Goal: Task Accomplishment & Management: Manage account settings

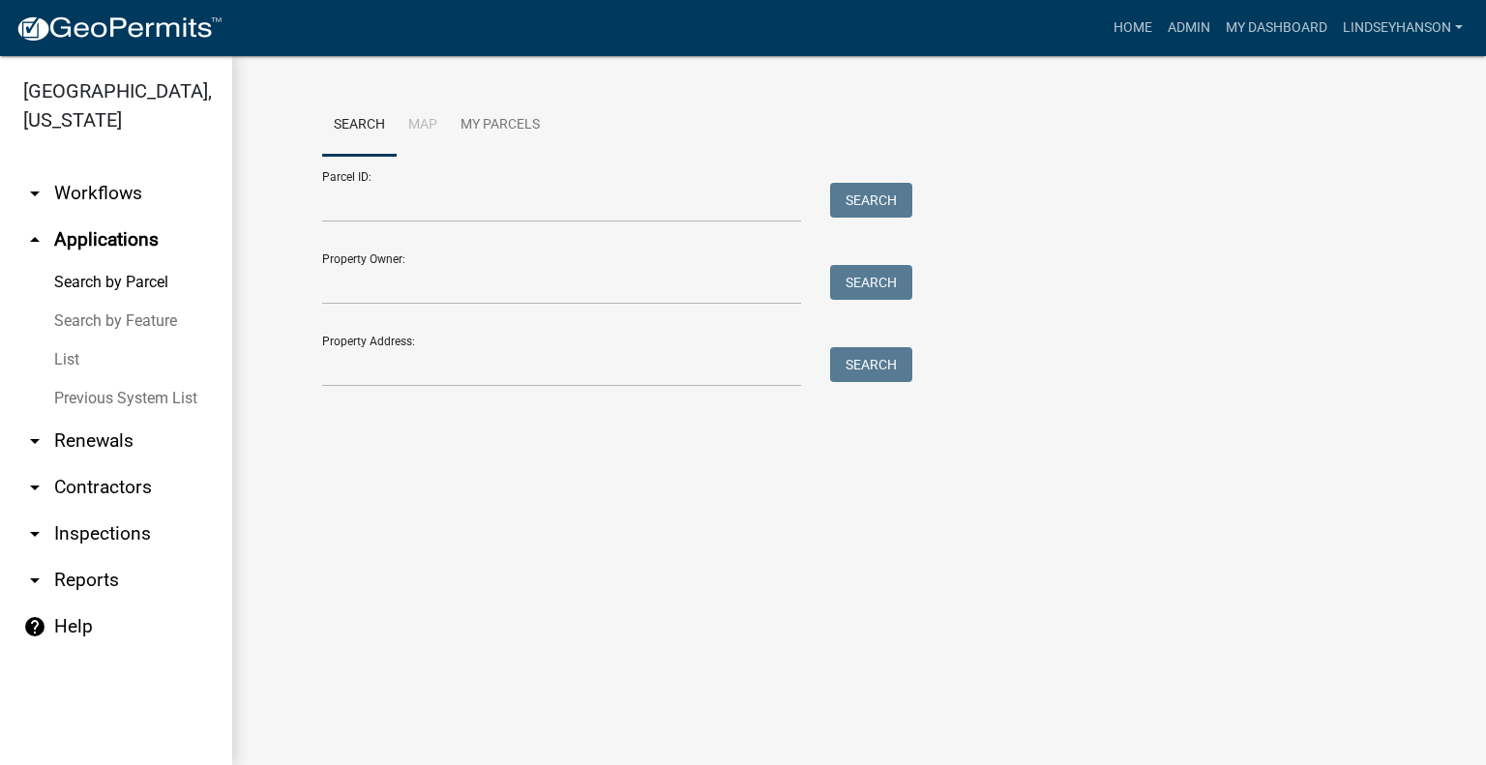
click at [116, 184] on link "arrow_drop_down Workflows" at bounding box center [116, 193] width 232 height 46
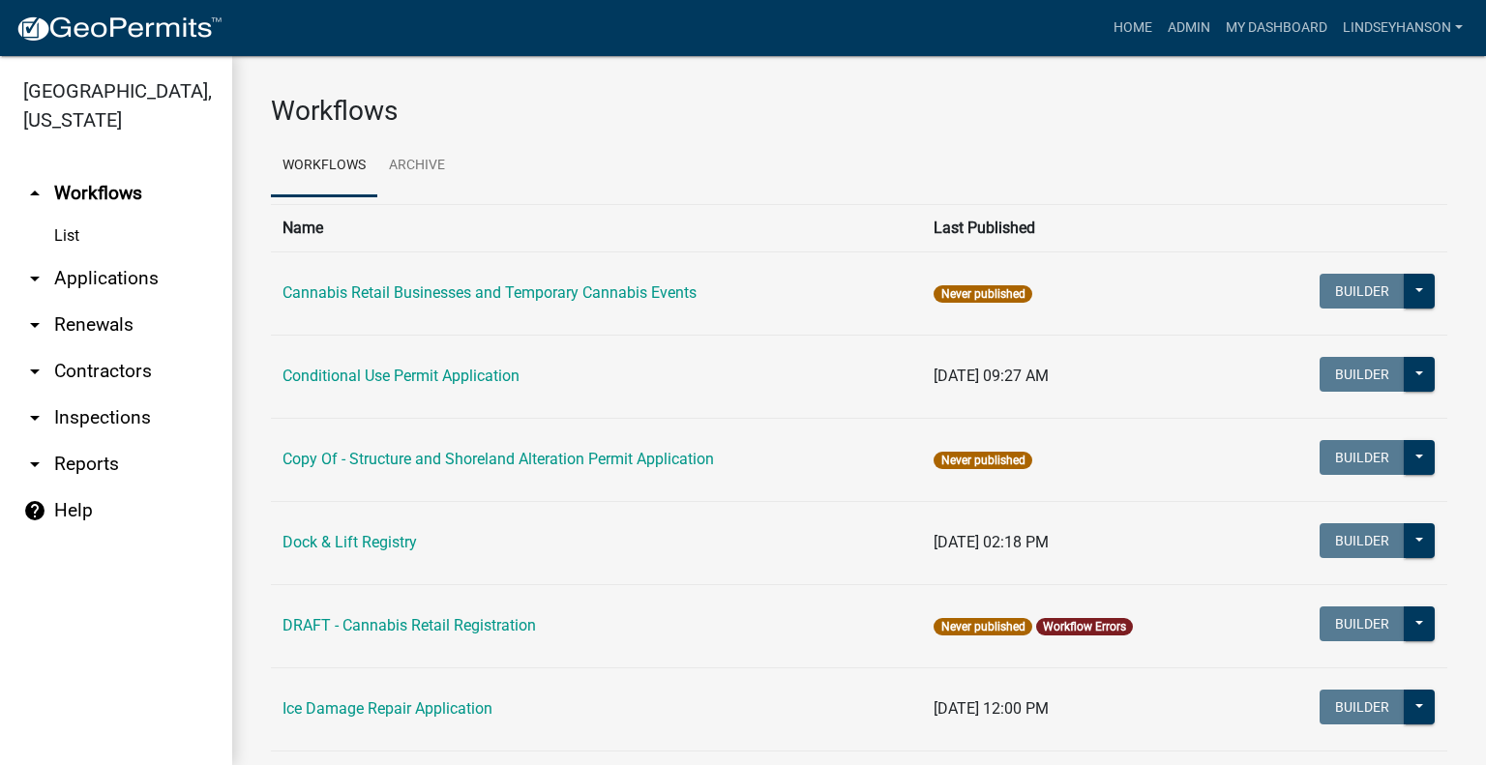
drag, startPoint x: 152, startPoint y: 288, endPoint x: 168, endPoint y: 265, distance: 28.4
click at [154, 288] on link "arrow_drop_down Applications" at bounding box center [116, 278] width 232 height 46
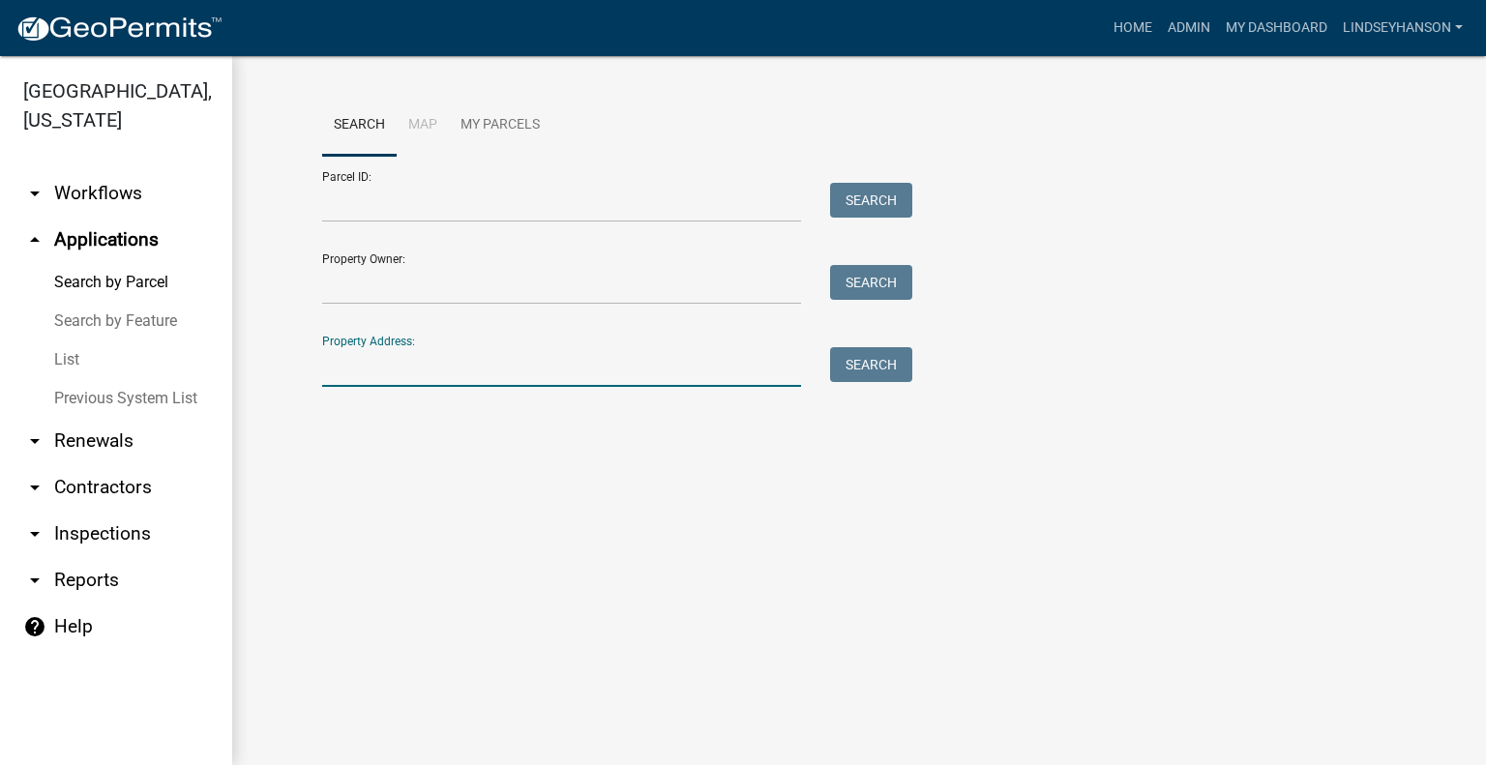
click at [491, 361] on input "Property Address:" at bounding box center [561, 367] width 479 height 40
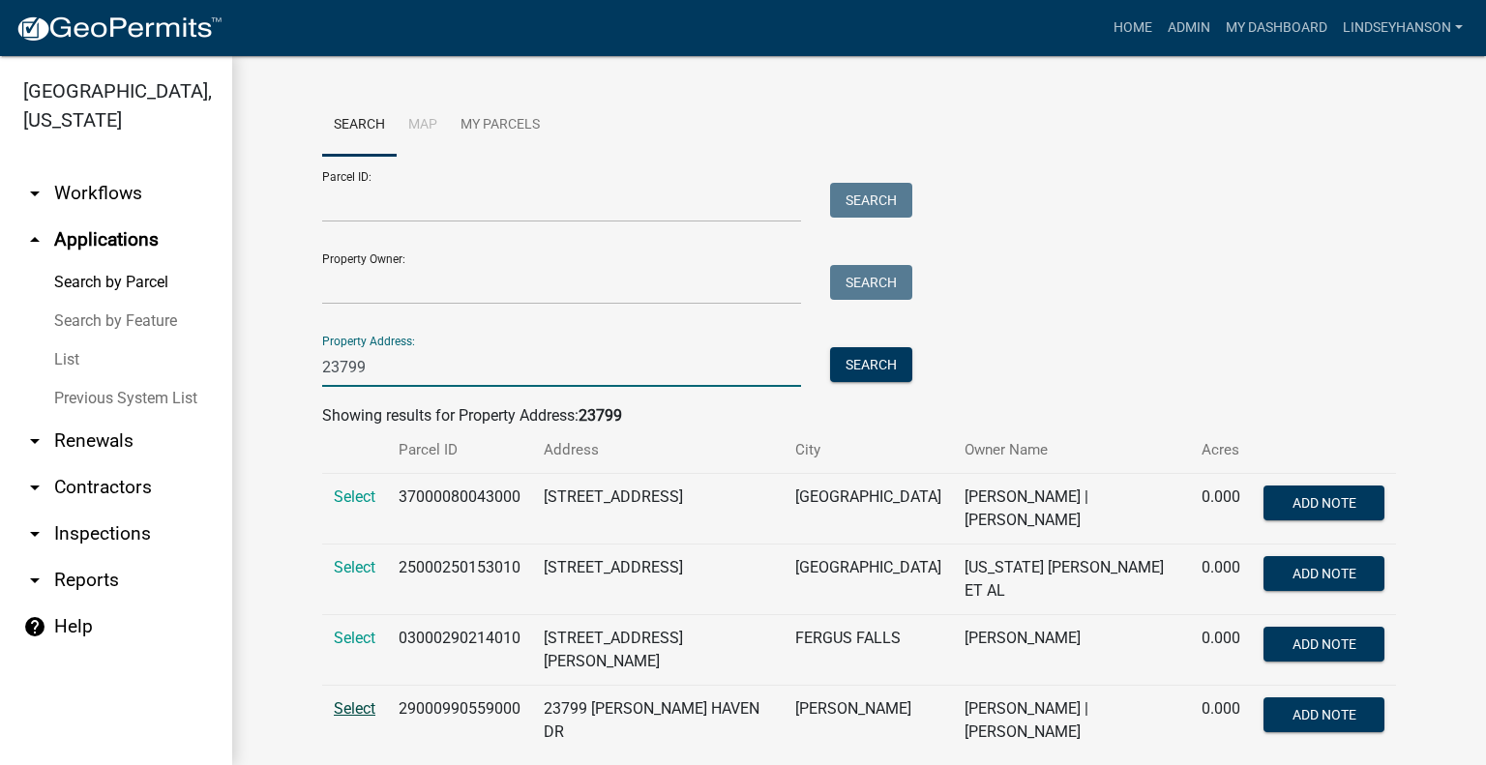
type input "23799"
click at [335, 703] on span "Select" at bounding box center [355, 708] width 42 height 18
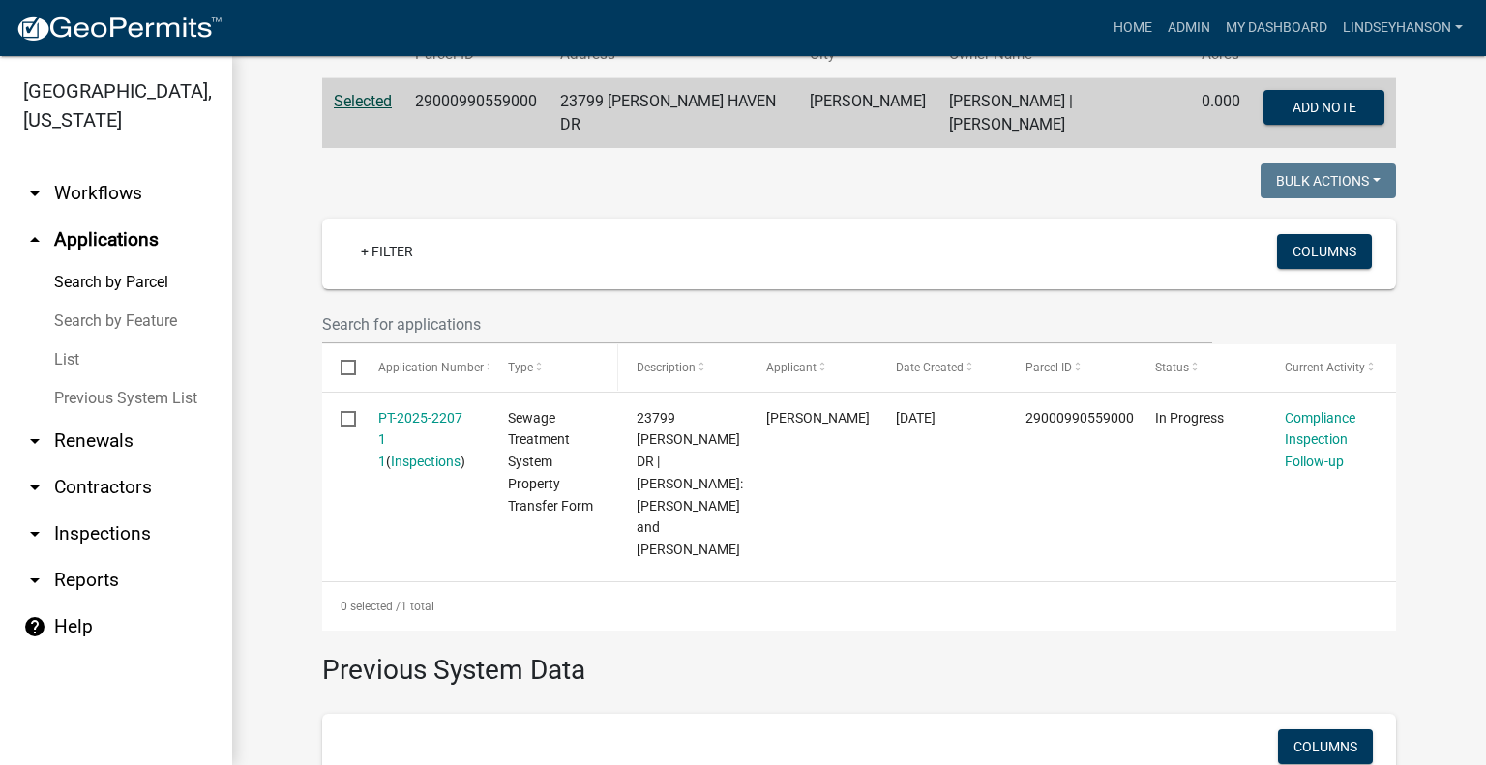
scroll to position [362, 0]
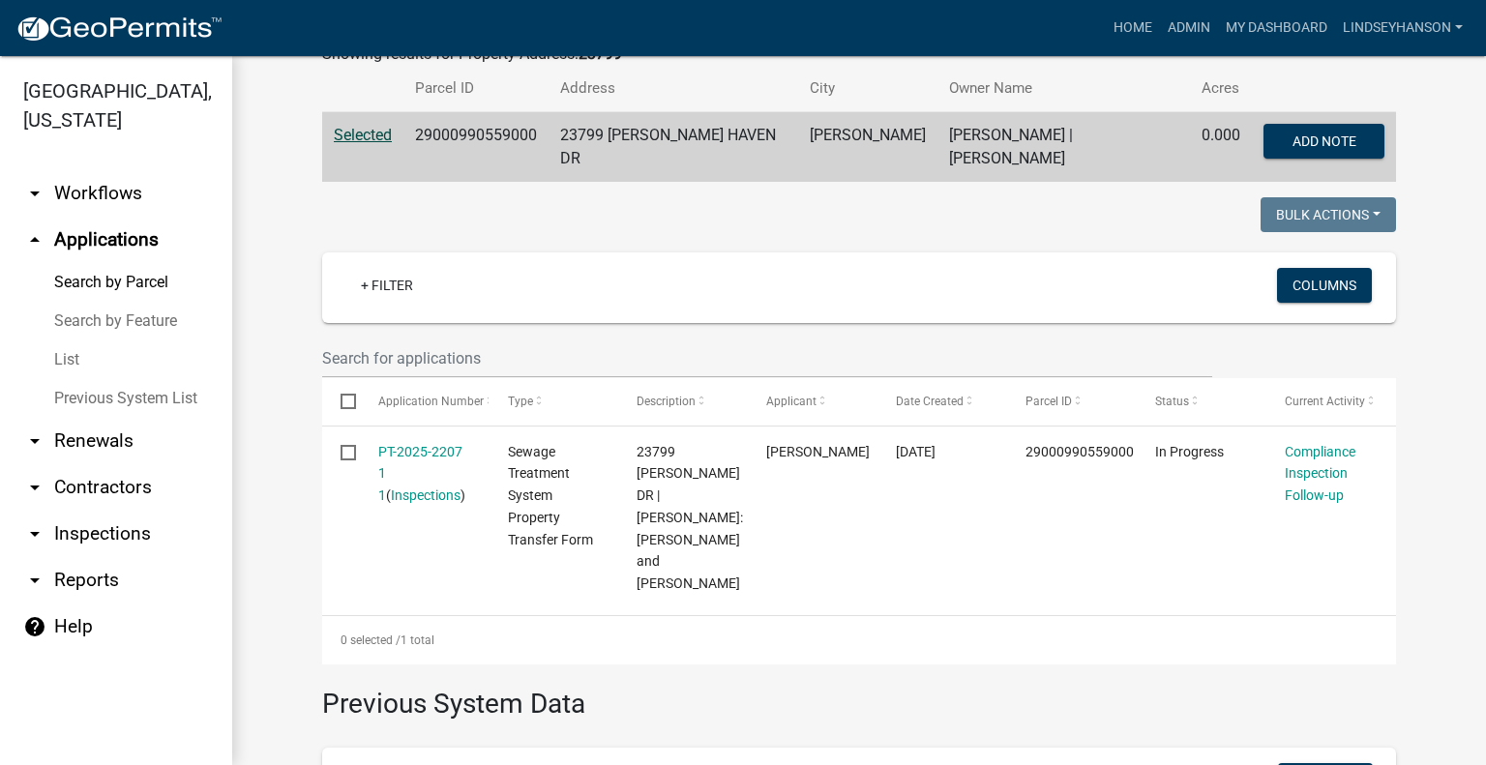
click at [489, 134] on td "29000990559000" at bounding box center [475, 147] width 145 height 71
copy td "29000990559000"
drag, startPoint x: 122, startPoint y: 196, endPoint x: 112, endPoint y: 218, distance: 23.4
click at [122, 197] on link "arrow_drop_down Workflows" at bounding box center [116, 193] width 232 height 46
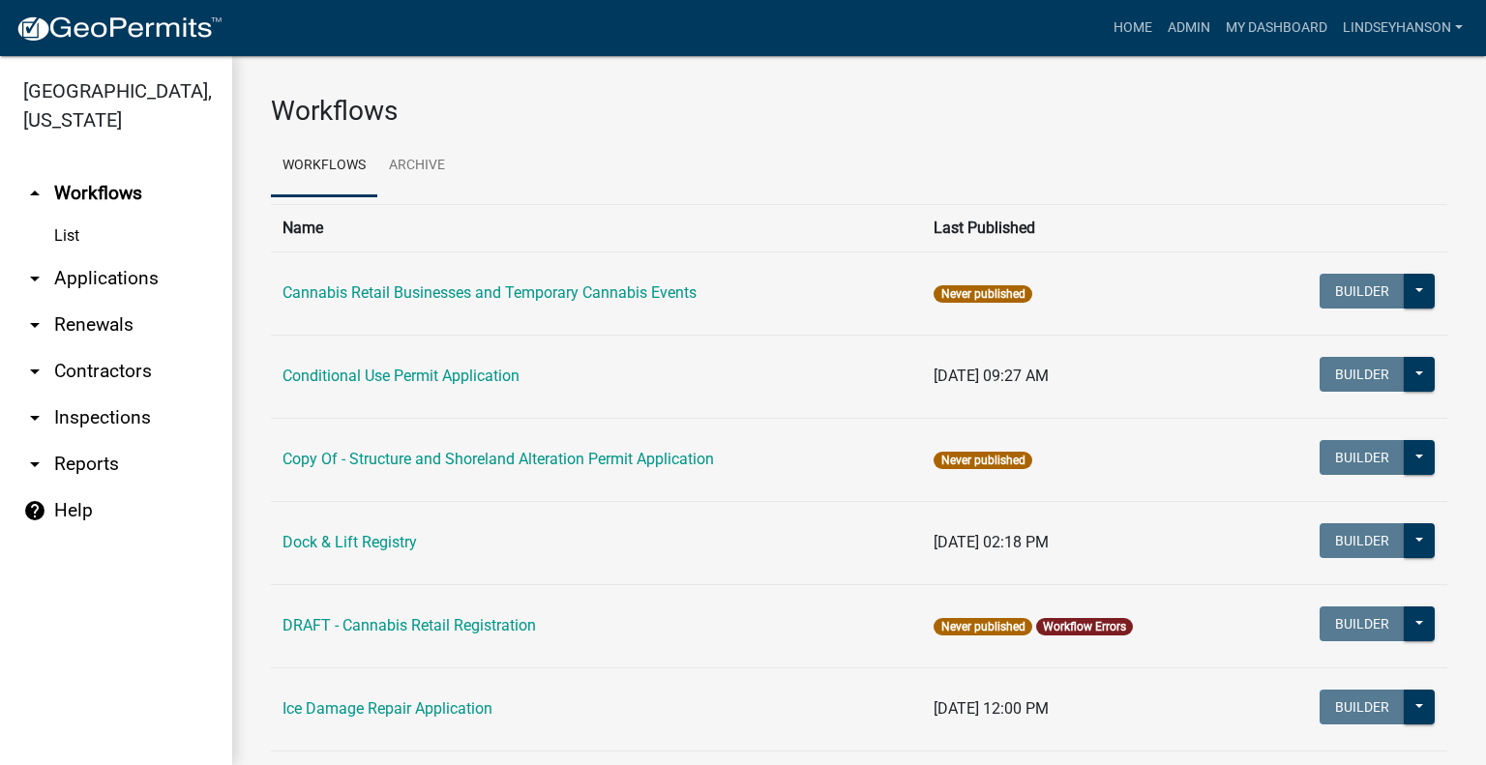
click at [118, 279] on link "arrow_drop_down Applications" at bounding box center [116, 278] width 232 height 46
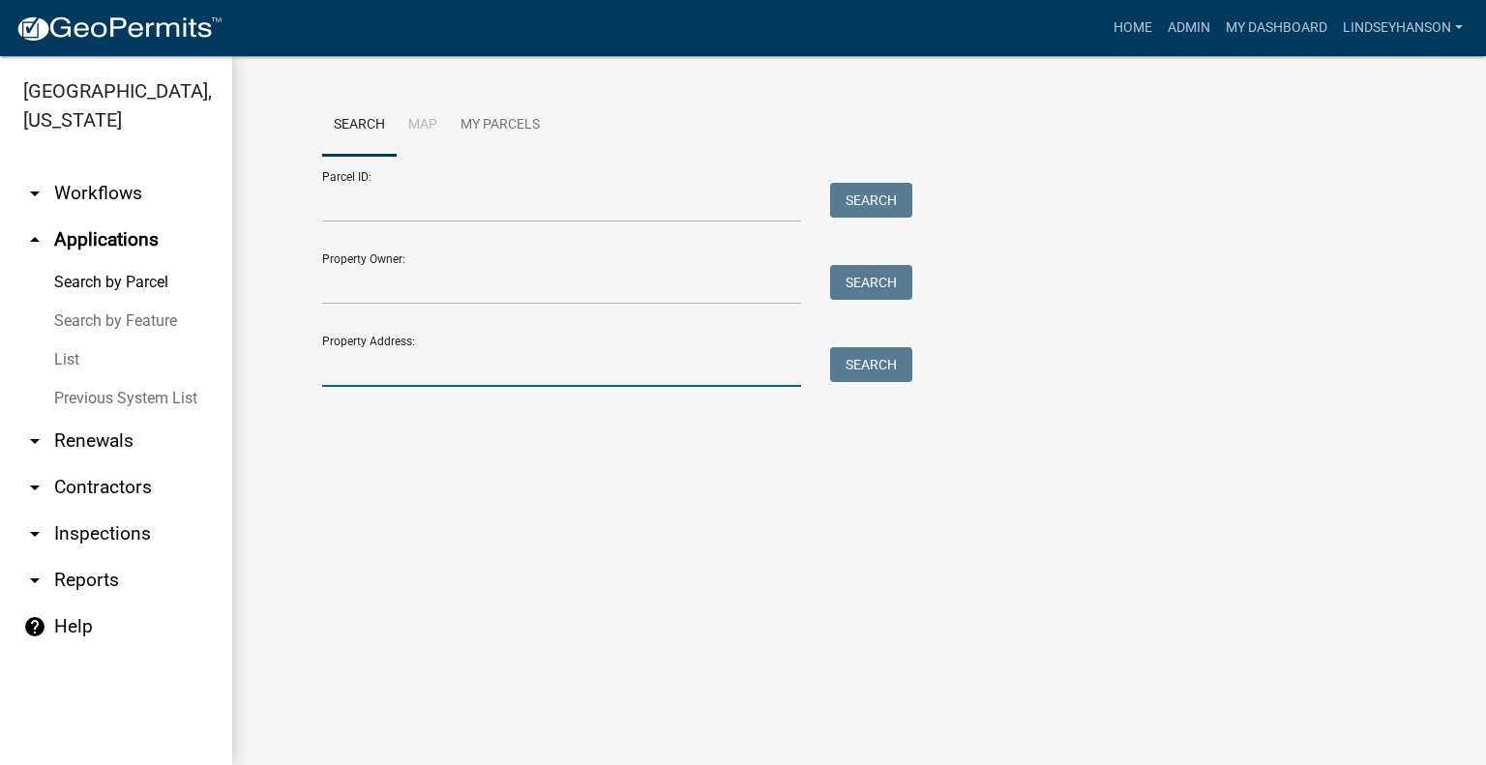
click at [423, 372] on input "Property Address:" at bounding box center [561, 367] width 479 height 40
click at [130, 199] on link "arrow_drop_down Workflows" at bounding box center [116, 193] width 232 height 46
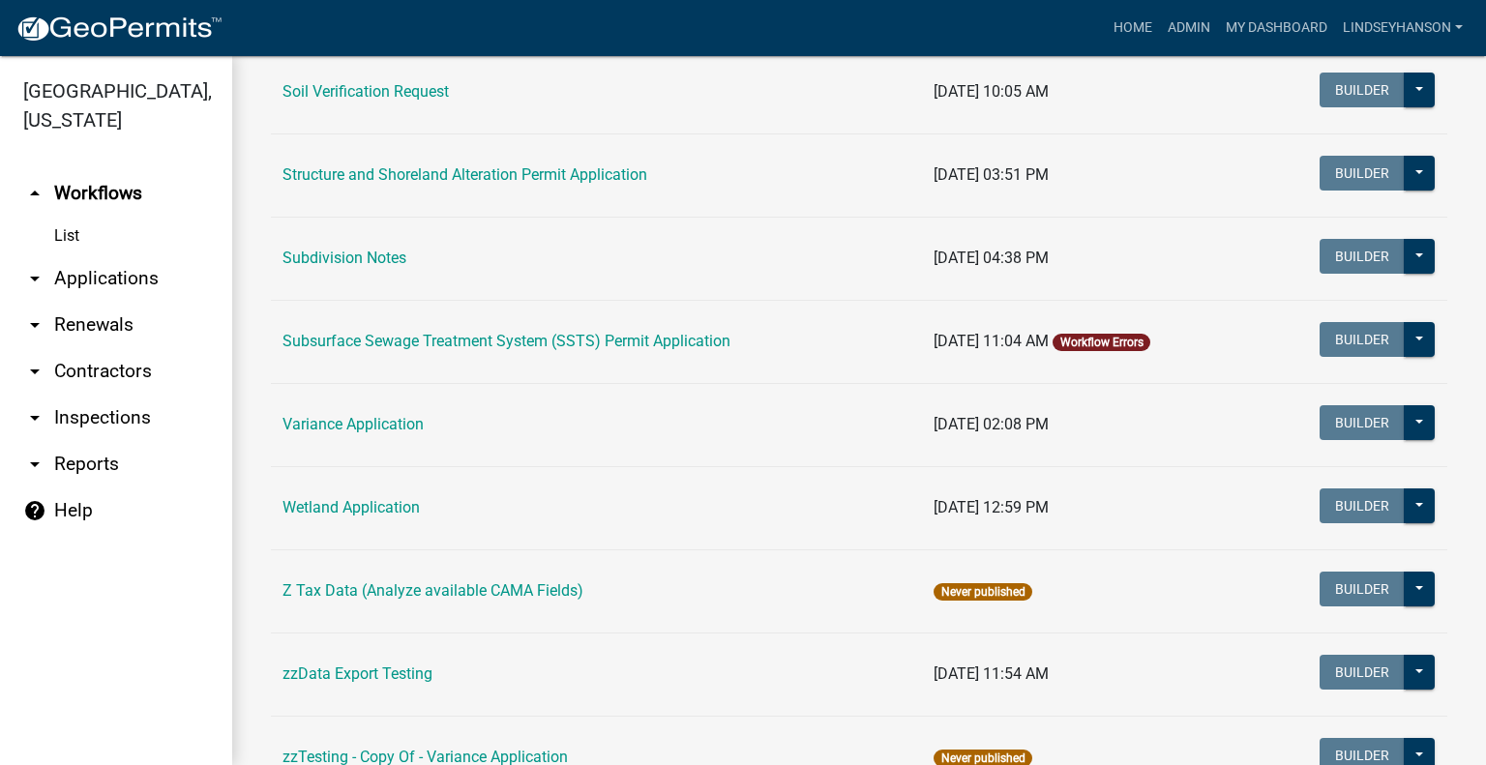
scroll to position [1284, 0]
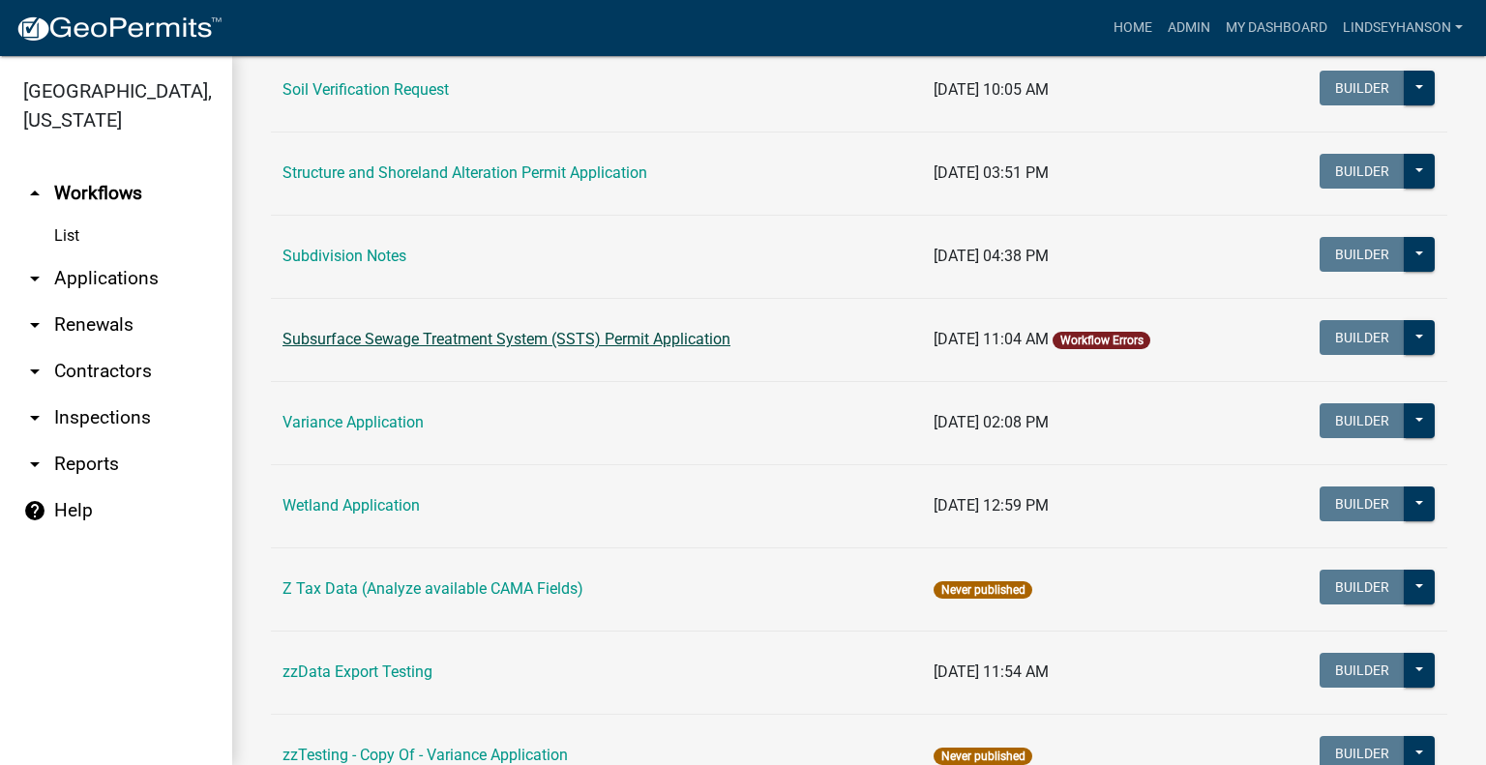
click at [677, 334] on link "Subsurface Sewage Treatment System (SSTS) Permit Application" at bounding box center [506, 339] width 448 height 18
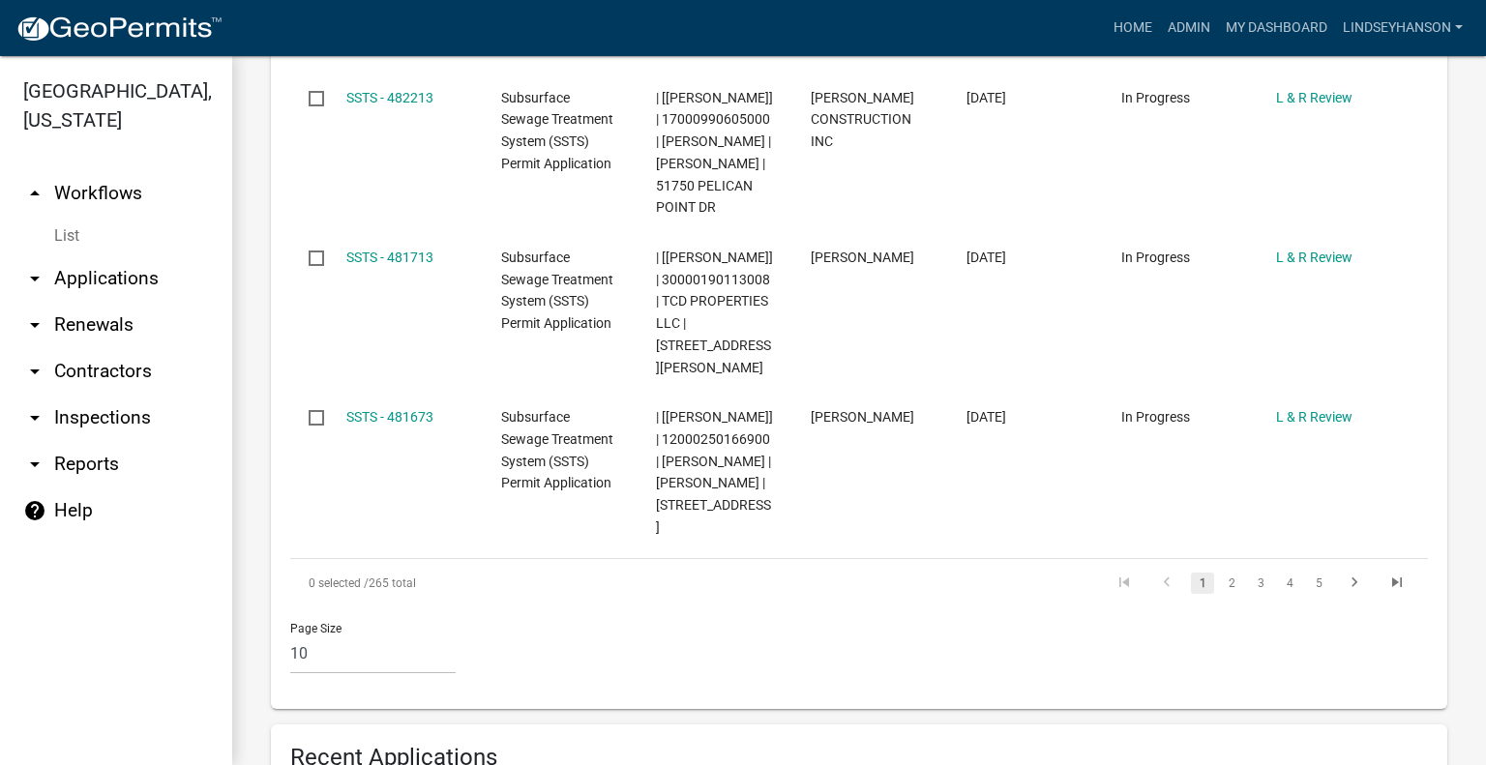
scroll to position [2225, 0]
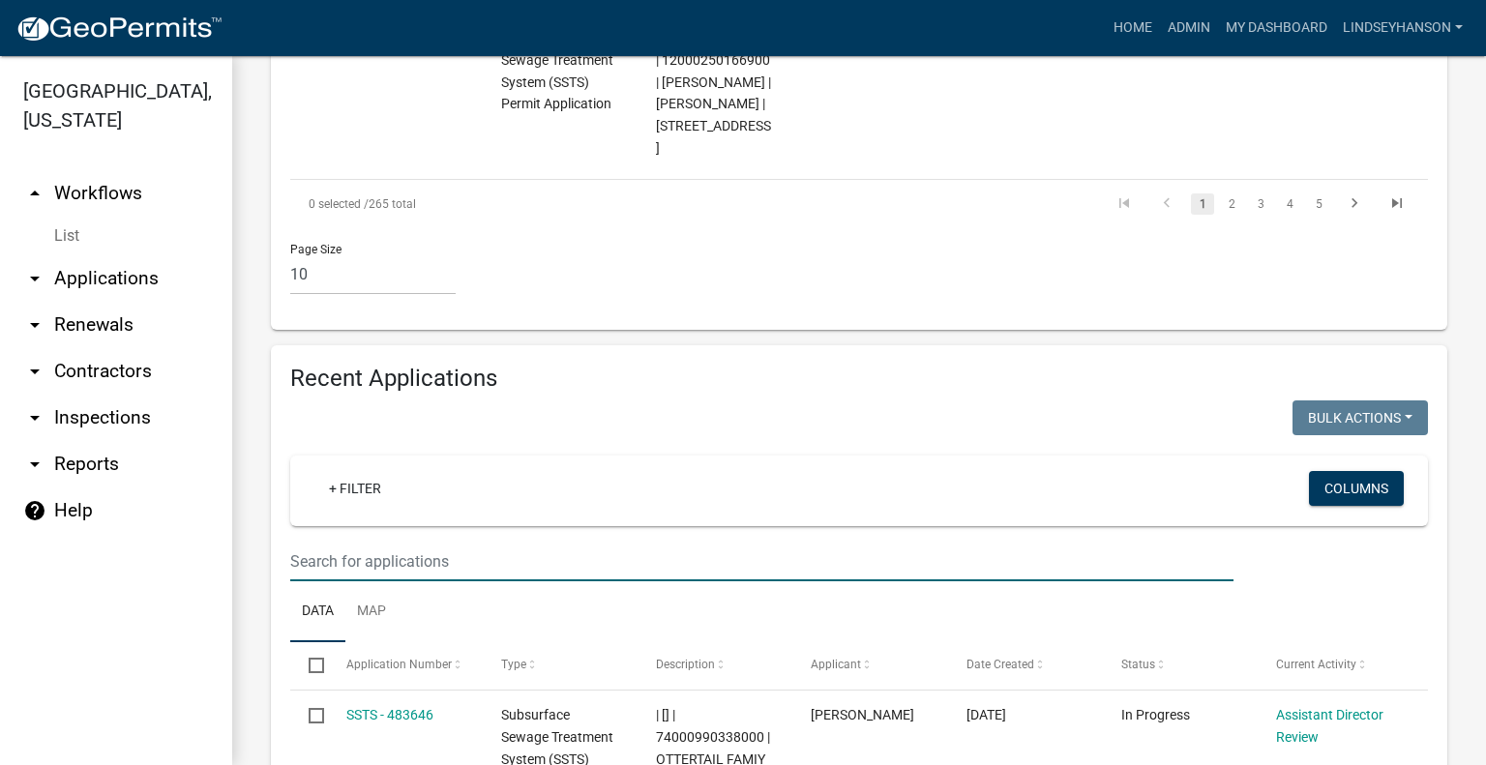
click at [983, 542] on input "text" at bounding box center [761, 562] width 943 height 40
type input "2025-445"
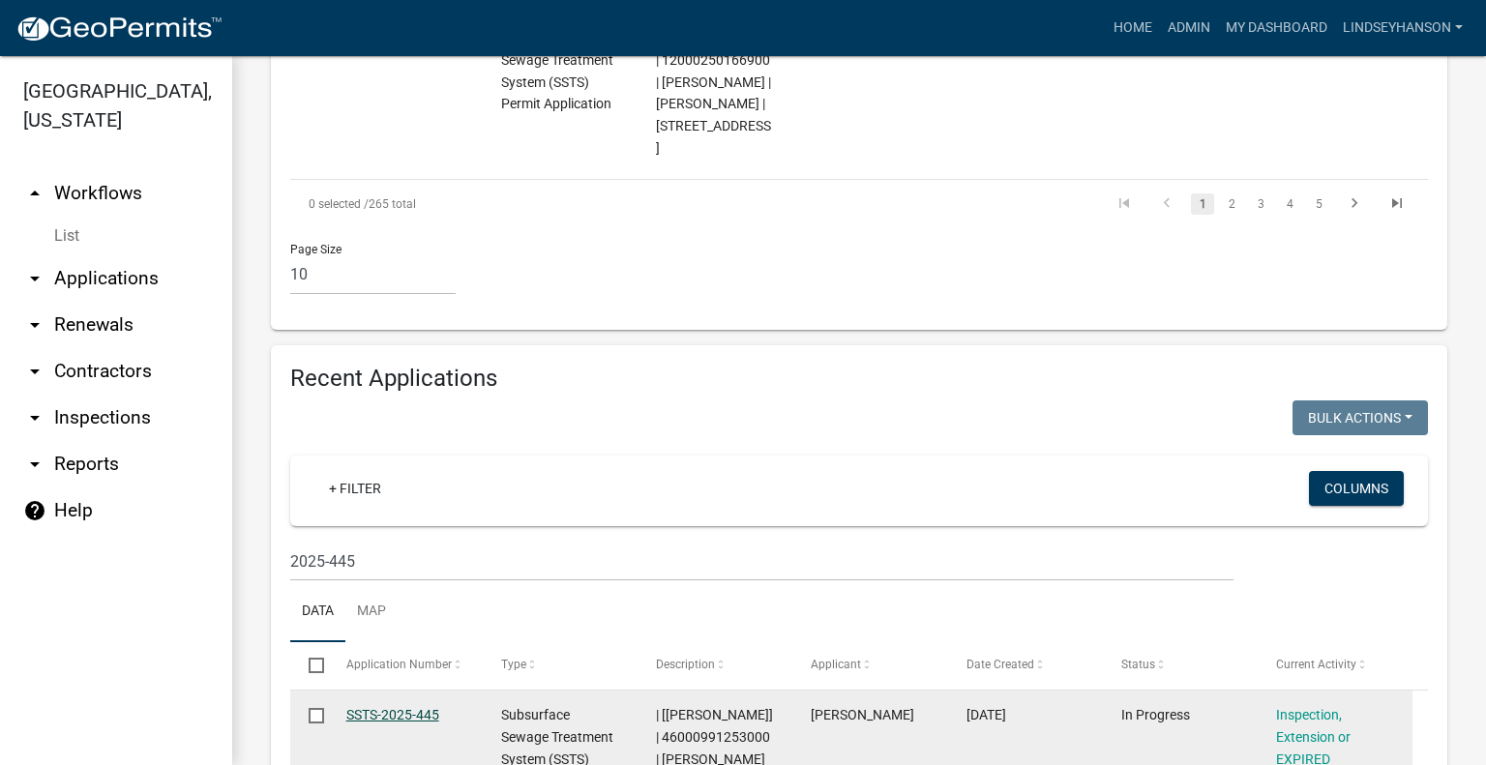
click at [374, 707] on link "SSTS-2025-445" at bounding box center [392, 714] width 93 height 15
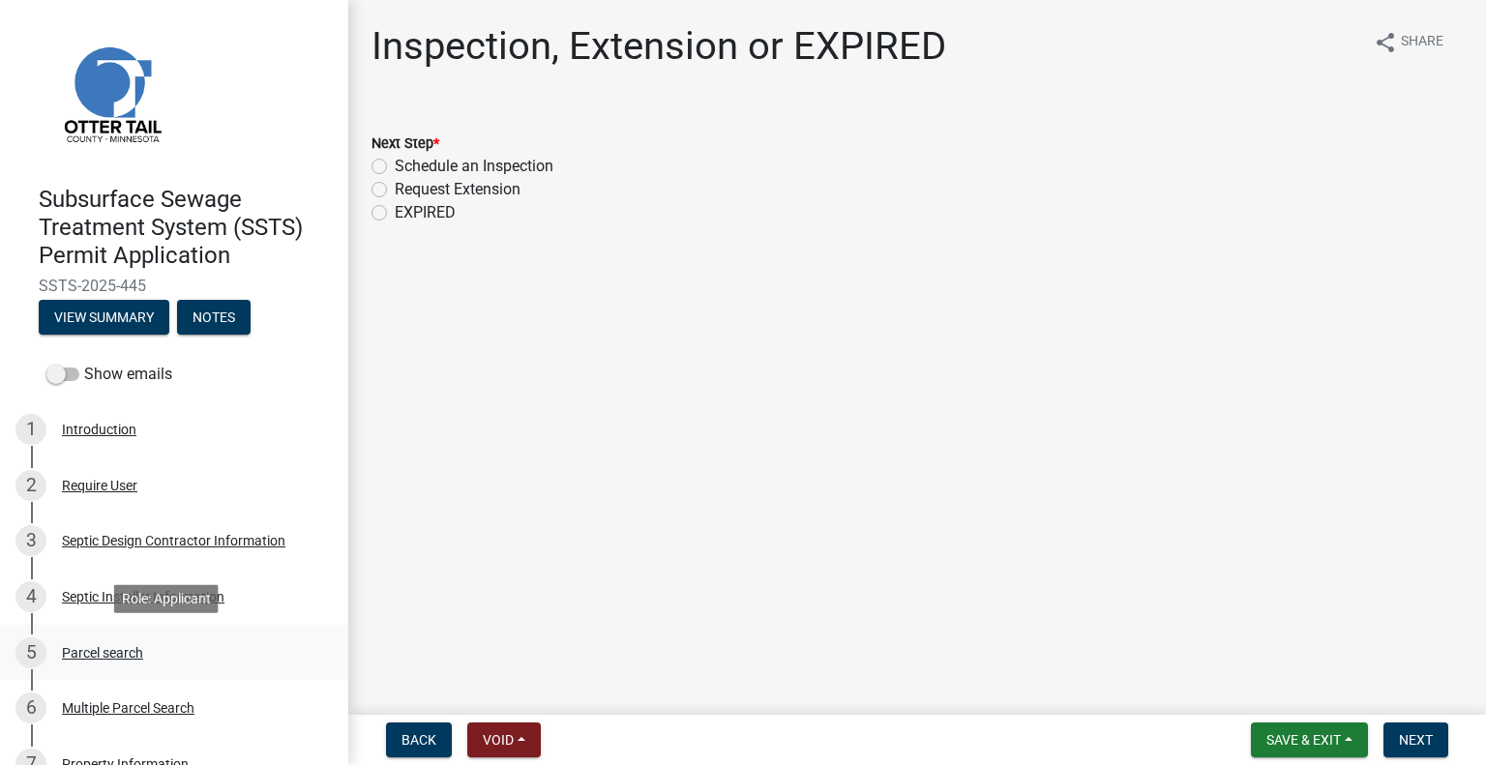
click at [125, 643] on div "5 Parcel search" at bounding box center [166, 652] width 302 height 31
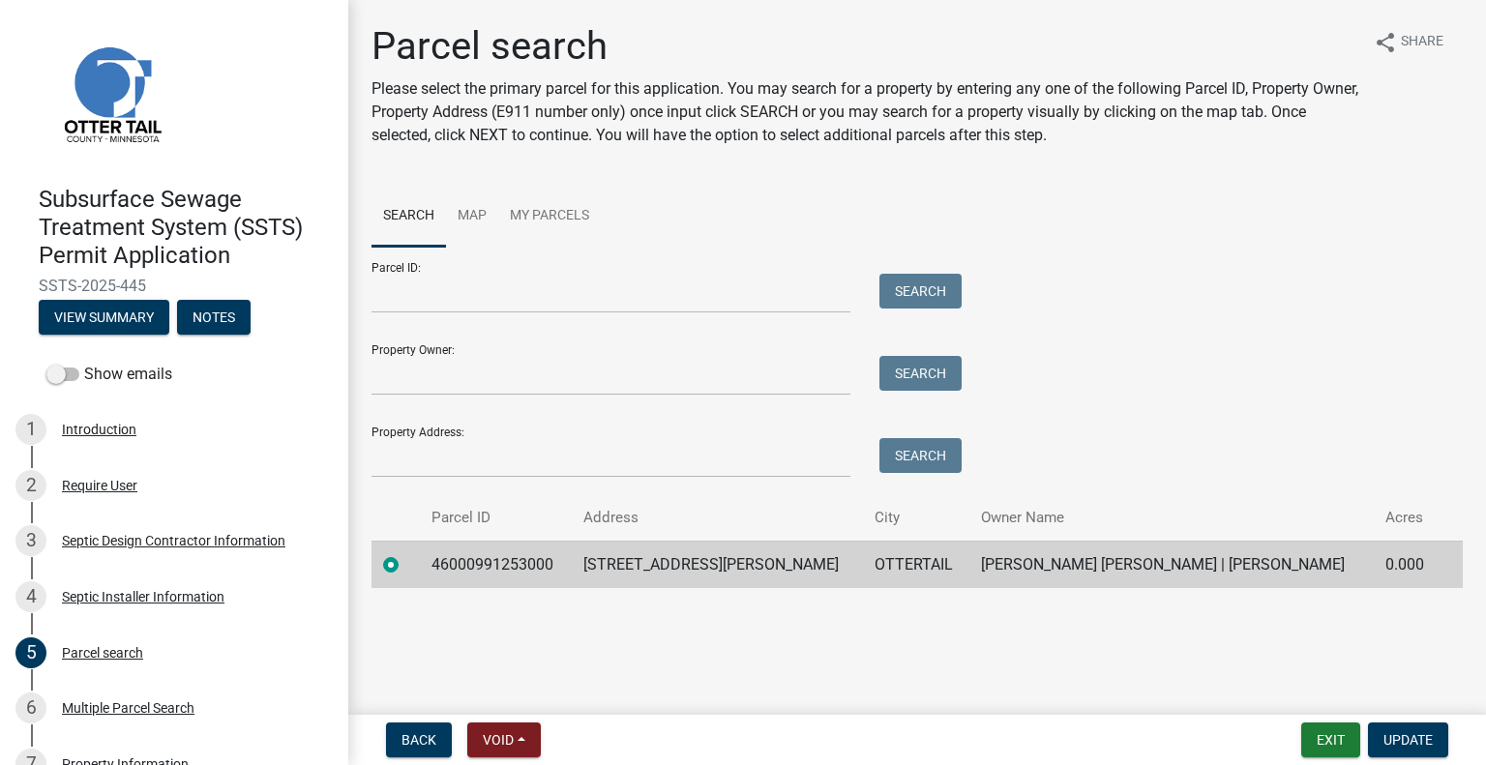
click at [521, 556] on td "46000991253000" at bounding box center [496, 564] width 152 height 47
copy td "46000991253000"
click at [706, 564] on td "44060 HAWES BEACH RD" at bounding box center [717, 564] width 291 height 47
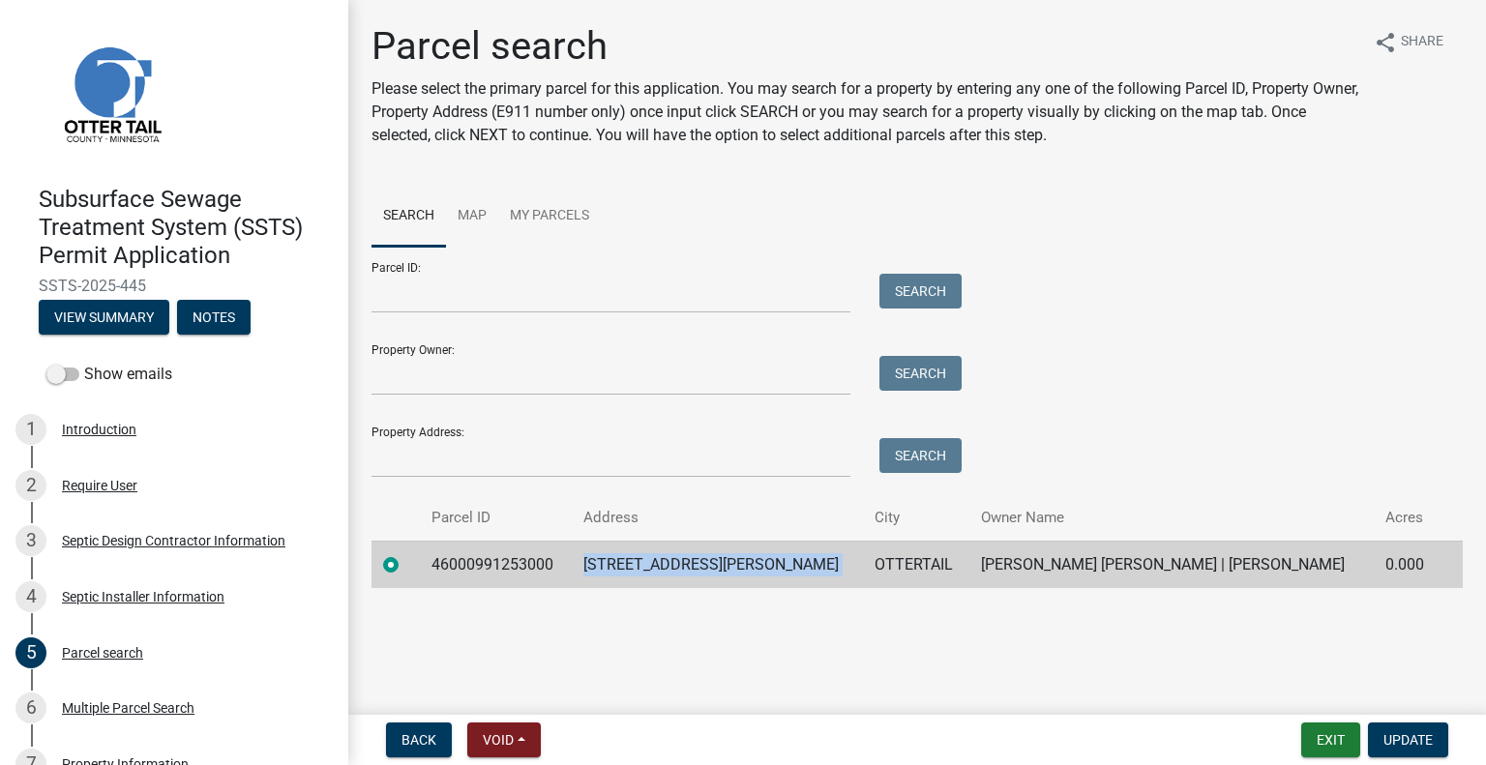
click at [706, 564] on td "44060 HAWES BEACH RD" at bounding box center [717, 564] width 291 height 47
copy td "44060 HAWES BEACH RD"
click at [890, 565] on td "OTTERTAIL" at bounding box center [916, 564] width 106 height 47
copy td "OTTERTAIL"
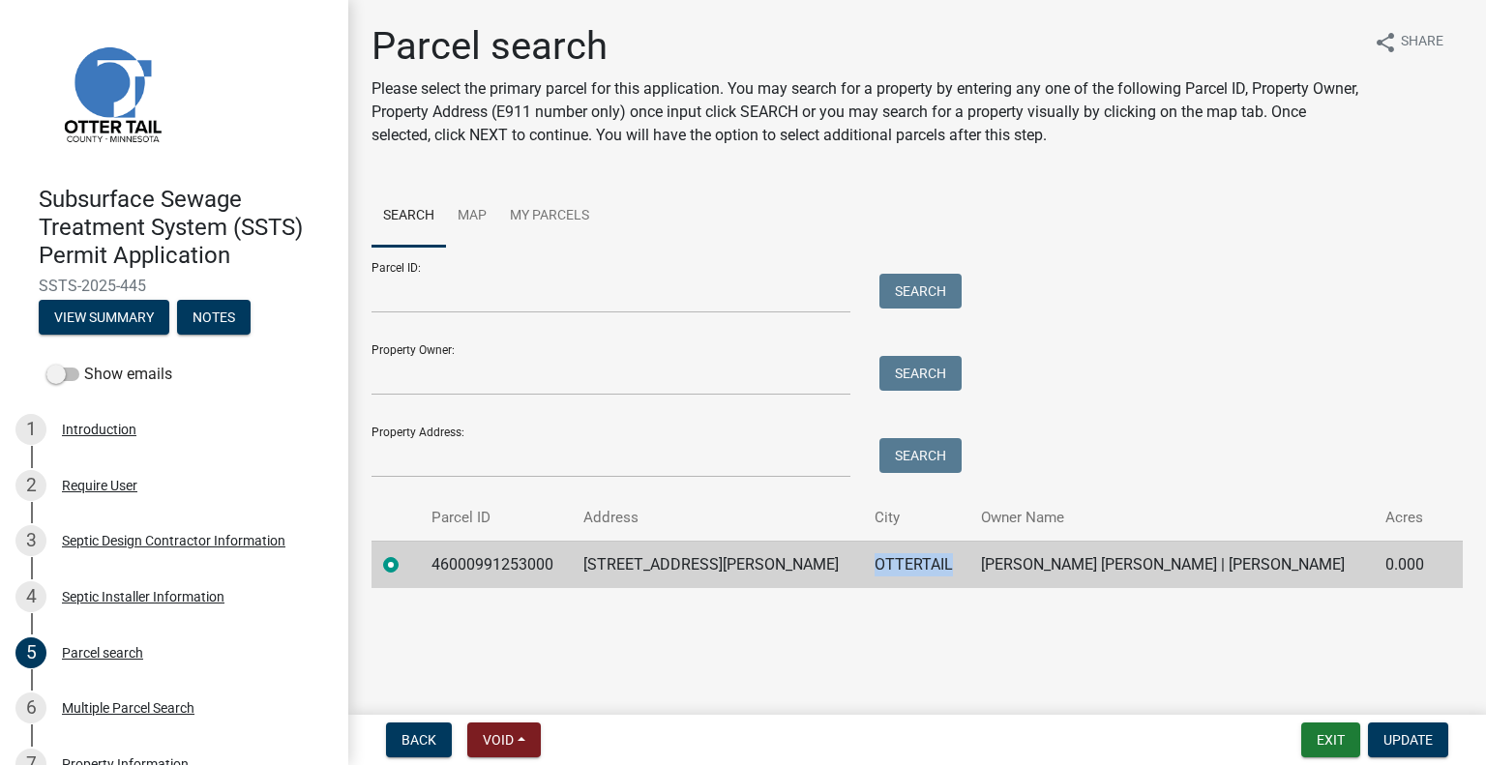
click at [1118, 562] on td "HUBERT DON HOVLAND II | KRISTY HOVLAND" at bounding box center [1171, 564] width 404 height 47
copy td "HUBERT DON HOVLAND II | KRISTY HOVLAND"
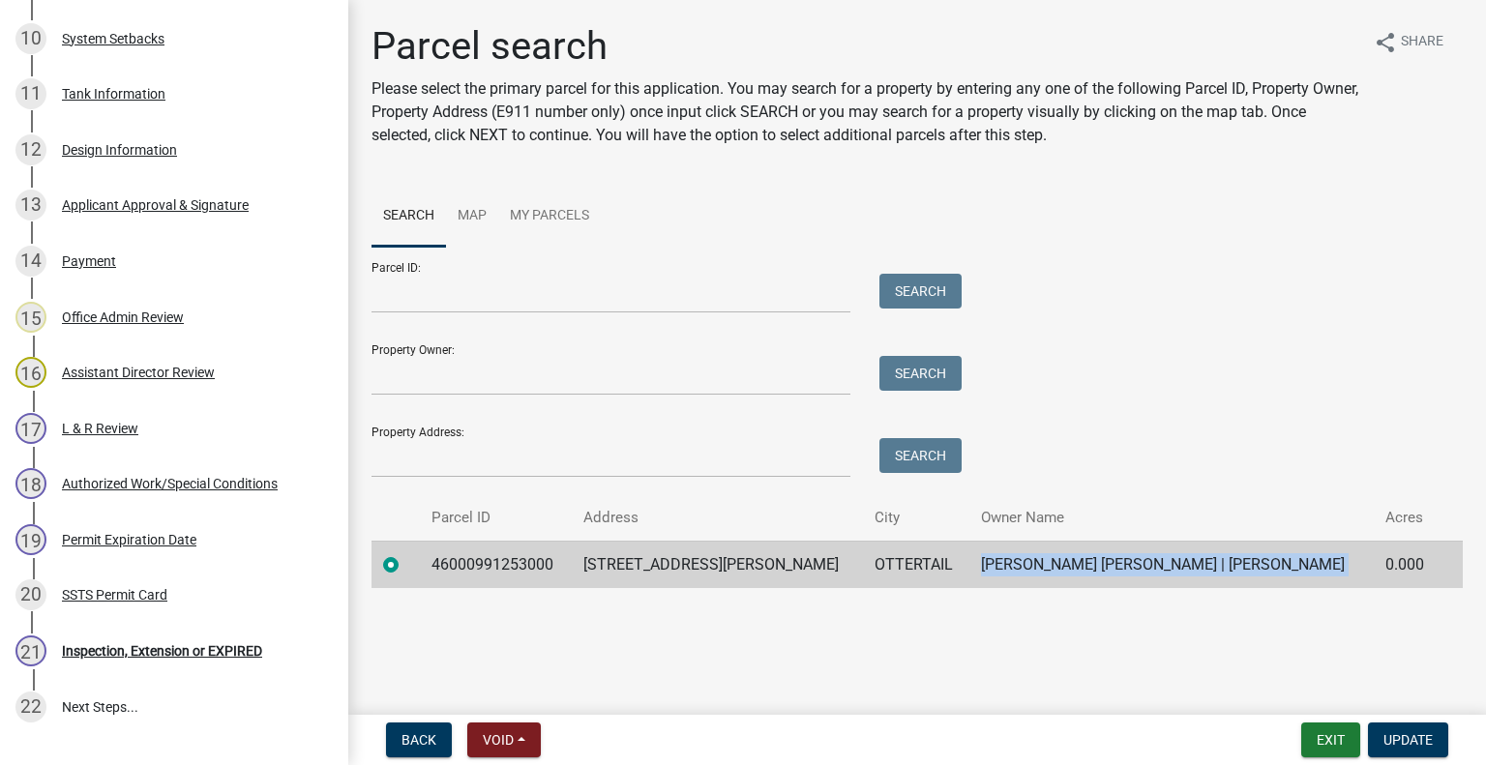
scroll to position [1042, 0]
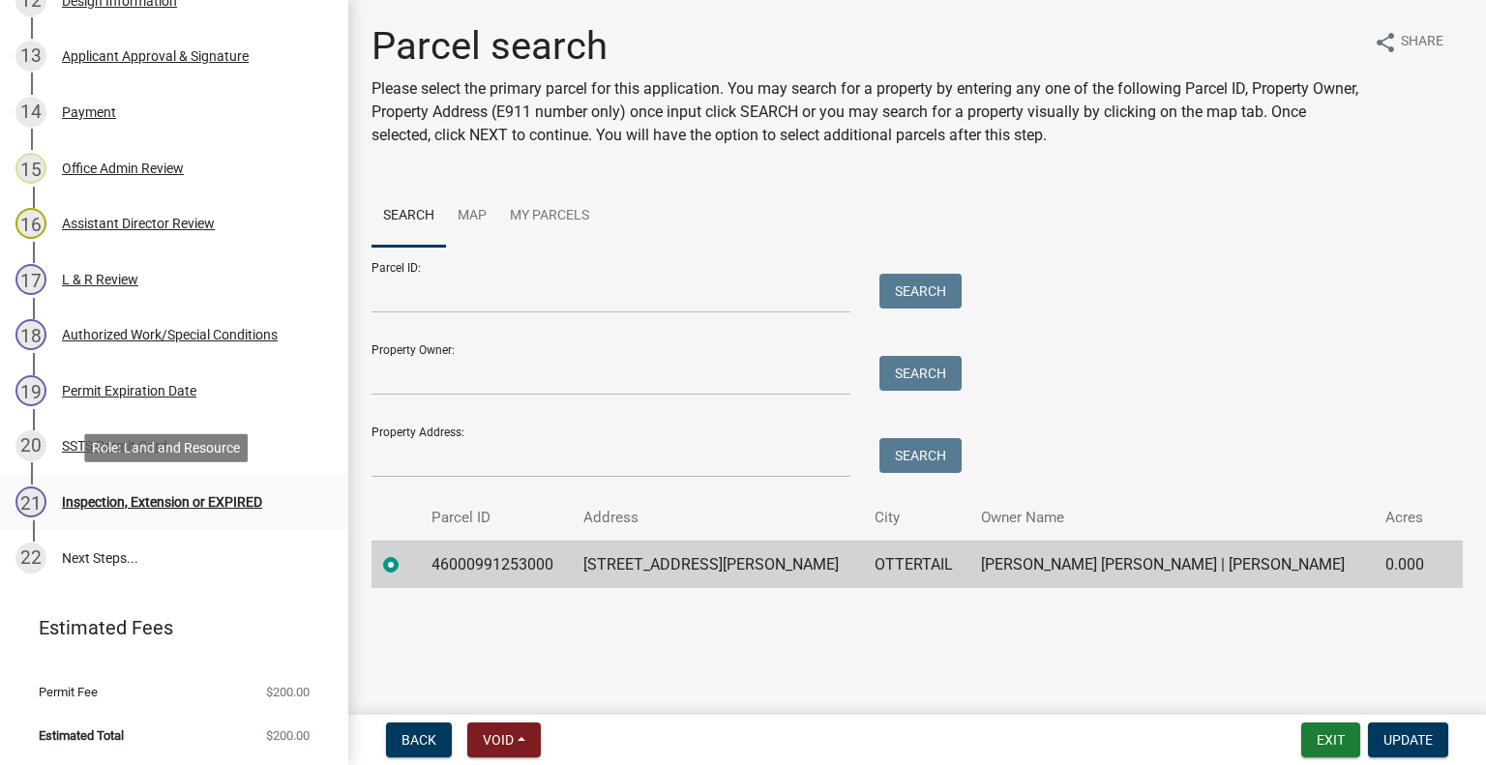
click at [163, 509] on div "Inspection, Extension or EXPIRED" at bounding box center [162, 502] width 200 height 14
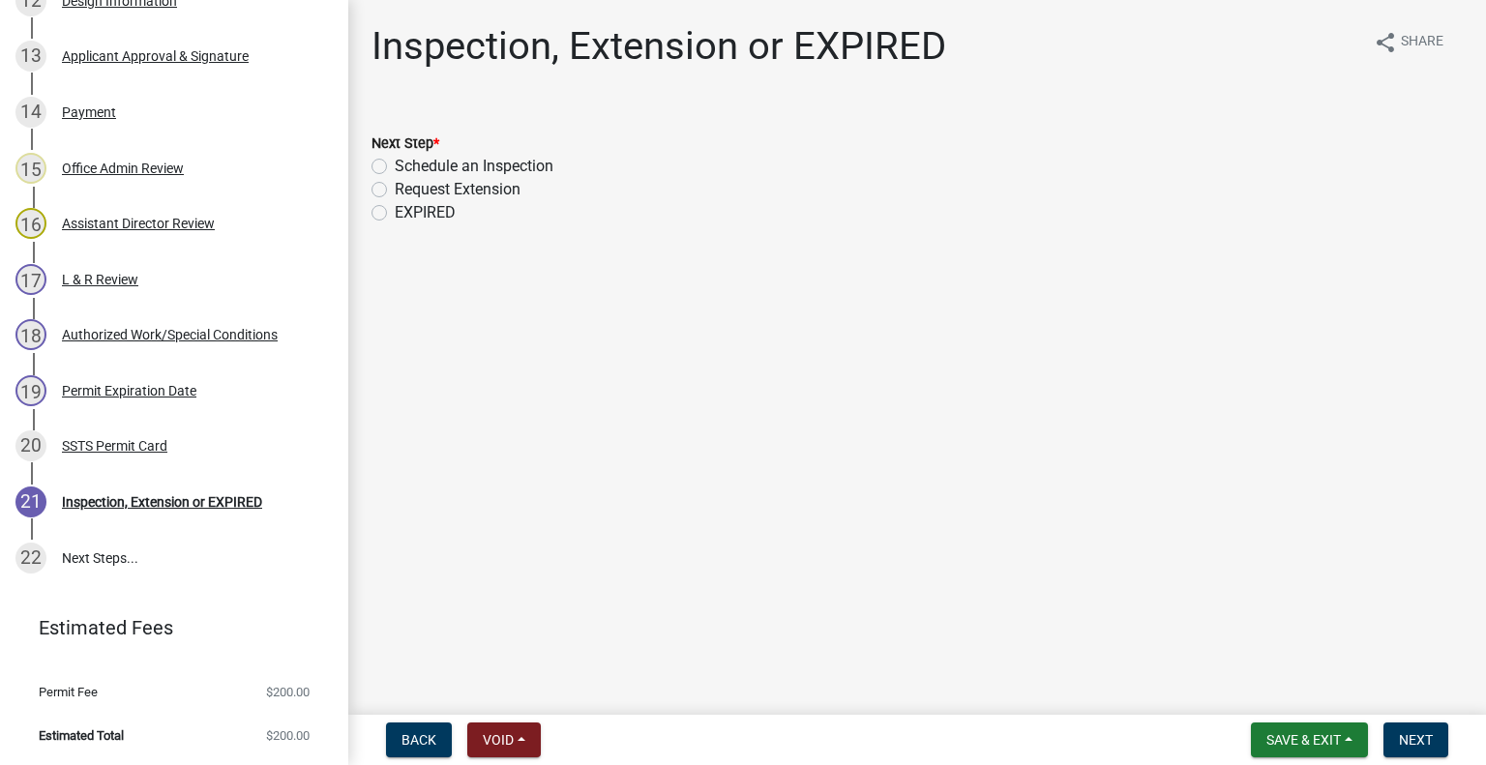
click at [495, 166] on label "Schedule an Inspection" at bounding box center [474, 166] width 159 height 23
click at [407, 166] on input "Schedule an Inspection" at bounding box center [401, 161] width 13 height 13
radio input "true"
click at [1425, 736] on span "Next" at bounding box center [1416, 739] width 34 height 15
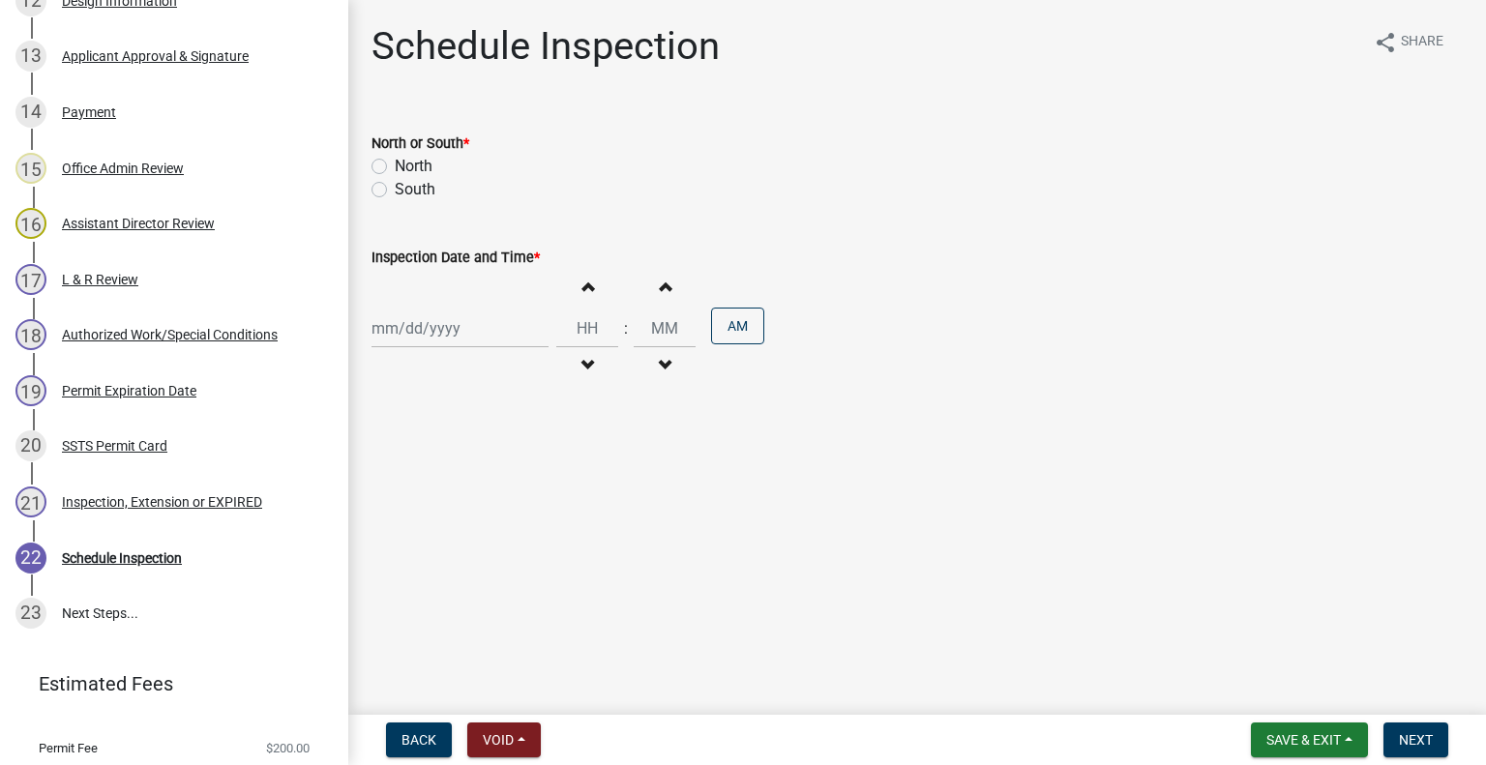
scroll to position [1098, 0]
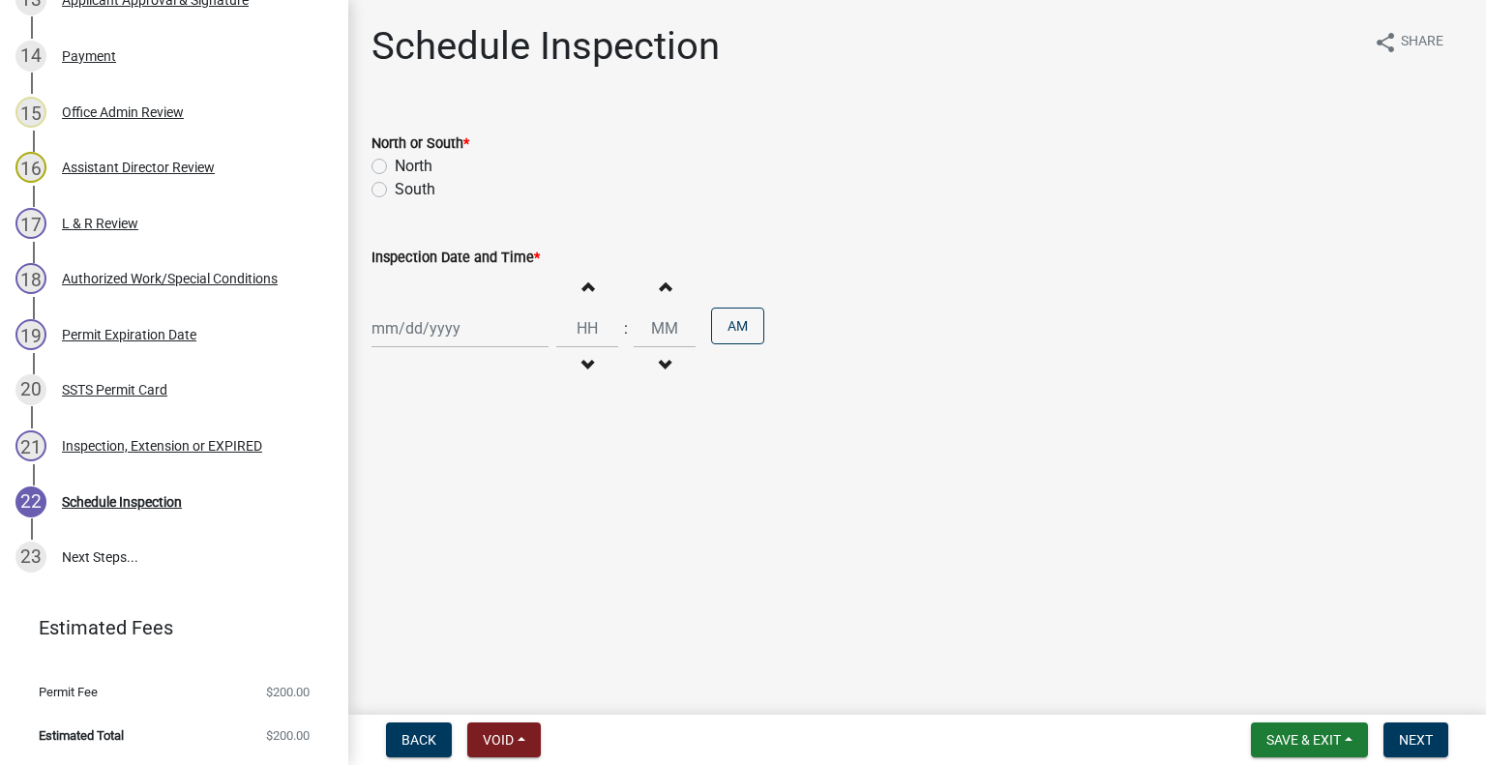
click at [410, 177] on label "North" at bounding box center [414, 166] width 38 height 23
click at [407, 167] on input "North" at bounding box center [401, 161] width 13 height 13
radio input "true"
click at [463, 323] on div at bounding box center [459, 329] width 177 height 40
select select "9"
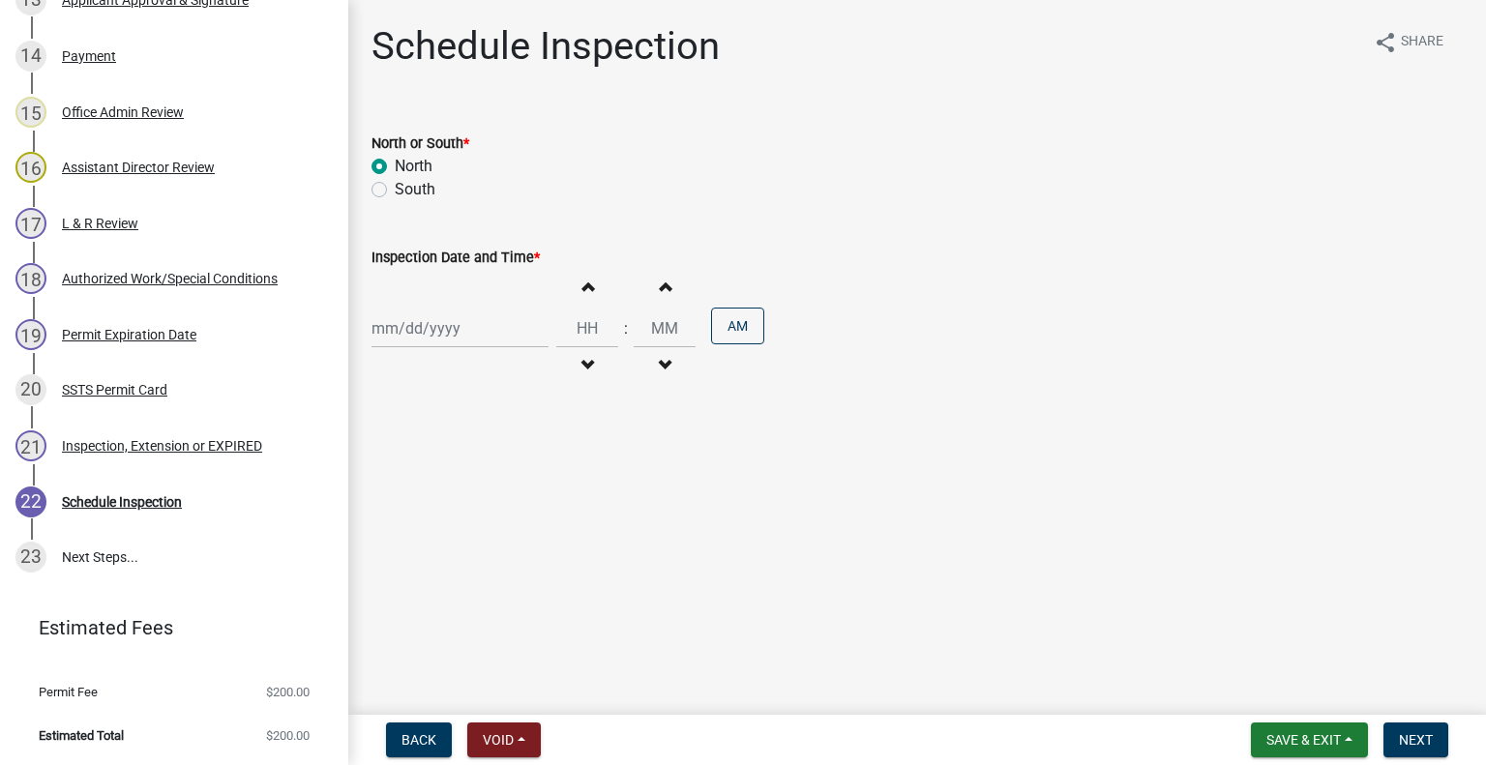
select select "2025"
click at [515, 521] on div "26" at bounding box center [514, 524] width 31 height 31
type input "09/26/2025"
click at [582, 370] on span "button" at bounding box center [587, 365] width 10 height 15
type input "11"
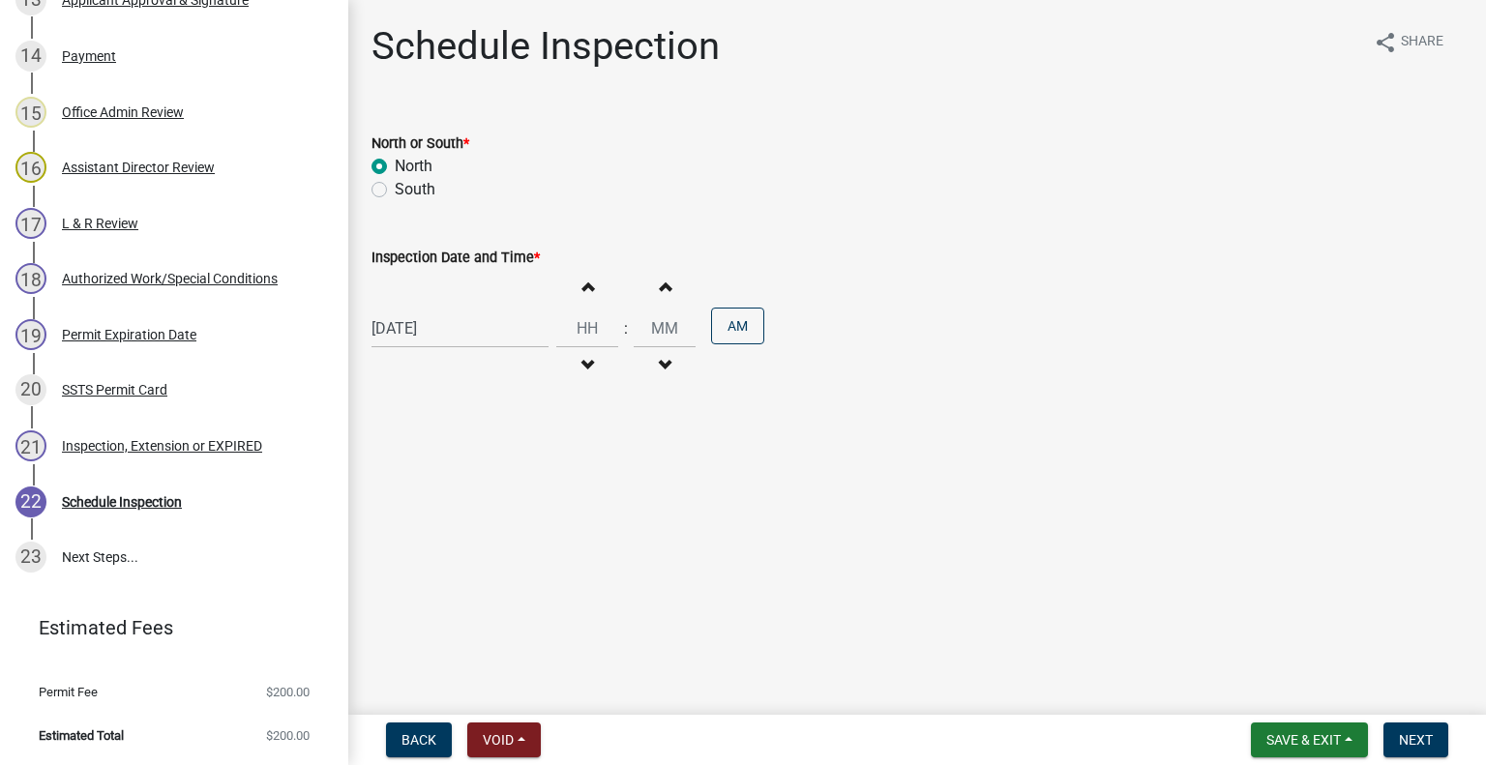
type input "00"
click at [582, 370] on span "button" at bounding box center [587, 365] width 10 height 15
type input "10"
click at [729, 327] on button "PM" at bounding box center [737, 326] width 53 height 37
click at [1413, 738] on span "Next" at bounding box center [1416, 739] width 34 height 15
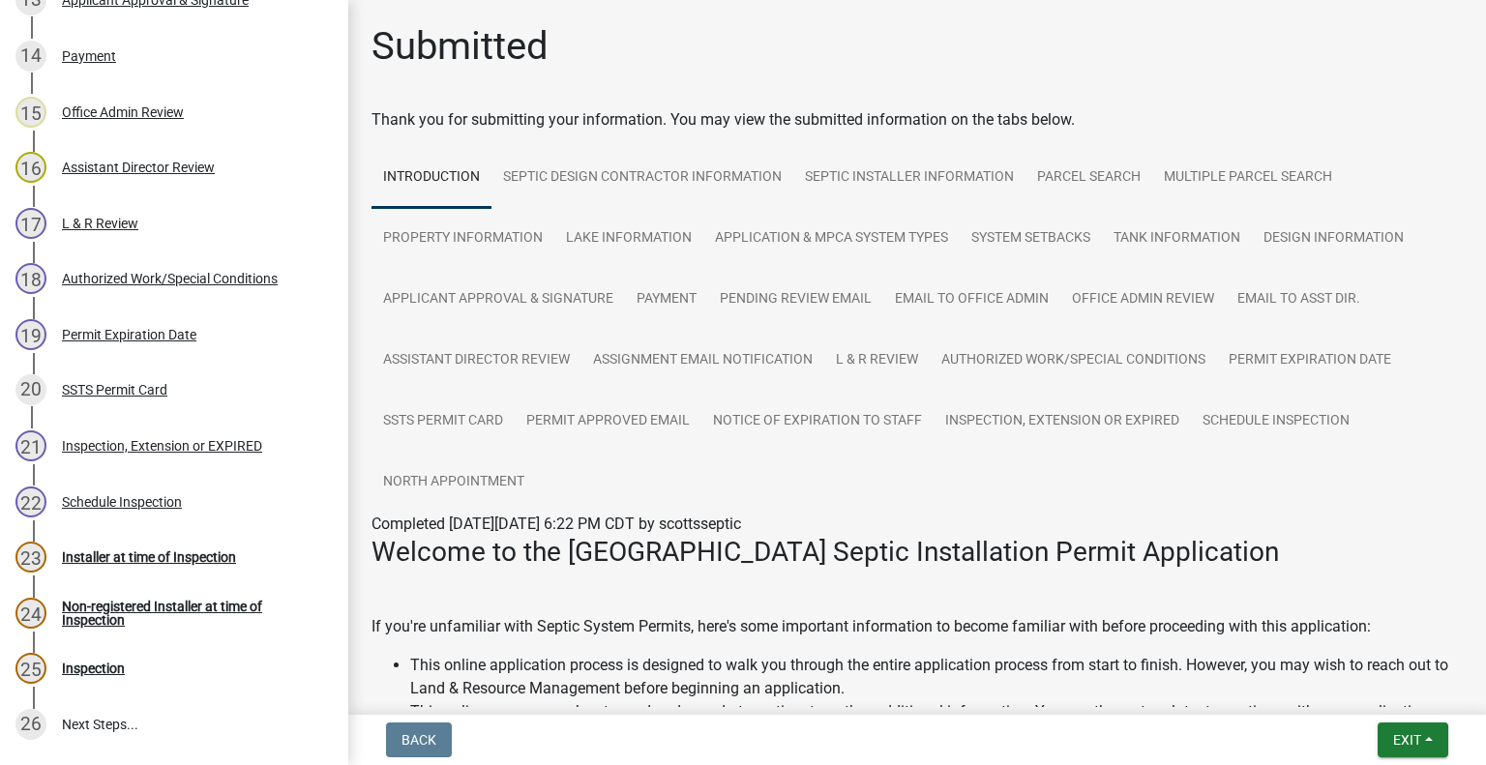
scroll to position [1265, 0]
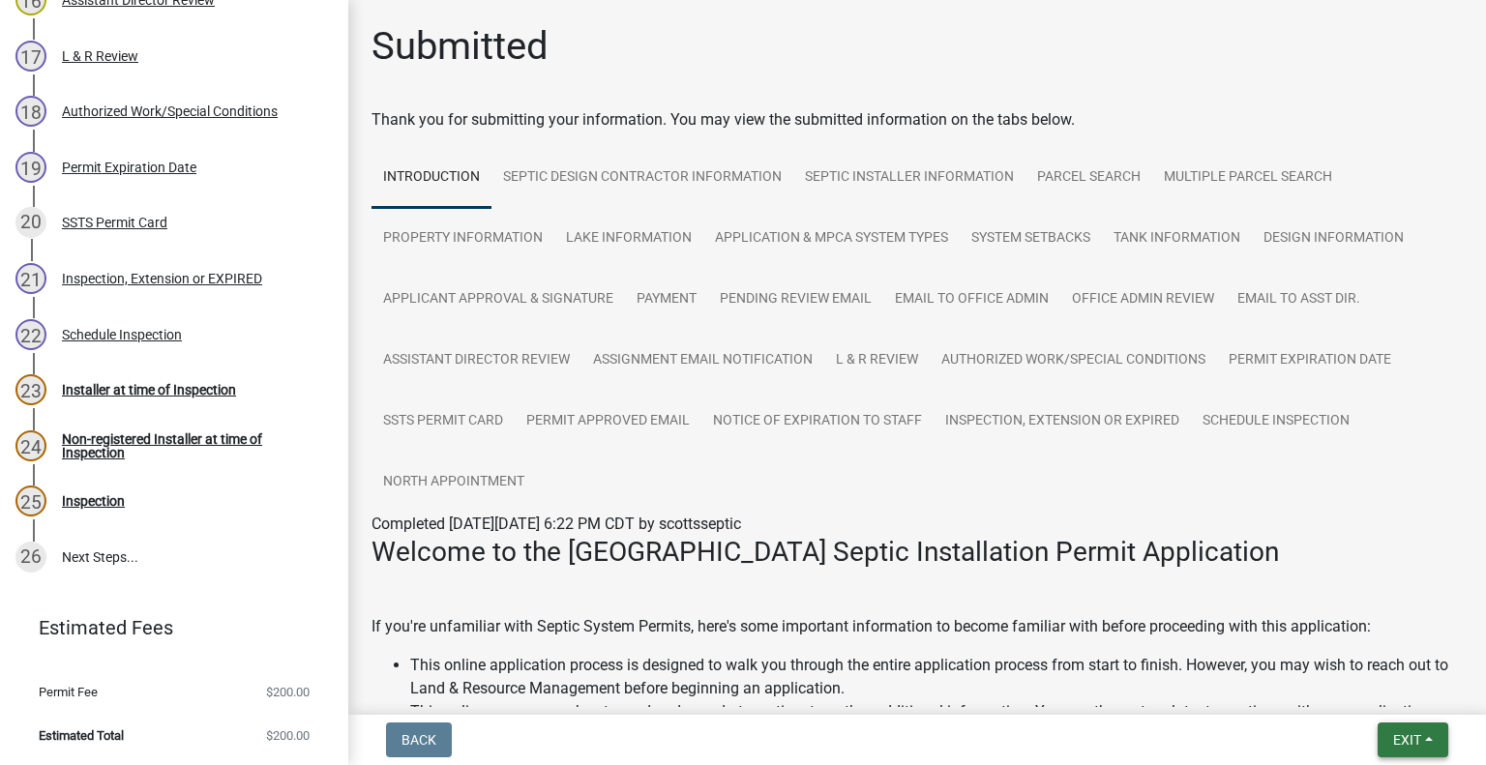
click at [1416, 732] on span "Exit" at bounding box center [1407, 739] width 28 height 15
click at [1371, 691] on button "Save & Exit" at bounding box center [1371, 689] width 155 height 46
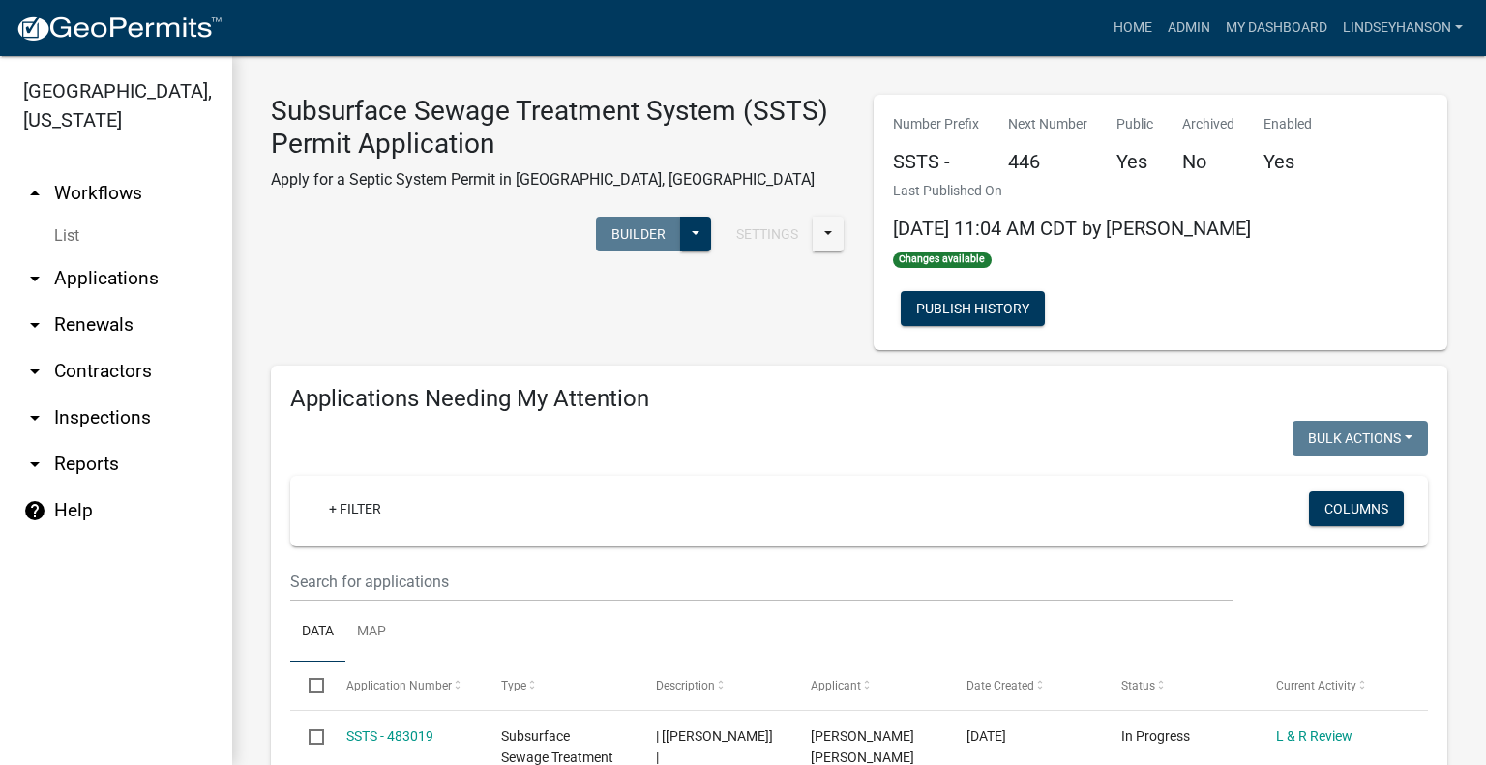
click at [107, 289] on link "arrow_drop_down Applications" at bounding box center [116, 278] width 232 height 46
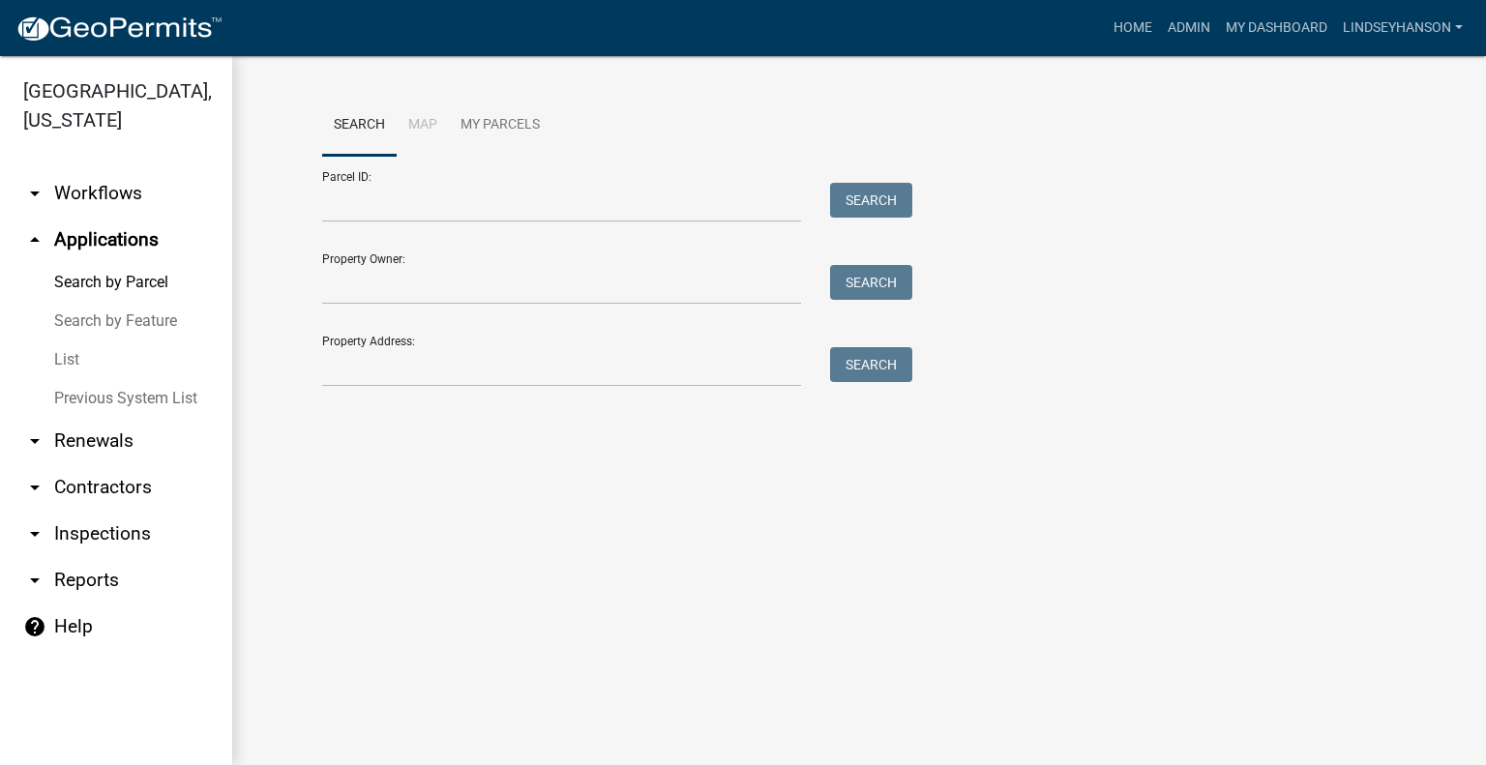
click at [124, 192] on link "arrow_drop_down Workflows" at bounding box center [116, 193] width 232 height 46
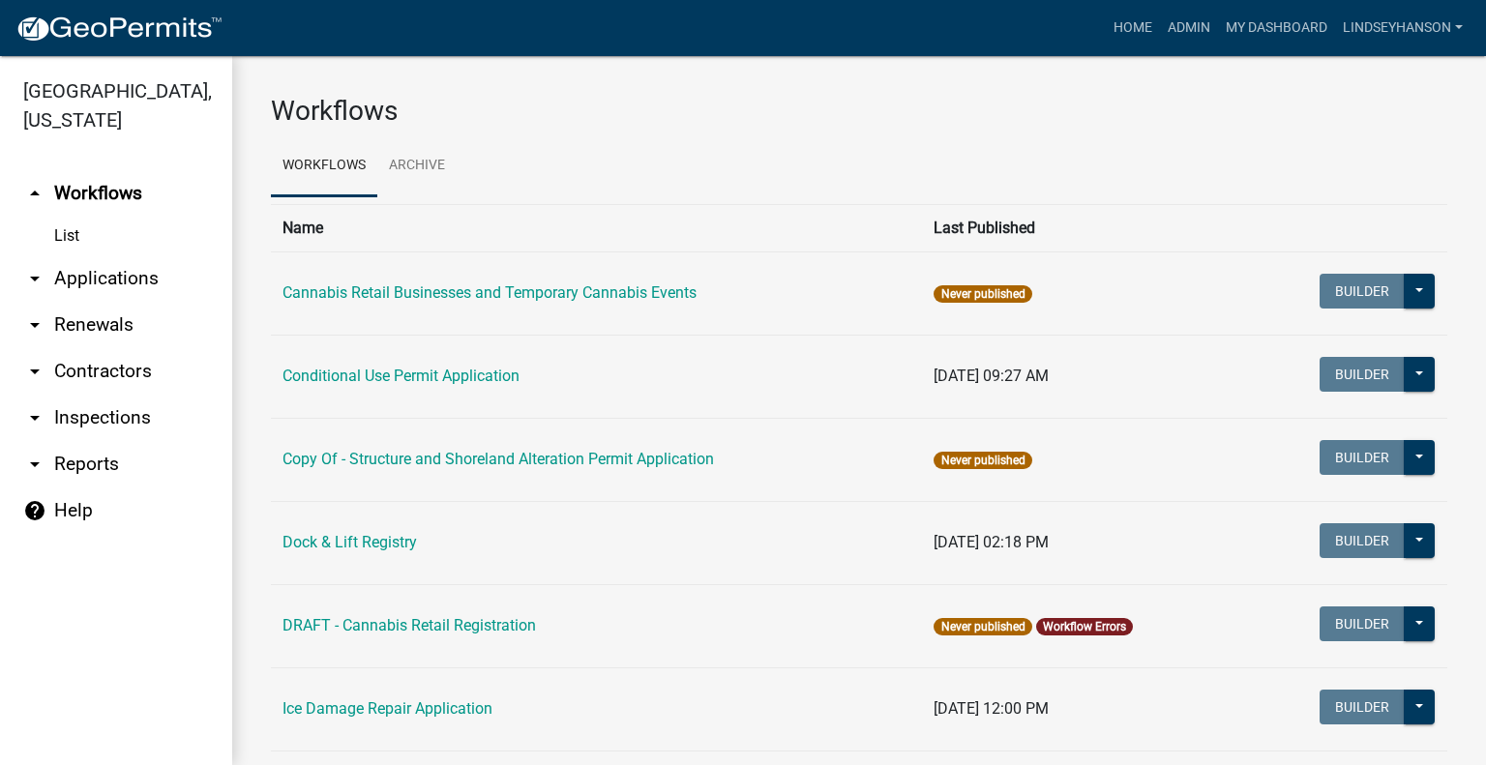
click at [133, 274] on link "arrow_drop_down Applications" at bounding box center [116, 278] width 232 height 46
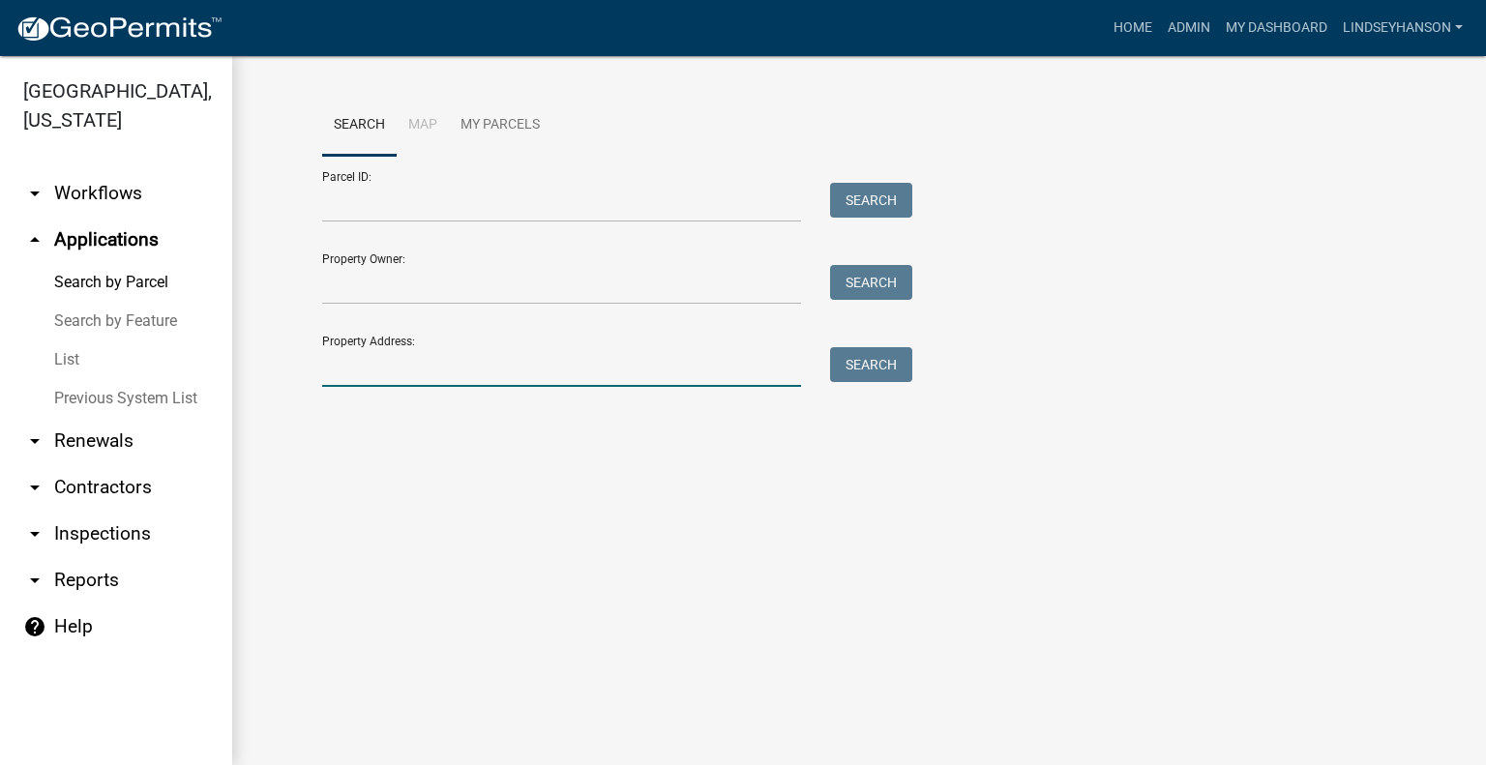
click at [457, 364] on input "Property Address:" at bounding box center [561, 367] width 479 height 40
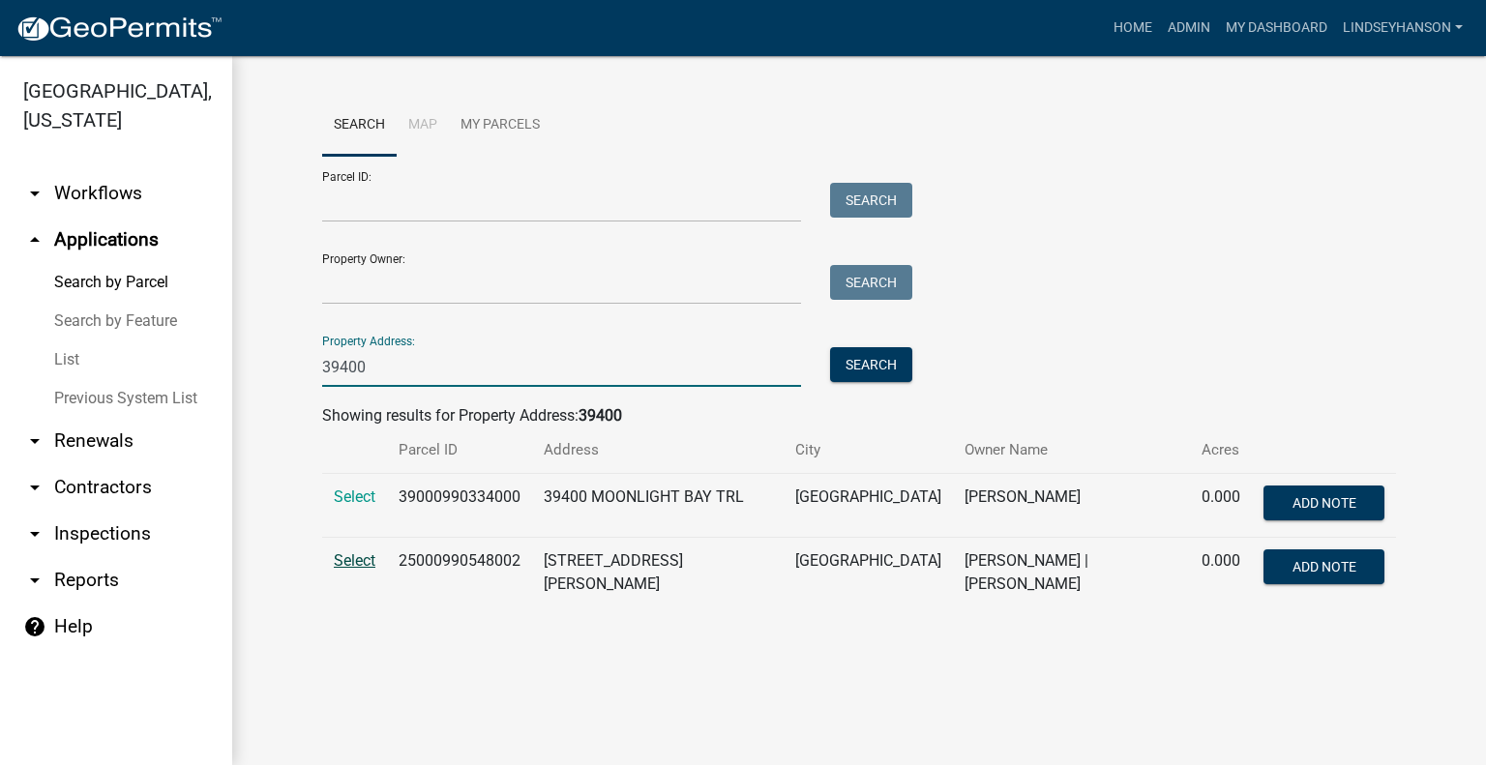
type input "39400"
click at [340, 565] on span "Select" at bounding box center [355, 560] width 42 height 18
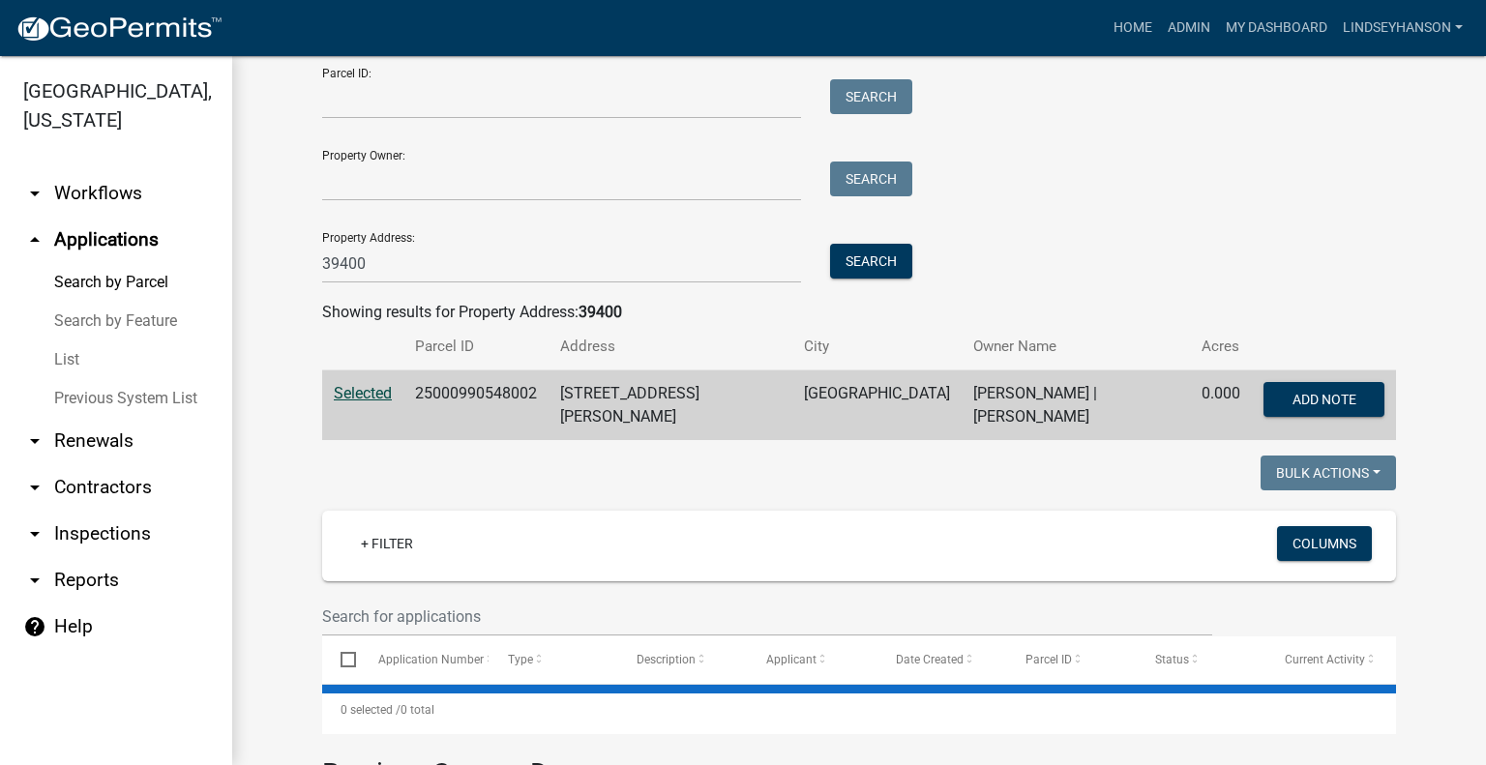
scroll to position [387, 0]
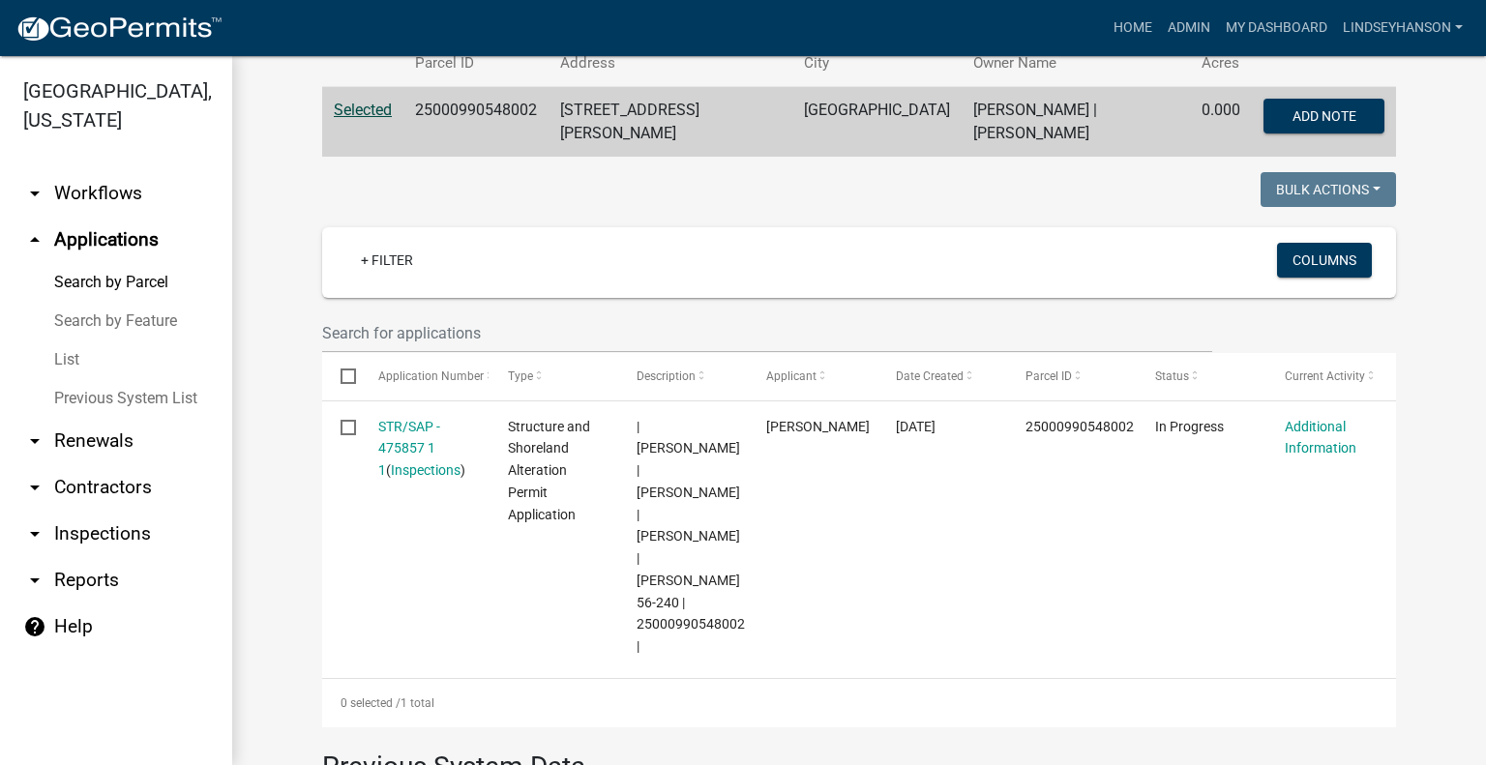
click at [133, 210] on link "arrow_drop_down Workflows" at bounding box center [116, 193] width 232 height 46
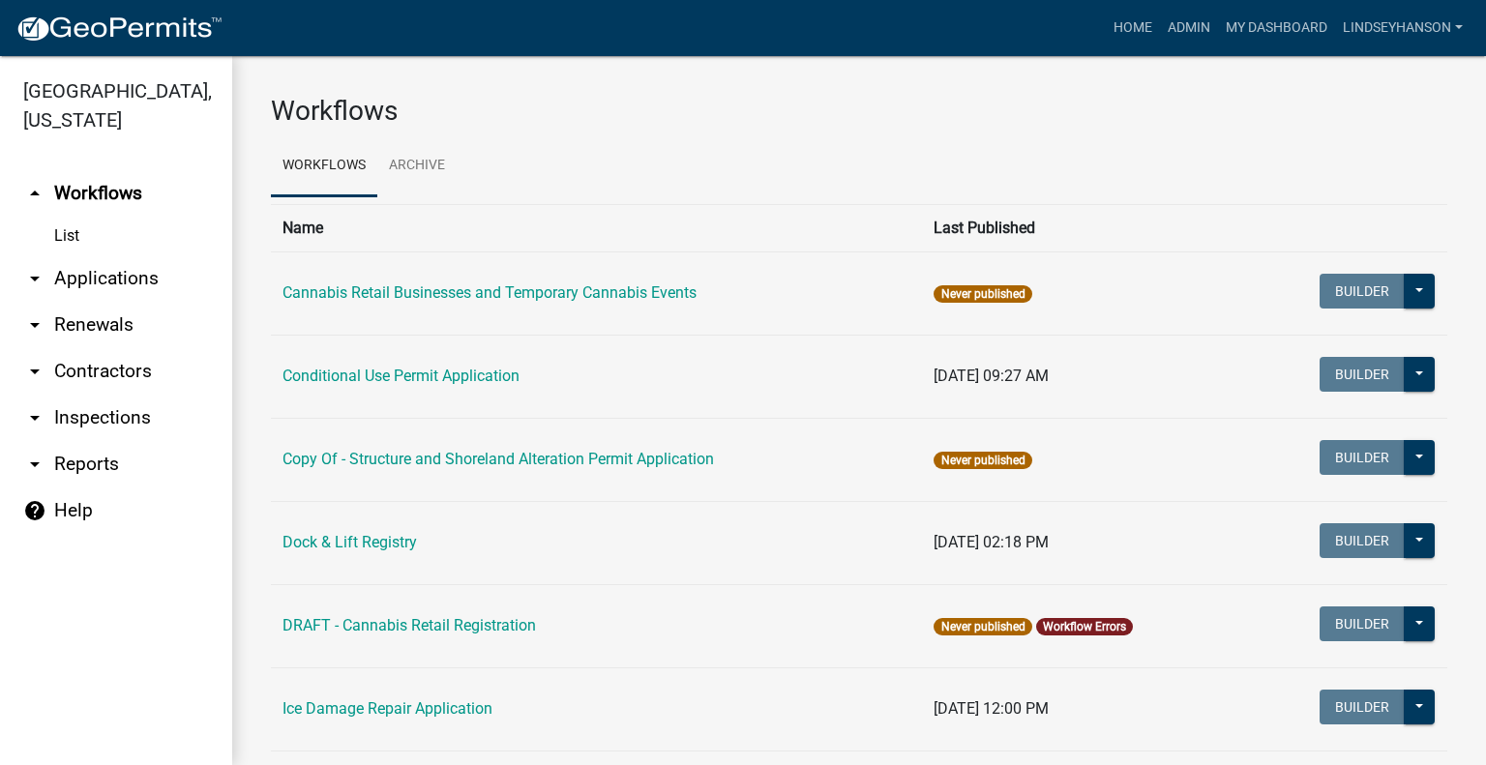
click at [152, 281] on link "arrow_drop_down Applications" at bounding box center [116, 278] width 232 height 46
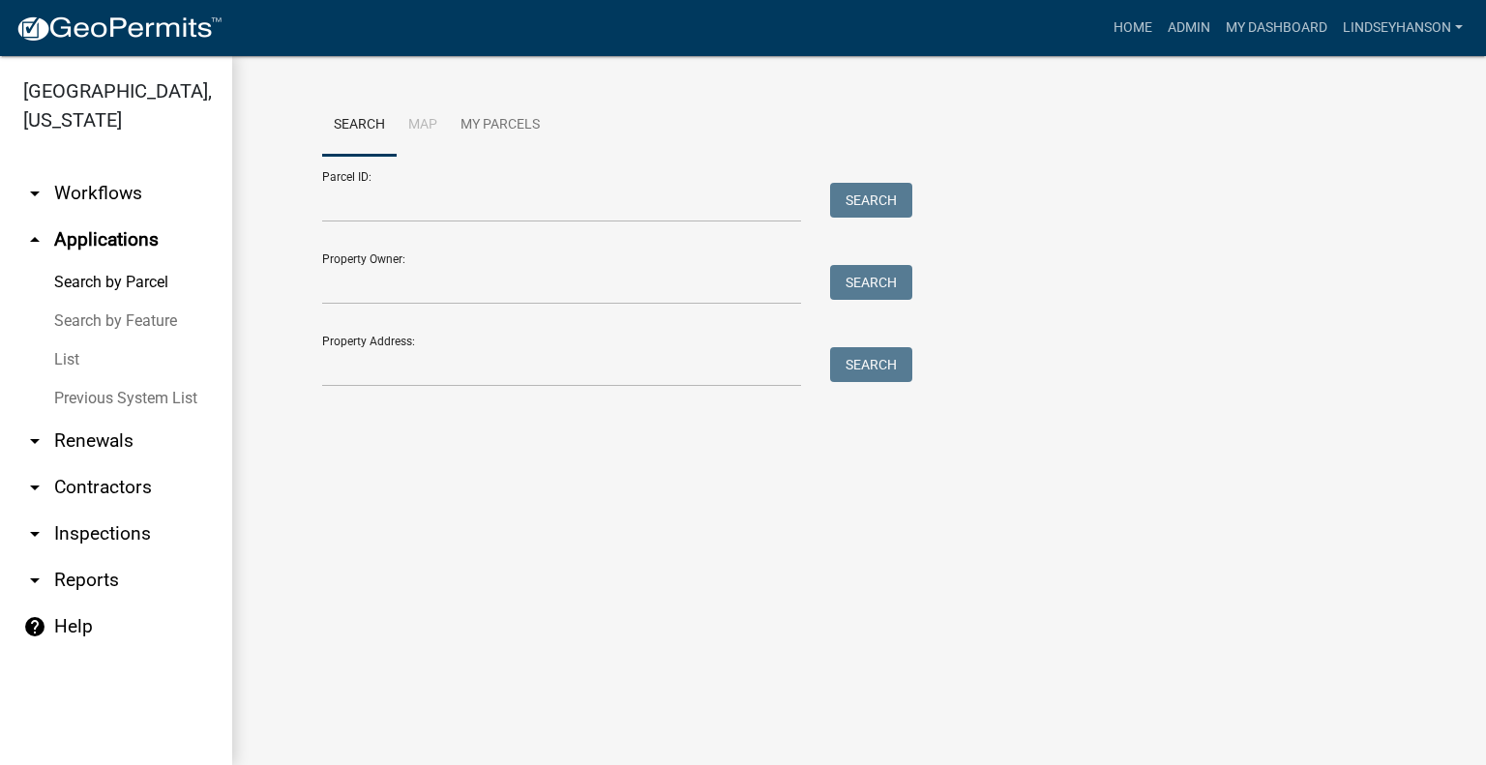
click at [128, 204] on link "arrow_drop_down Workflows" at bounding box center [116, 193] width 232 height 46
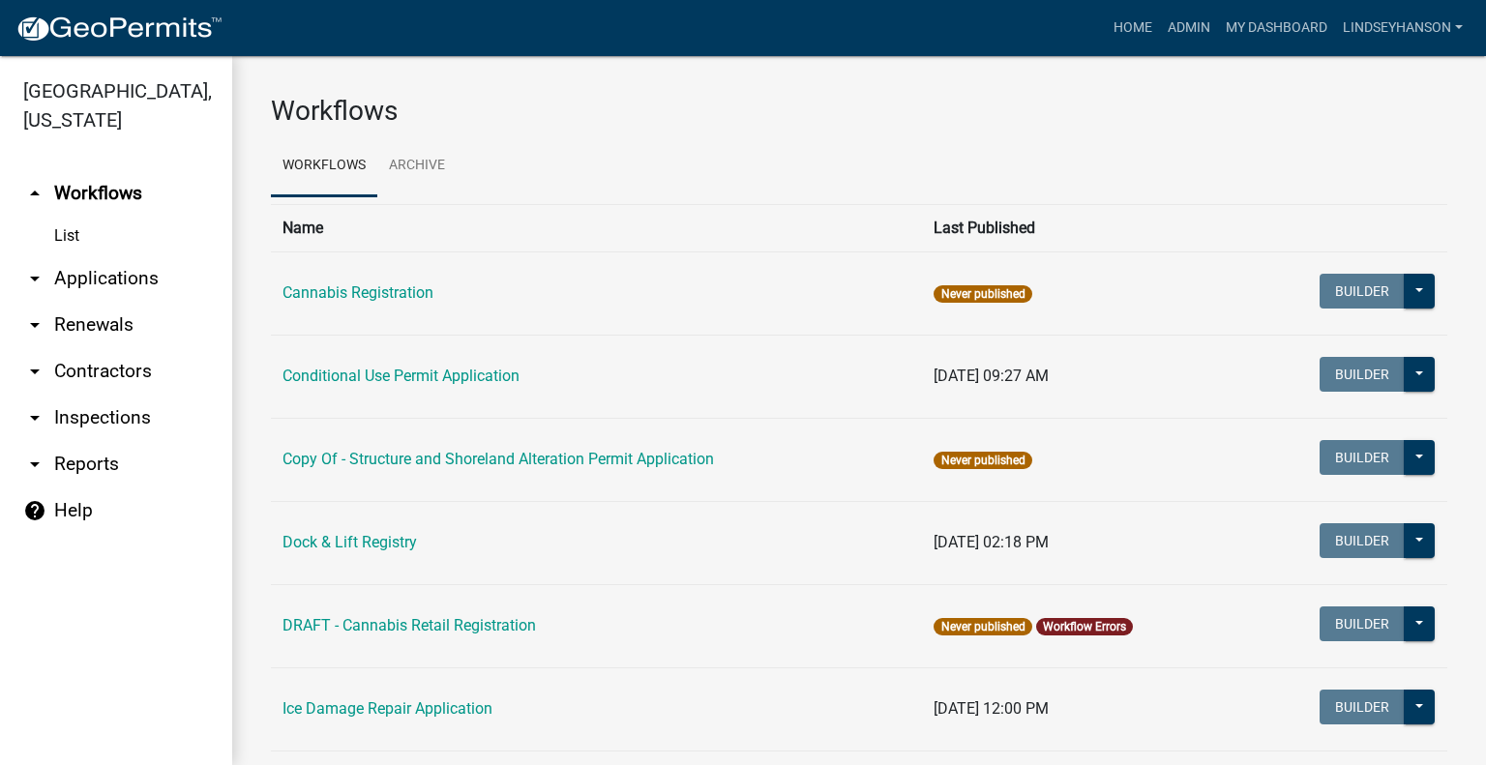
click at [121, 287] on link "arrow_drop_down Applications" at bounding box center [116, 278] width 232 height 46
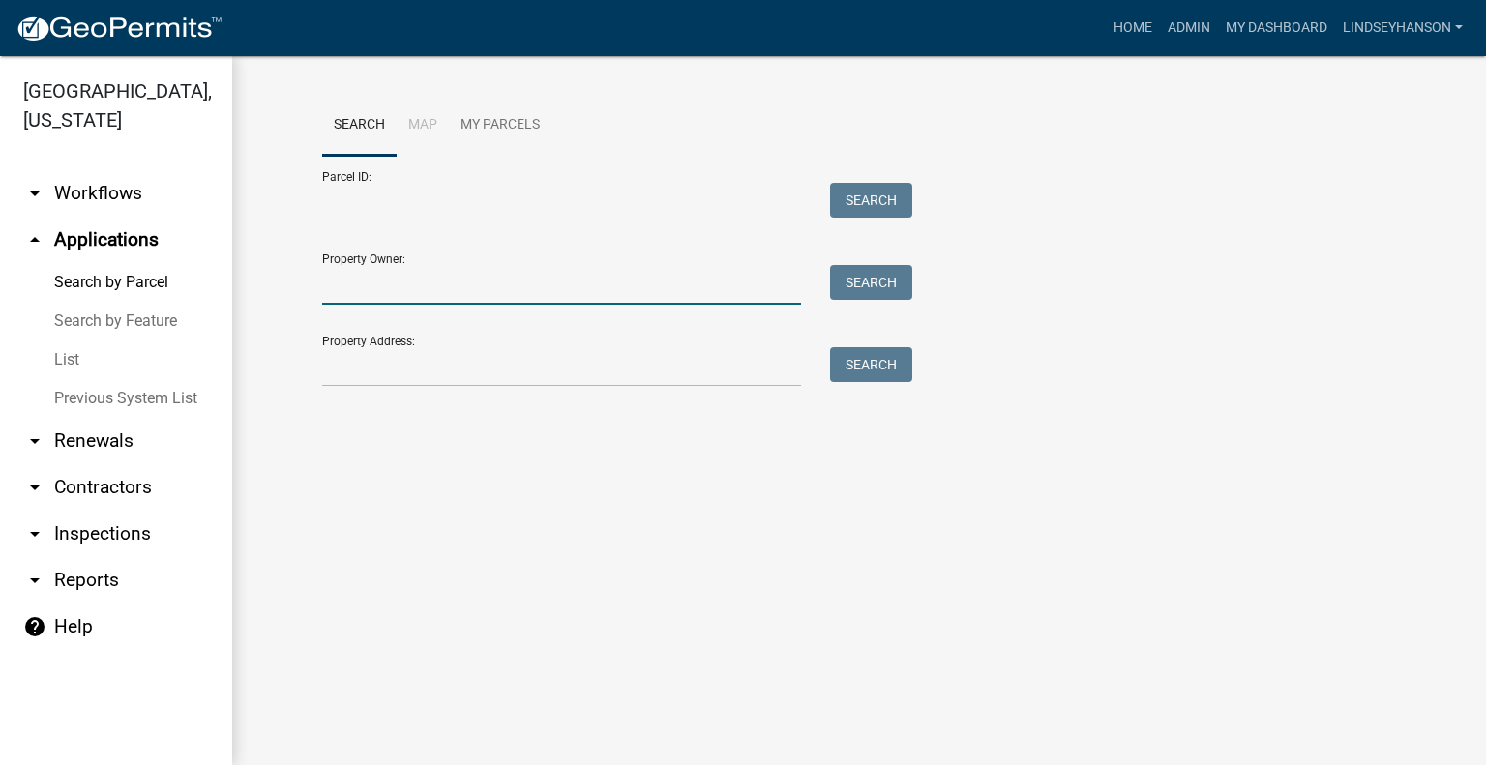
click at [538, 280] on input "Property Owner:" at bounding box center [561, 285] width 479 height 40
type input "dean nelson"
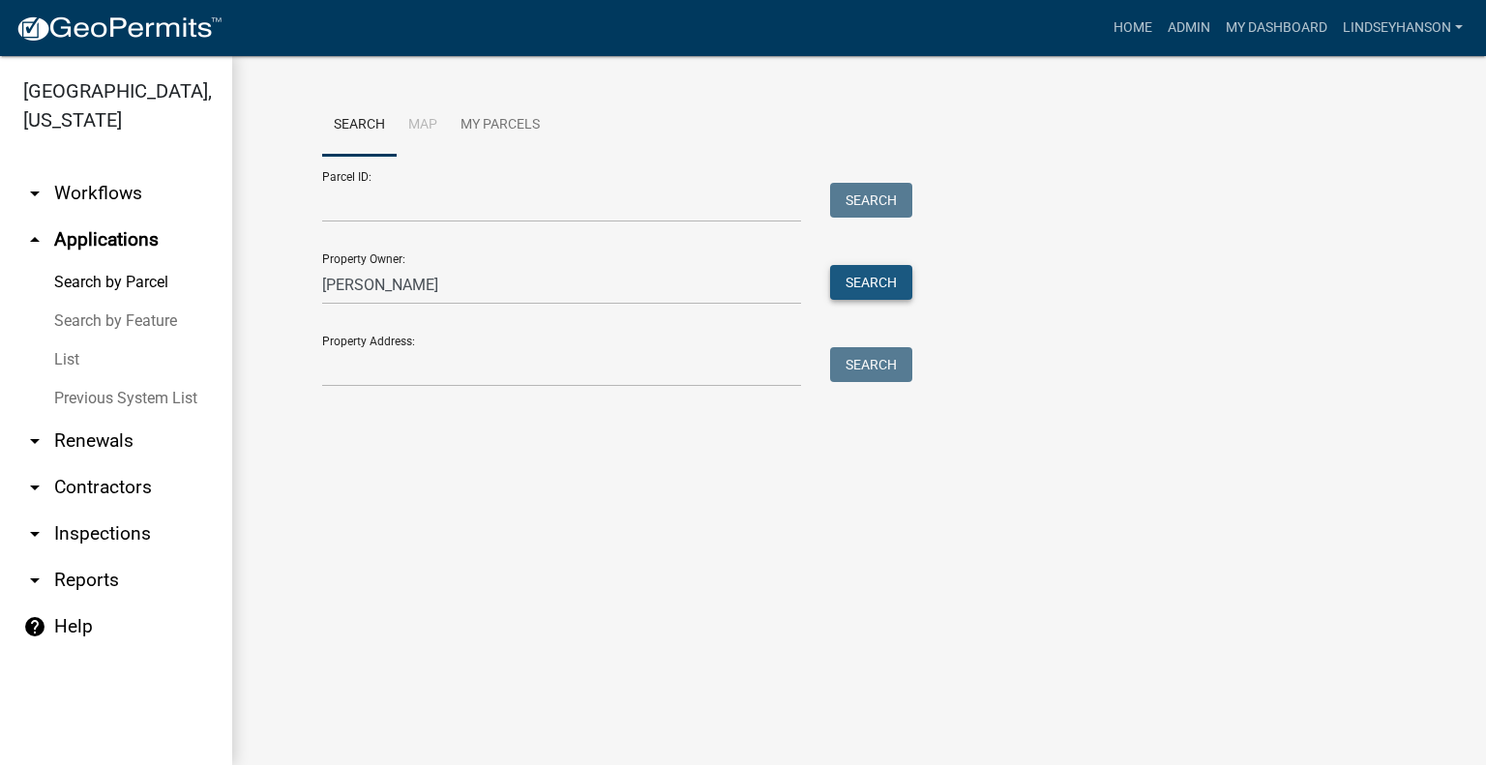
drag, startPoint x: 869, startPoint y: 280, endPoint x: 847, endPoint y: 294, distance: 25.2
click at [870, 280] on button "Search" at bounding box center [871, 282] width 82 height 35
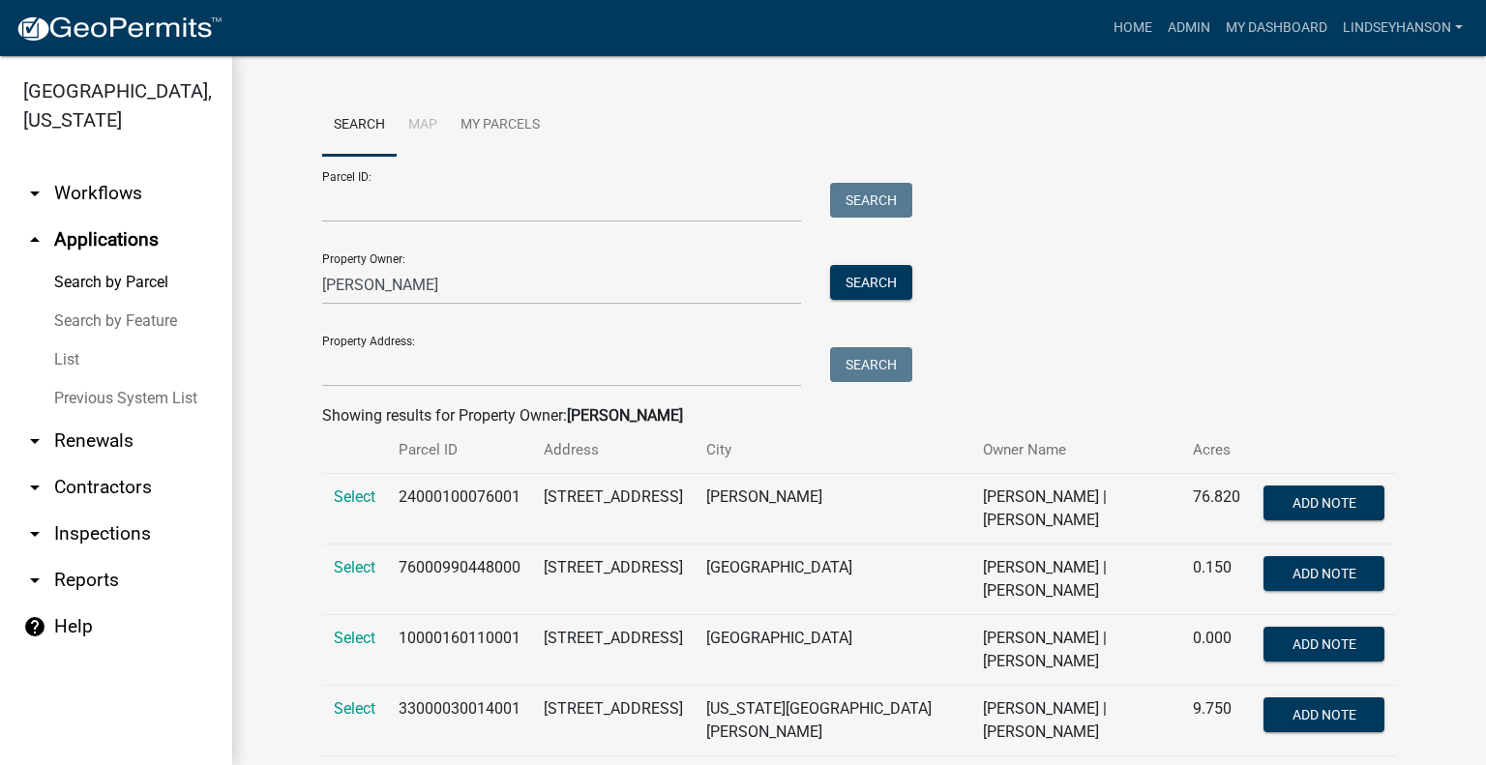
click at [89, 200] on link "arrow_drop_down Workflows" at bounding box center [116, 193] width 232 height 46
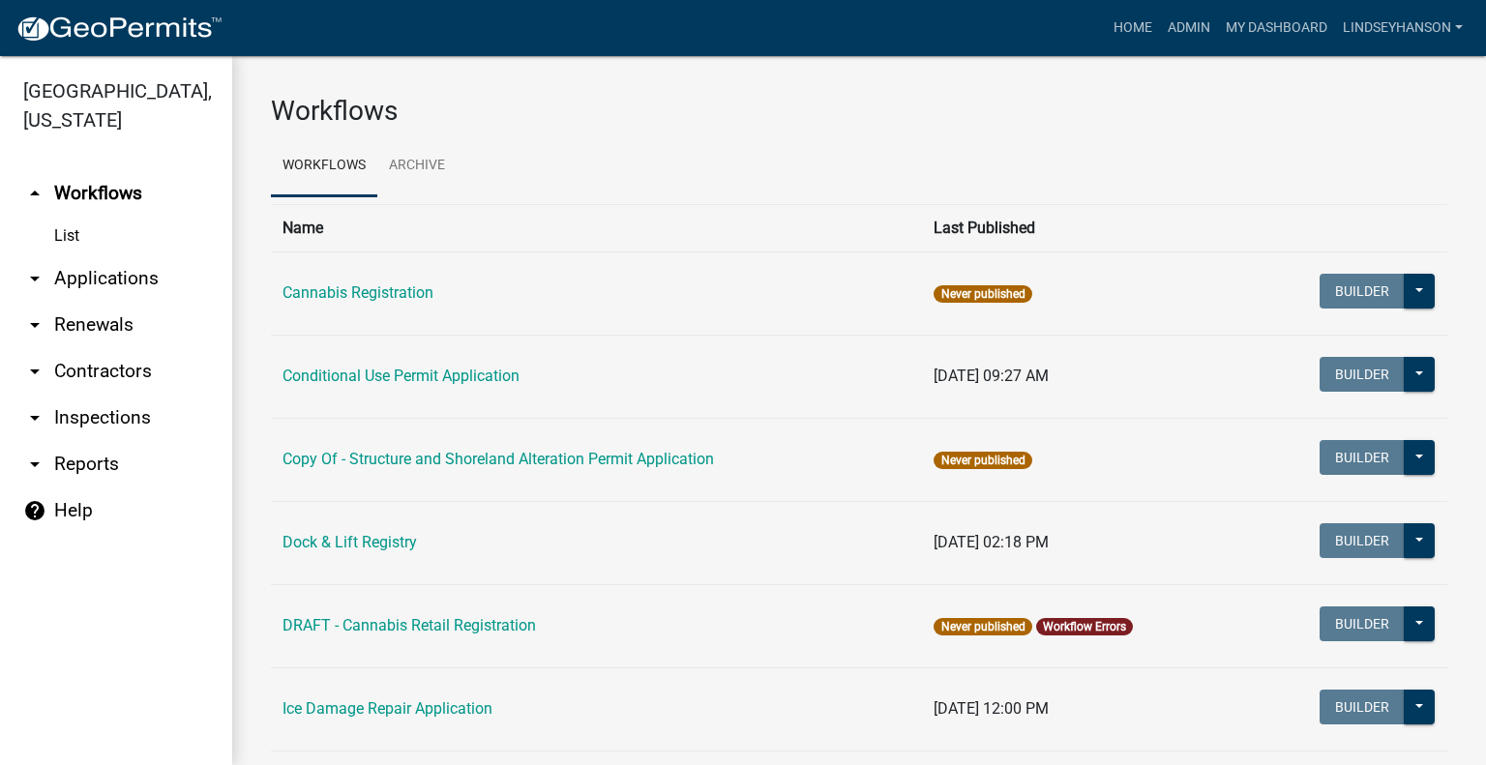
click at [118, 276] on link "arrow_drop_down Applications" at bounding box center [116, 278] width 232 height 46
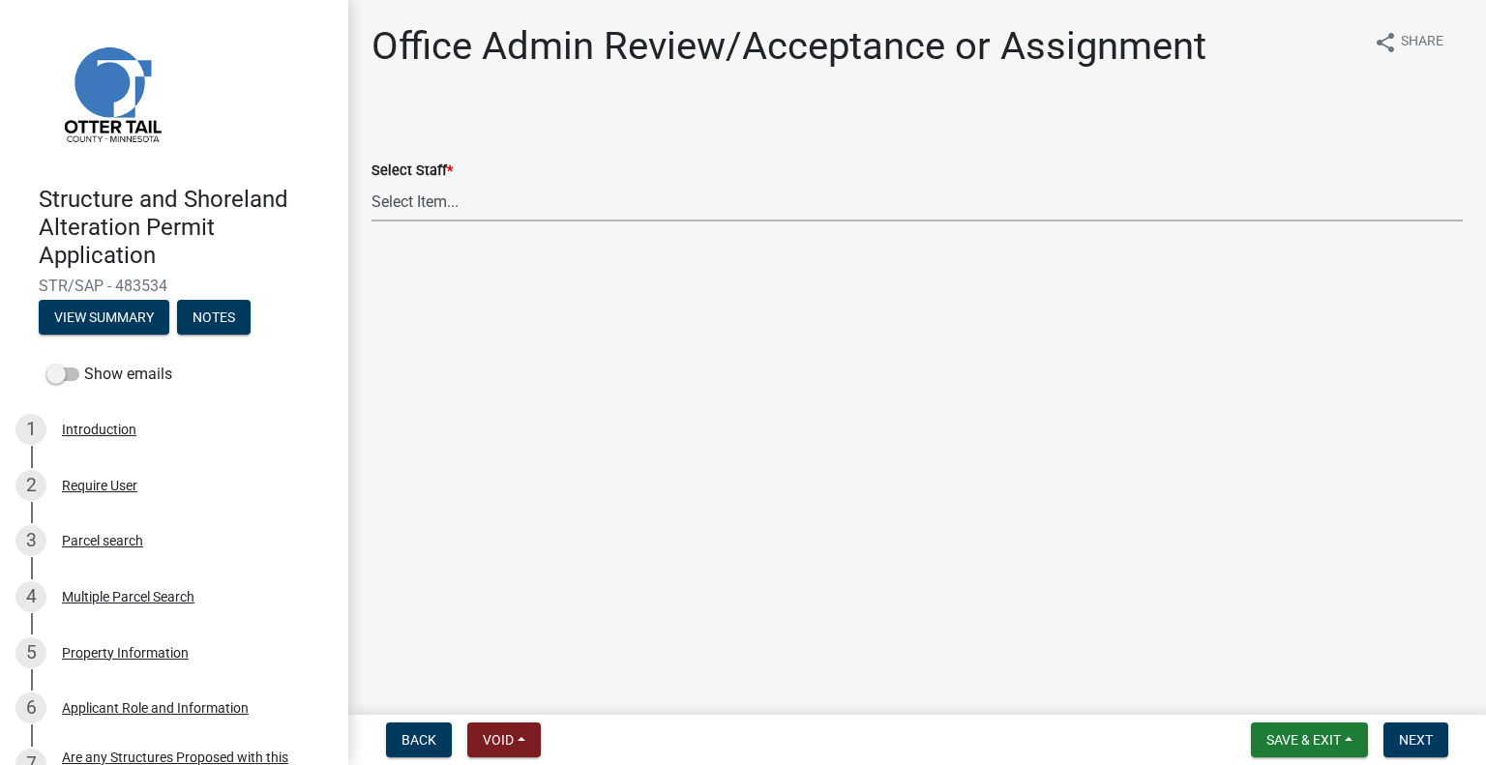
click at [472, 212] on select "Select Item... Alexis Newark (anewark@ottertailcounty.gov) Amy Busko (abusko@ot…" at bounding box center [916, 202] width 1091 height 40
click at [371, 182] on select "Select Item... [PERSON_NAME] ([EMAIL_ADDRESS][DOMAIN_NAME]) [PERSON_NAME] ([EMA…" at bounding box center [916, 202] width 1091 height 40
click at [480, 205] on select "Select Item... Alexis Newark (anewark@ottertailcounty.gov) Amy Busko (abusko@ot…" at bounding box center [916, 202] width 1091 height 40
click at [371, 182] on select "Select Item... Alexis Newark (anewark@ottertailcounty.gov) Amy Busko (abusko@ot…" at bounding box center [916, 202] width 1091 height 40
select select "587f38f5-c90e-4c12-9e10-d3e23909bbca"
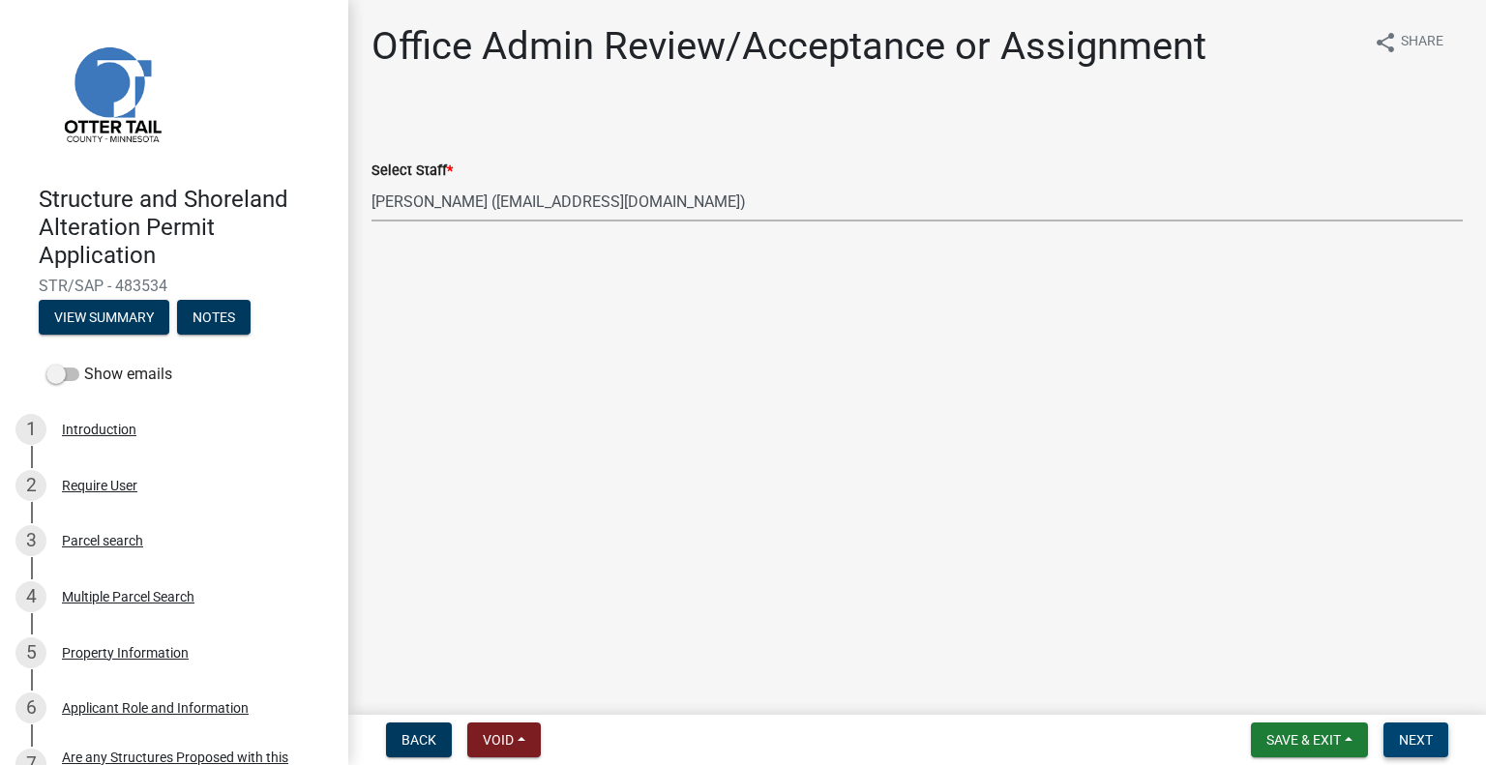
click at [1412, 741] on span "Next" at bounding box center [1416, 739] width 34 height 15
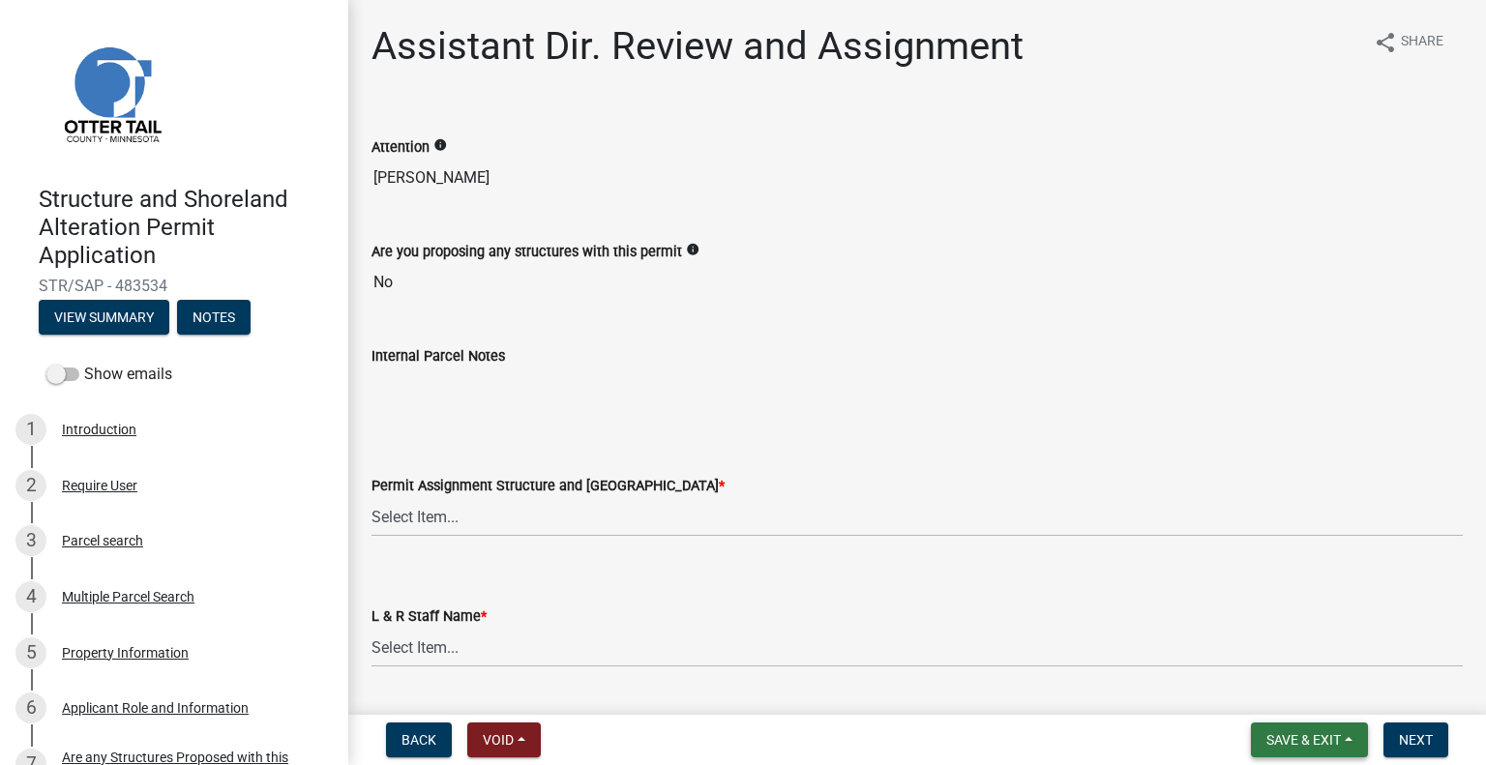
click at [1303, 749] on button "Save & Exit" at bounding box center [1309, 740] width 117 height 35
click at [1280, 696] on button "Save & Exit" at bounding box center [1290, 689] width 155 height 46
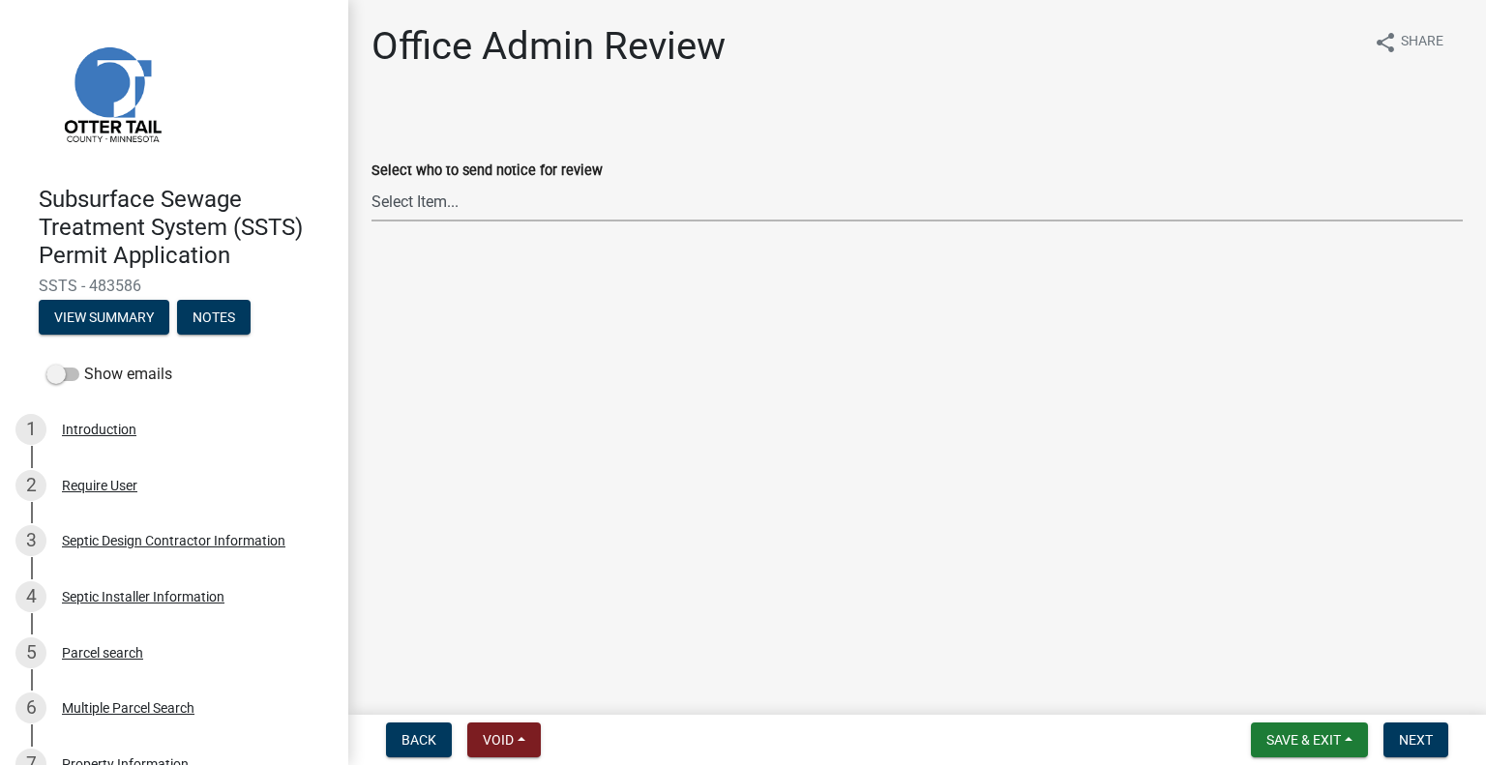
click at [550, 207] on select "Select Item... Alexis Newark (anewark@ottertailcounty.gov) Amy Busko (abusko@ot…" at bounding box center [916, 202] width 1091 height 40
click at [371, 182] on select "Select Item... Alexis Newark (anewark@ottertailcounty.gov) Amy Busko (abusko@ot…" at bounding box center [916, 202] width 1091 height 40
select select "587f38f5-c90e-4c12-9e10-d3e23909bbca"
click at [1427, 732] on span "Next" at bounding box center [1416, 739] width 34 height 15
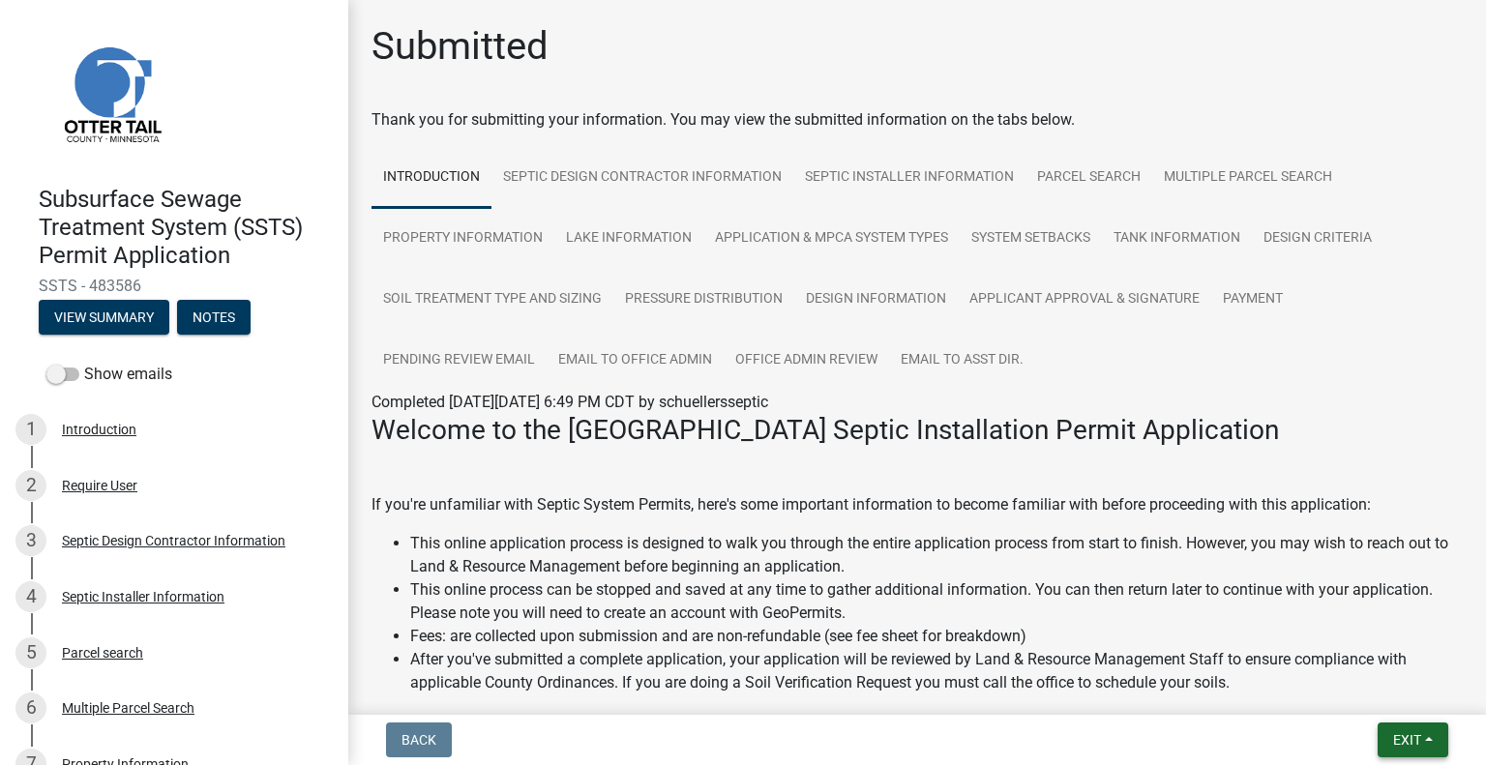
click at [1388, 735] on button "Exit" at bounding box center [1412, 740] width 71 height 35
click at [1373, 700] on button "Save & Exit" at bounding box center [1371, 689] width 155 height 46
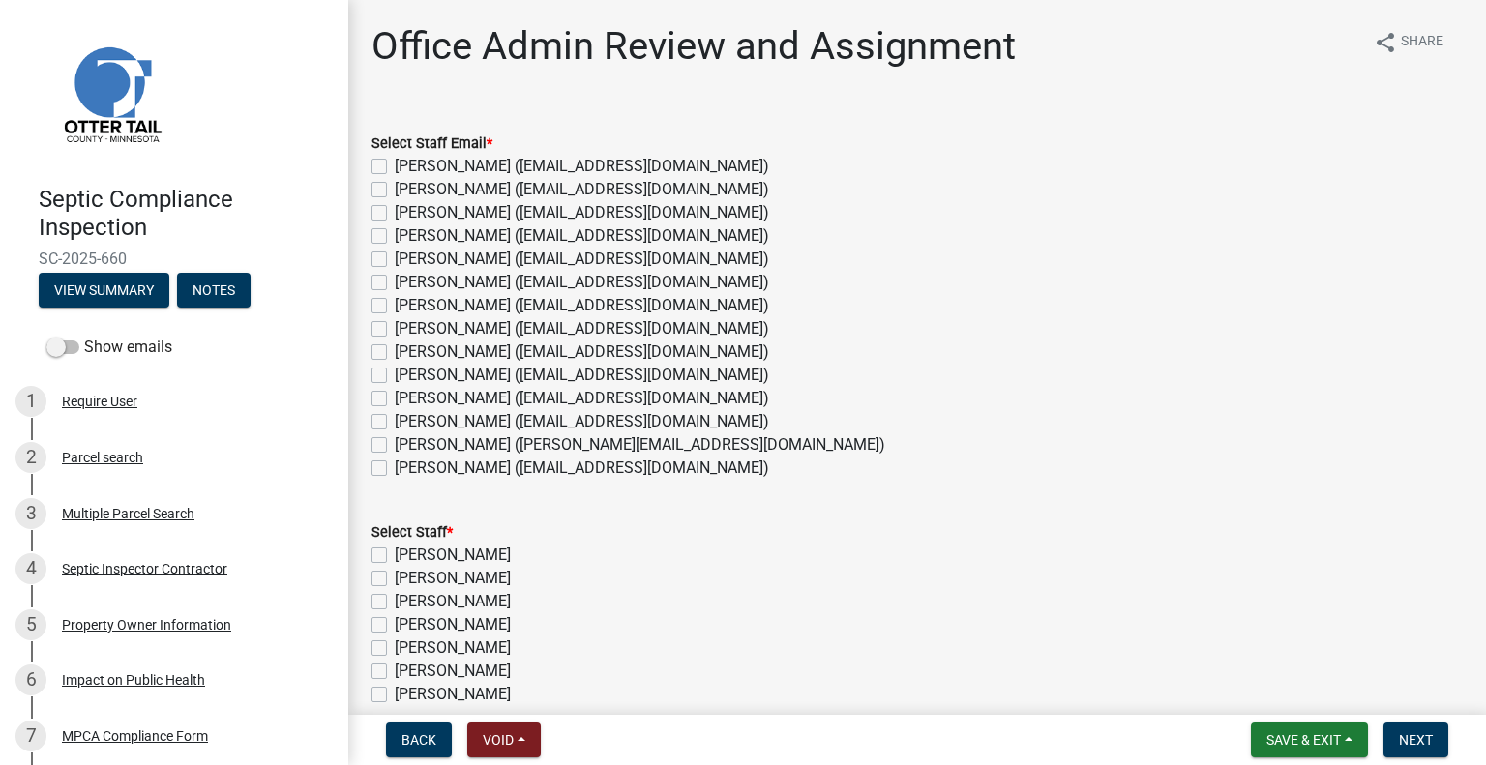
click at [484, 321] on label "[PERSON_NAME] ([EMAIL_ADDRESS][DOMAIN_NAME])" at bounding box center [582, 328] width 374 height 23
click at [407, 321] on input "[PERSON_NAME] ([EMAIL_ADDRESS][DOMAIN_NAME])" at bounding box center [401, 323] width 13 height 13
checkbox input "true"
checkbox input "false"
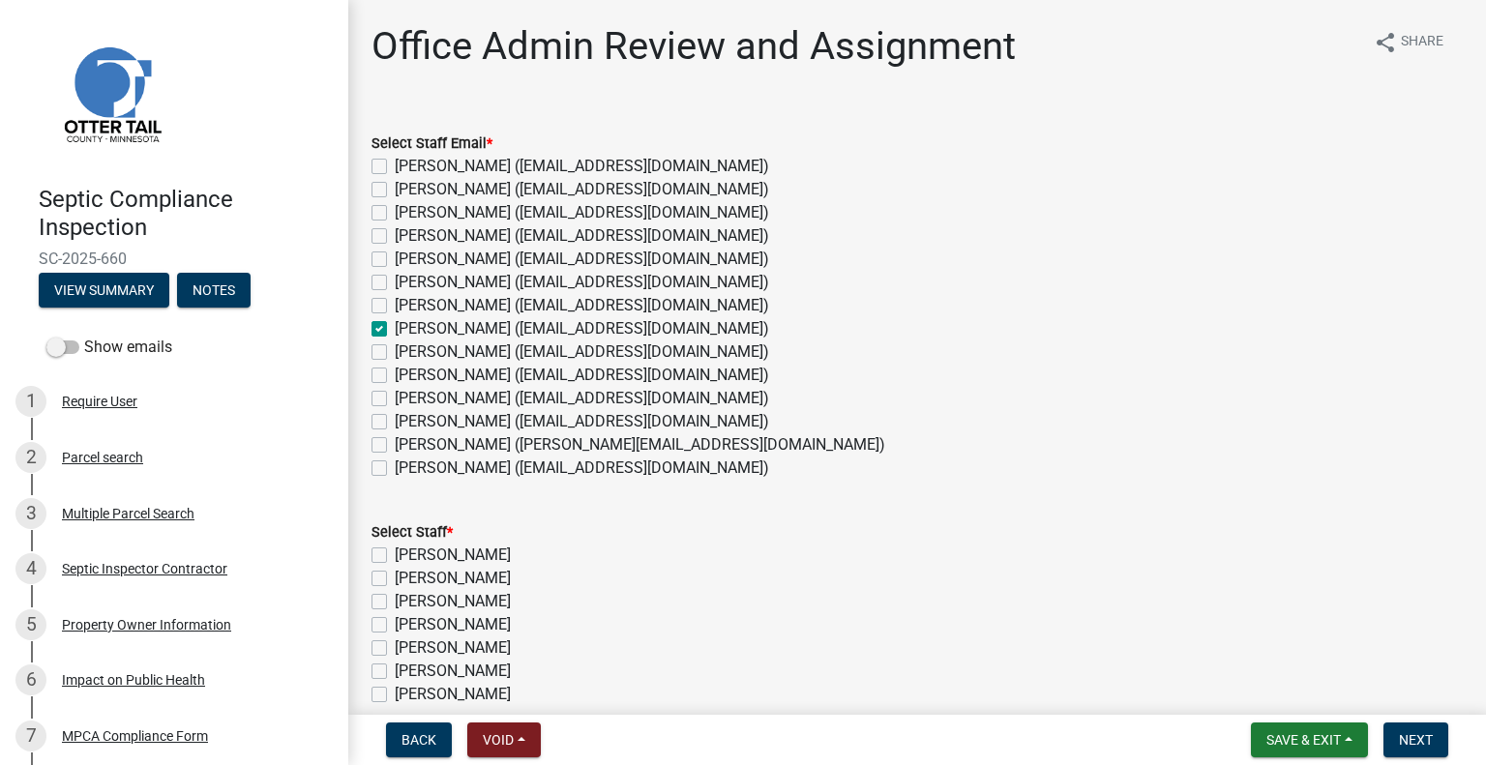
checkbox input "false"
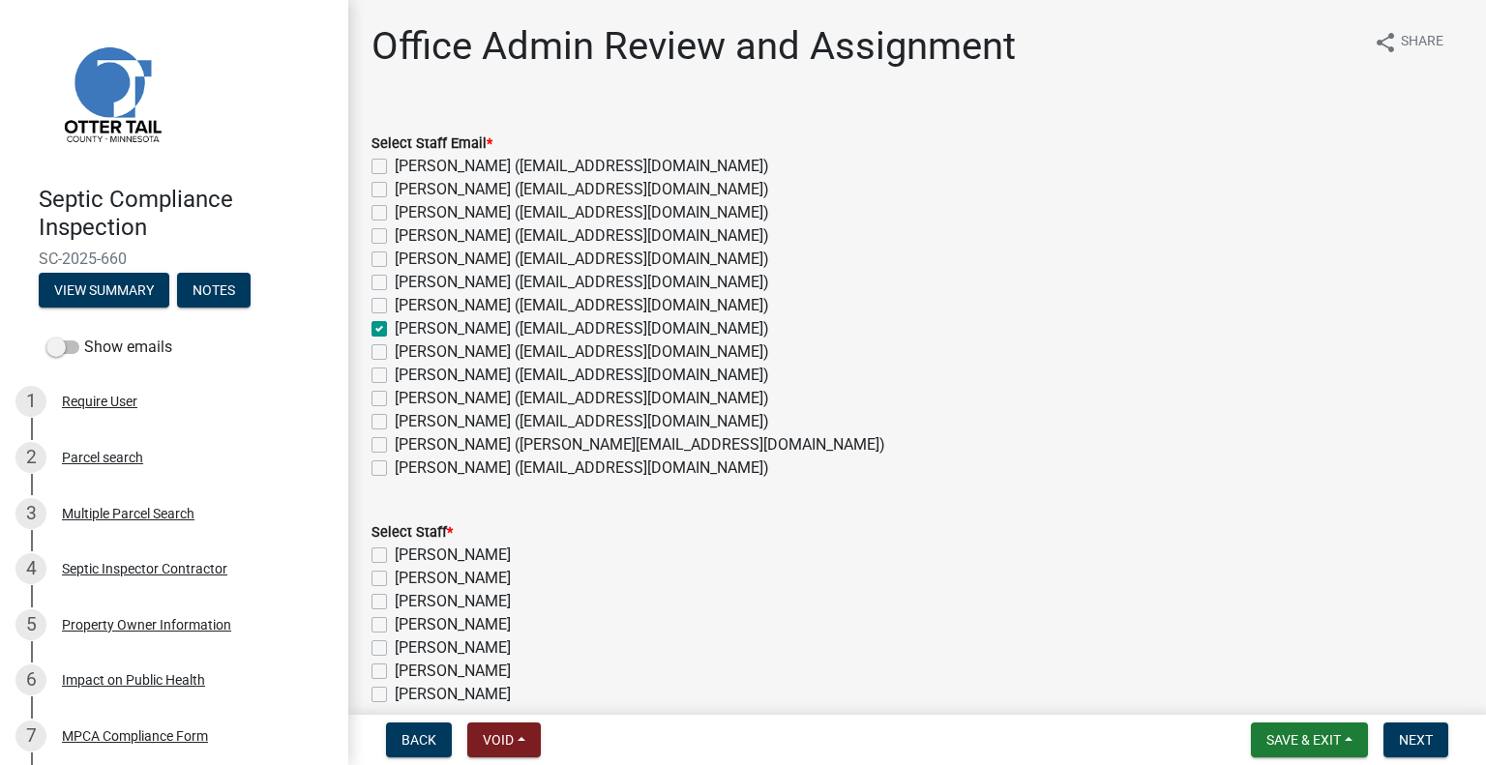
checkbox input "true"
checkbox input "false"
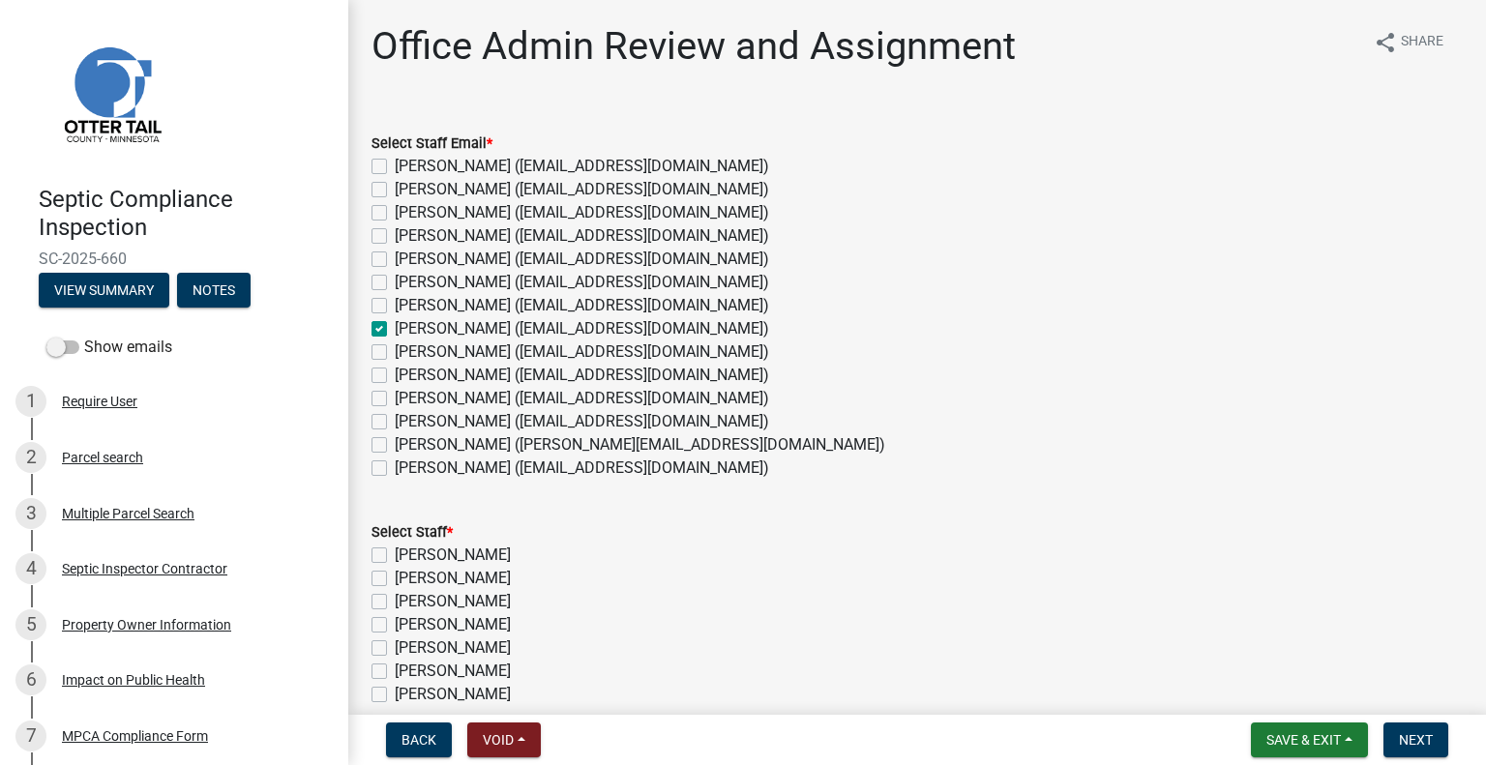
checkbox input "false"
click at [1118, 513] on form "Select Staff * [PERSON_NAME] [PERSON_NAME] [PERSON_NAME] [PERSON_NAME] [PERSON_…" at bounding box center [916, 682] width 1091 height 371
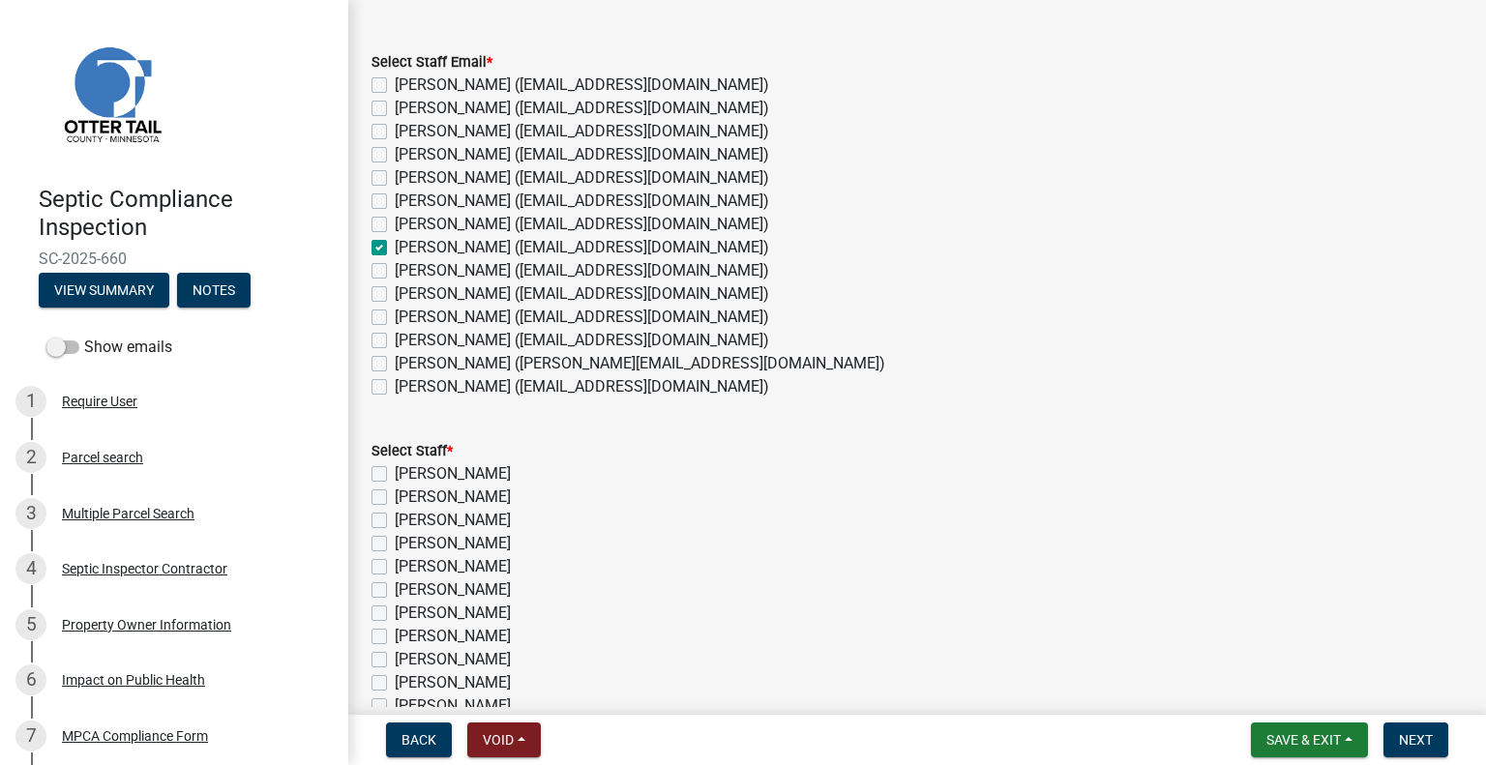
scroll to position [97, 0]
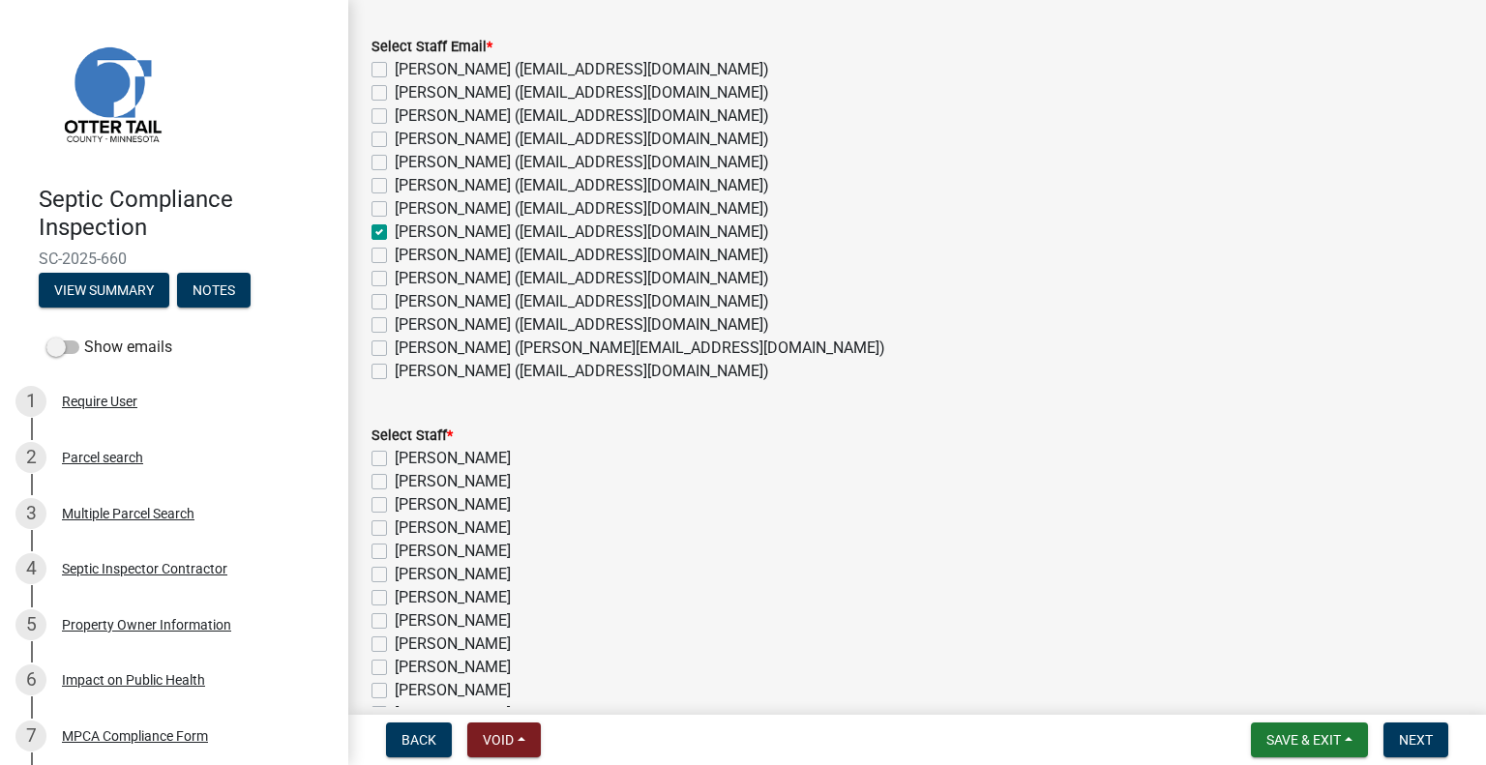
click at [490, 617] on label "[PERSON_NAME]" at bounding box center [453, 620] width 116 height 23
click at [407, 617] on input "[PERSON_NAME]" at bounding box center [401, 615] width 13 height 13
checkbox input "true"
checkbox input "false"
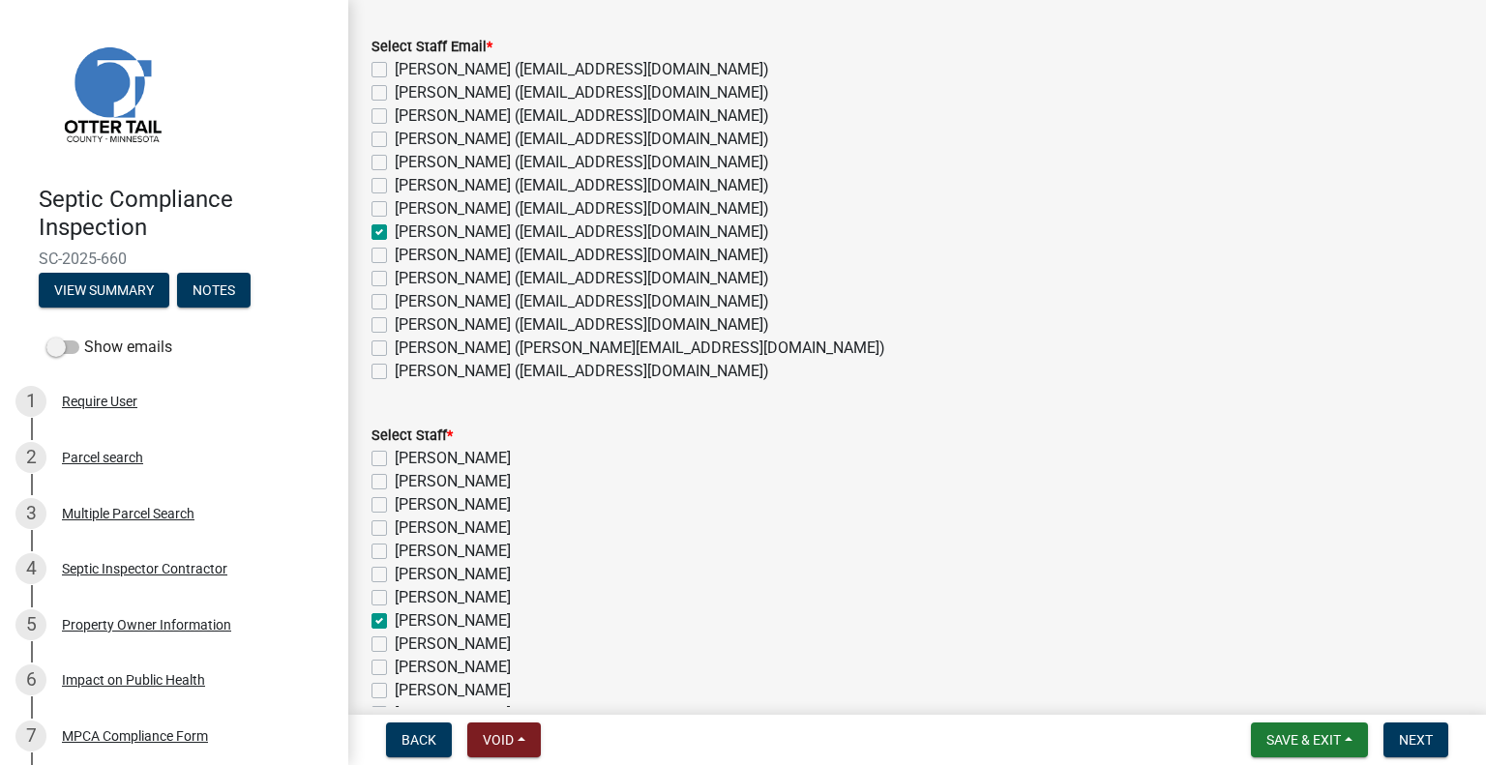
checkbox input "false"
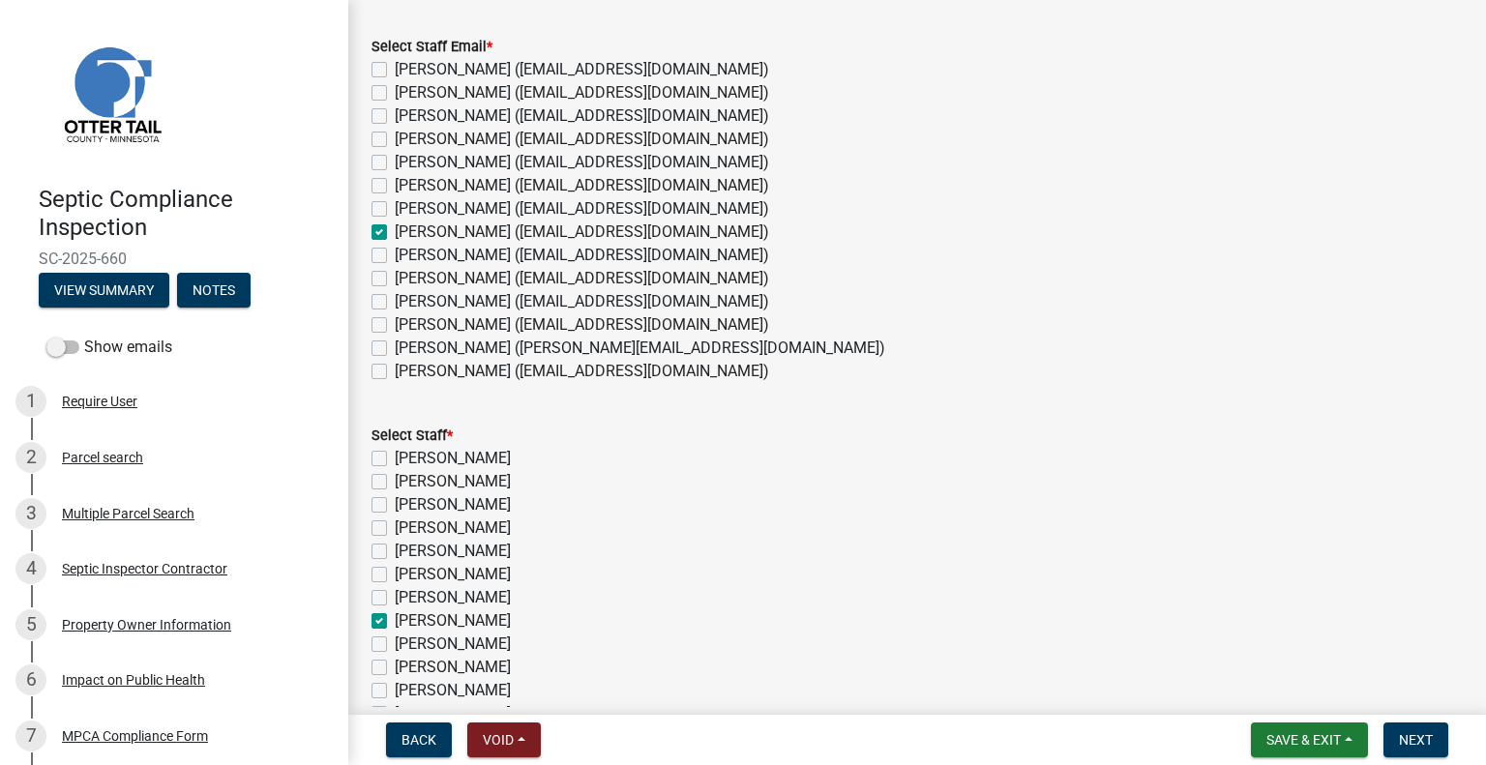
checkbox input "true"
checkbox input "false"
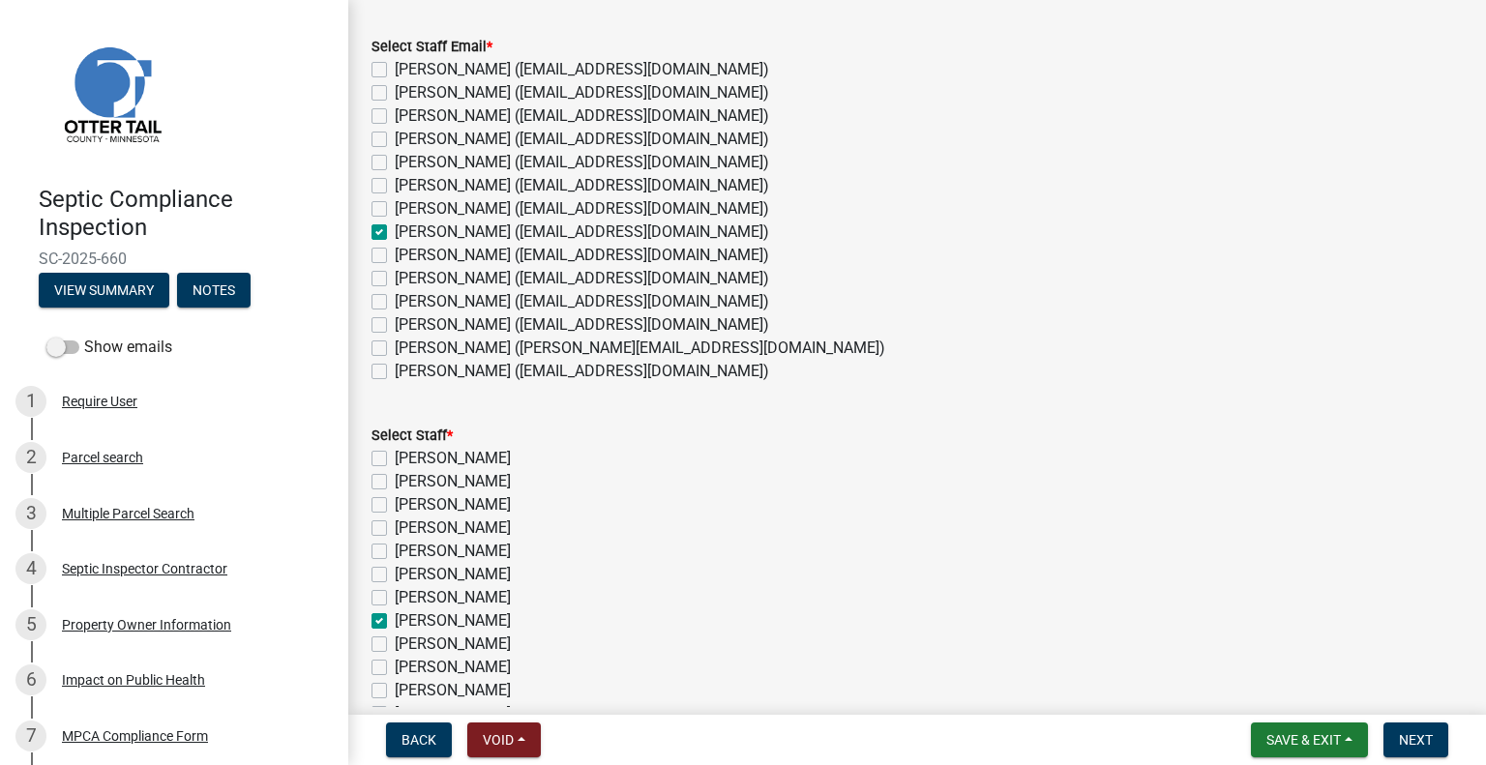
checkbox input "false"
click at [1415, 735] on span "Next" at bounding box center [1416, 739] width 34 height 15
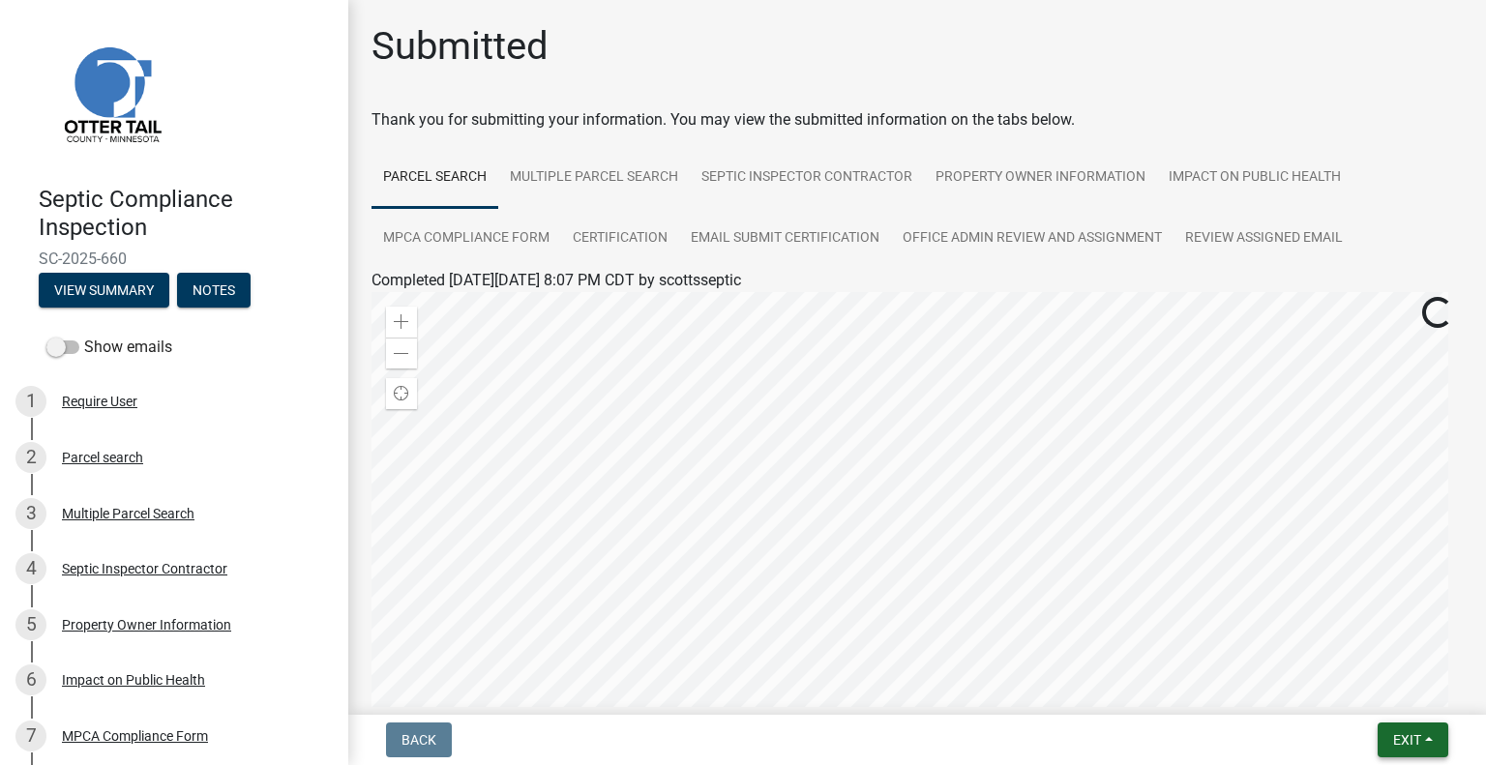
click at [1393, 734] on span "Exit" at bounding box center [1407, 739] width 28 height 15
click at [1387, 697] on button "Save & Exit" at bounding box center [1371, 689] width 155 height 46
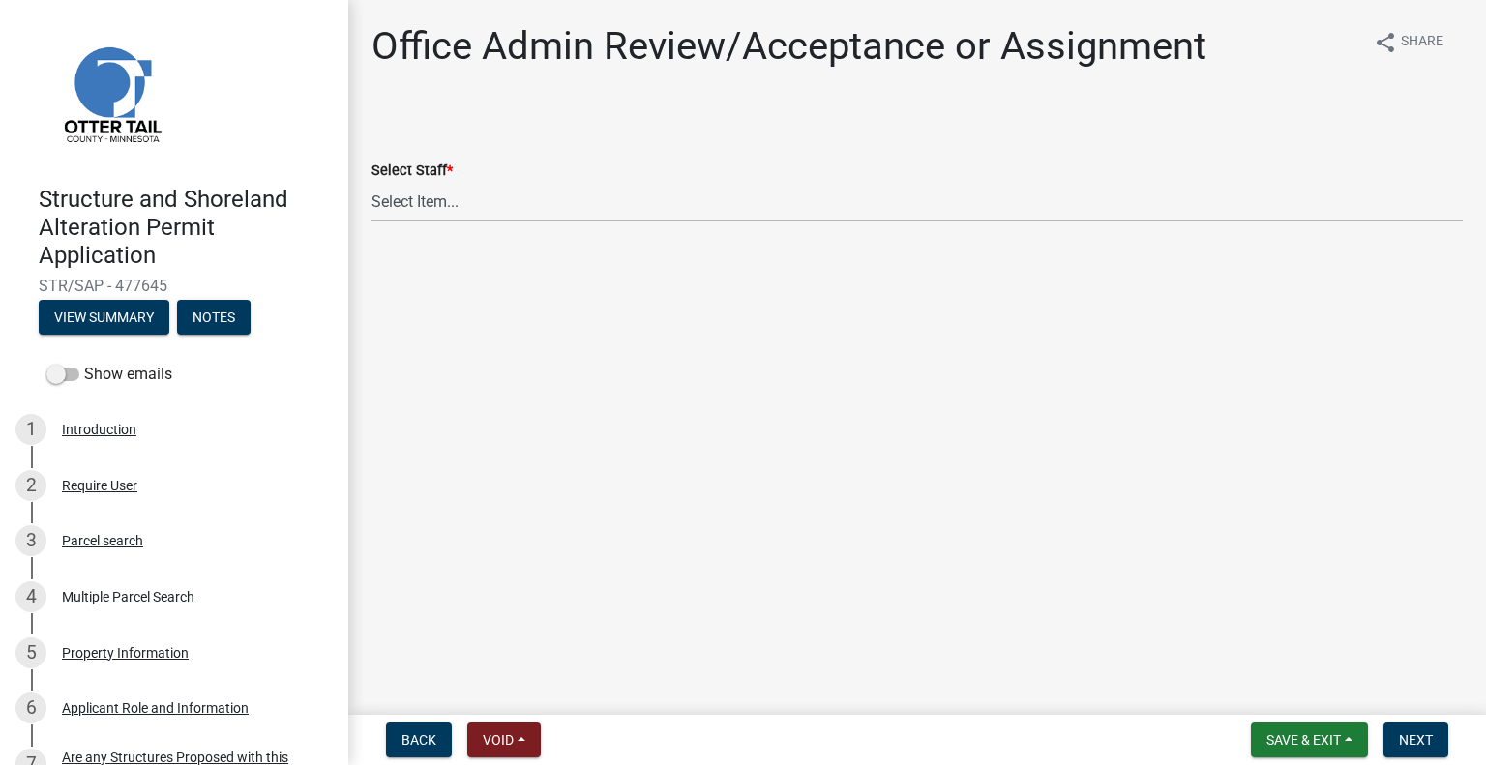
click at [594, 194] on select "Select Item... Alexis Newark (anewark@ottertailcounty.gov) Amy Busko (abusko@ot…" at bounding box center [916, 202] width 1091 height 40
click at [371, 182] on select "Select Item... Alexis Newark (anewark@ottertailcounty.gov) Amy Busko (abusko@ot…" at bounding box center [916, 202] width 1091 height 40
select select "587f38f5-c90e-4c12-9e10-d3e23909bbca"
click at [1414, 738] on span "Next" at bounding box center [1416, 739] width 34 height 15
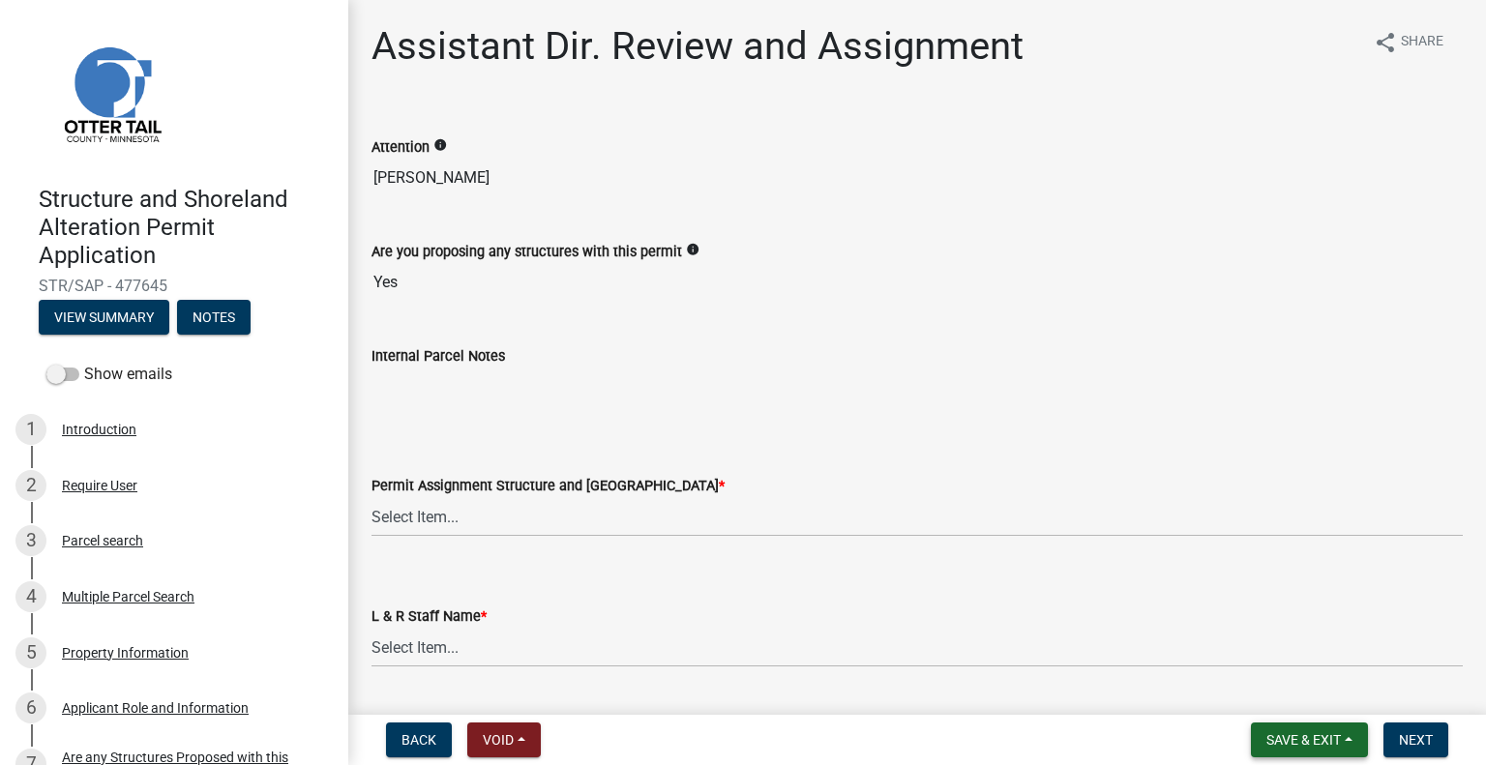
click at [1292, 740] on span "Save & Exit" at bounding box center [1303, 739] width 74 height 15
click at [1273, 683] on button "Save & Exit" at bounding box center [1290, 689] width 155 height 46
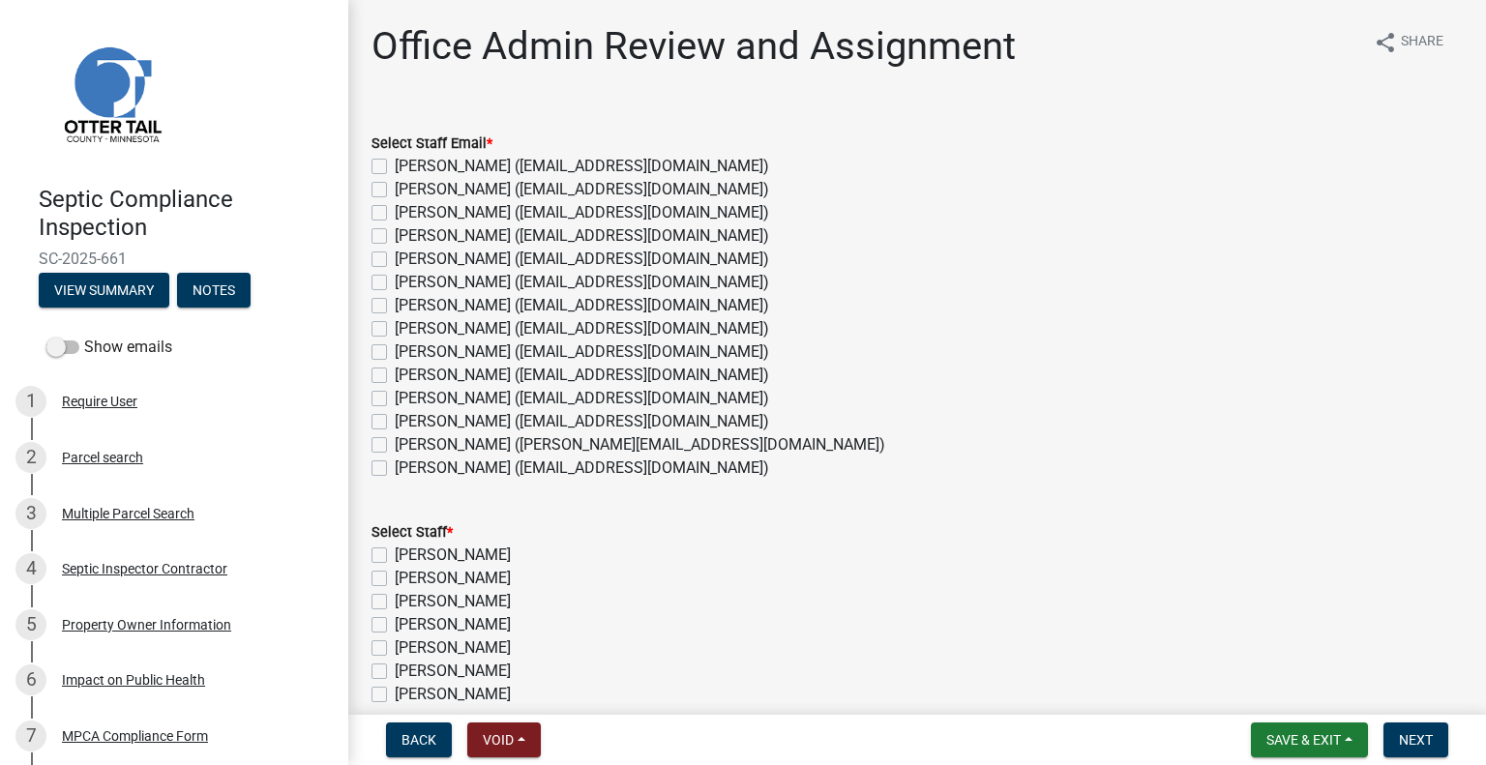
click at [533, 416] on label "[PERSON_NAME] ([EMAIL_ADDRESS][DOMAIN_NAME])" at bounding box center [582, 421] width 374 height 23
click at [407, 416] on input "[PERSON_NAME] ([EMAIL_ADDRESS][DOMAIN_NAME])" at bounding box center [401, 416] width 13 height 13
checkbox input "true"
checkbox input "false"
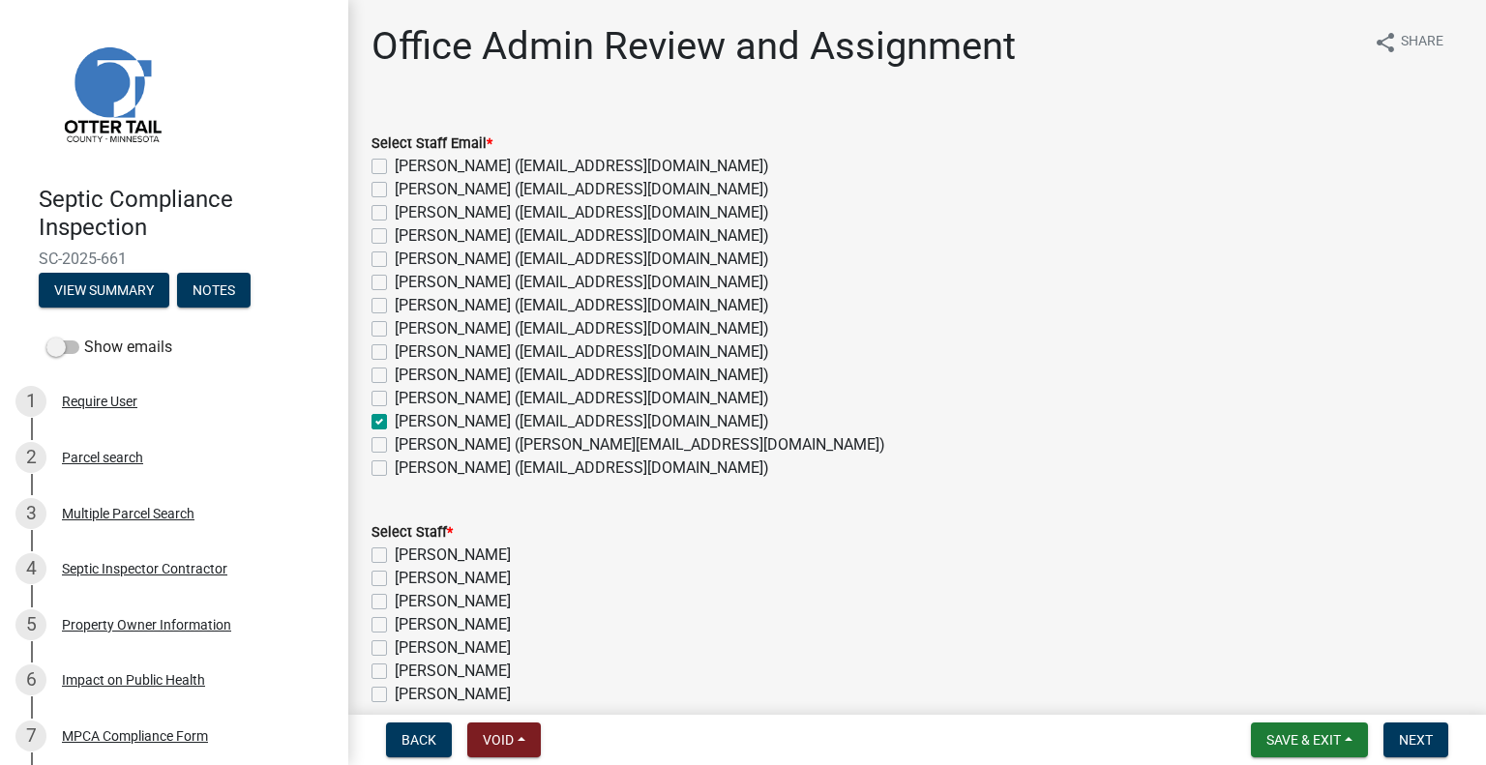
checkbox input "false"
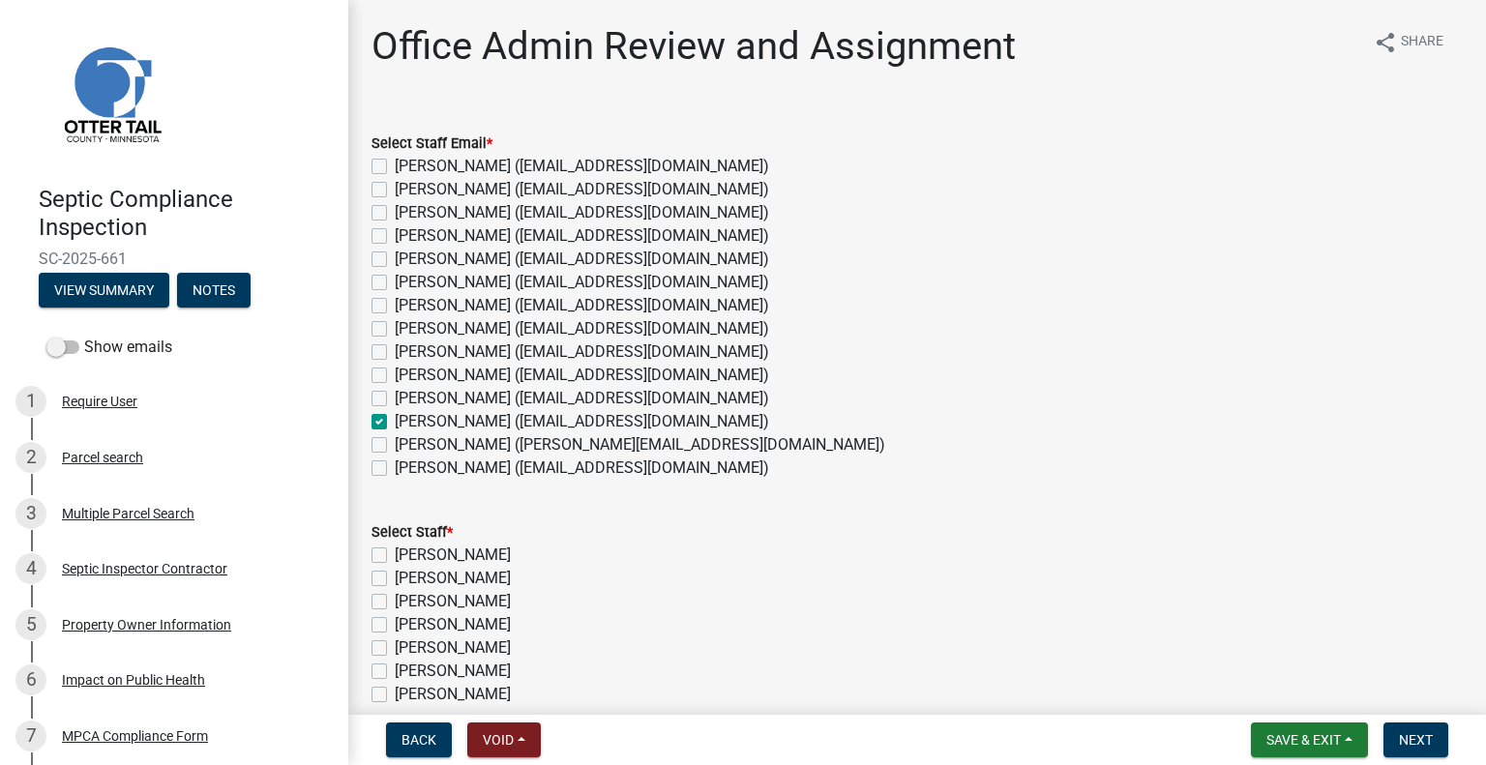
checkbox input "false"
checkbox input "true"
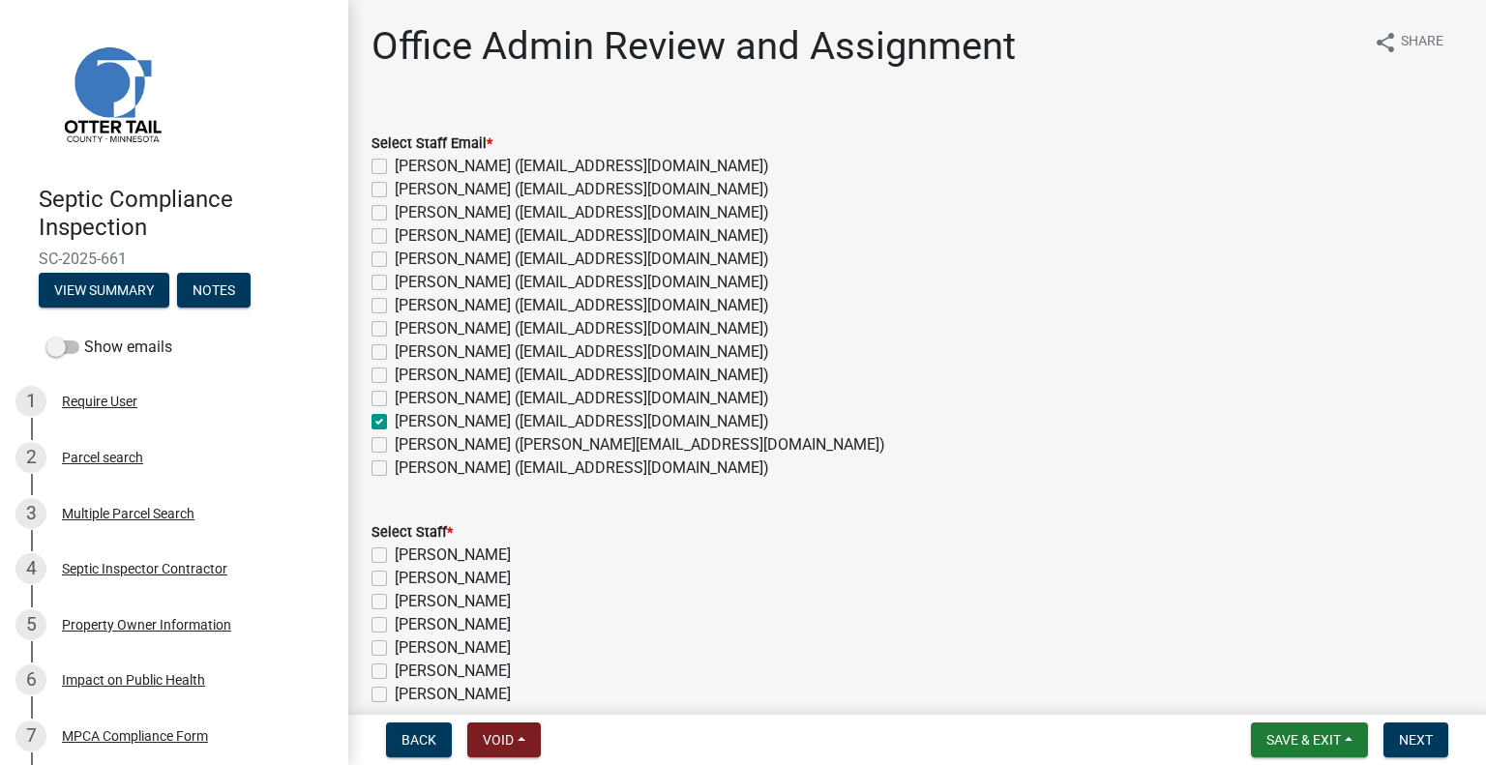
checkbox input "false"
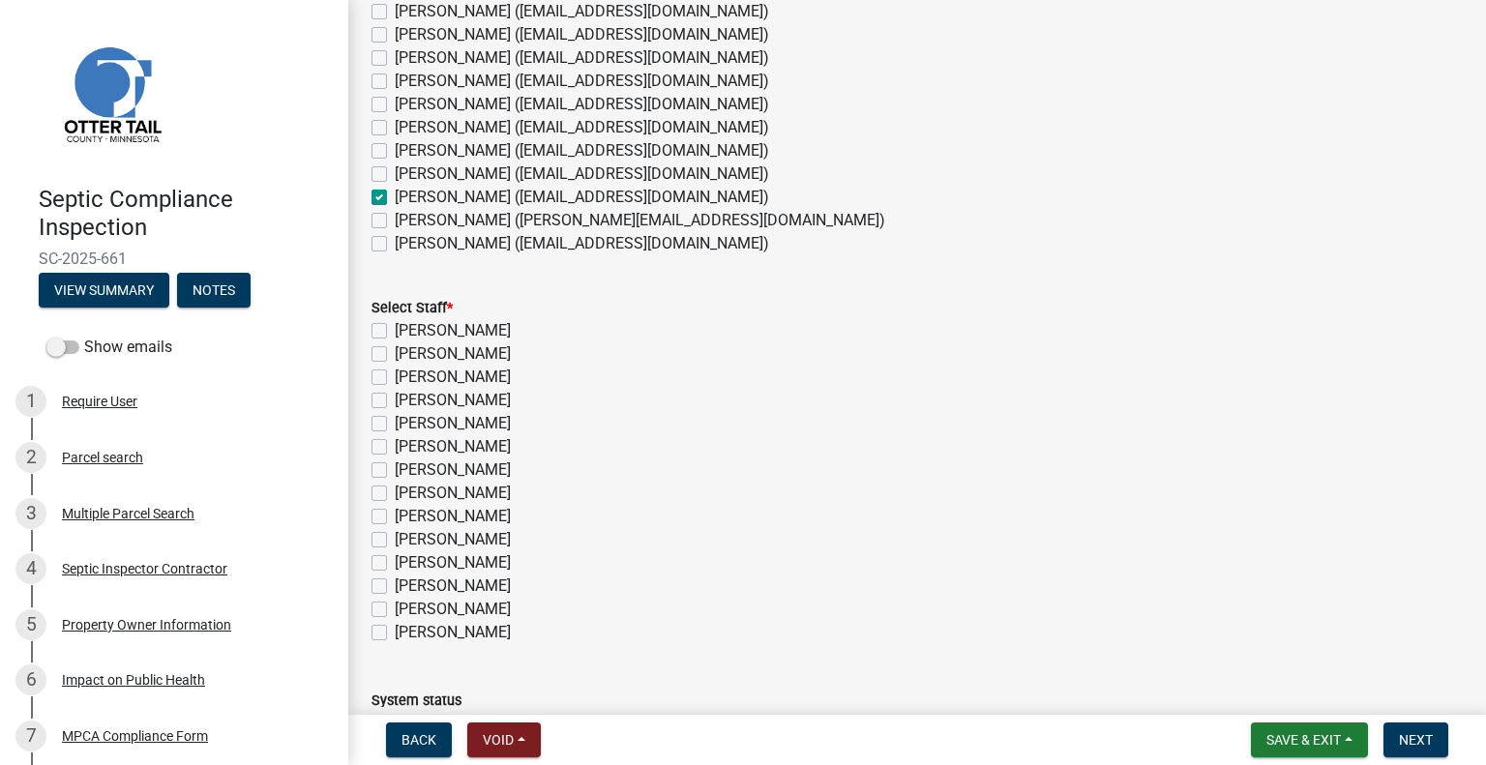
scroll to position [358, 0]
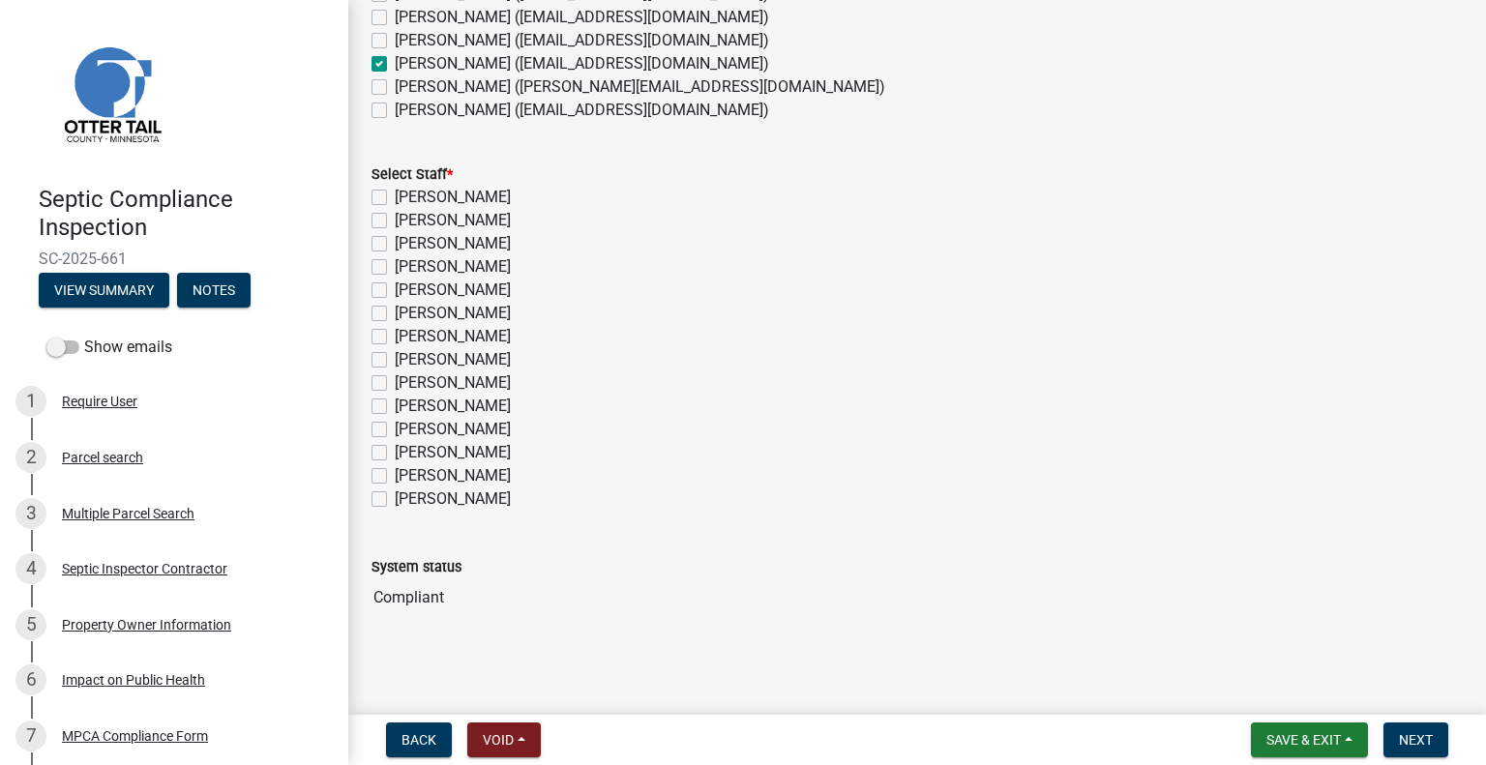
click at [480, 446] on label "[PERSON_NAME]" at bounding box center [453, 452] width 116 height 23
click at [407, 446] on input "[PERSON_NAME]" at bounding box center [401, 447] width 13 height 13
checkbox input "true"
checkbox input "false"
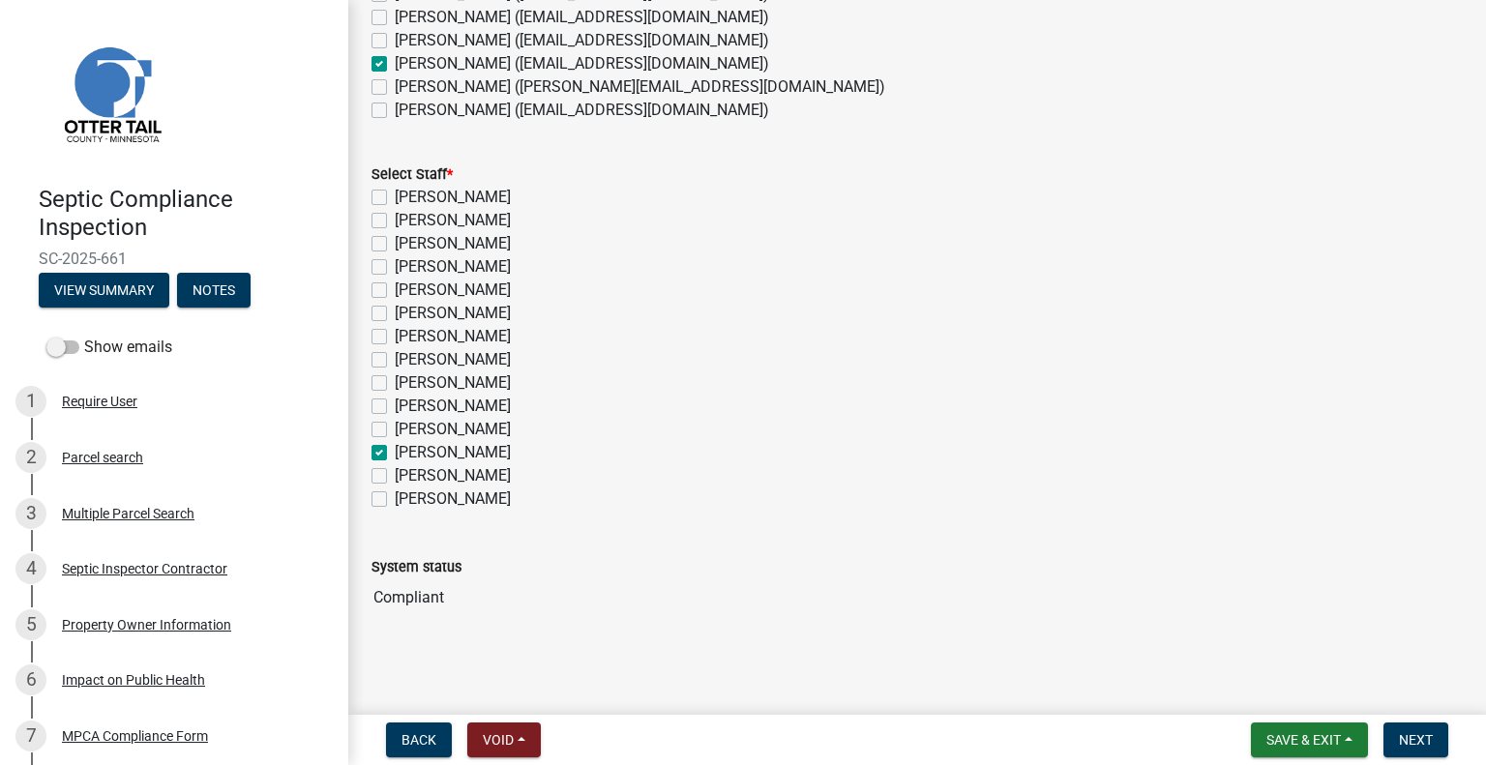
checkbox input "false"
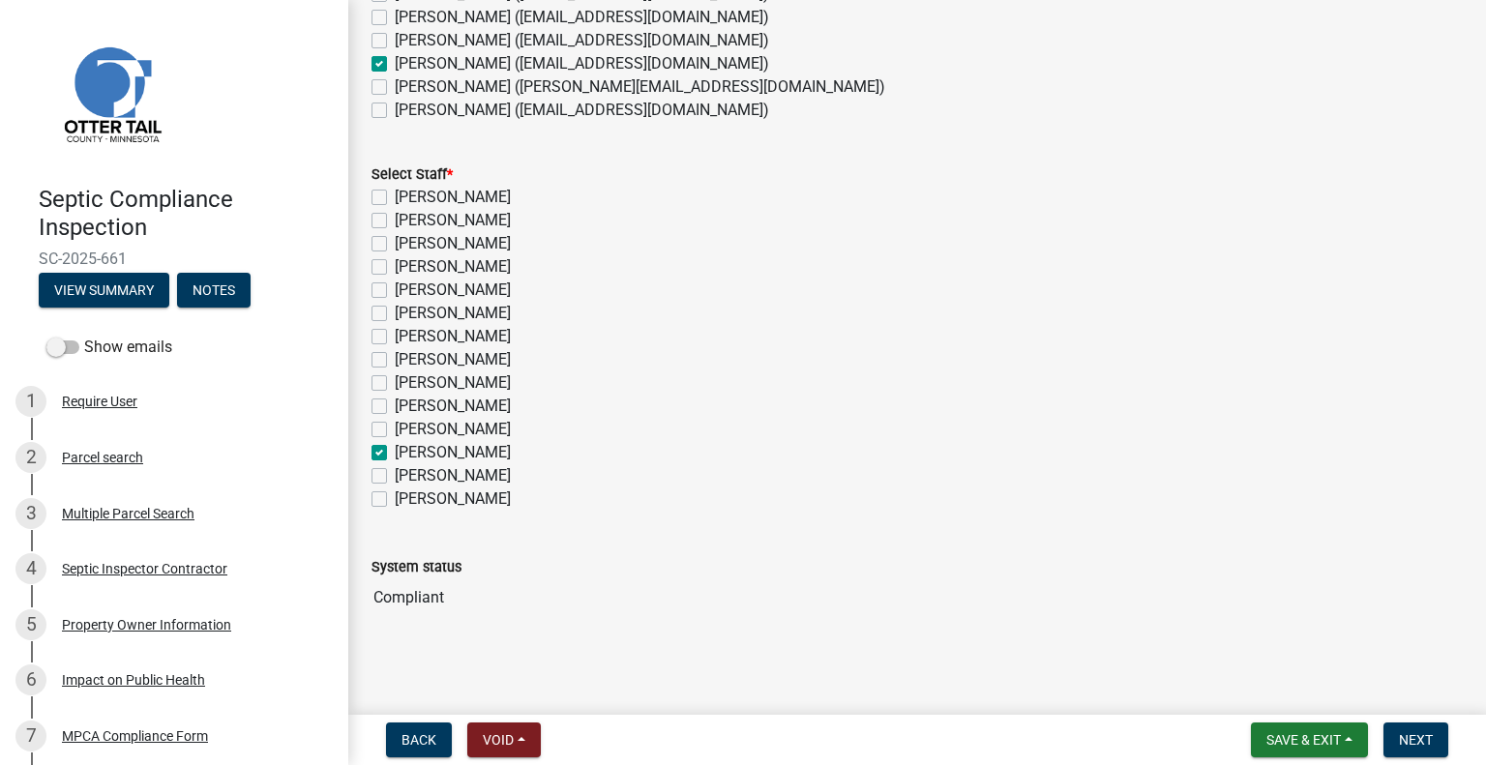
checkbox input "false"
checkbox input "true"
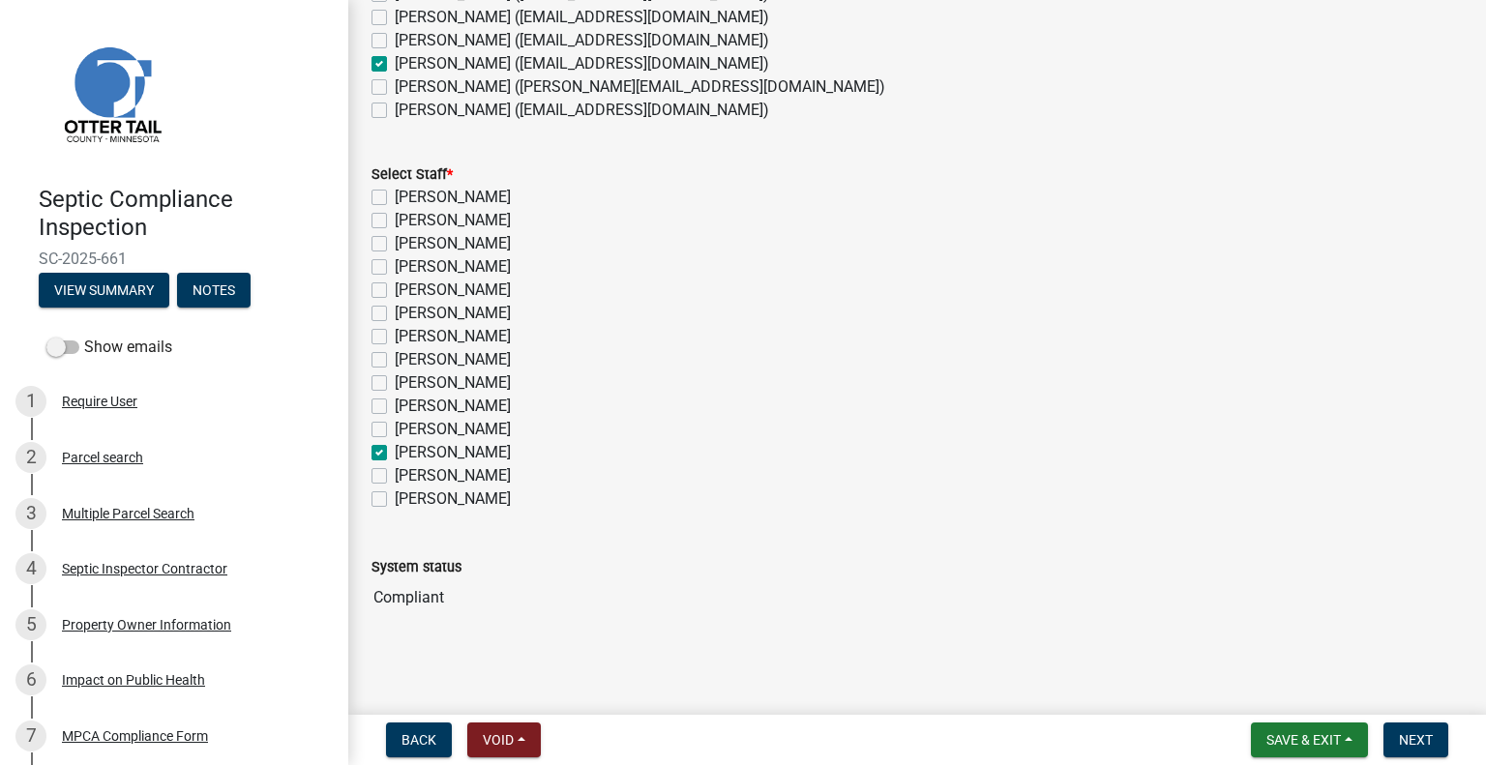
checkbox input "false"
click at [1404, 747] on span "Next" at bounding box center [1416, 739] width 34 height 15
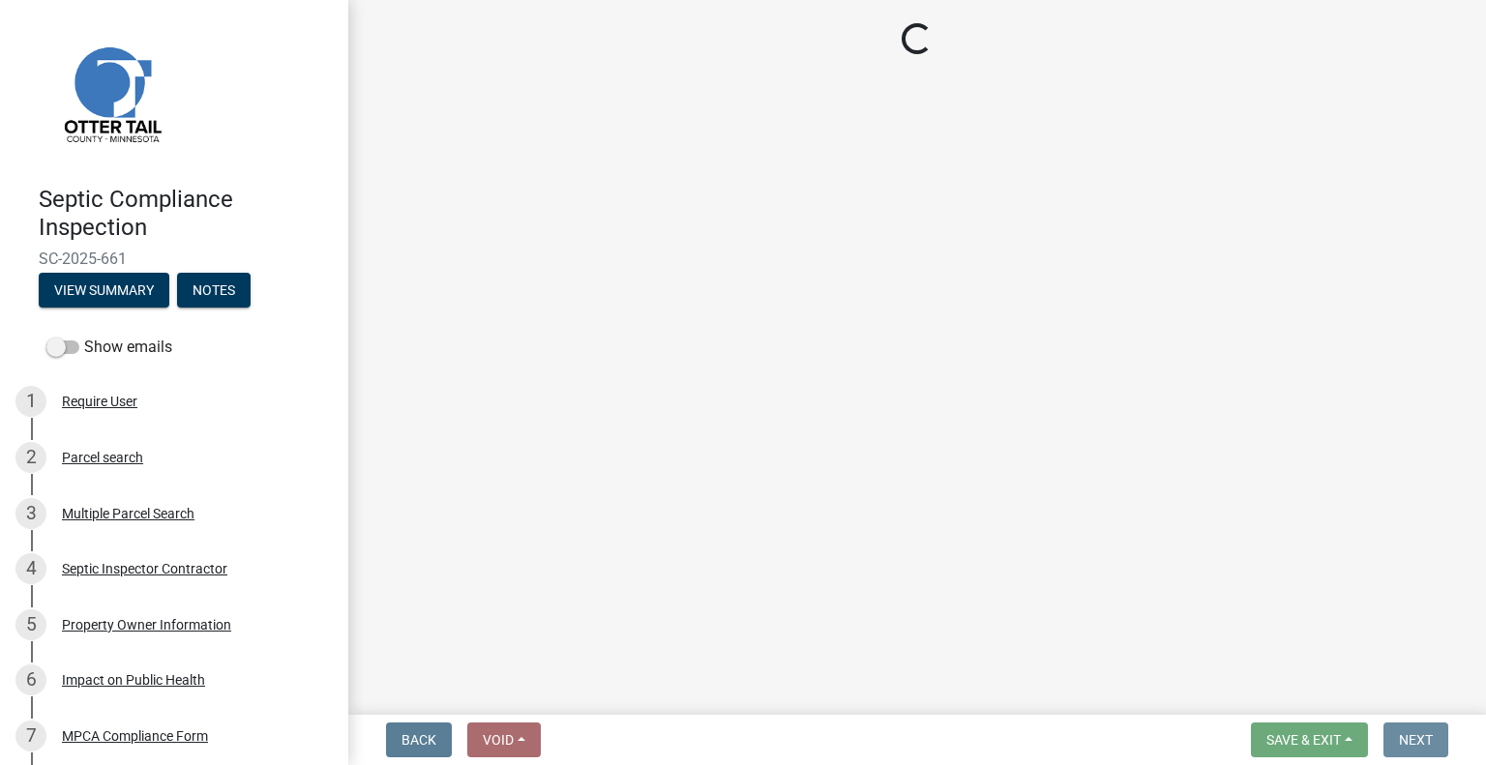
scroll to position [0, 0]
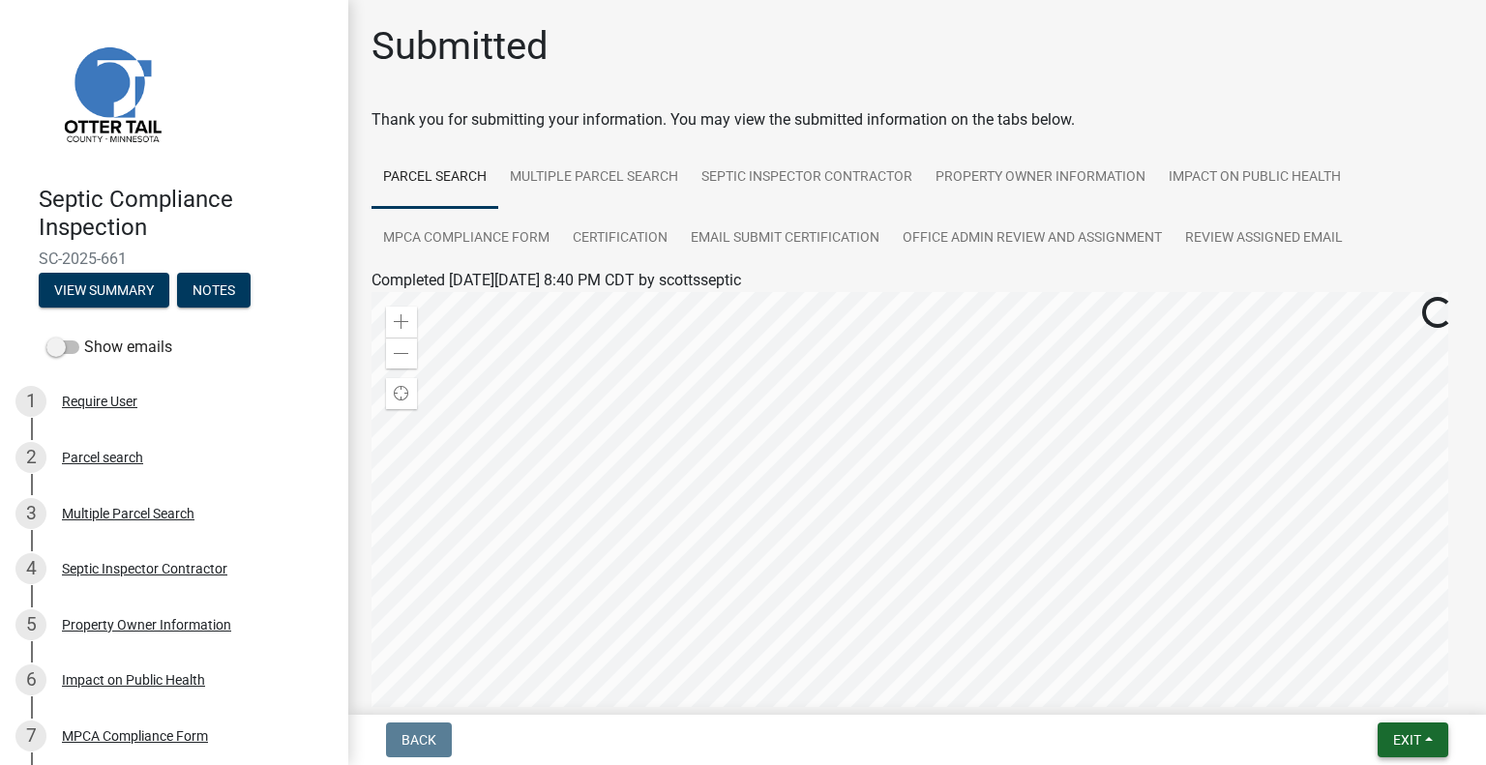
click at [1400, 734] on span "Exit" at bounding box center [1407, 739] width 28 height 15
click at [1358, 682] on button "Save & Exit" at bounding box center [1371, 689] width 155 height 46
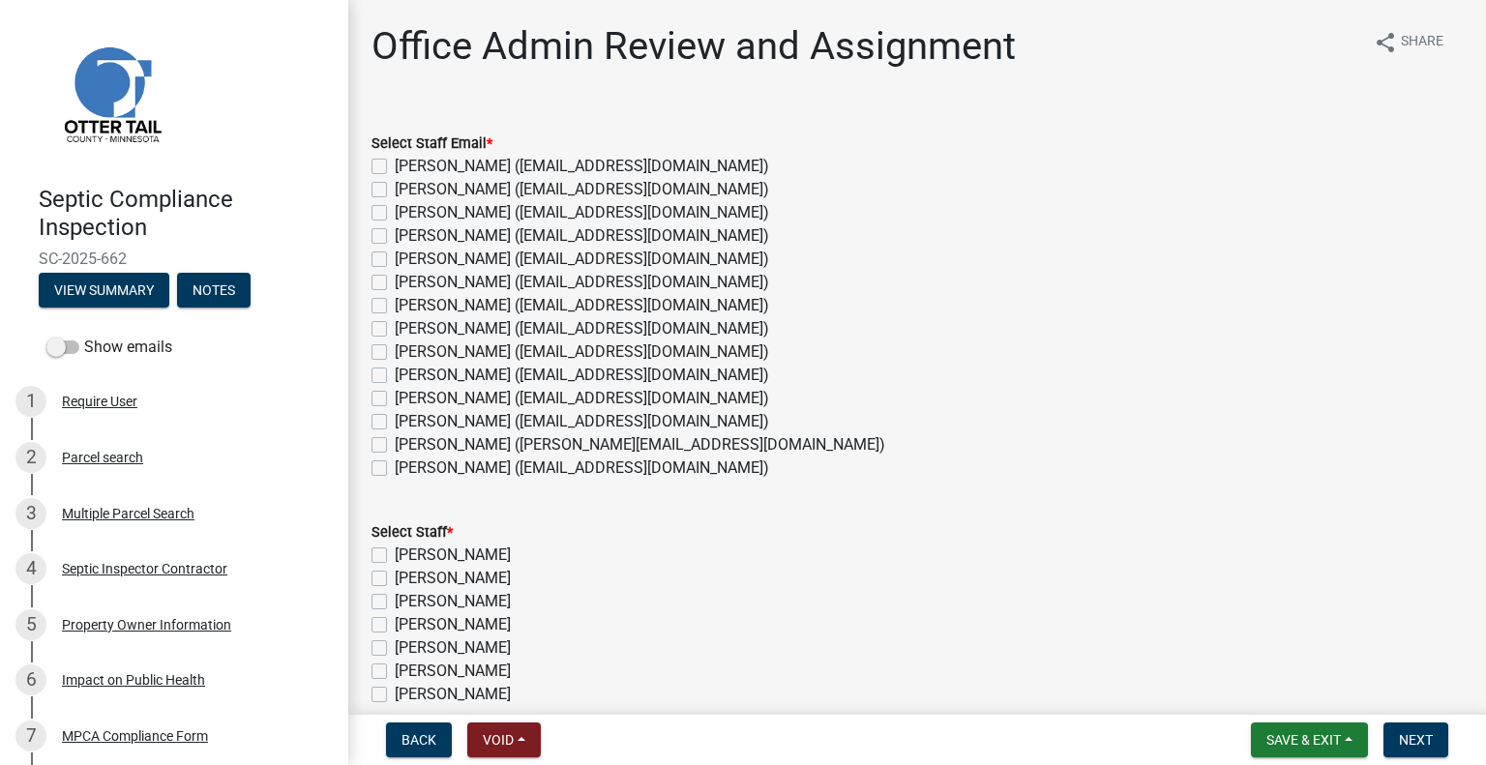
click at [512, 421] on label "[PERSON_NAME] ([EMAIL_ADDRESS][DOMAIN_NAME])" at bounding box center [582, 421] width 374 height 23
click at [407, 421] on input "[PERSON_NAME] ([EMAIL_ADDRESS][DOMAIN_NAME])" at bounding box center [401, 416] width 13 height 13
checkbox input "true"
checkbox input "false"
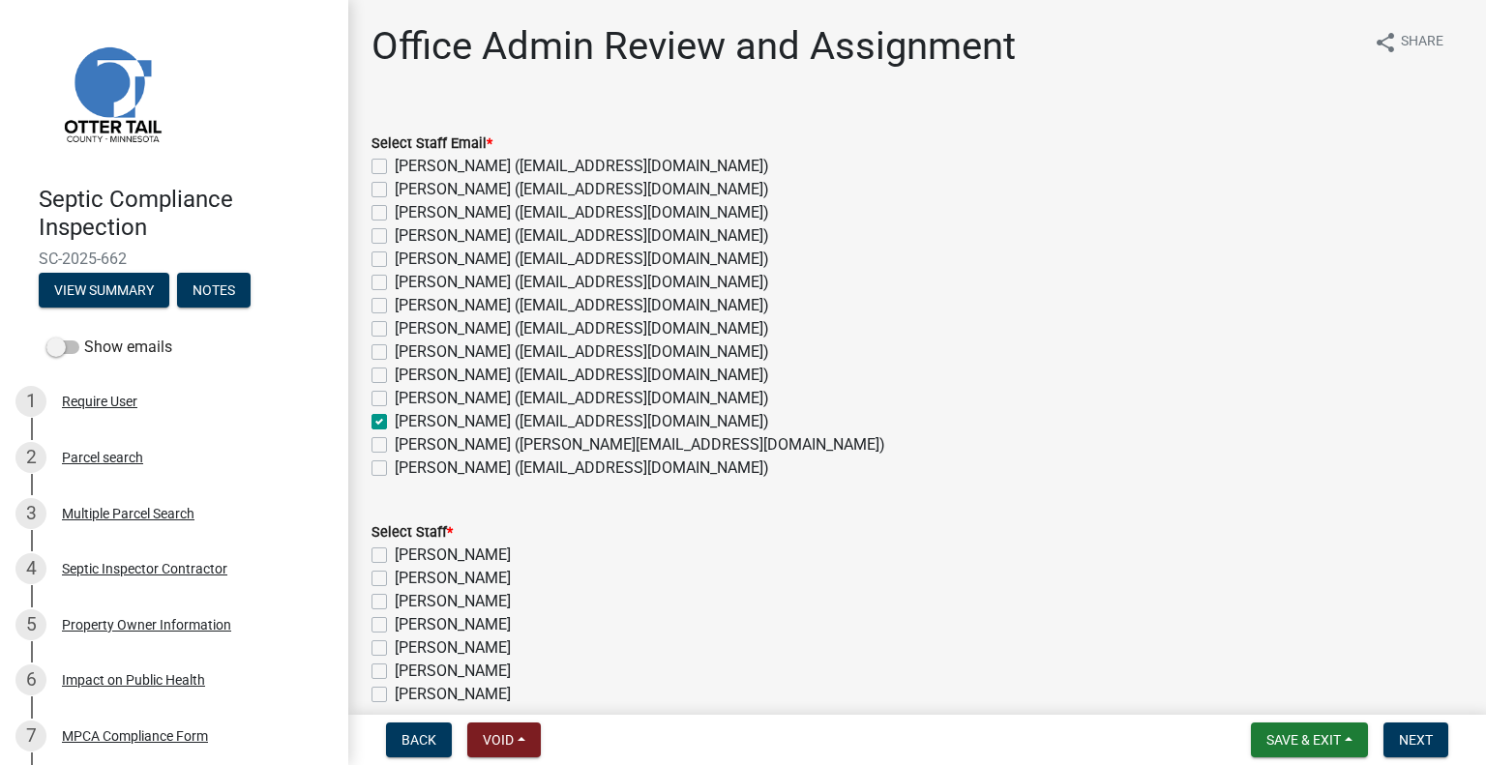
checkbox input "false"
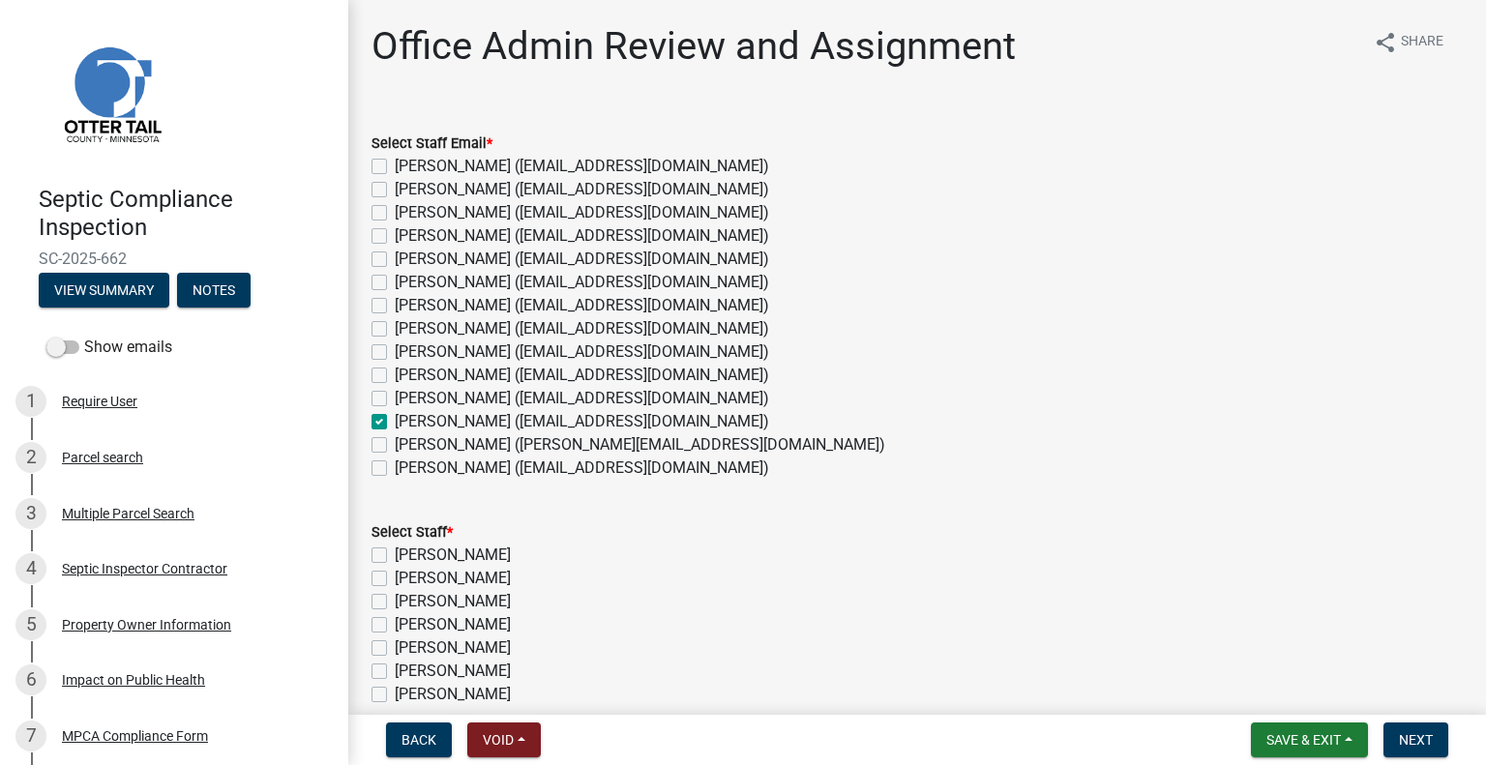
checkbox input "false"
checkbox input "true"
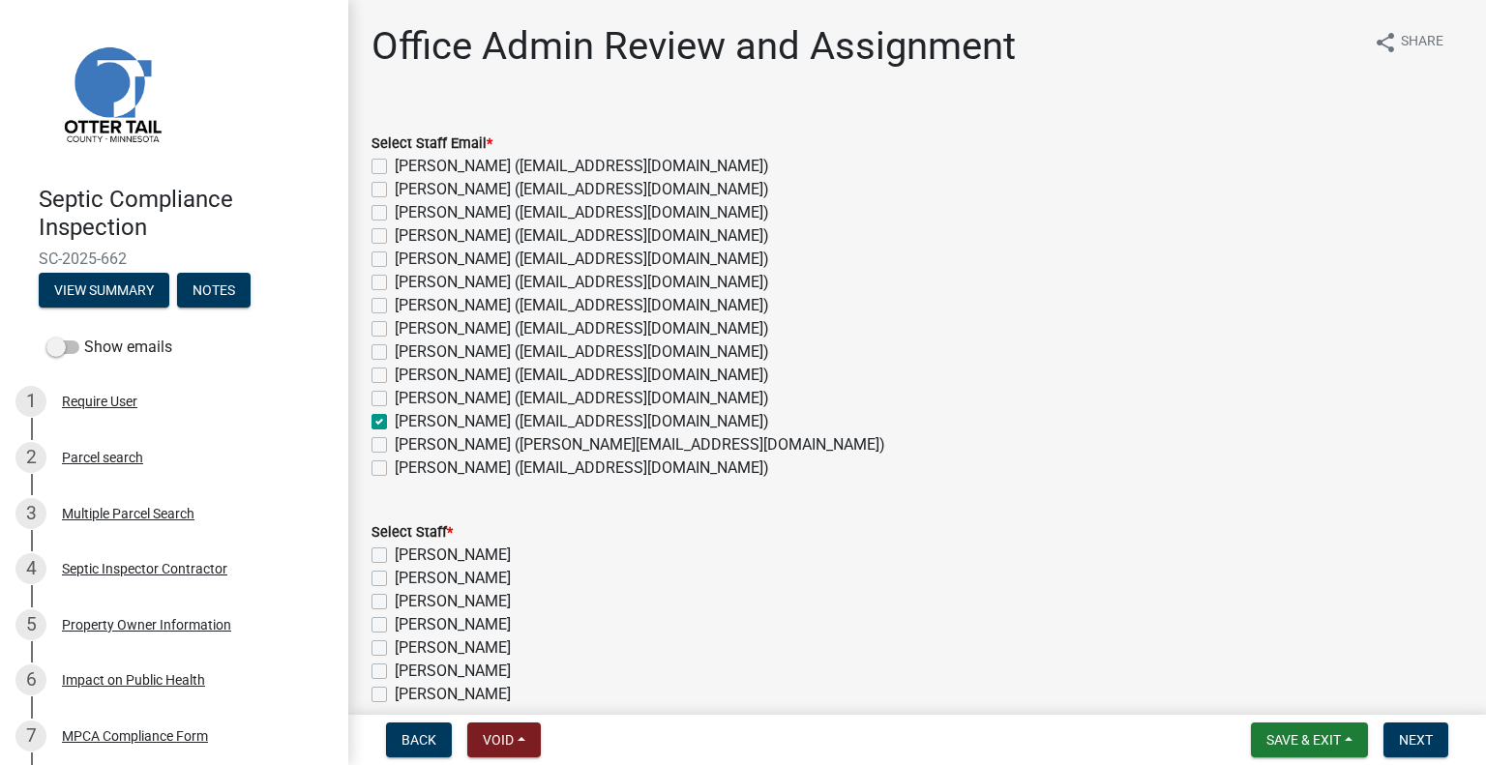
checkbox input "false"
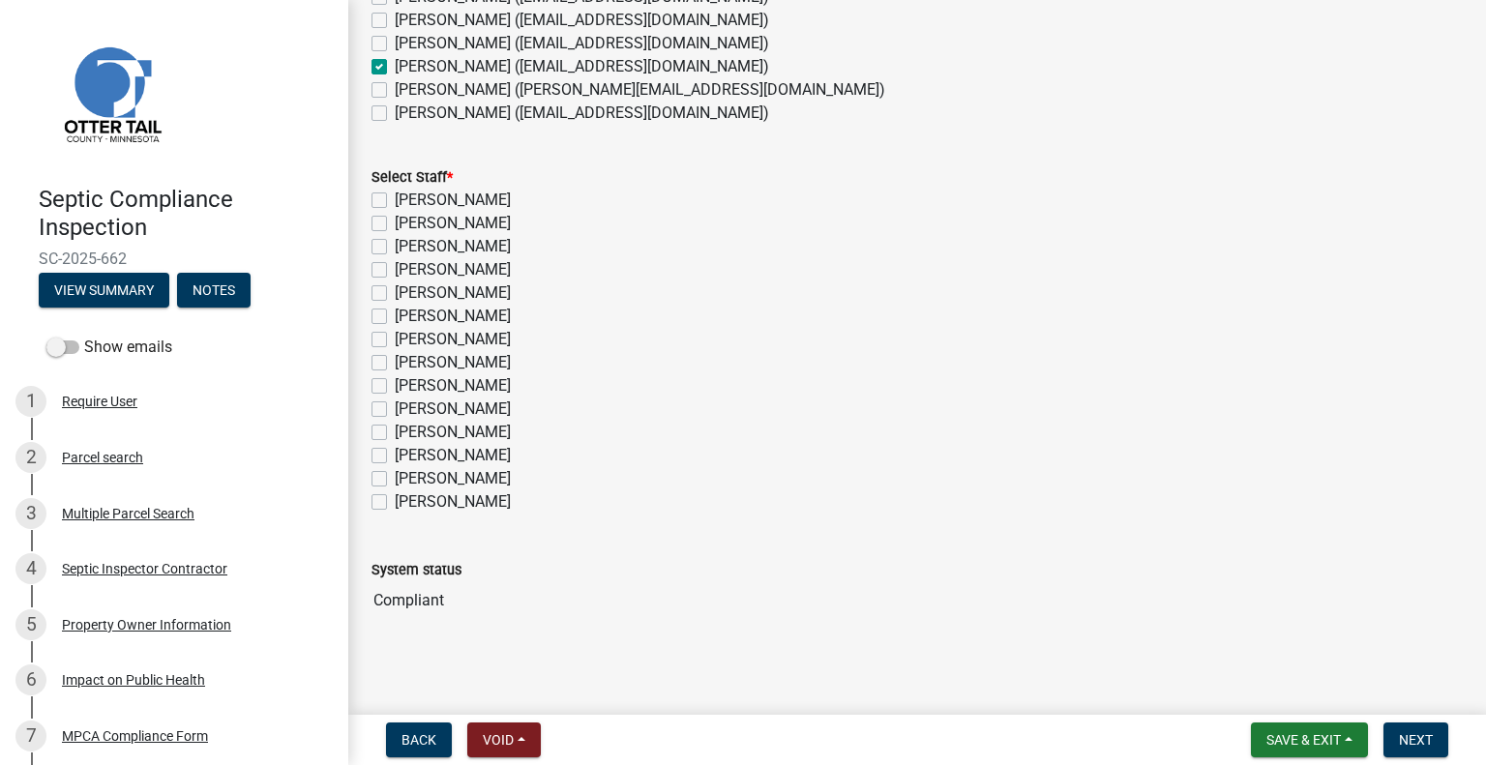
scroll to position [358, 0]
click at [461, 452] on label "[PERSON_NAME]" at bounding box center [453, 452] width 116 height 23
click at [407, 452] on input "[PERSON_NAME]" at bounding box center [401, 447] width 13 height 13
checkbox input "true"
checkbox input "false"
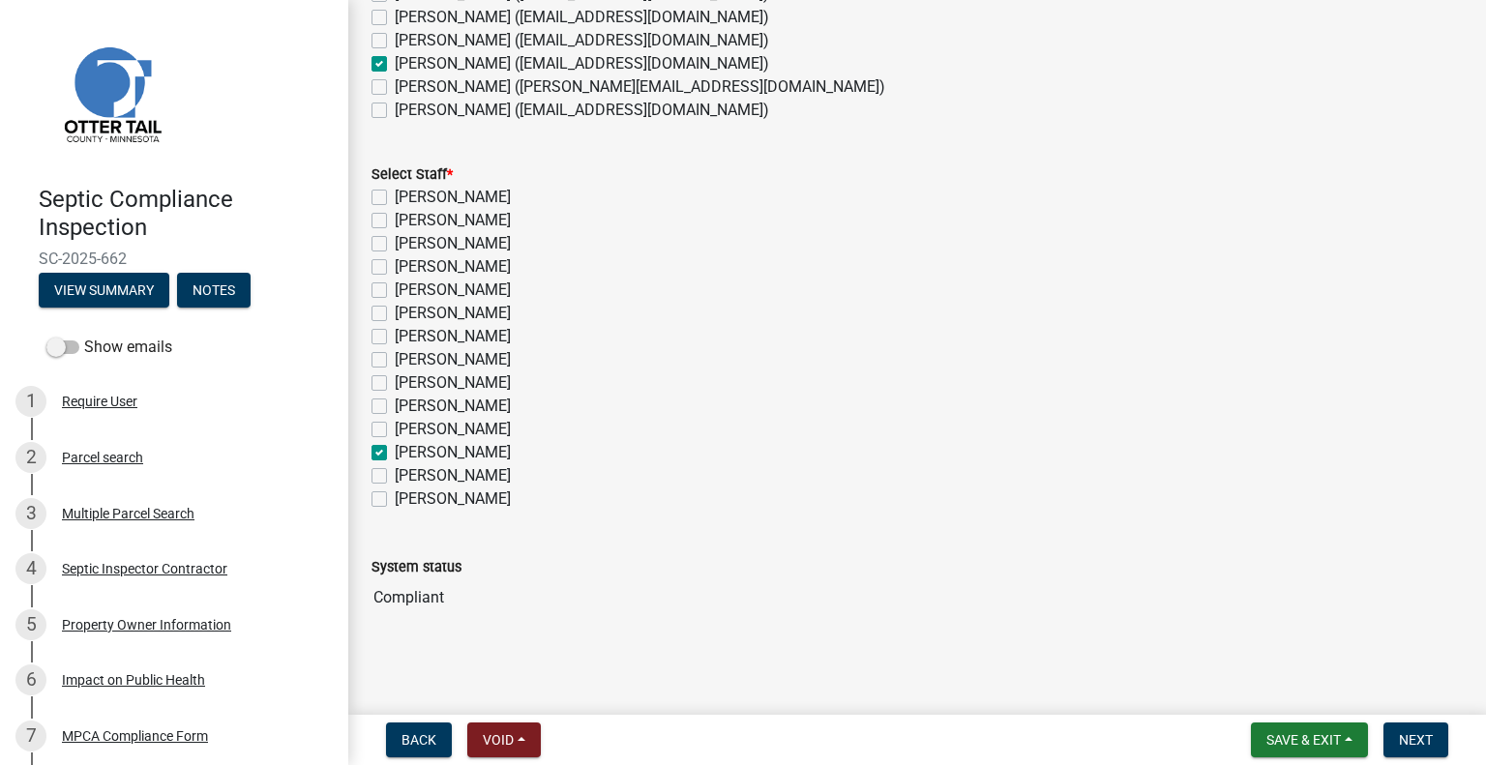
checkbox input "false"
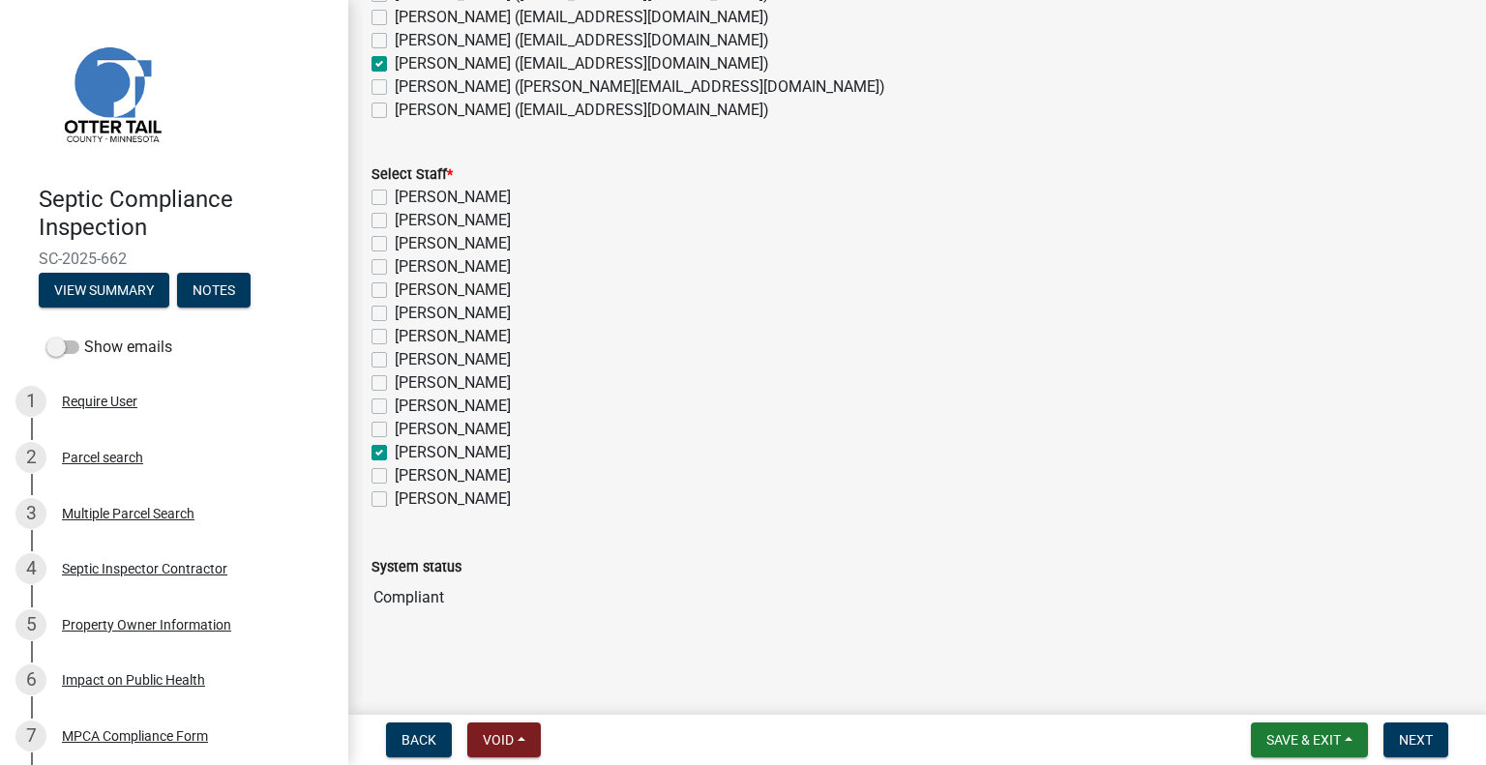
checkbox input "false"
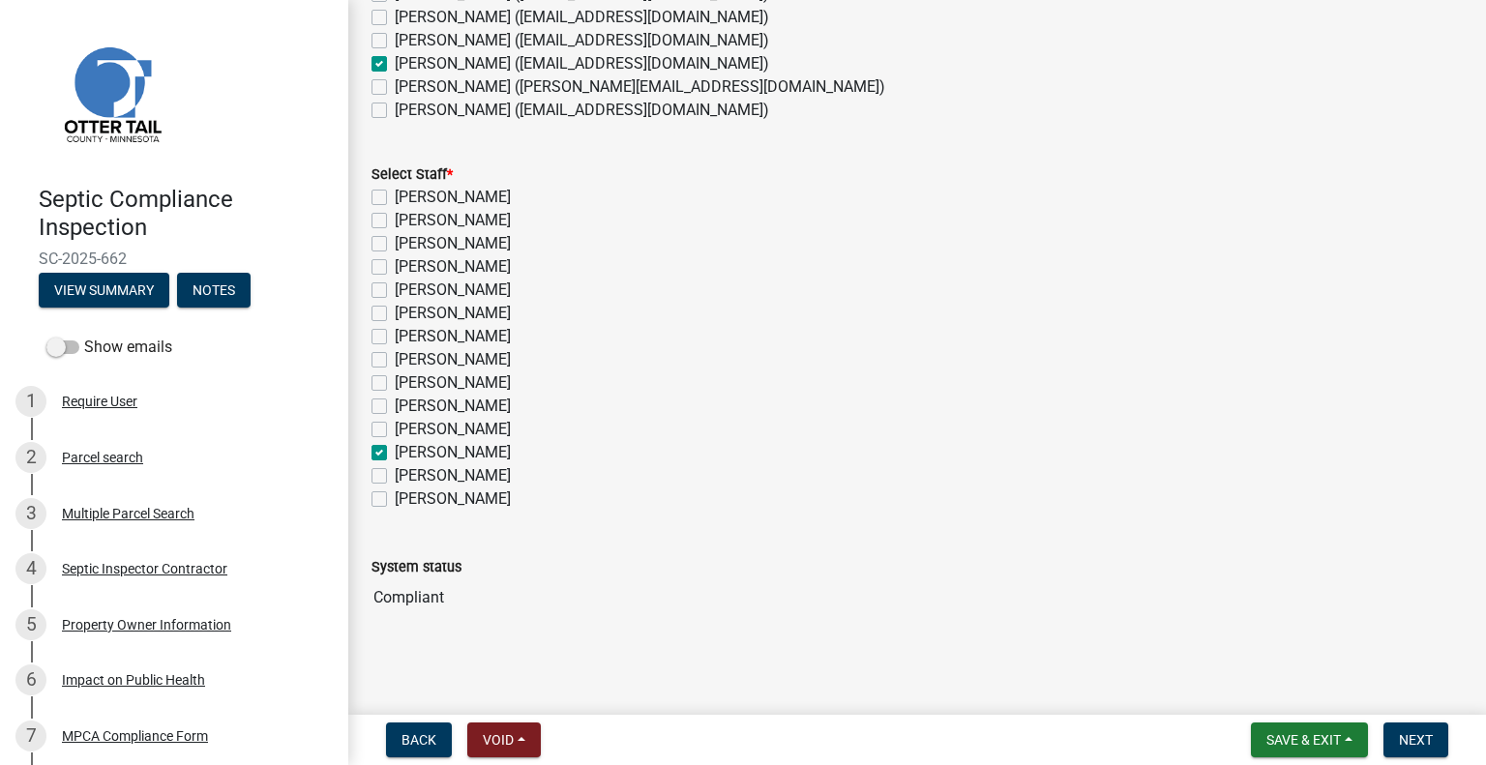
checkbox input "true"
checkbox input "false"
click at [1416, 739] on span "Next" at bounding box center [1416, 739] width 34 height 15
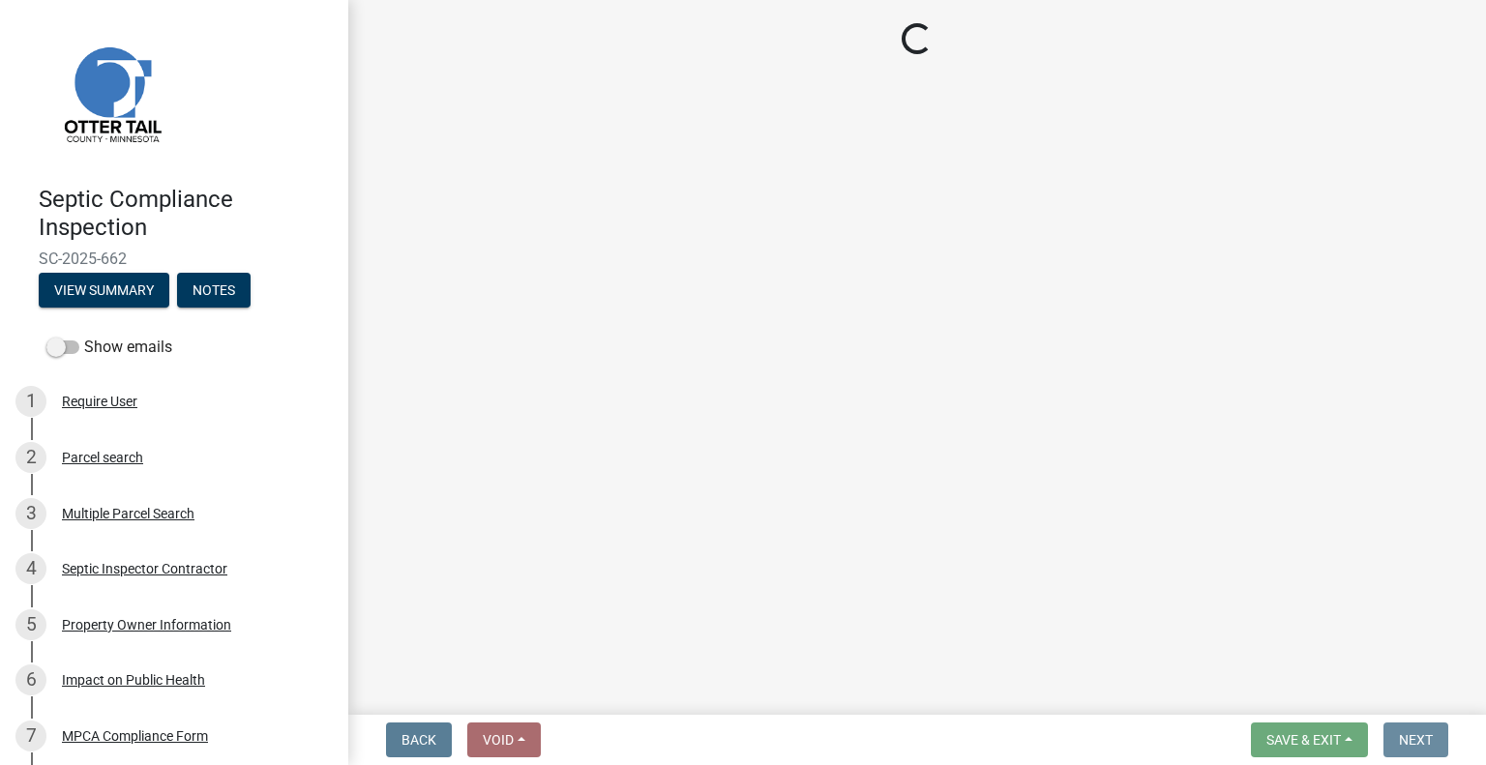
scroll to position [0, 0]
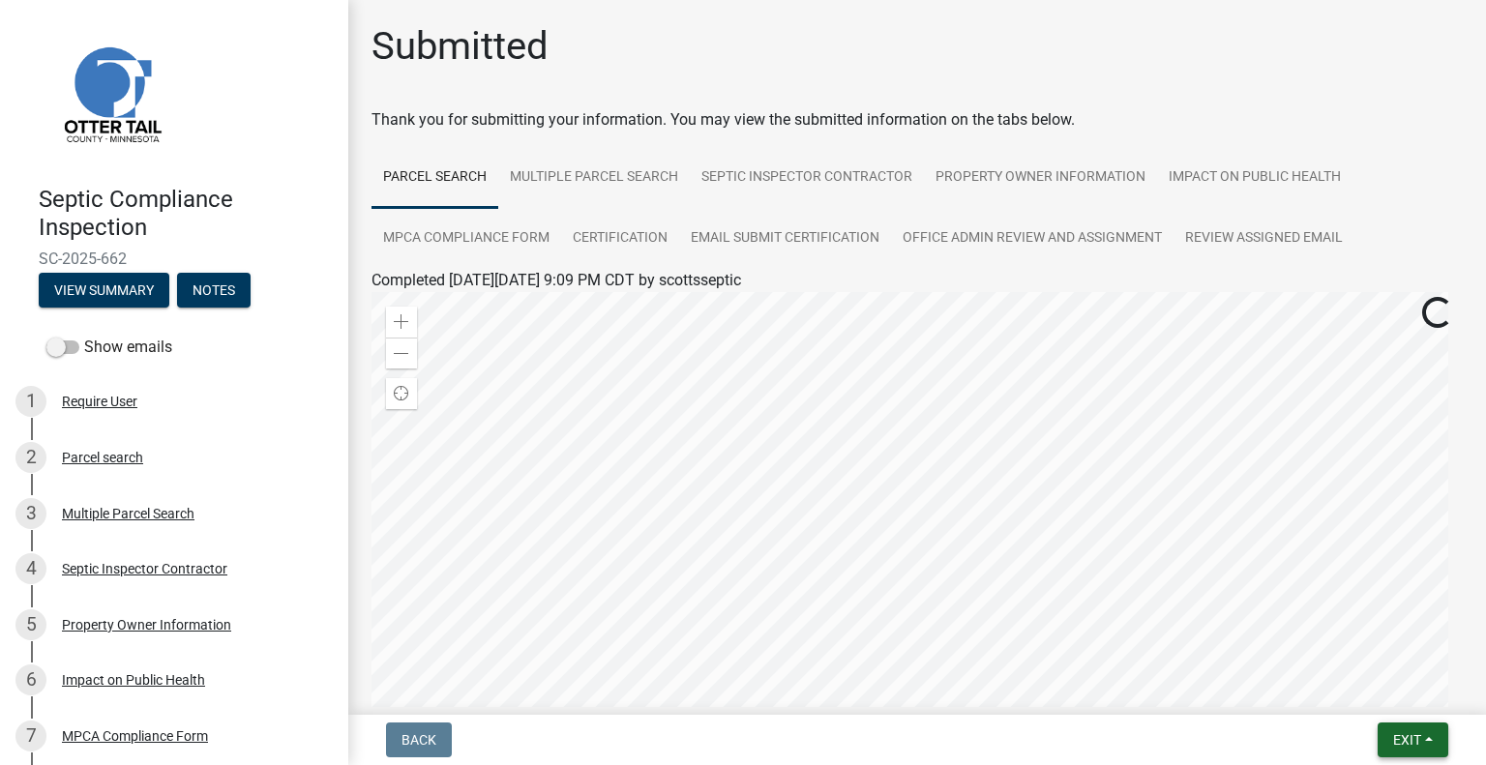
drag, startPoint x: 1402, startPoint y: 738, endPoint x: 1397, endPoint y: 715, distance: 23.9
click at [1402, 738] on span "Exit" at bounding box center [1407, 739] width 28 height 15
click at [1385, 695] on button "Save & Exit" at bounding box center [1371, 689] width 155 height 46
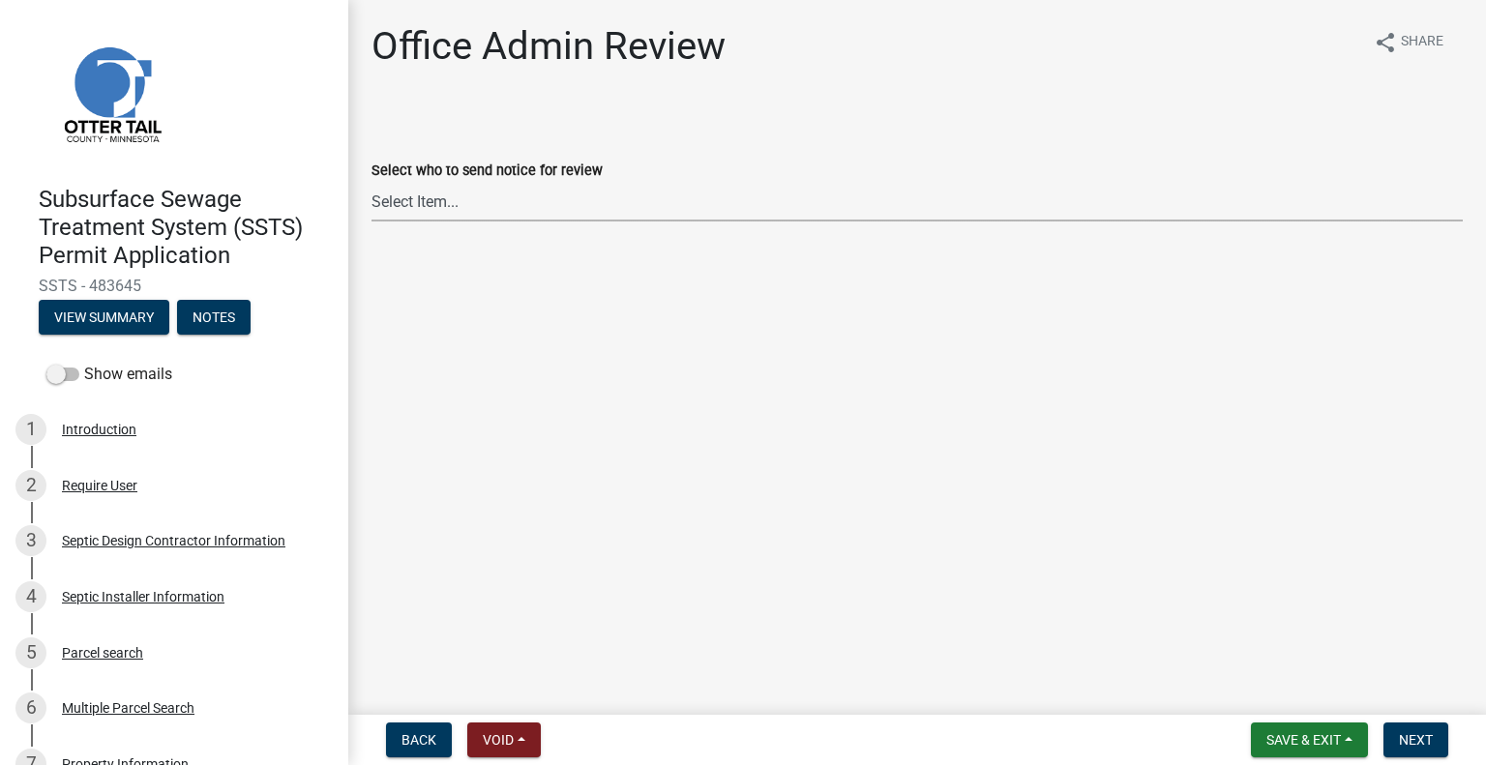
click at [431, 207] on select "Select Item... [PERSON_NAME] ([EMAIL_ADDRESS][DOMAIN_NAME]) [PERSON_NAME] ([EMA…" at bounding box center [916, 202] width 1091 height 40
click at [371, 182] on select "Select Item... [PERSON_NAME] ([EMAIL_ADDRESS][DOMAIN_NAME]) [PERSON_NAME] ([EMA…" at bounding box center [916, 202] width 1091 height 40
select select "587f38f5-c90e-4c12-9e10-d3e23909bbca"
click at [1409, 721] on nav "Back Void Withdraw Lock Expire Void Save & Exit Save Save & Exit Next" at bounding box center [916, 740] width 1137 height 50
click at [1399, 738] on span "Next" at bounding box center [1416, 739] width 34 height 15
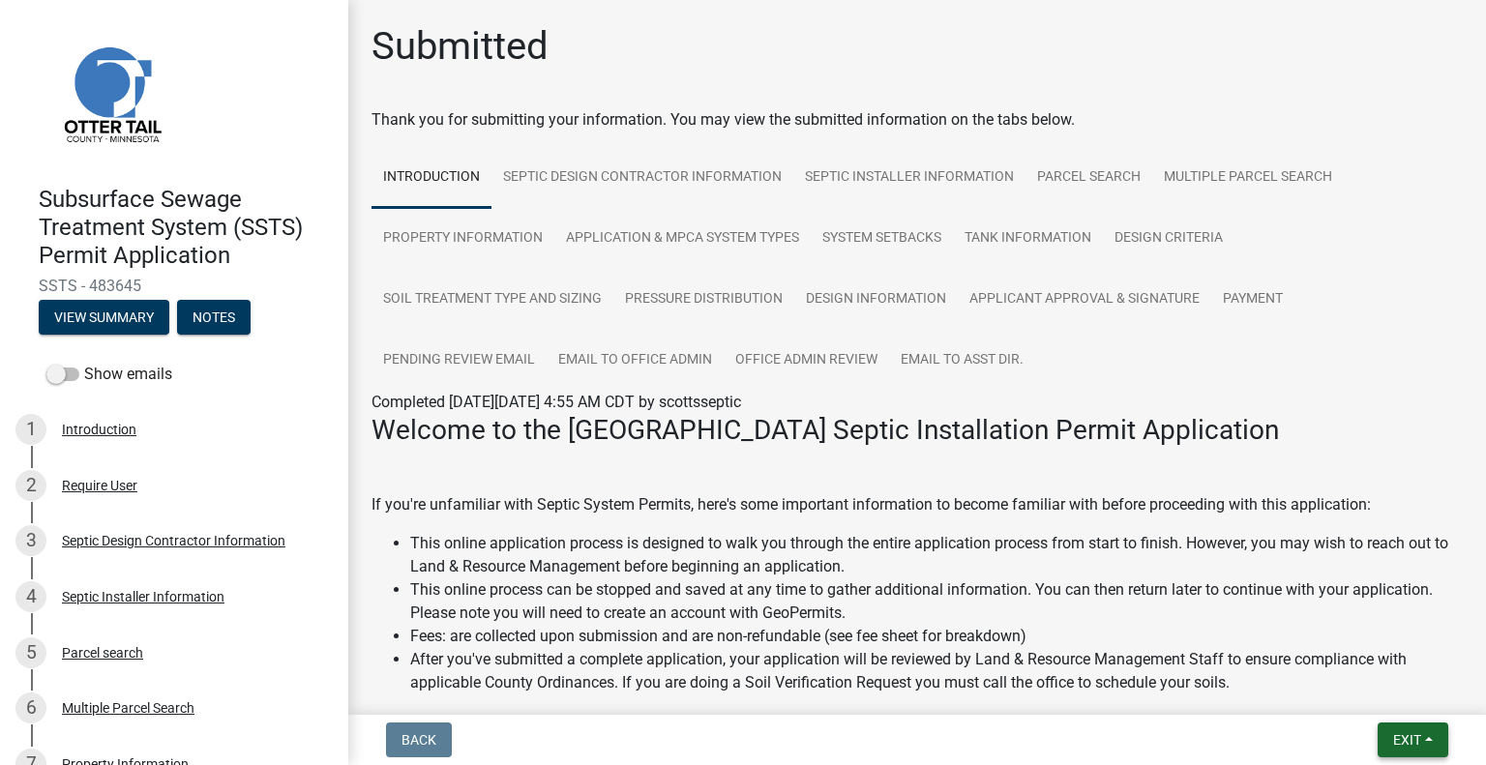
click at [1406, 738] on span "Exit" at bounding box center [1407, 739] width 28 height 15
click at [1376, 704] on button "Save & Exit" at bounding box center [1371, 689] width 155 height 46
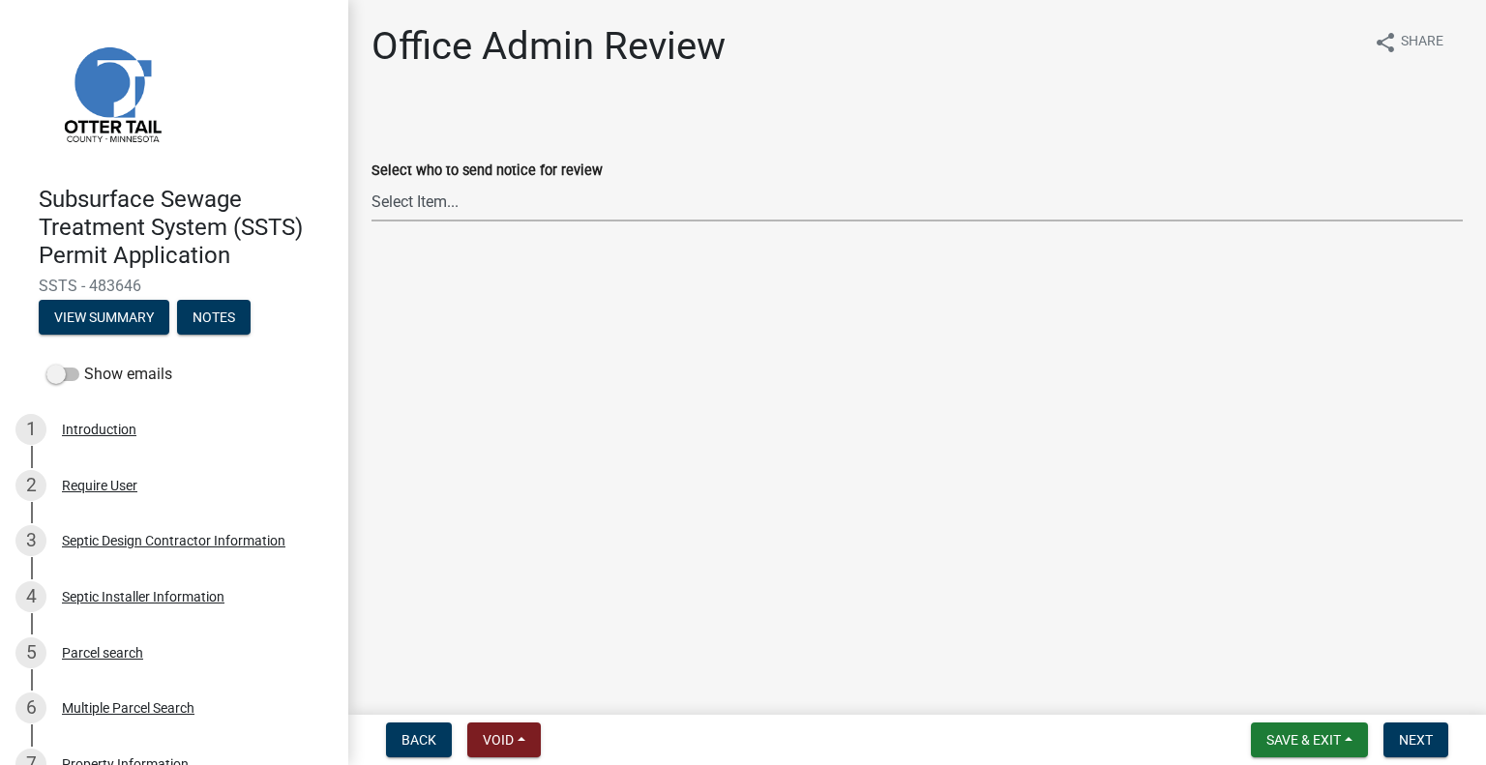
click at [598, 212] on select "Select Item... [PERSON_NAME] ([EMAIL_ADDRESS][DOMAIN_NAME]) [PERSON_NAME] ([EMA…" at bounding box center [916, 202] width 1091 height 40
click at [371, 182] on select "Select Item... [PERSON_NAME] ([EMAIL_ADDRESS][DOMAIN_NAME]) [PERSON_NAME] ([EMA…" at bounding box center [916, 202] width 1091 height 40
select select "587f38f5-c90e-4c12-9e10-d3e23909bbca"
click at [1419, 742] on span "Next" at bounding box center [1416, 739] width 34 height 15
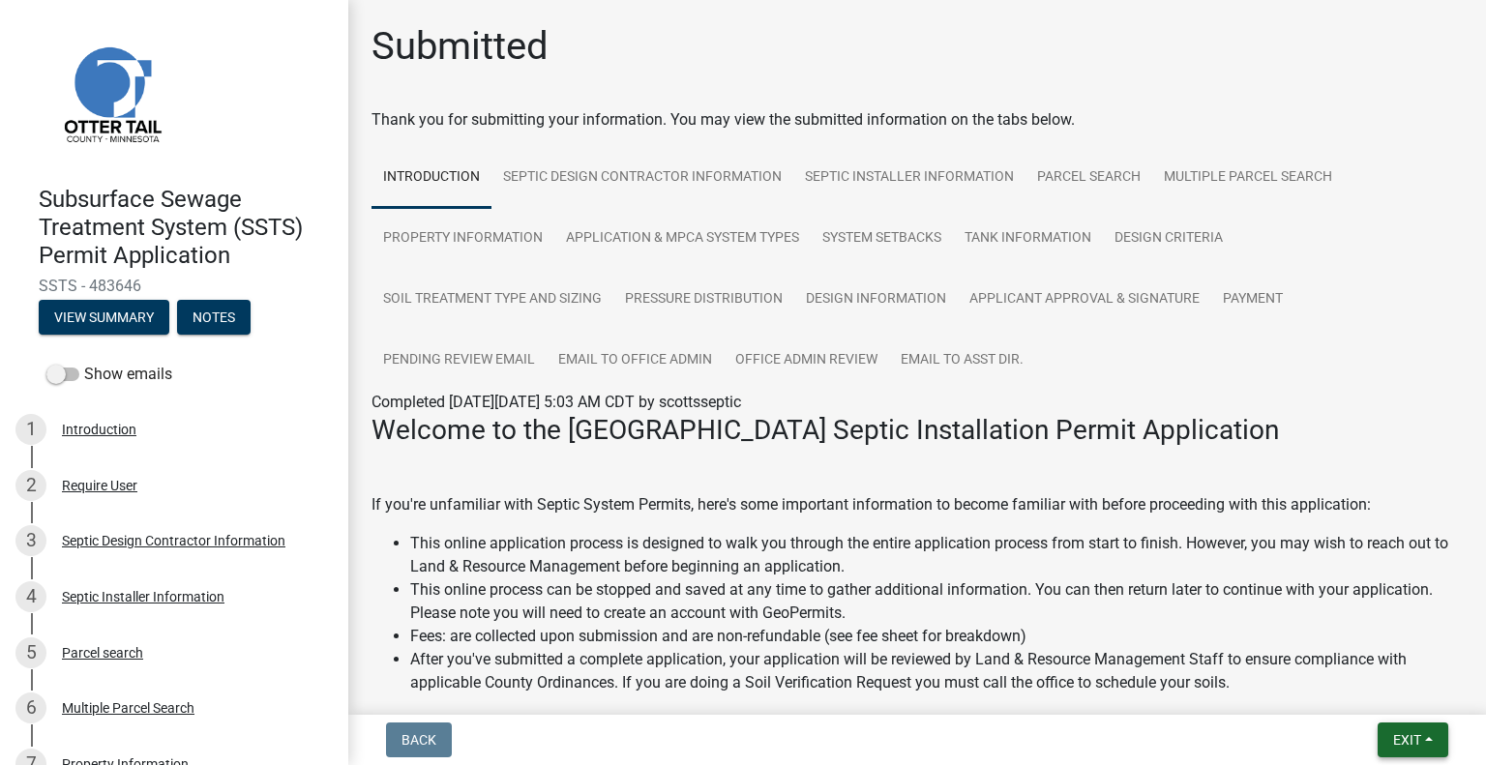
click at [1383, 748] on button "Exit" at bounding box center [1412, 740] width 71 height 35
click at [1358, 685] on button "Save & Exit" at bounding box center [1371, 689] width 155 height 46
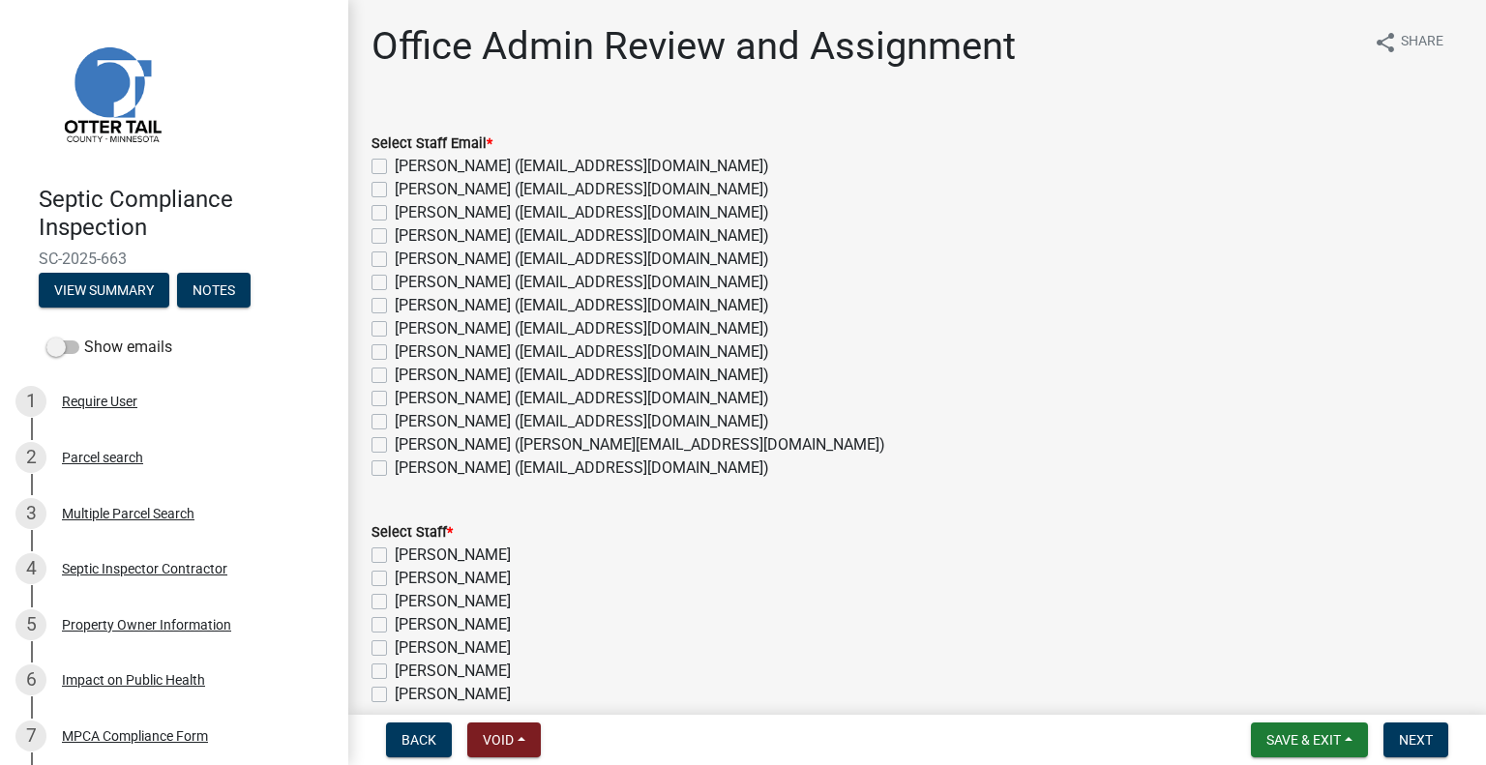
click at [470, 418] on label "[PERSON_NAME] ([EMAIL_ADDRESS][DOMAIN_NAME])" at bounding box center [582, 421] width 374 height 23
click at [407, 418] on input "[PERSON_NAME] ([EMAIL_ADDRESS][DOMAIN_NAME])" at bounding box center [401, 416] width 13 height 13
checkbox input "true"
checkbox input "false"
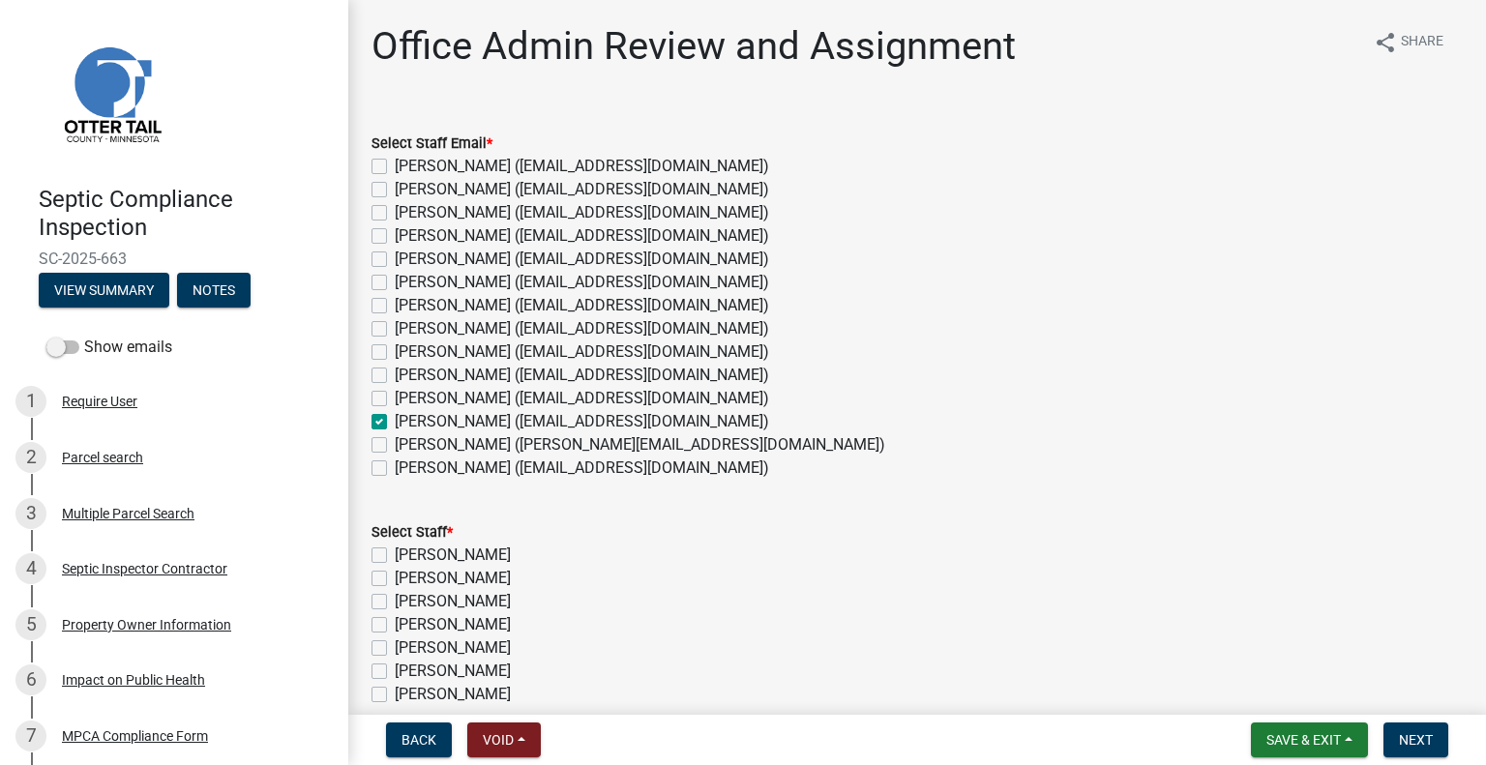
checkbox input "false"
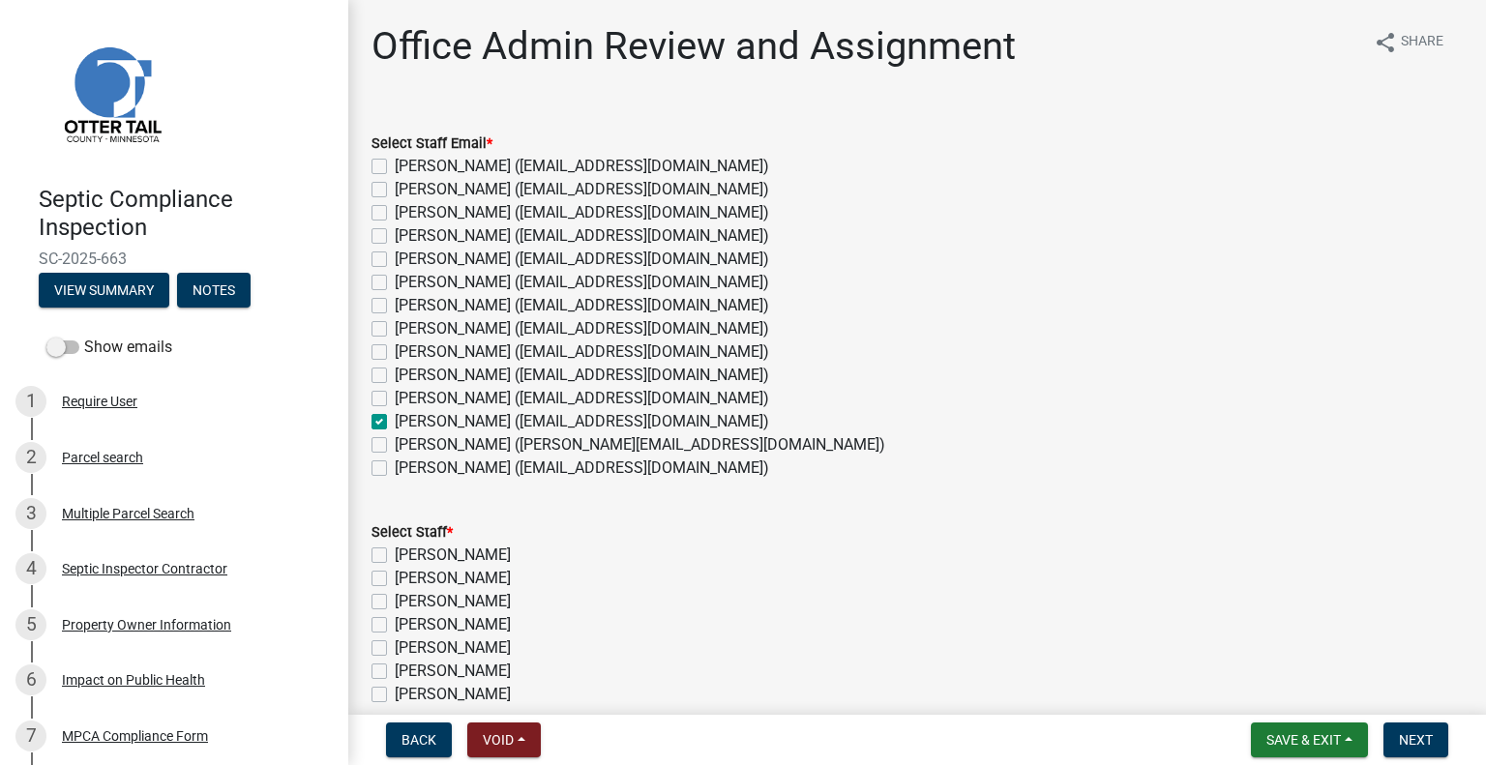
checkbox input "false"
checkbox input "true"
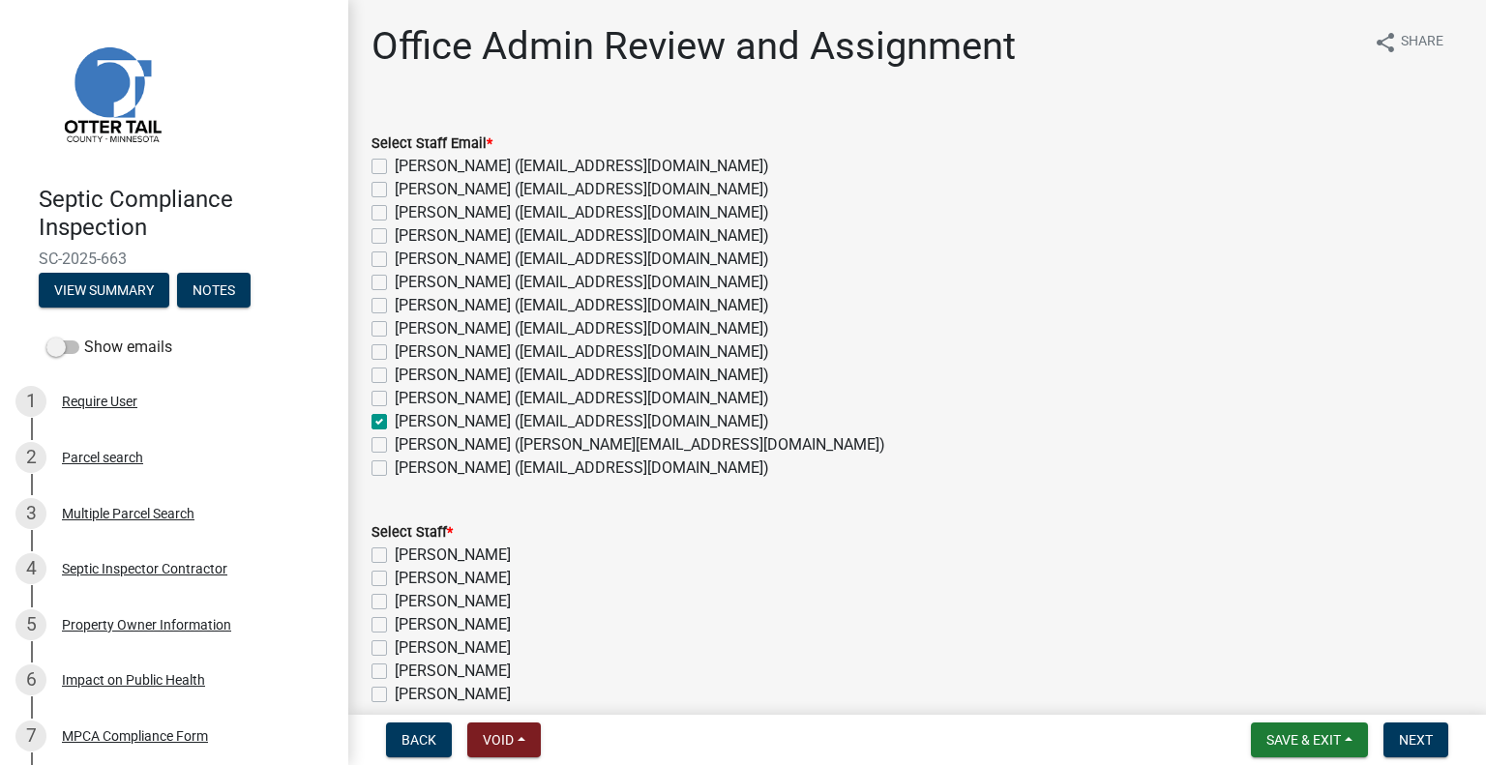
checkbox input "false"
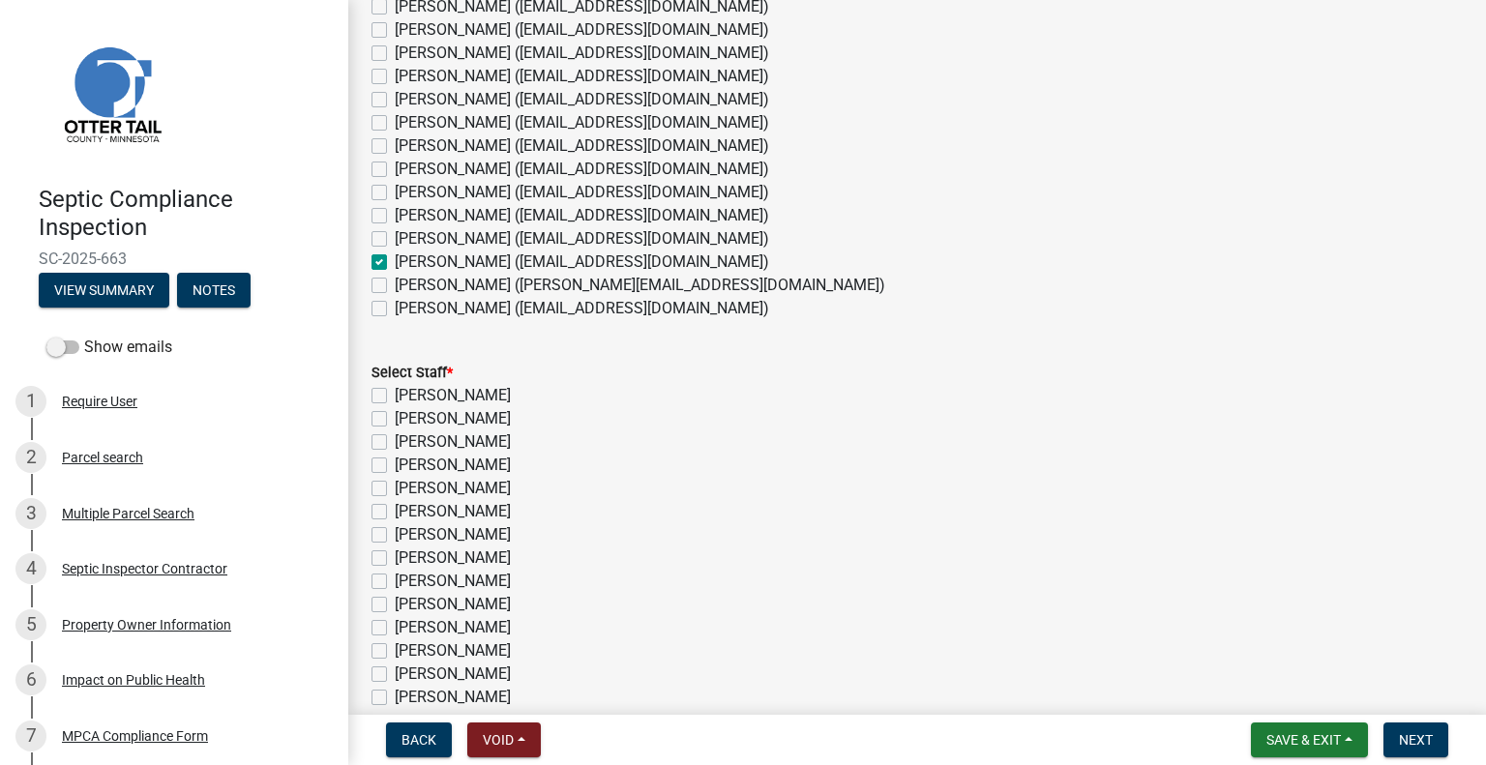
scroll to position [358, 0]
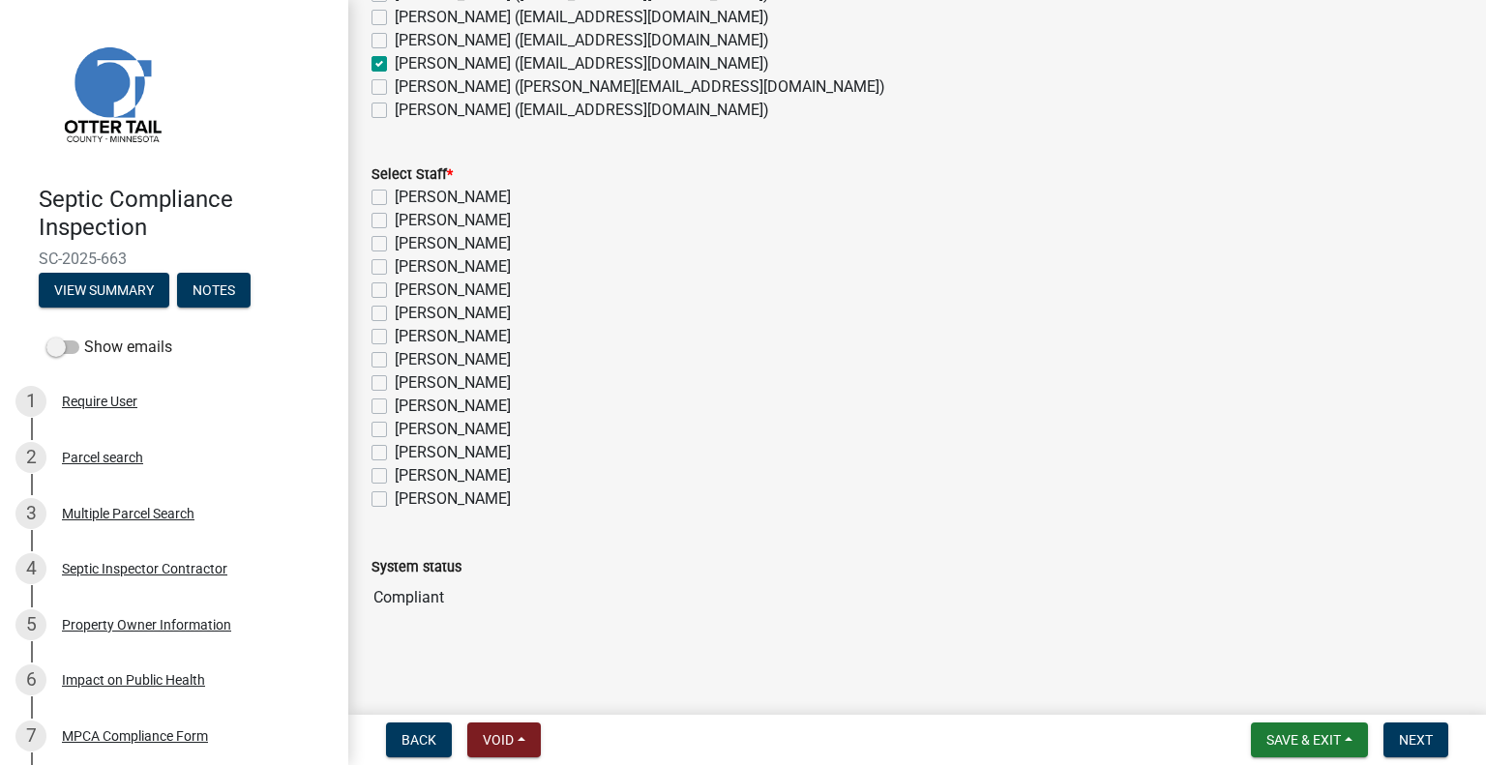
click at [466, 451] on label "[PERSON_NAME]" at bounding box center [453, 452] width 116 height 23
click at [407, 451] on input "[PERSON_NAME]" at bounding box center [401, 447] width 13 height 13
checkbox input "true"
checkbox input "false"
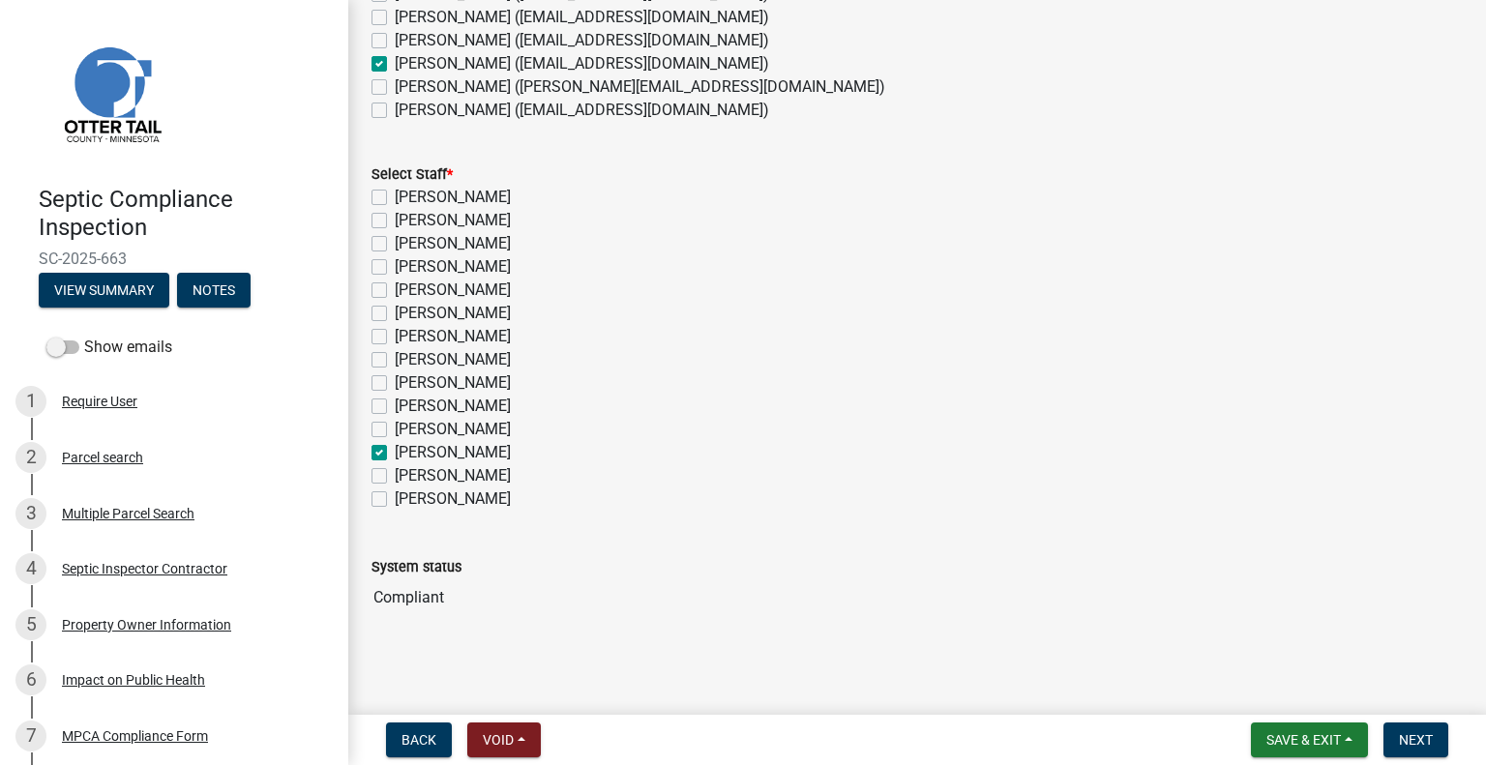
checkbox input "false"
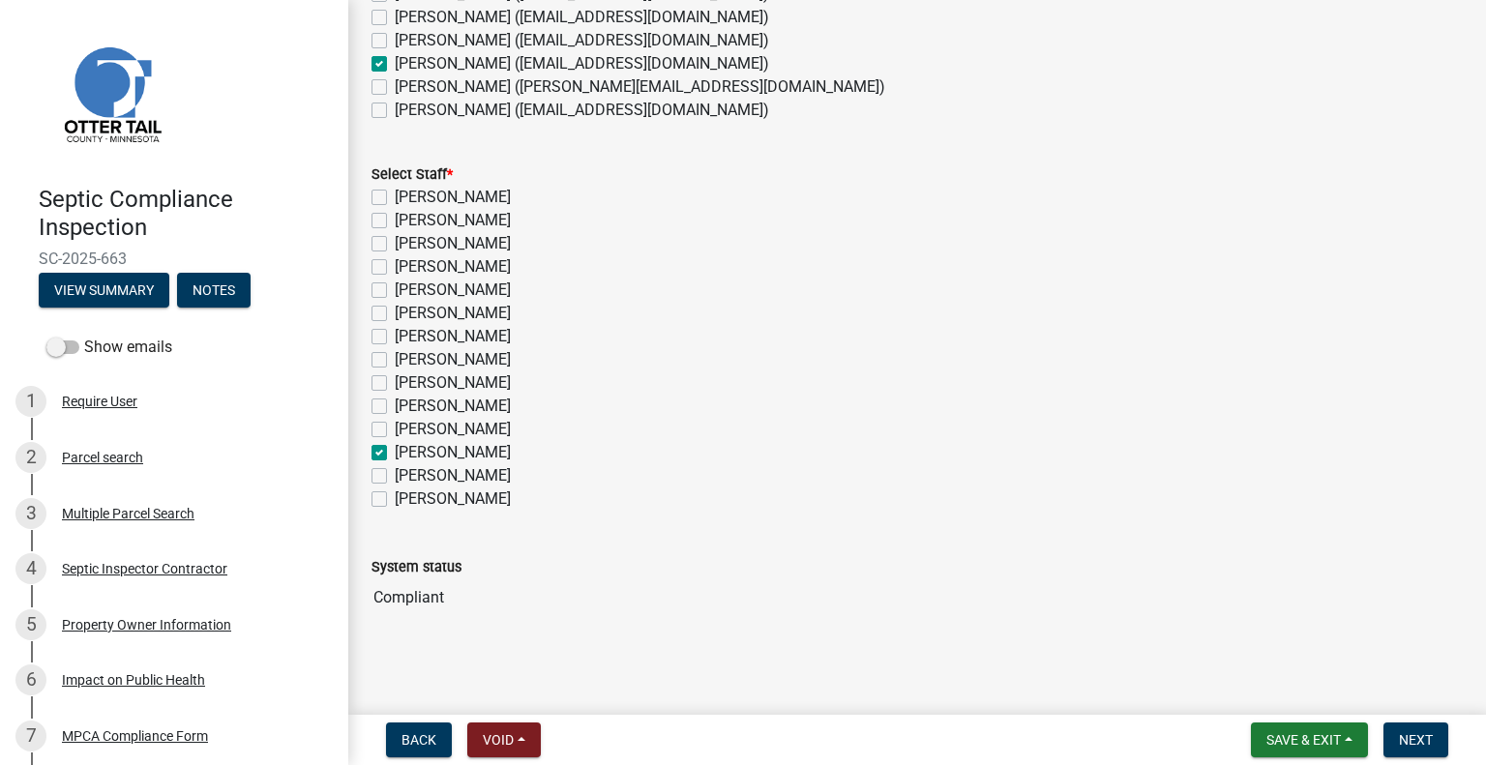
checkbox input "false"
checkbox input "true"
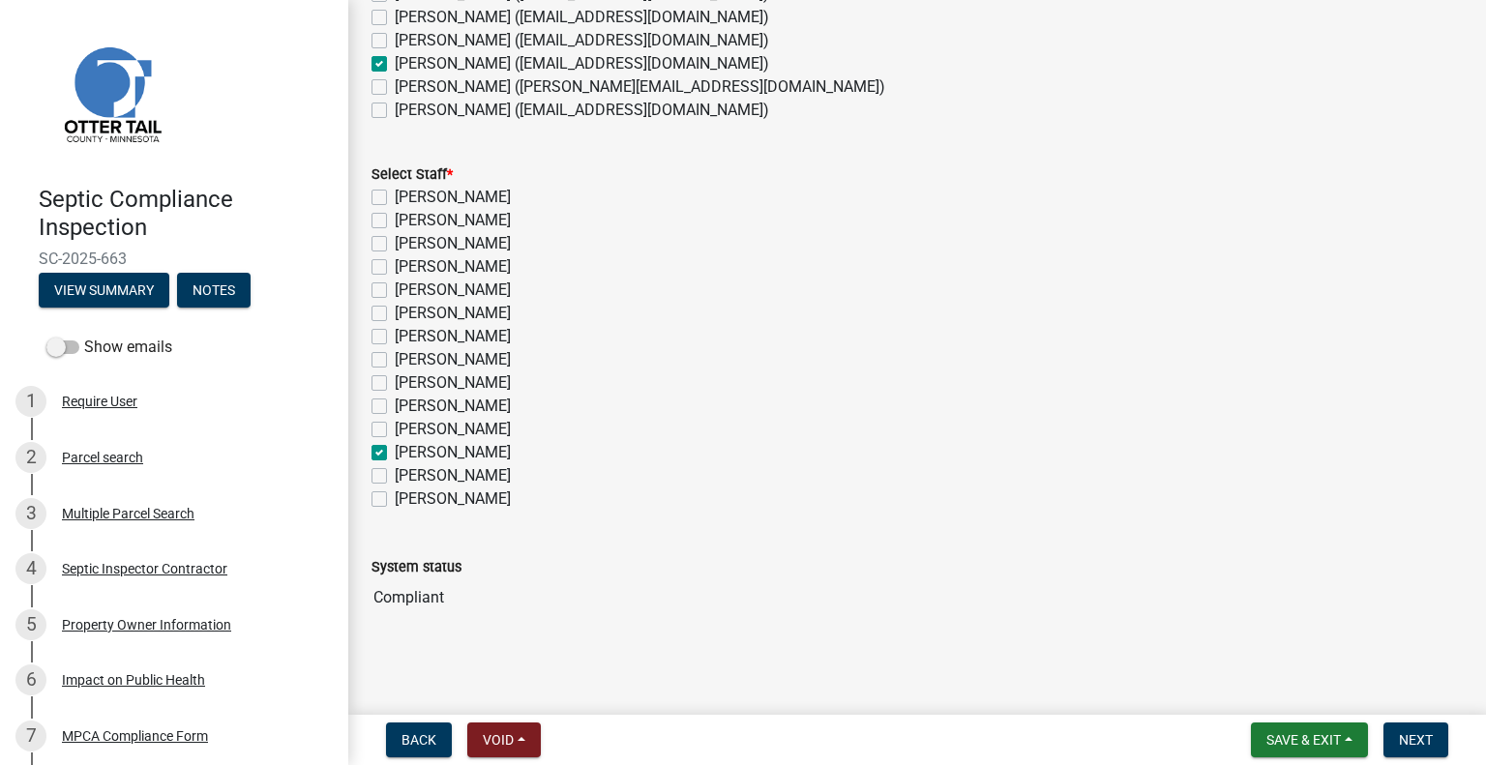
checkbox input "false"
click at [1400, 732] on span "Next" at bounding box center [1416, 739] width 34 height 15
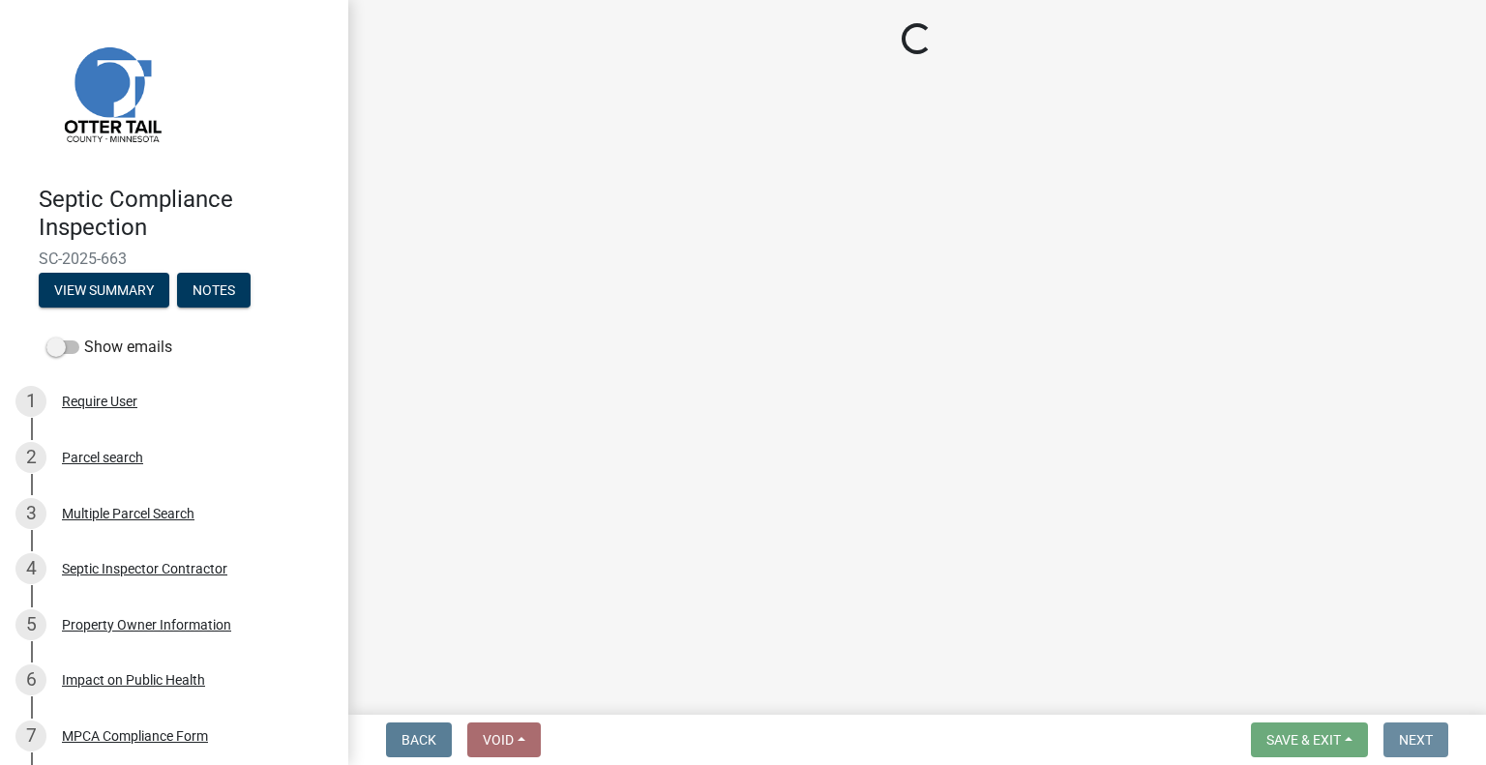
scroll to position [0, 0]
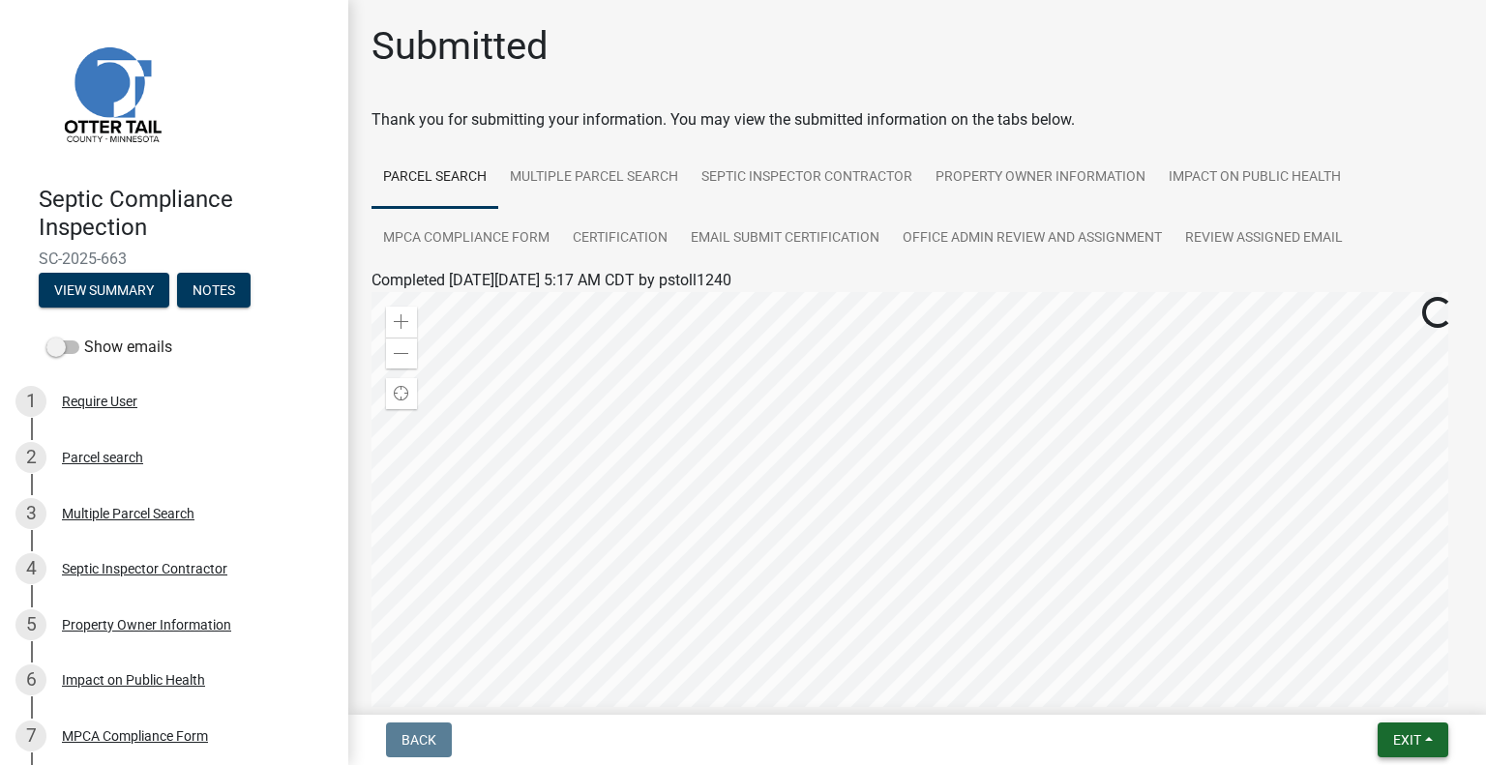
drag, startPoint x: 1404, startPoint y: 734, endPoint x: 1339, endPoint y: 729, distance: 65.9
click at [1401, 734] on span "Exit" at bounding box center [1407, 739] width 28 height 15
click at [1331, 692] on button "Save & Exit" at bounding box center [1371, 689] width 155 height 46
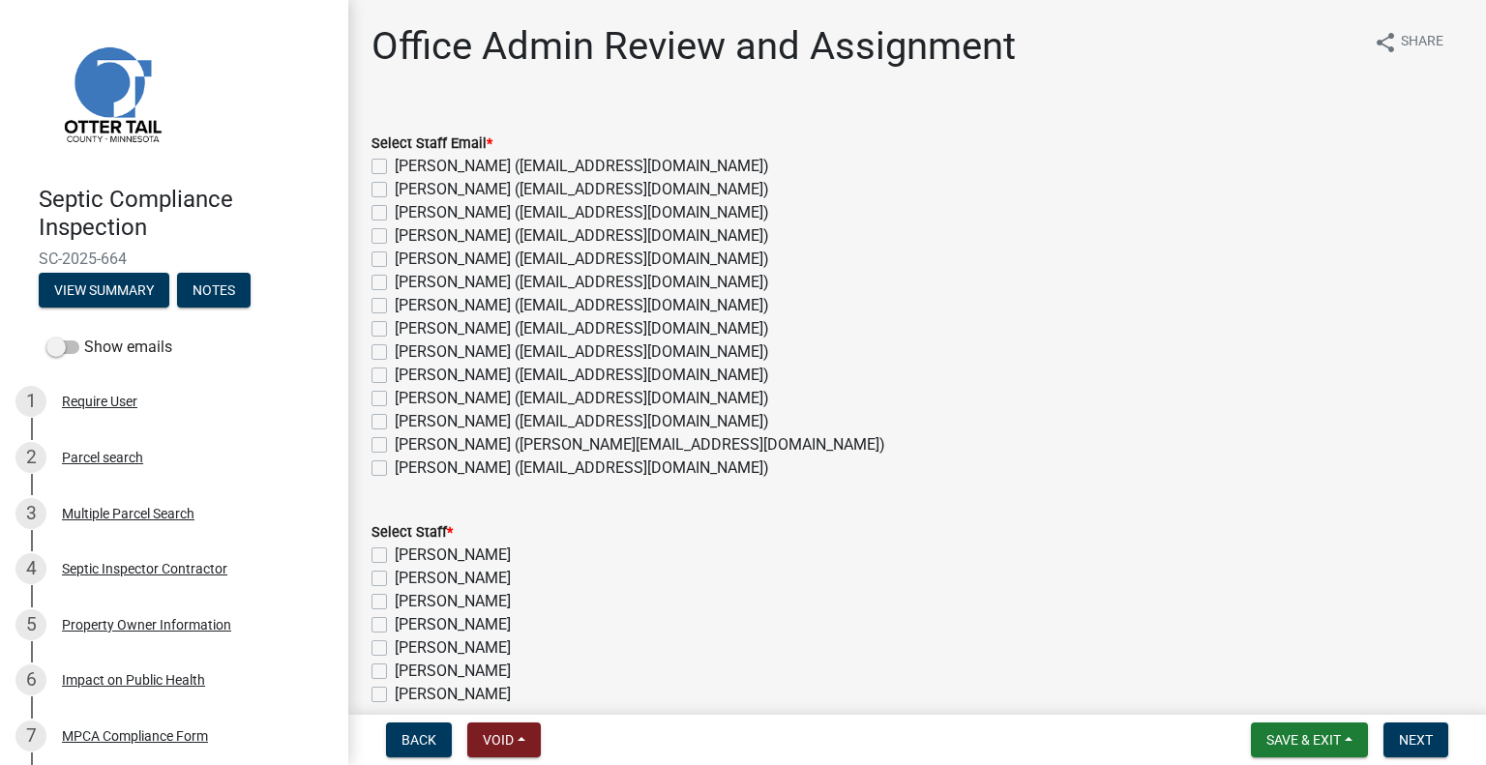
click at [457, 424] on label "[PERSON_NAME] ([EMAIL_ADDRESS][DOMAIN_NAME])" at bounding box center [582, 421] width 374 height 23
click at [407, 423] on input "[PERSON_NAME] ([EMAIL_ADDRESS][DOMAIN_NAME])" at bounding box center [401, 416] width 13 height 13
checkbox input "true"
checkbox input "false"
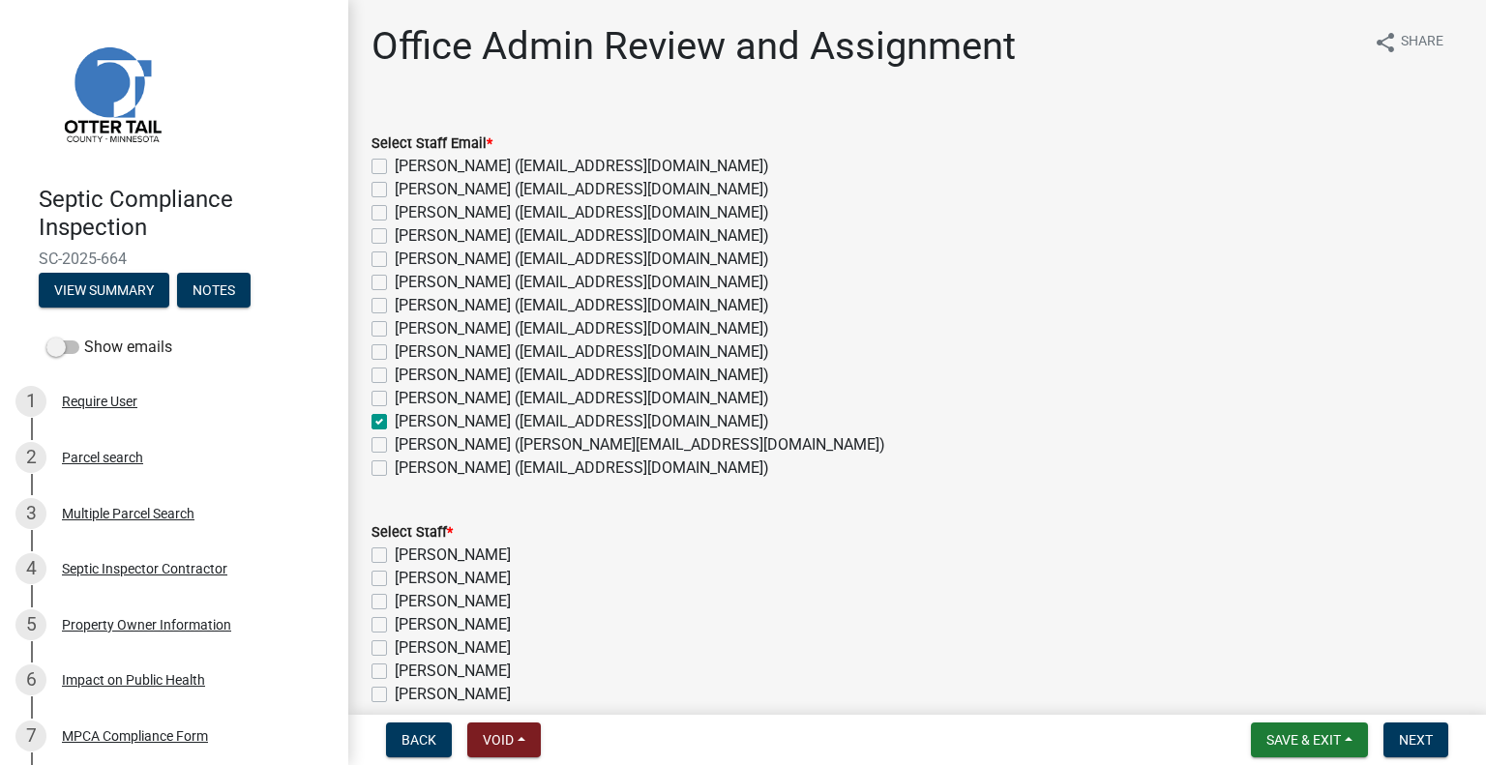
checkbox input "false"
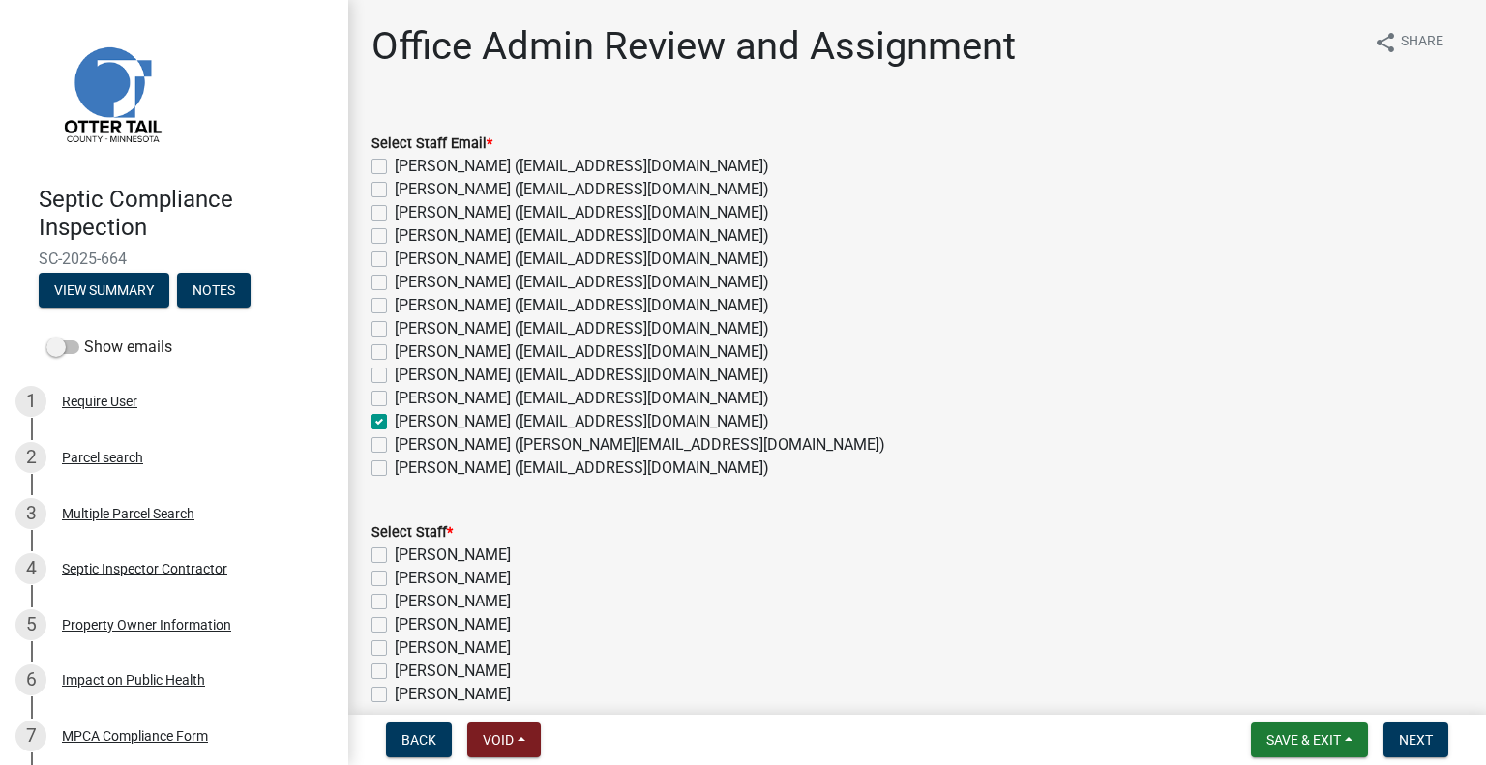
checkbox input "false"
checkbox input "true"
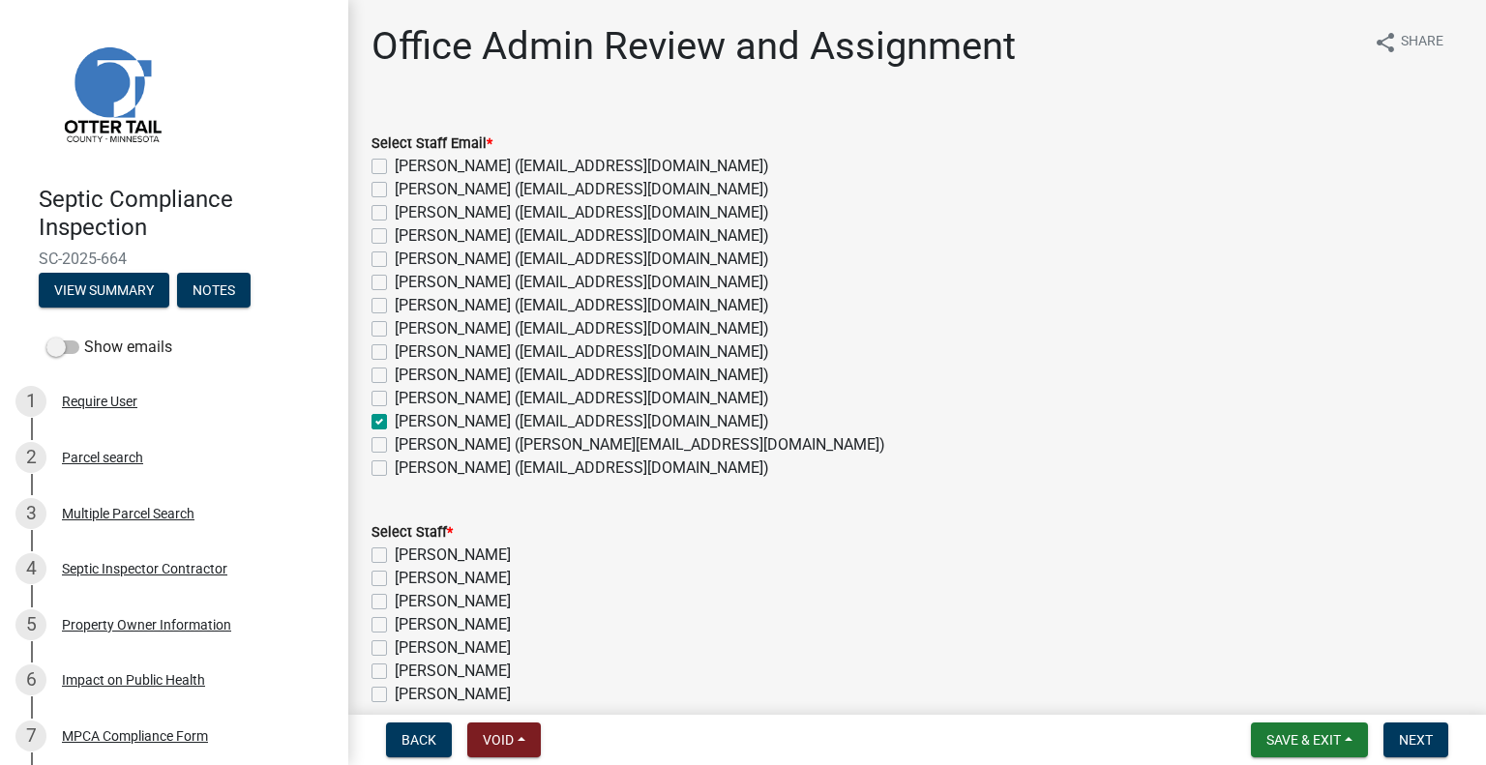
checkbox input "false"
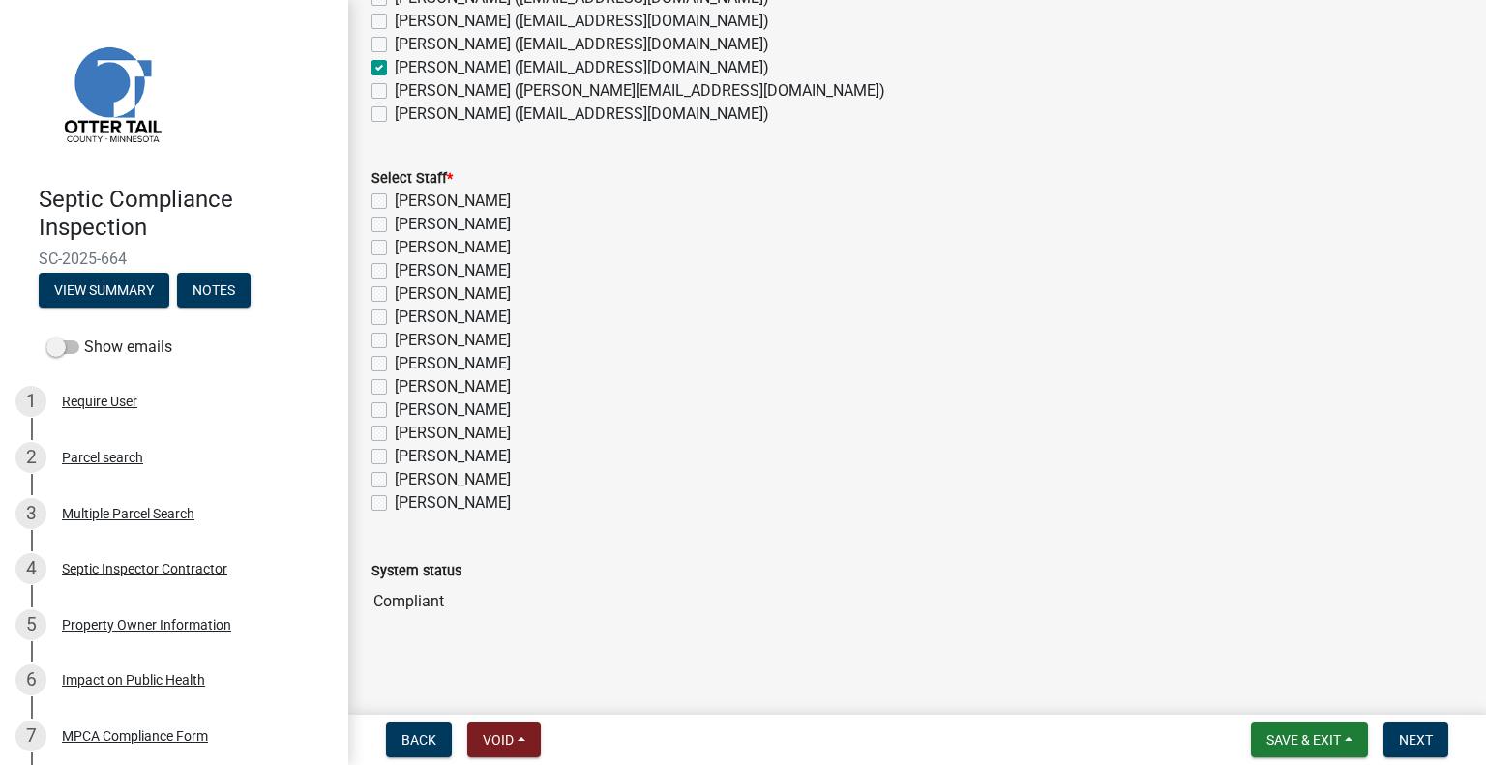
scroll to position [358, 0]
click at [471, 450] on label "[PERSON_NAME]" at bounding box center [453, 452] width 116 height 23
click at [407, 450] on input "[PERSON_NAME]" at bounding box center [401, 447] width 13 height 13
checkbox input "true"
checkbox input "false"
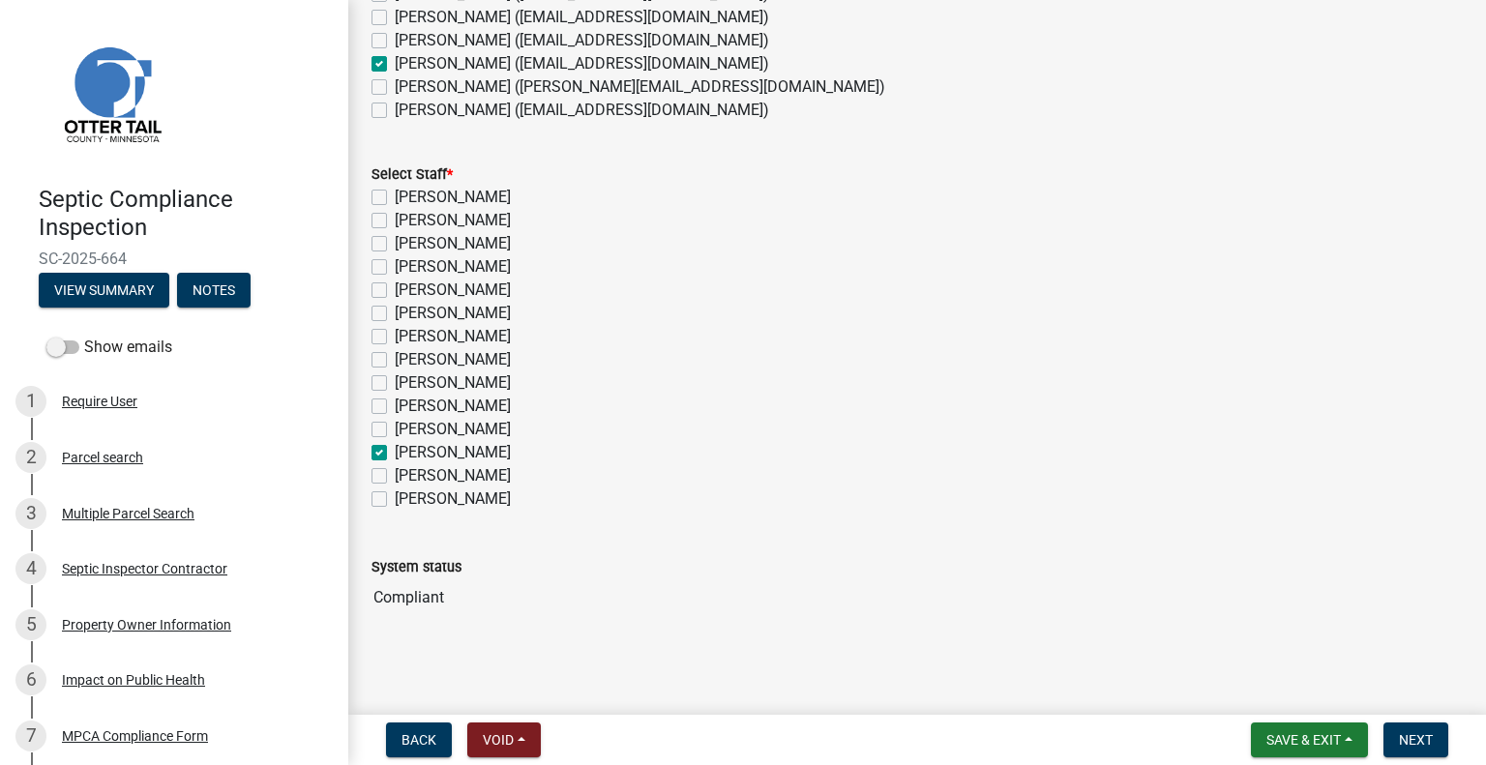
checkbox input "false"
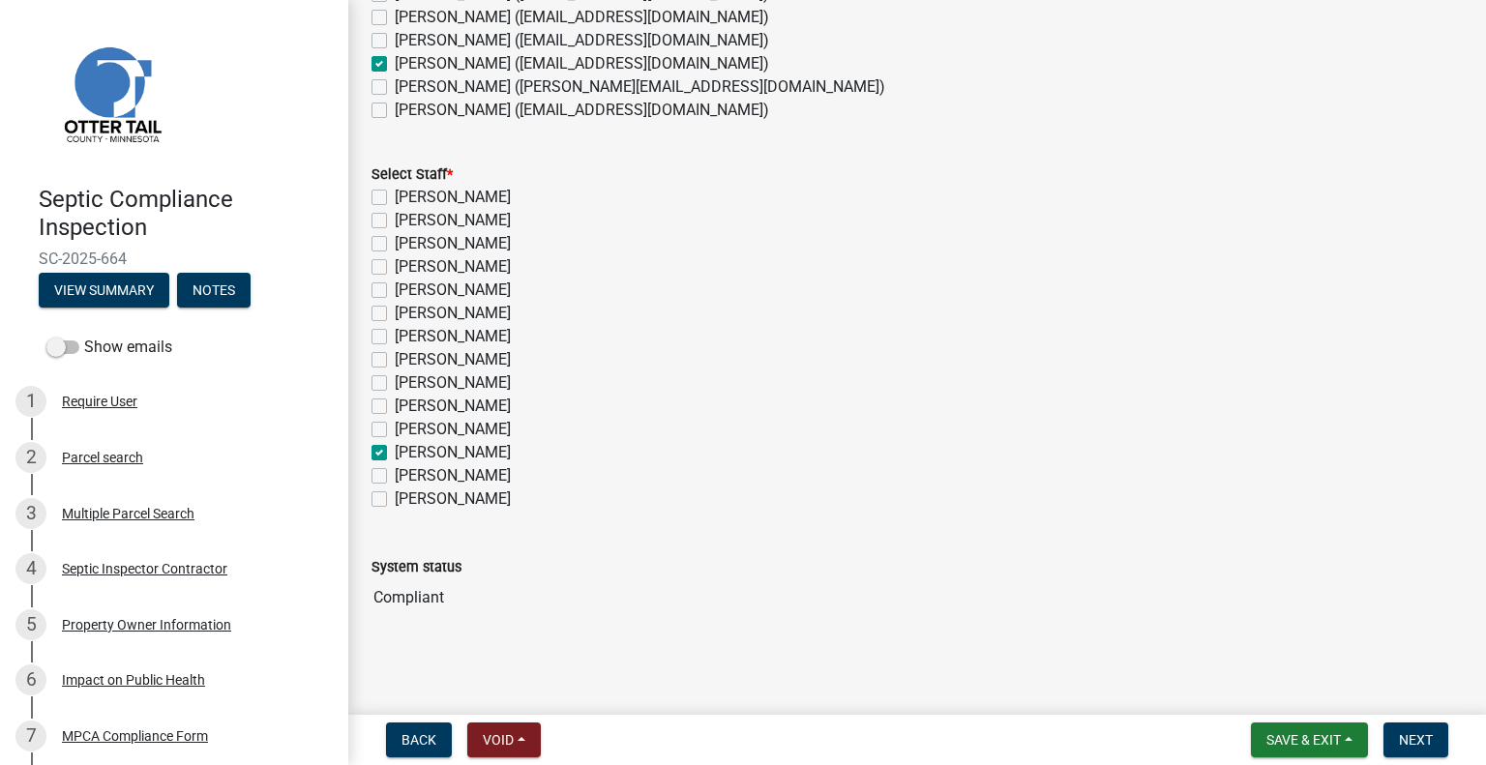
checkbox input "false"
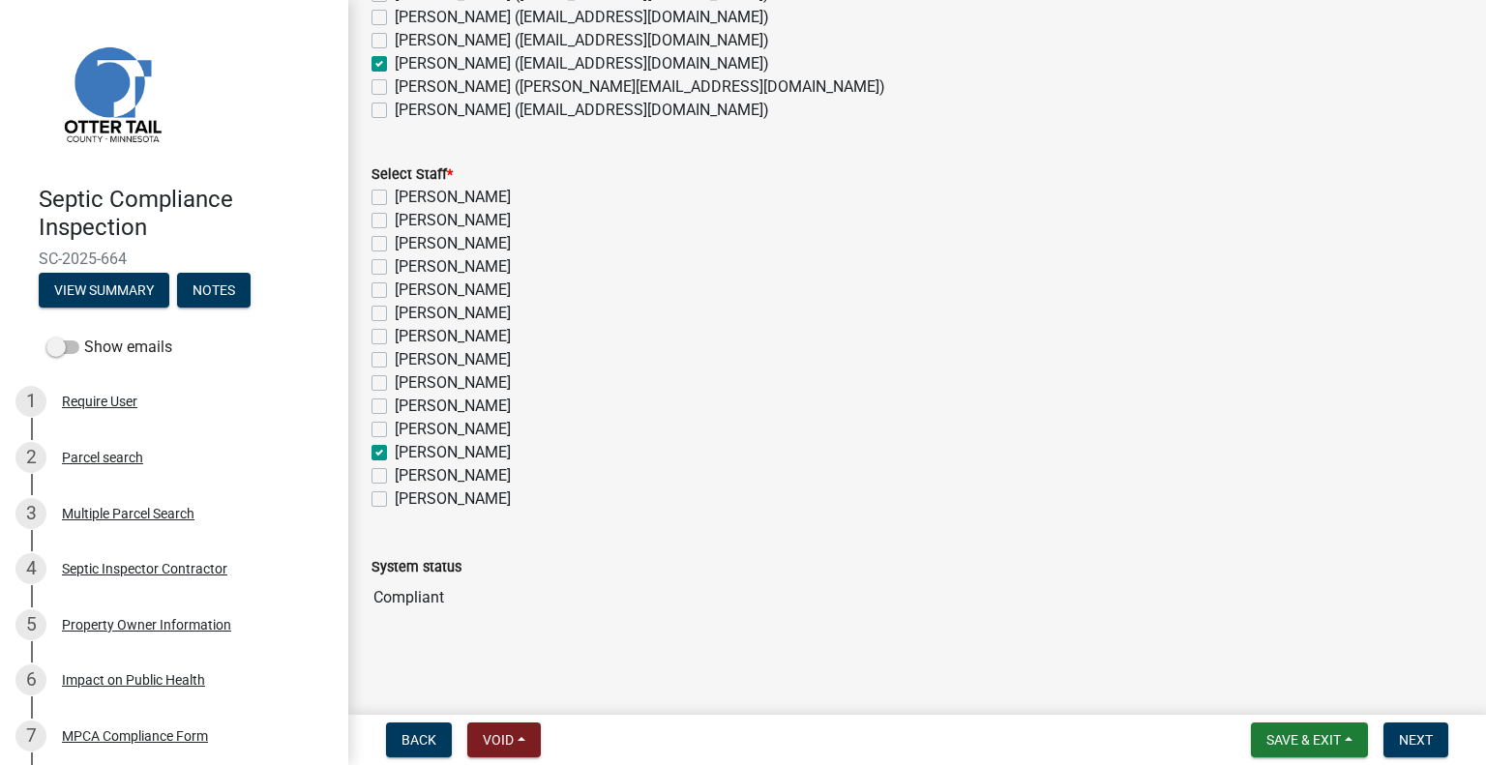
checkbox input "true"
checkbox input "false"
click at [1420, 738] on span "Next" at bounding box center [1416, 739] width 34 height 15
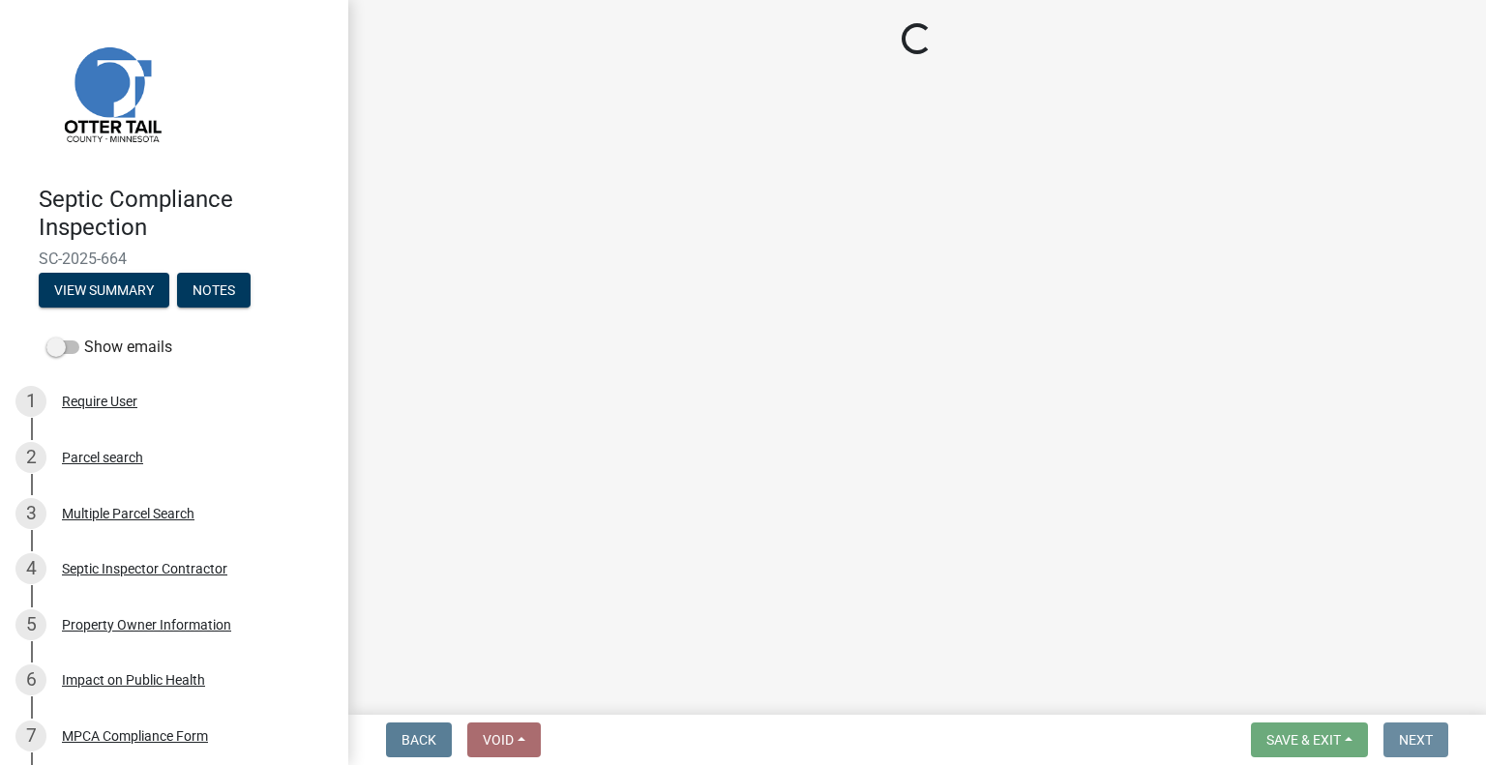
scroll to position [0, 0]
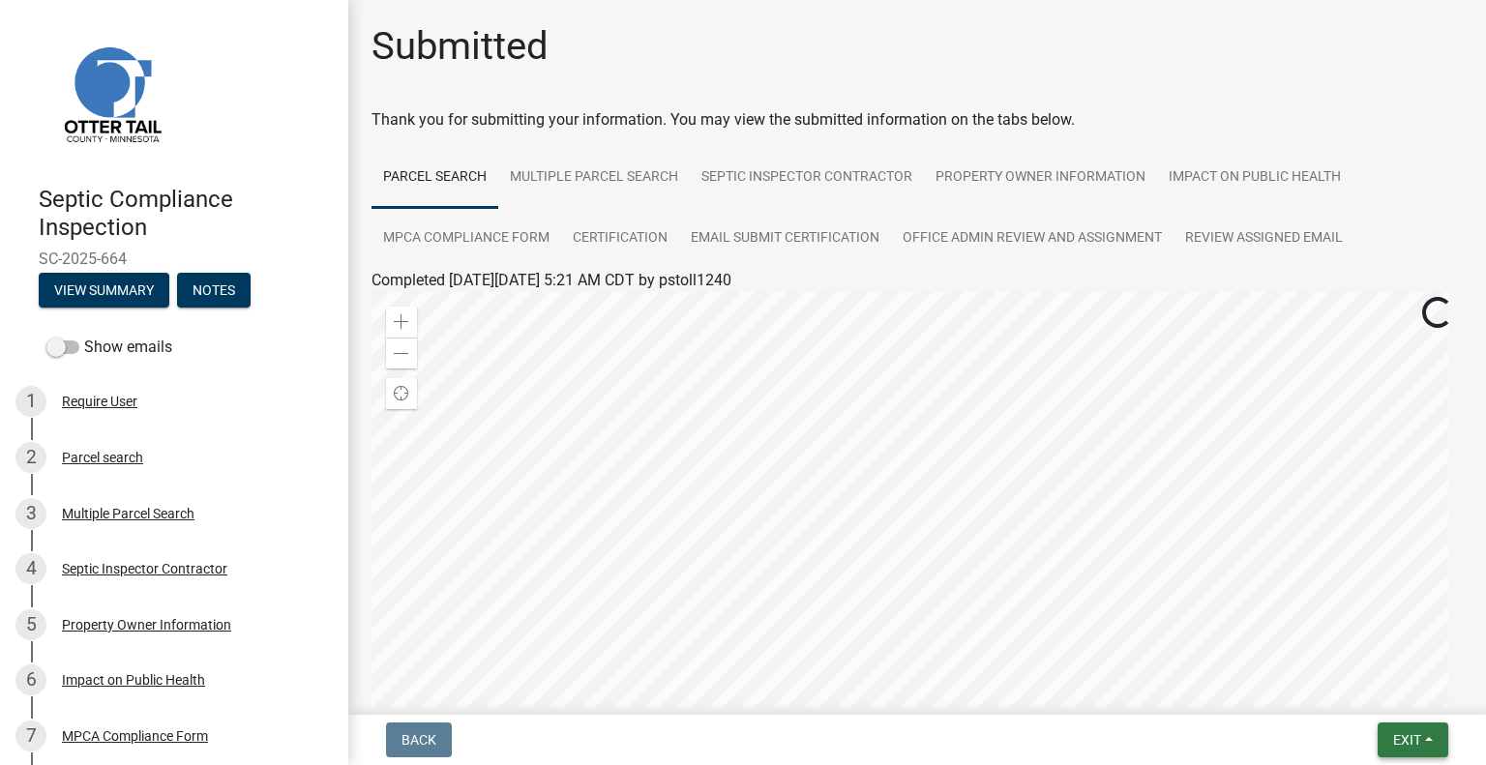
click at [1377, 731] on button "Exit" at bounding box center [1412, 740] width 71 height 35
click at [1358, 706] on button "Save & Exit" at bounding box center [1371, 689] width 155 height 46
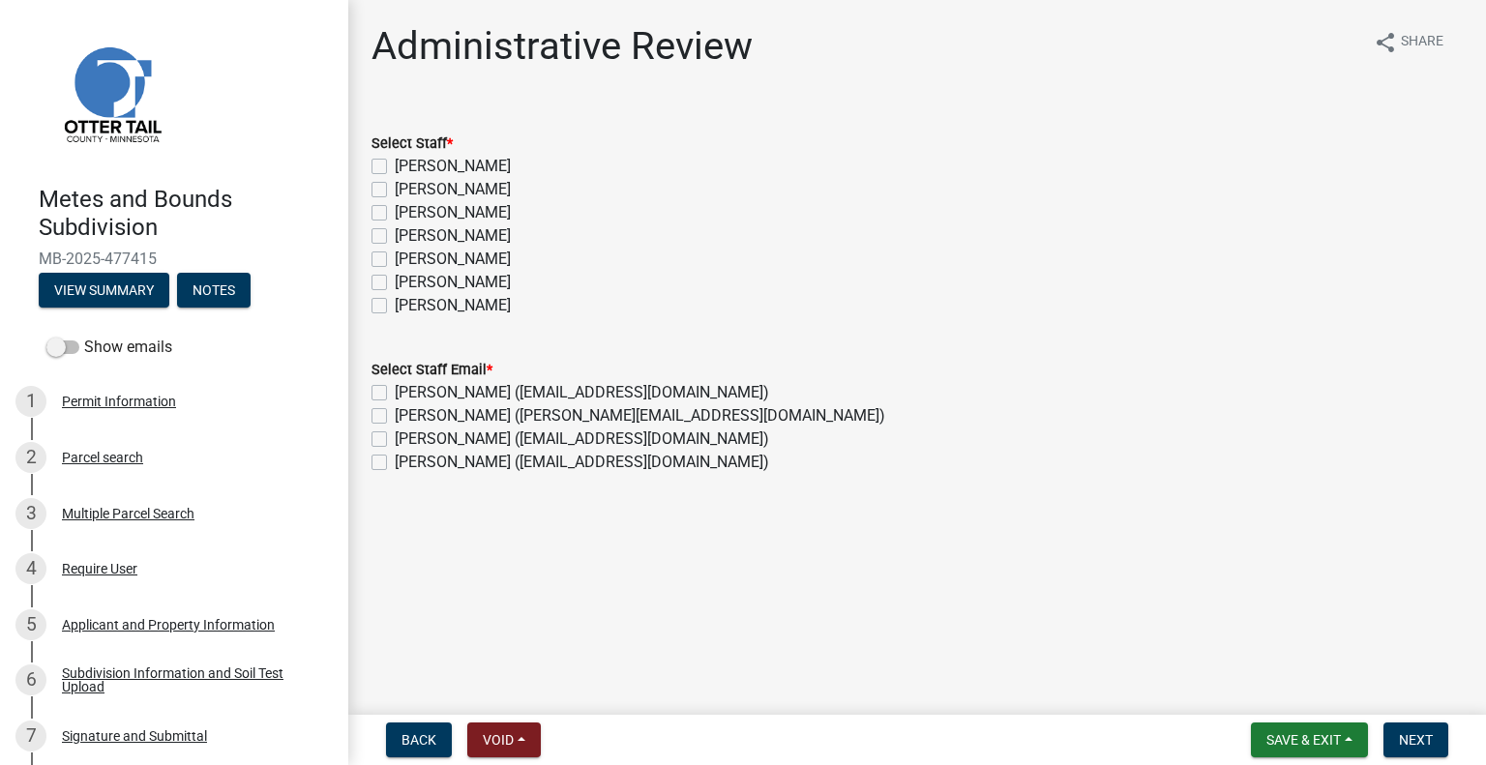
click at [456, 206] on label "[PERSON_NAME]" at bounding box center [453, 212] width 116 height 23
click at [407, 206] on input "[PERSON_NAME]" at bounding box center [401, 207] width 13 height 13
checkbox input "true"
checkbox input "false"
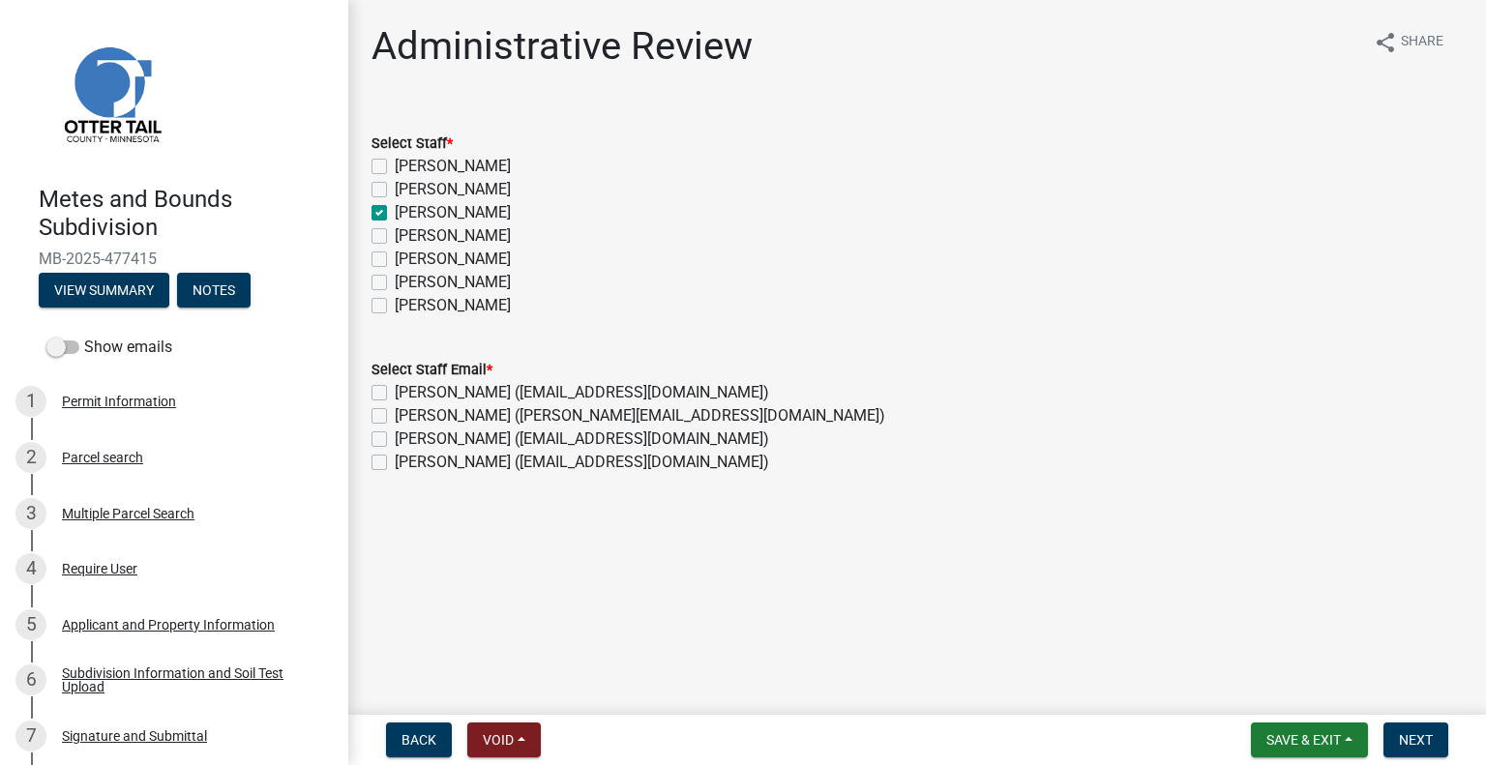
checkbox input "true"
checkbox input "false"
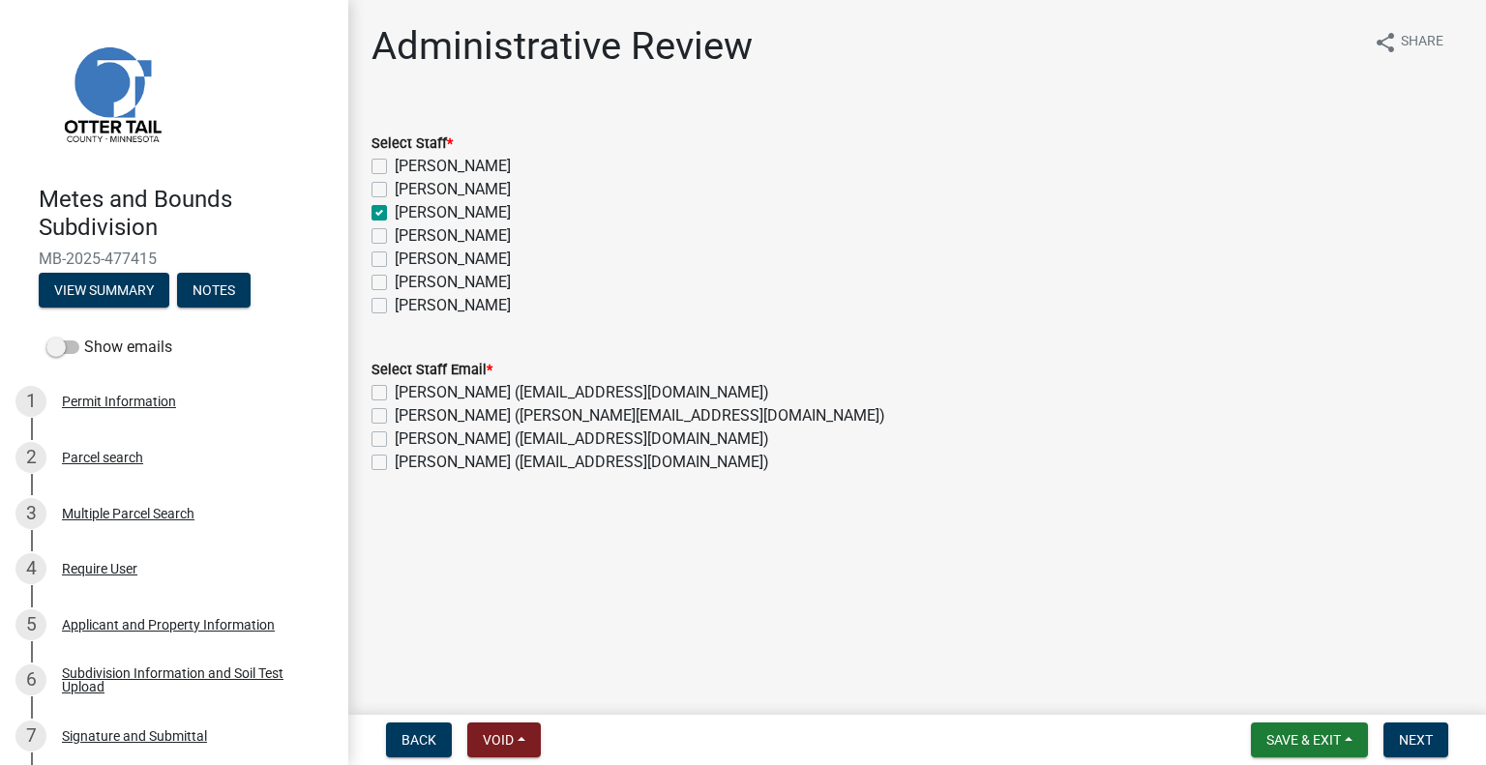
click at [488, 391] on label "[PERSON_NAME] ([EMAIL_ADDRESS][DOMAIN_NAME])" at bounding box center [582, 392] width 374 height 23
click at [407, 391] on input "[PERSON_NAME] ([EMAIL_ADDRESS][DOMAIN_NAME])" at bounding box center [401, 387] width 13 height 13
checkbox input "true"
checkbox input "false"
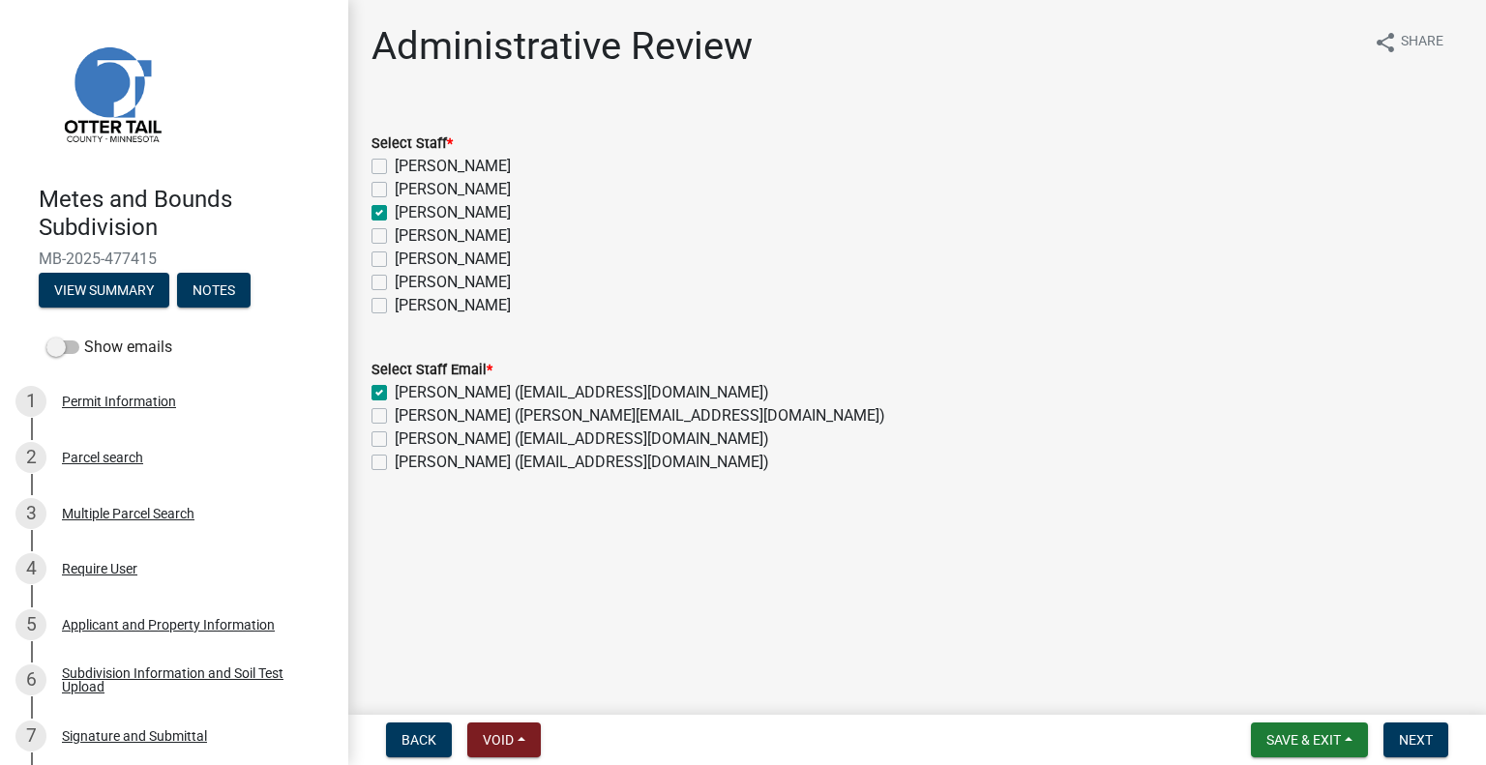
checkbox input "false"
click at [472, 409] on label "[PERSON_NAME] ([PERSON_NAME][EMAIL_ADDRESS][DOMAIN_NAME])" at bounding box center [640, 415] width 490 height 23
click at [407, 409] on input "[PERSON_NAME] ([PERSON_NAME][EMAIL_ADDRESS][DOMAIN_NAME])" at bounding box center [401, 410] width 13 height 13
checkbox input "true"
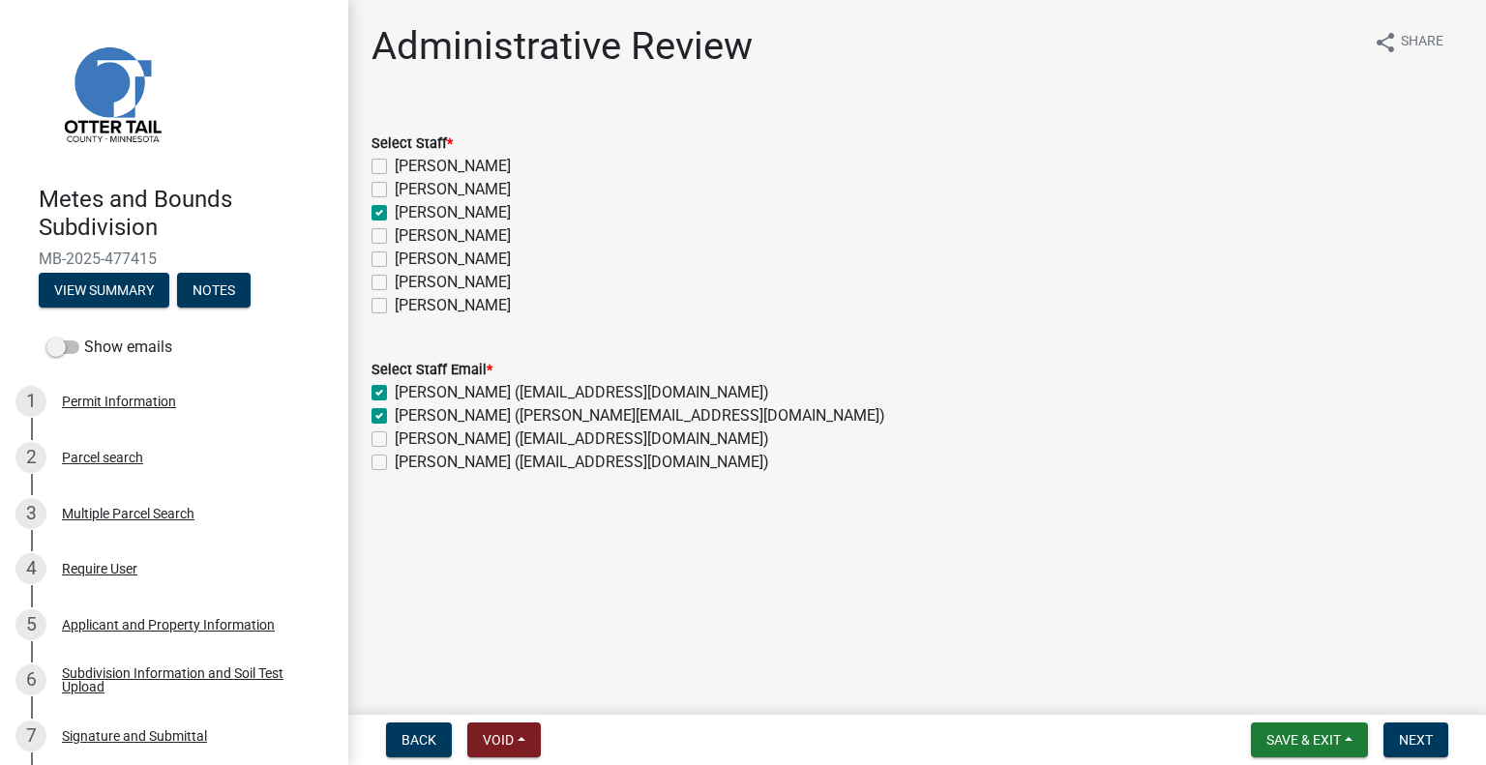
checkbox input "true"
checkbox input "false"
drag, startPoint x: 1422, startPoint y: 743, endPoint x: 1442, endPoint y: 721, distance: 30.1
click at [1424, 743] on span "Next" at bounding box center [1416, 739] width 34 height 15
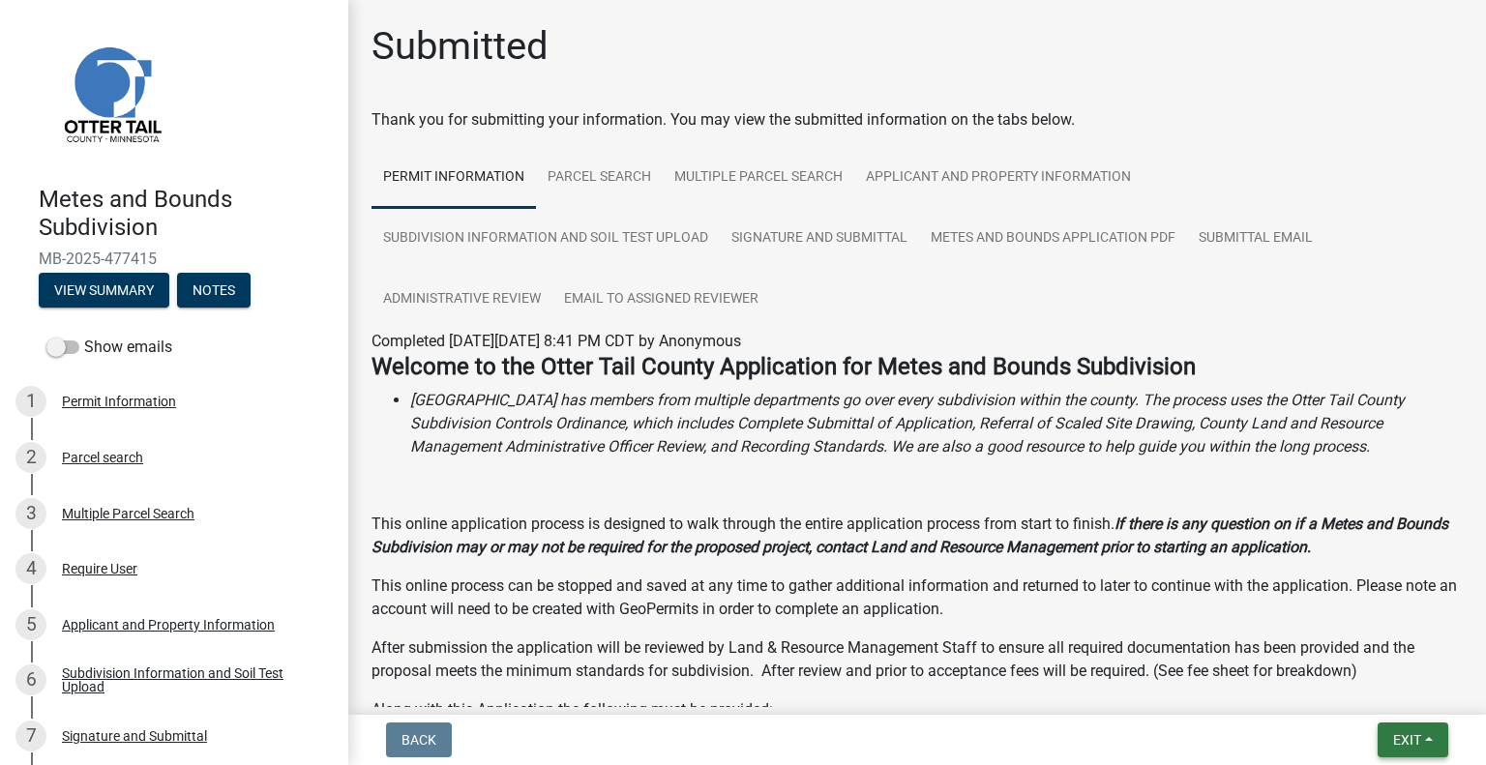
drag, startPoint x: 1408, startPoint y: 742, endPoint x: 1400, endPoint y: 727, distance: 16.9
click at [1411, 742] on span "Exit" at bounding box center [1407, 739] width 28 height 15
click at [1375, 697] on button "Save & Exit" at bounding box center [1371, 689] width 155 height 46
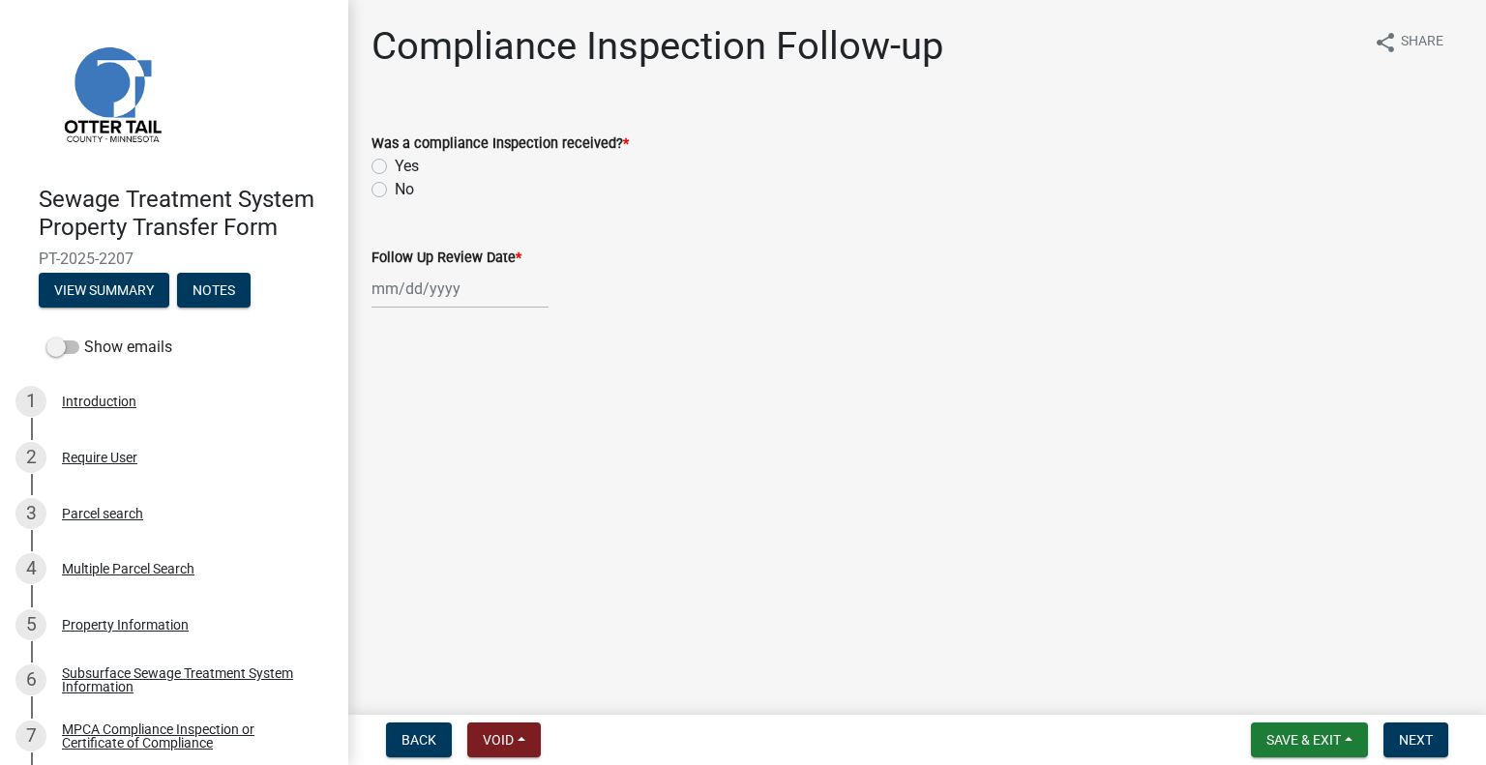
click at [395, 192] on label "No" at bounding box center [404, 189] width 19 height 23
click at [395, 191] on input "No" at bounding box center [401, 184] width 13 height 13
radio input "true"
click at [397, 296] on div at bounding box center [459, 289] width 177 height 40
select select "9"
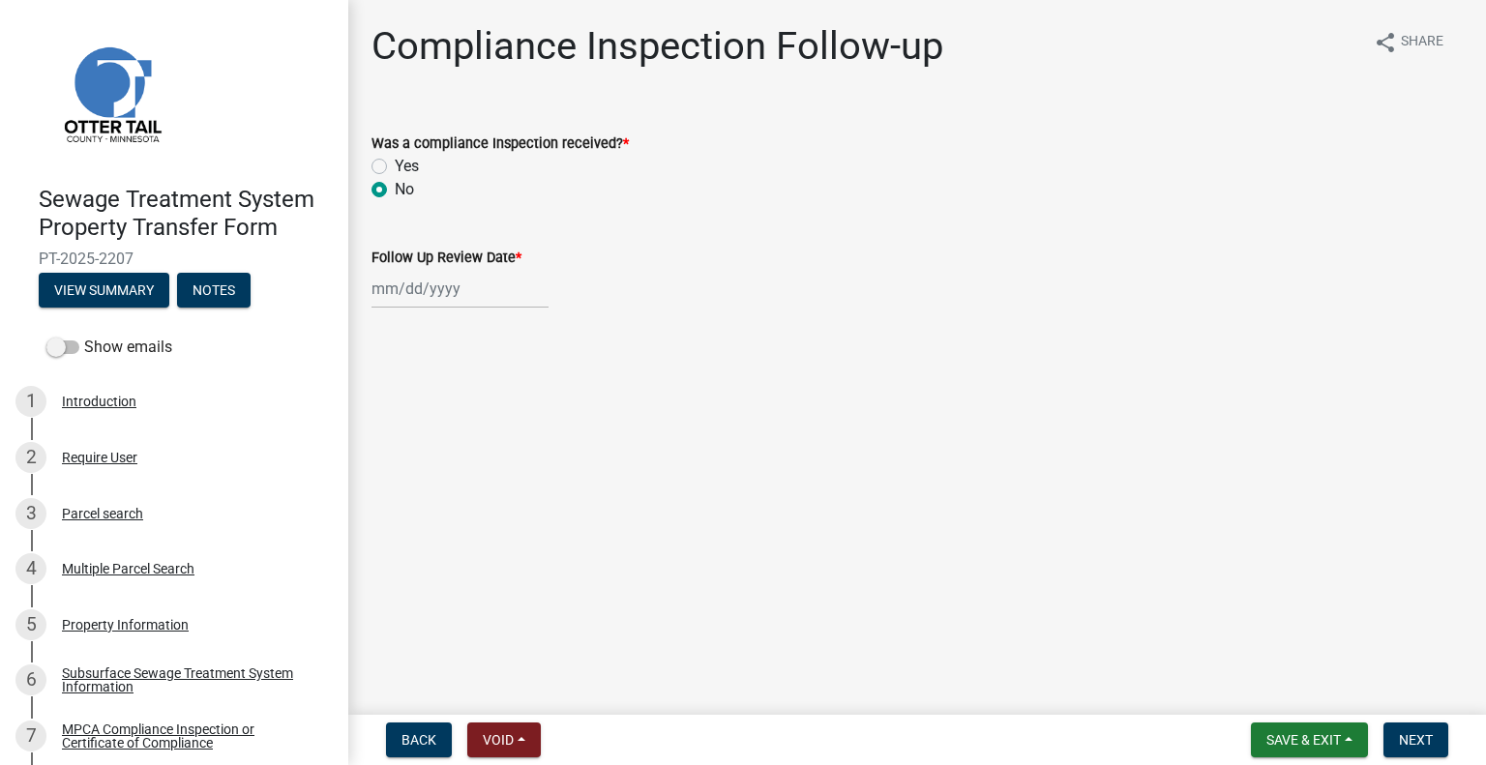
select select "2025"
click at [476, 484] on div "25" at bounding box center [483, 484] width 31 height 31
type input "[DATE]"
click at [1404, 733] on span "Next" at bounding box center [1416, 739] width 34 height 15
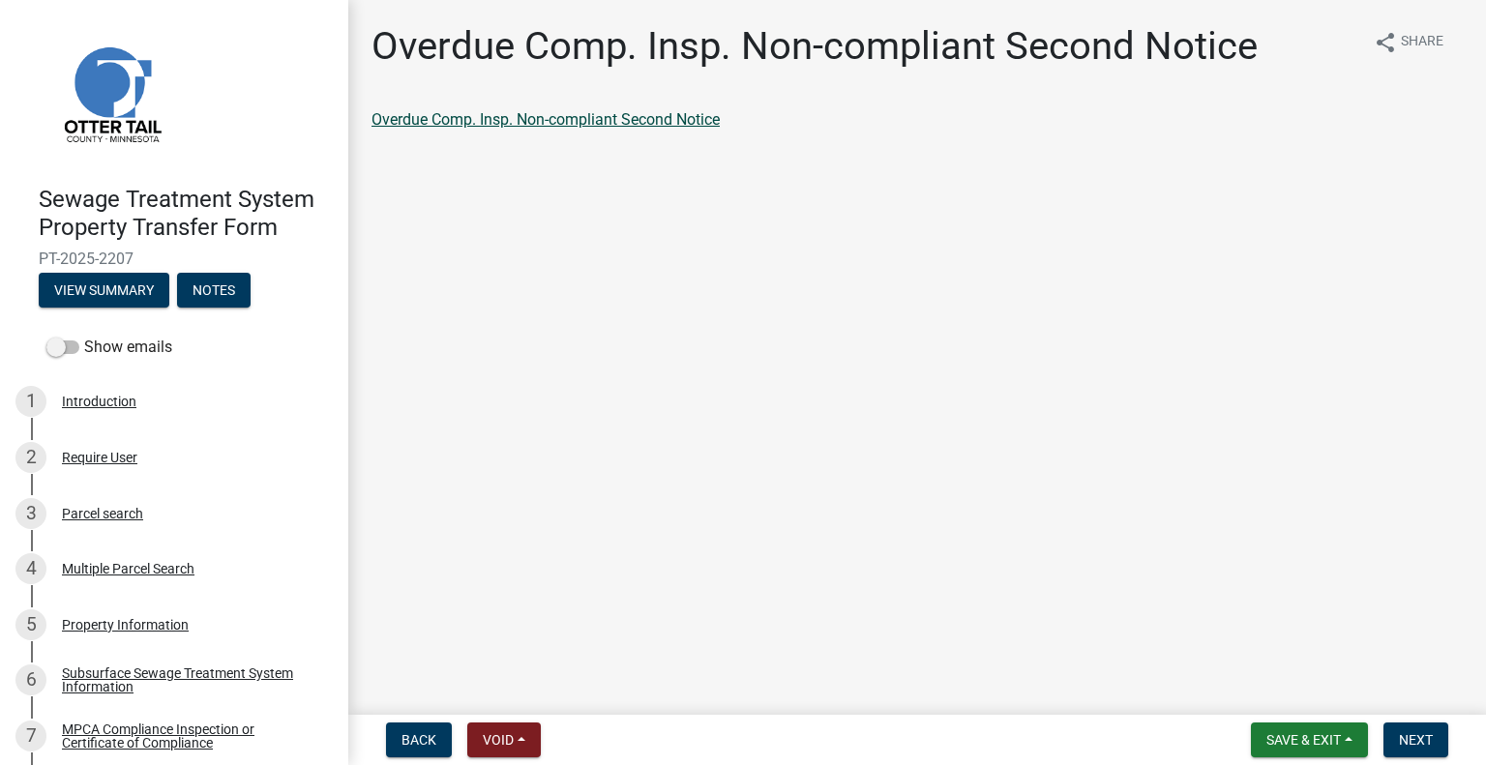
click at [633, 126] on link "Overdue Comp. Insp. Non-compliant Second Notice" at bounding box center [545, 119] width 348 height 18
click at [1414, 743] on span "Next" at bounding box center [1416, 739] width 34 height 15
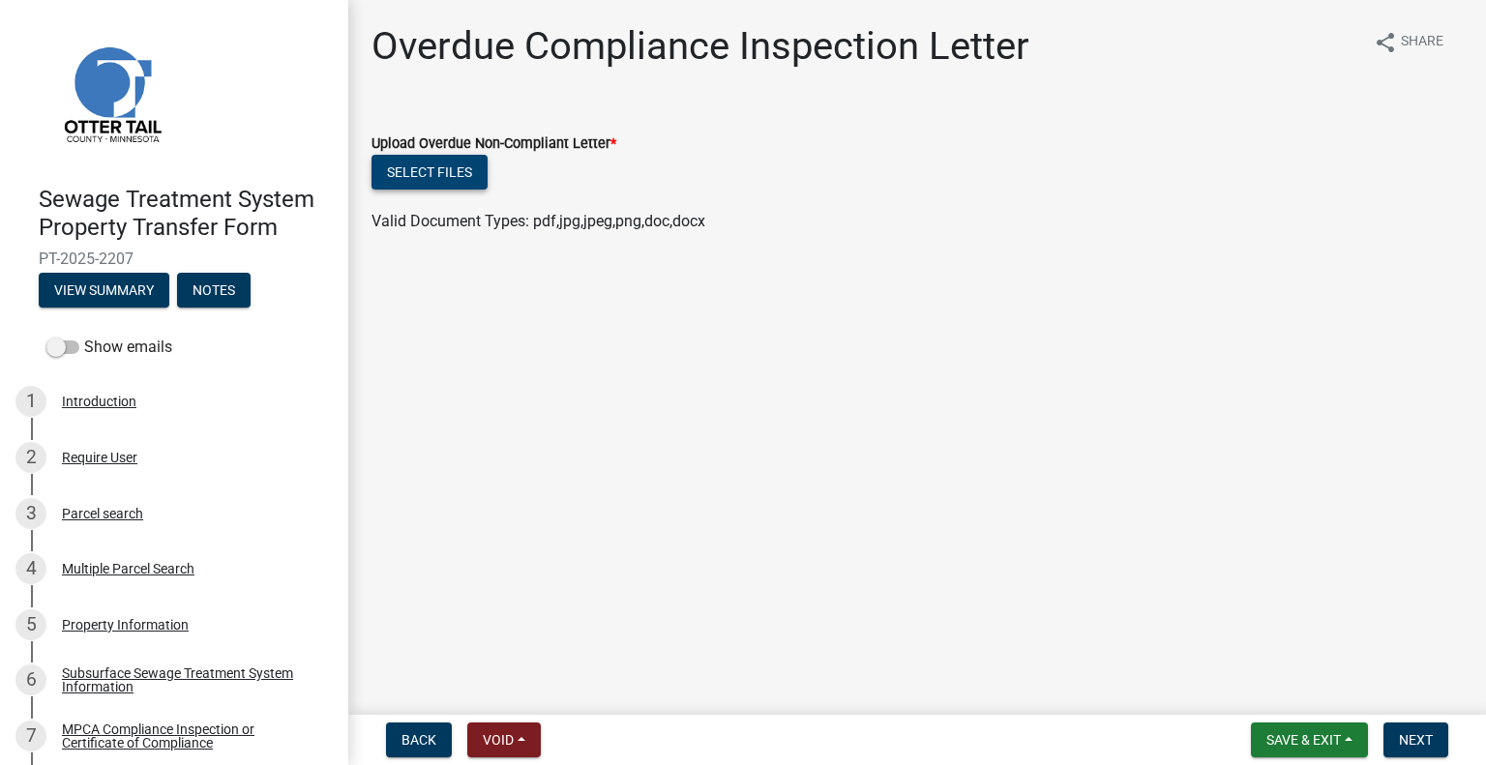
click at [436, 168] on button "Select files" at bounding box center [429, 172] width 116 height 35
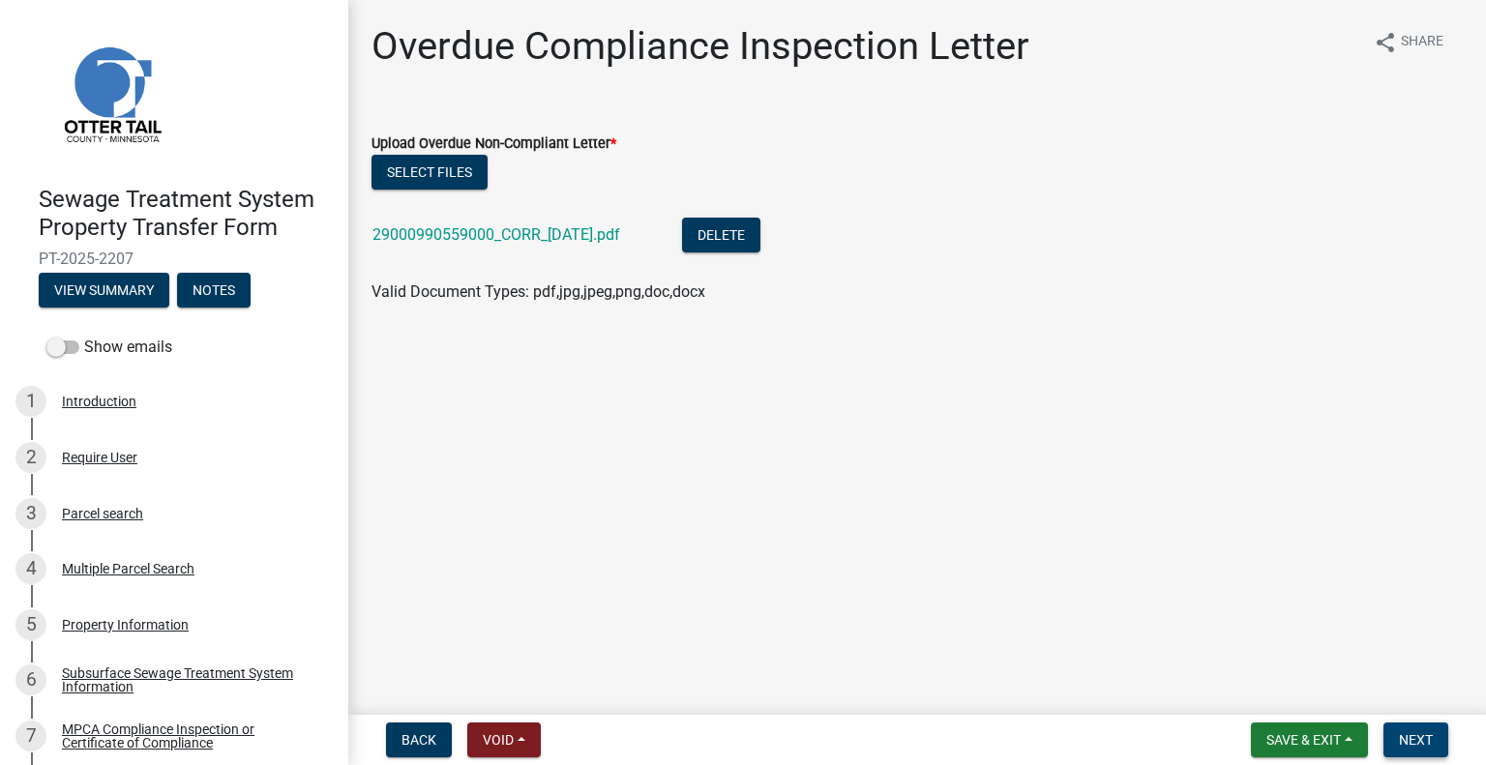
click at [1434, 743] on button "Next" at bounding box center [1415, 740] width 65 height 35
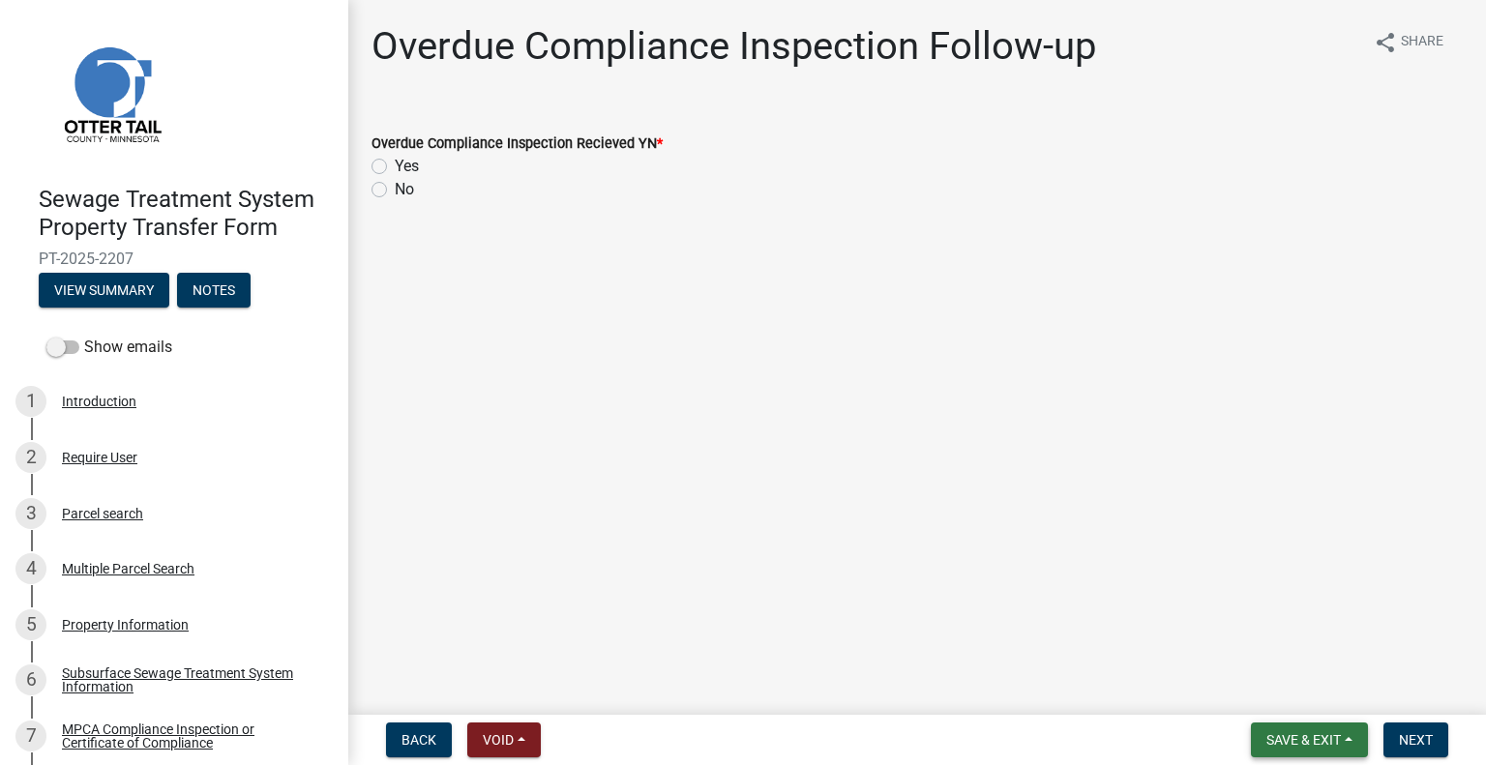
click at [1315, 746] on span "Save & Exit" at bounding box center [1303, 739] width 74 height 15
click at [1296, 681] on button "Save & Exit" at bounding box center [1290, 689] width 155 height 46
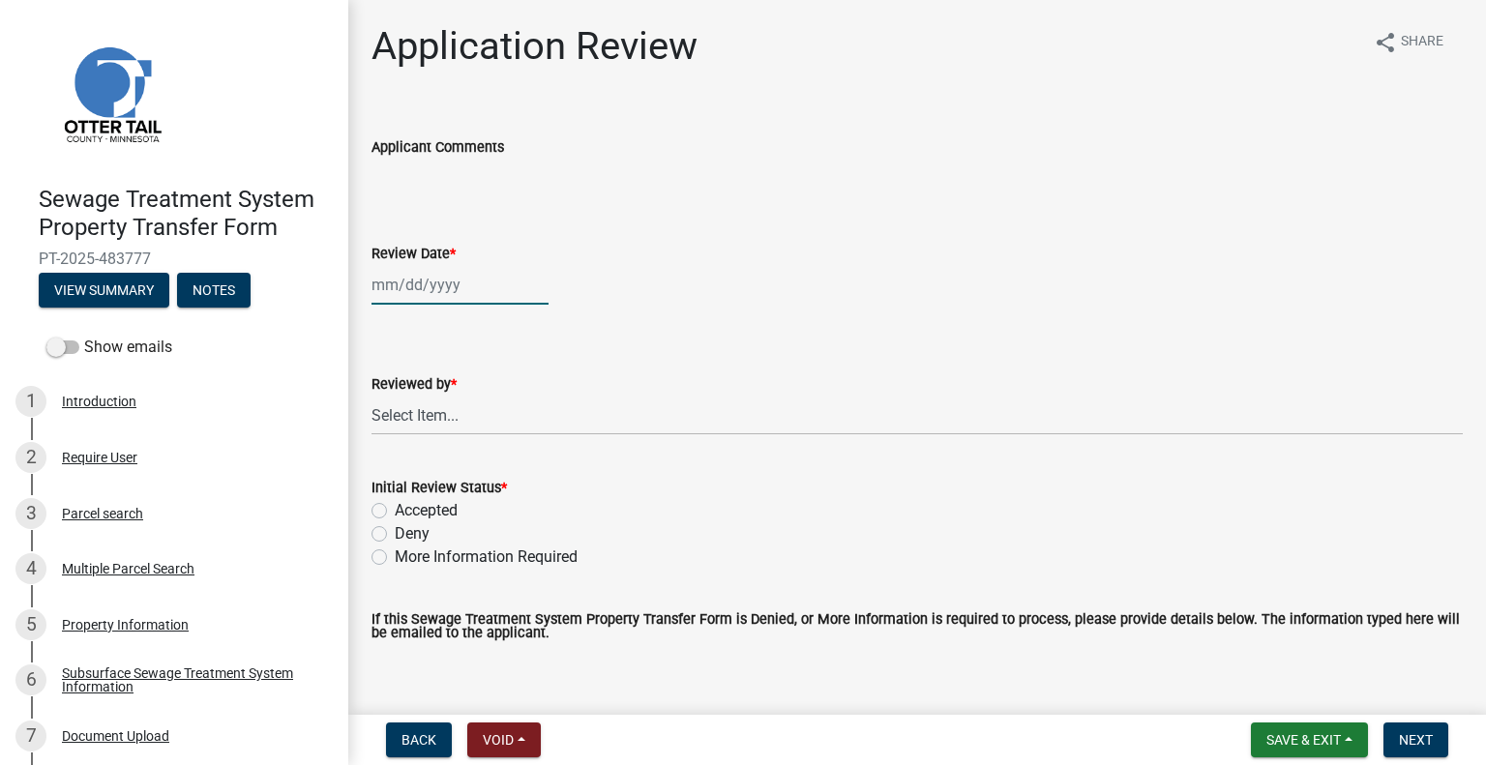
click at [447, 283] on div at bounding box center [459, 285] width 177 height 40
select select "9"
select select "2025"
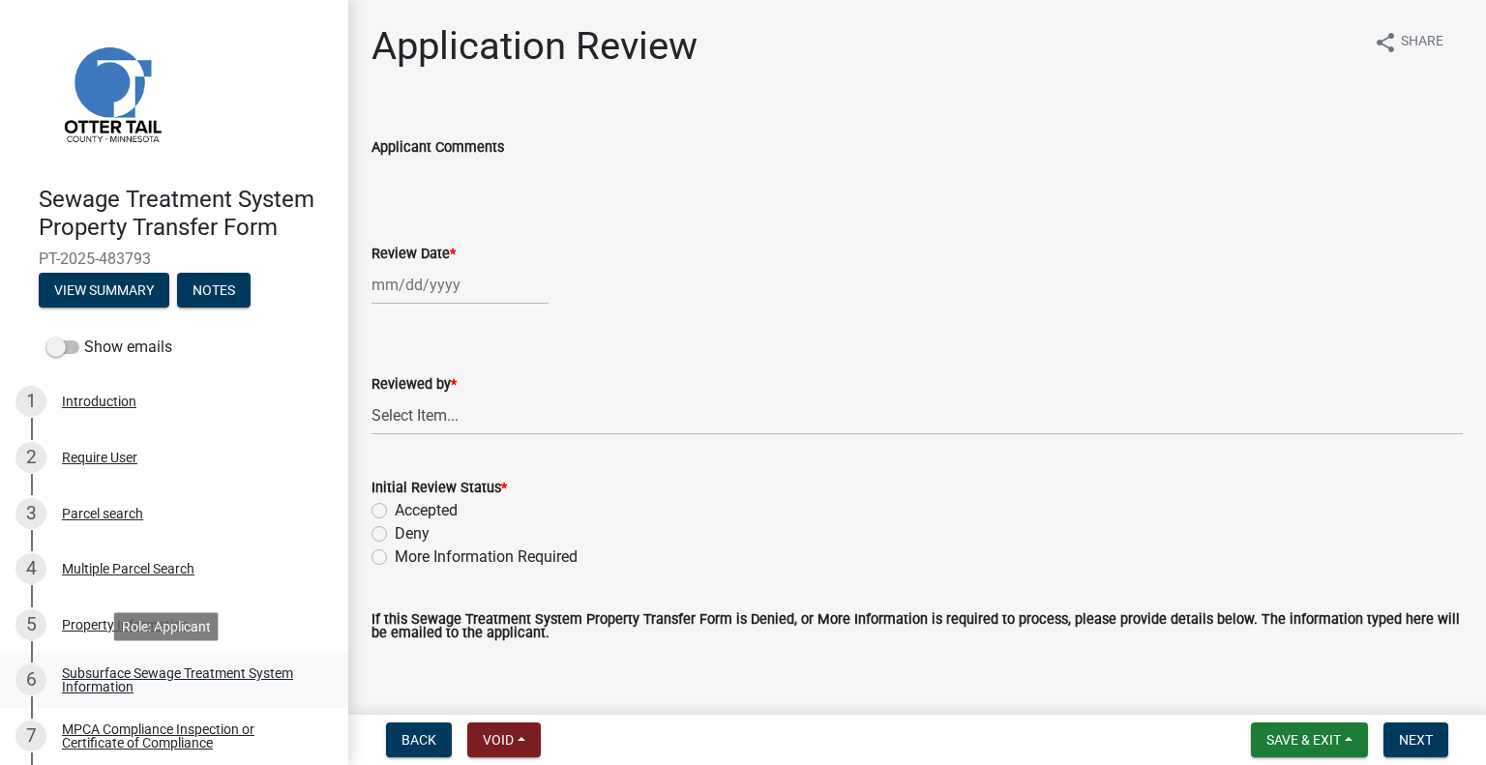
click at [251, 683] on div "Subsurface Sewage Treatment System Information" at bounding box center [189, 679] width 255 height 27
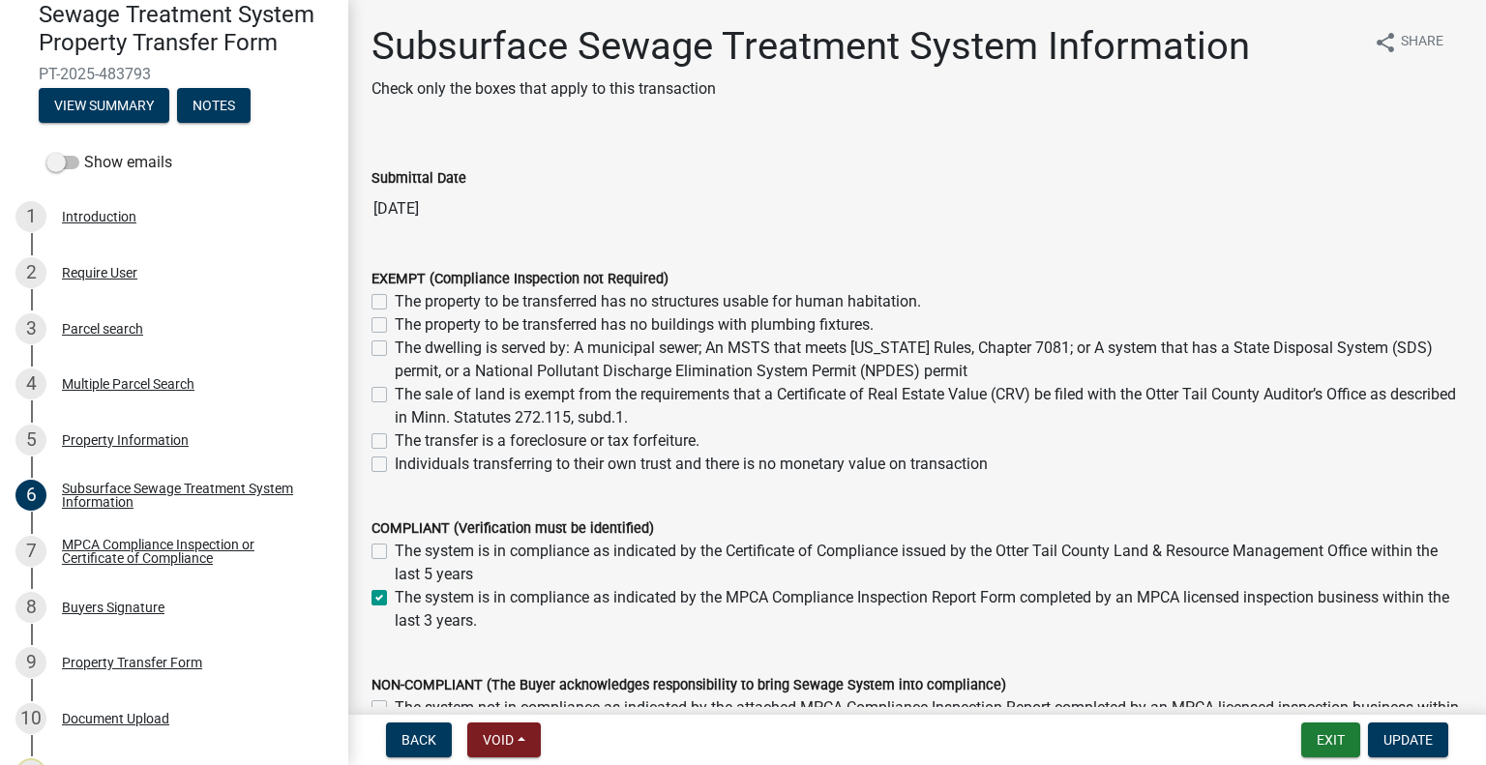
scroll to position [284, 0]
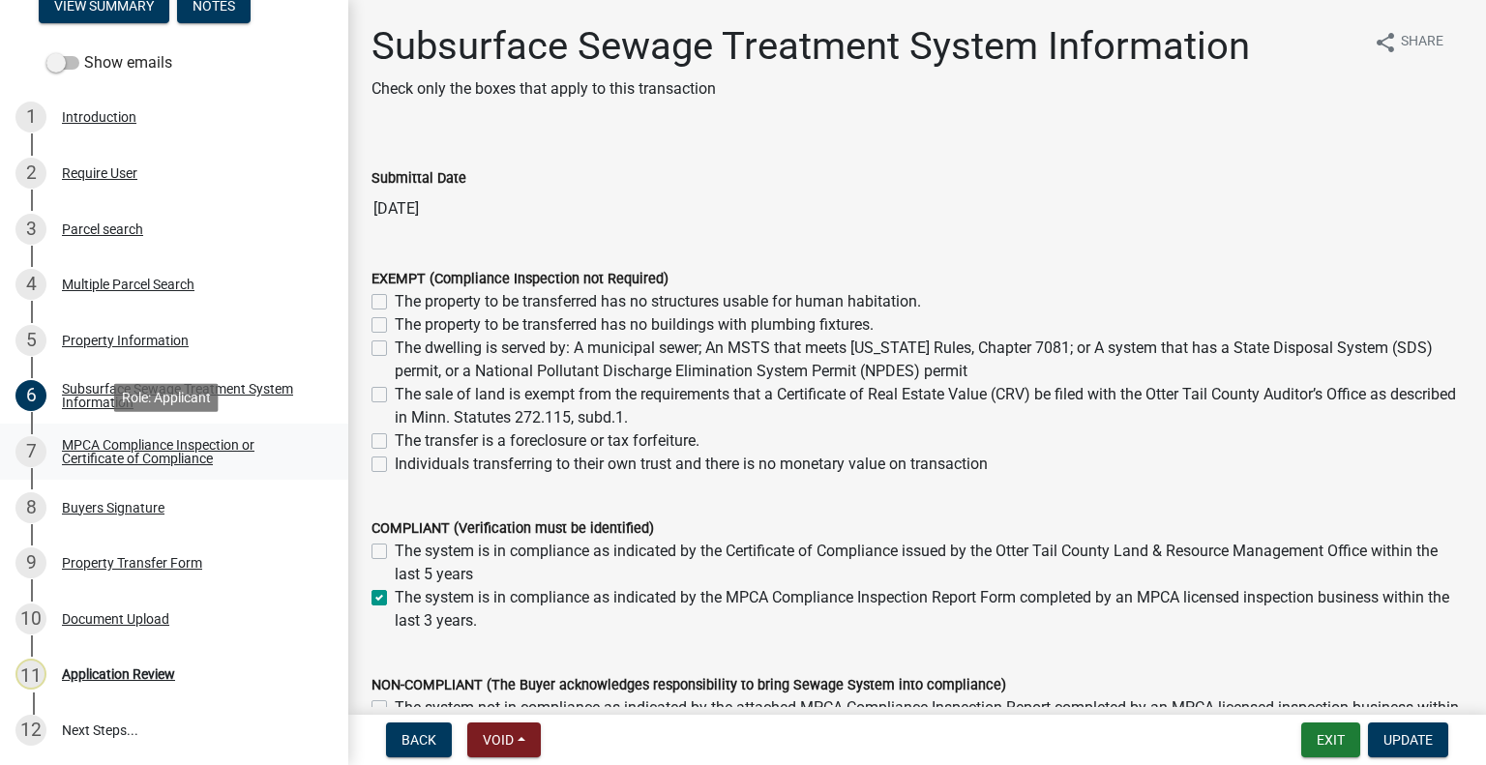
click at [177, 456] on div "MPCA Compliance Inspection or Certificate of Compliance" at bounding box center [189, 451] width 255 height 27
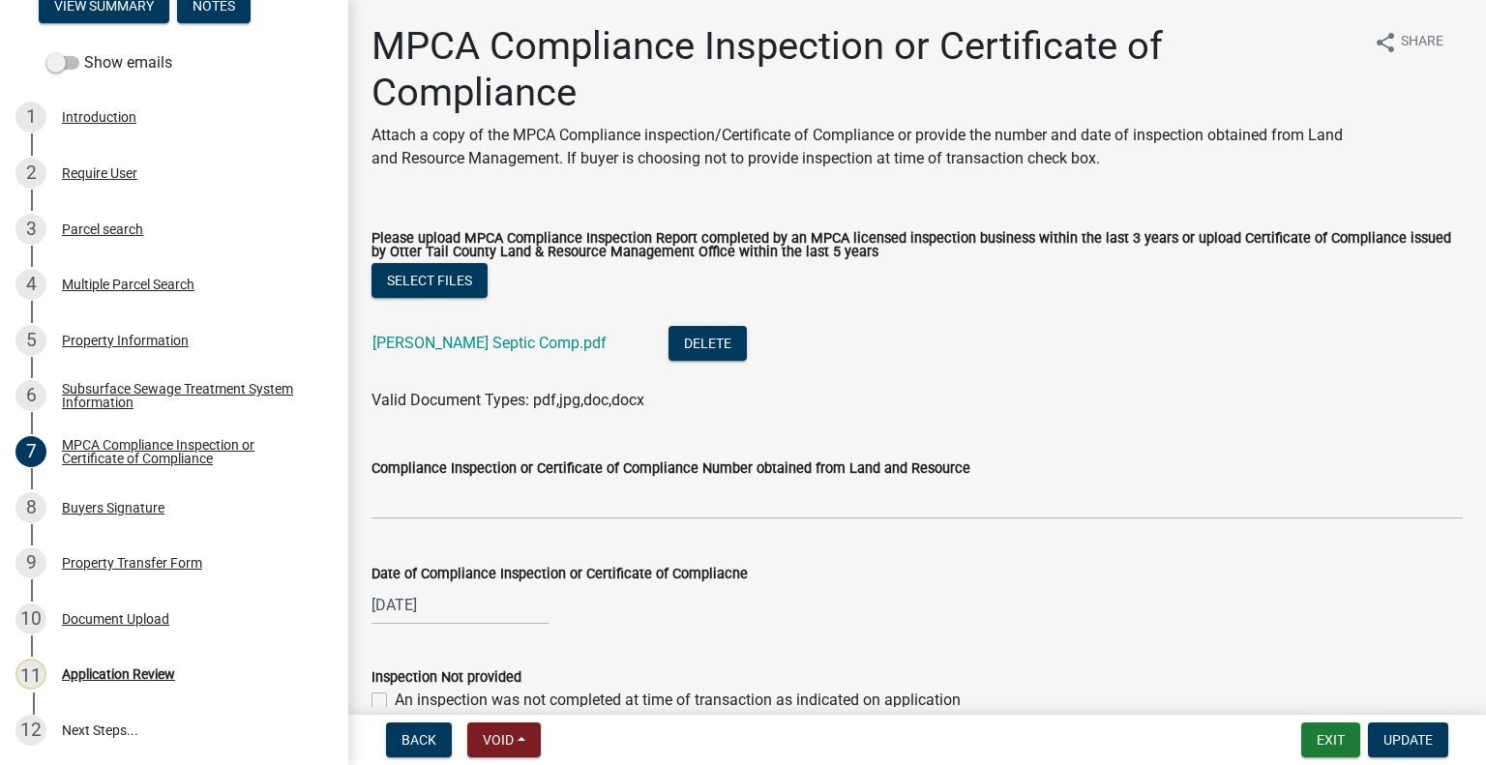
click at [478, 364] on div "Baney Septic Comp.pdf" at bounding box center [504, 346] width 265 height 40
click at [478, 352] on link "Baney Septic Comp.pdf" at bounding box center [489, 343] width 234 height 18
click at [147, 515] on div "8 Buyers Signature" at bounding box center [166, 507] width 302 height 31
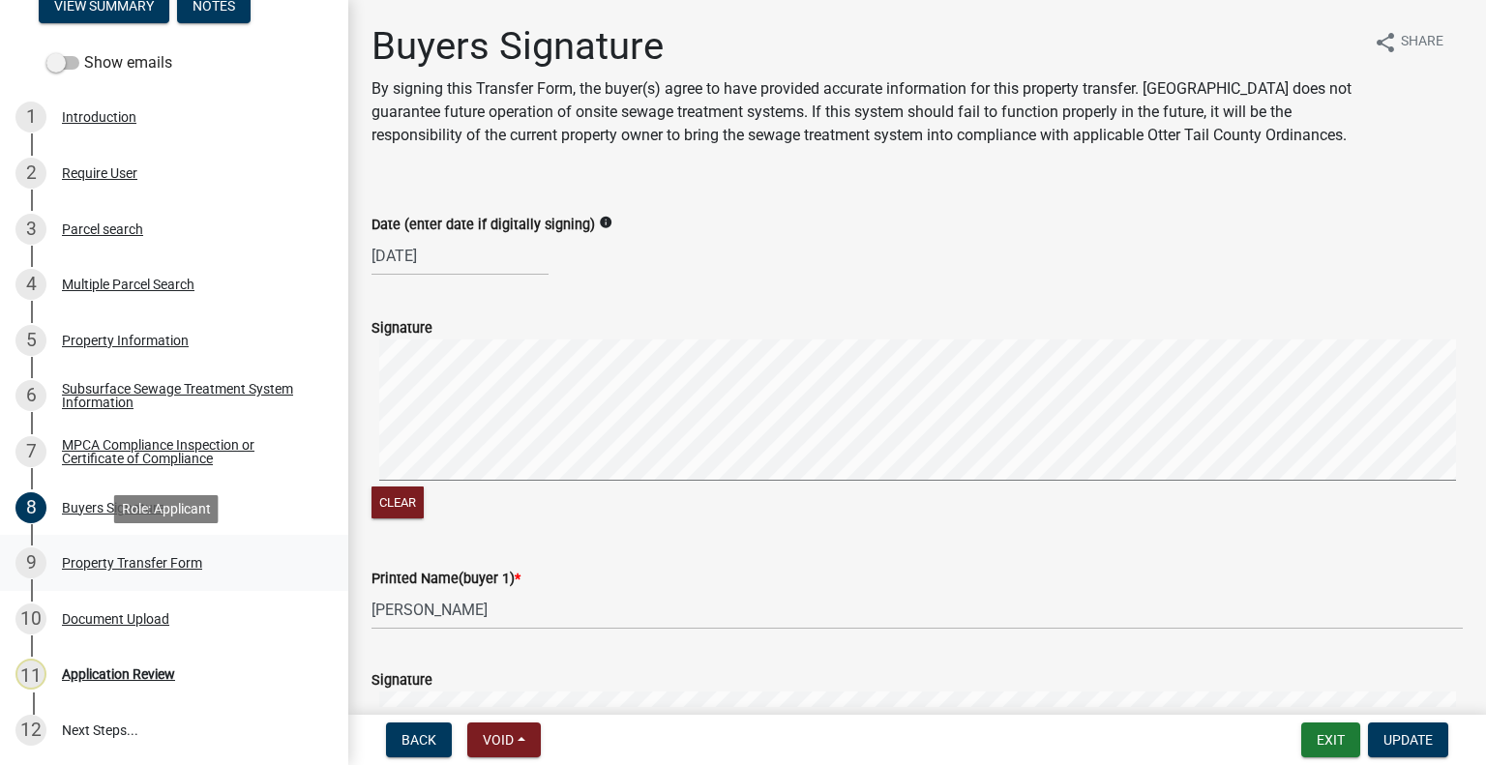
click at [184, 558] on div "Property Transfer Form" at bounding box center [132, 563] width 140 height 14
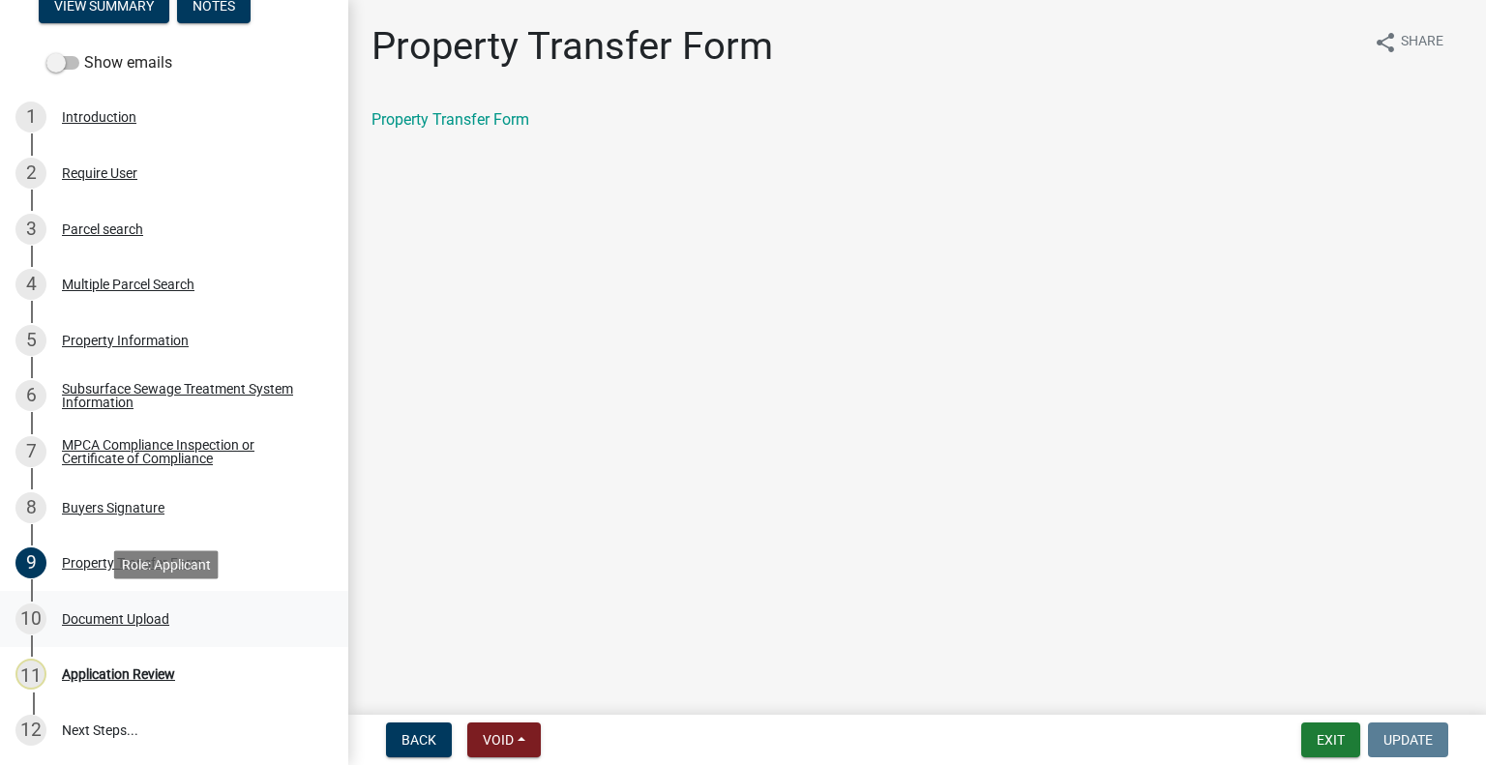
click at [160, 606] on div "10 Document Upload" at bounding box center [166, 619] width 302 height 31
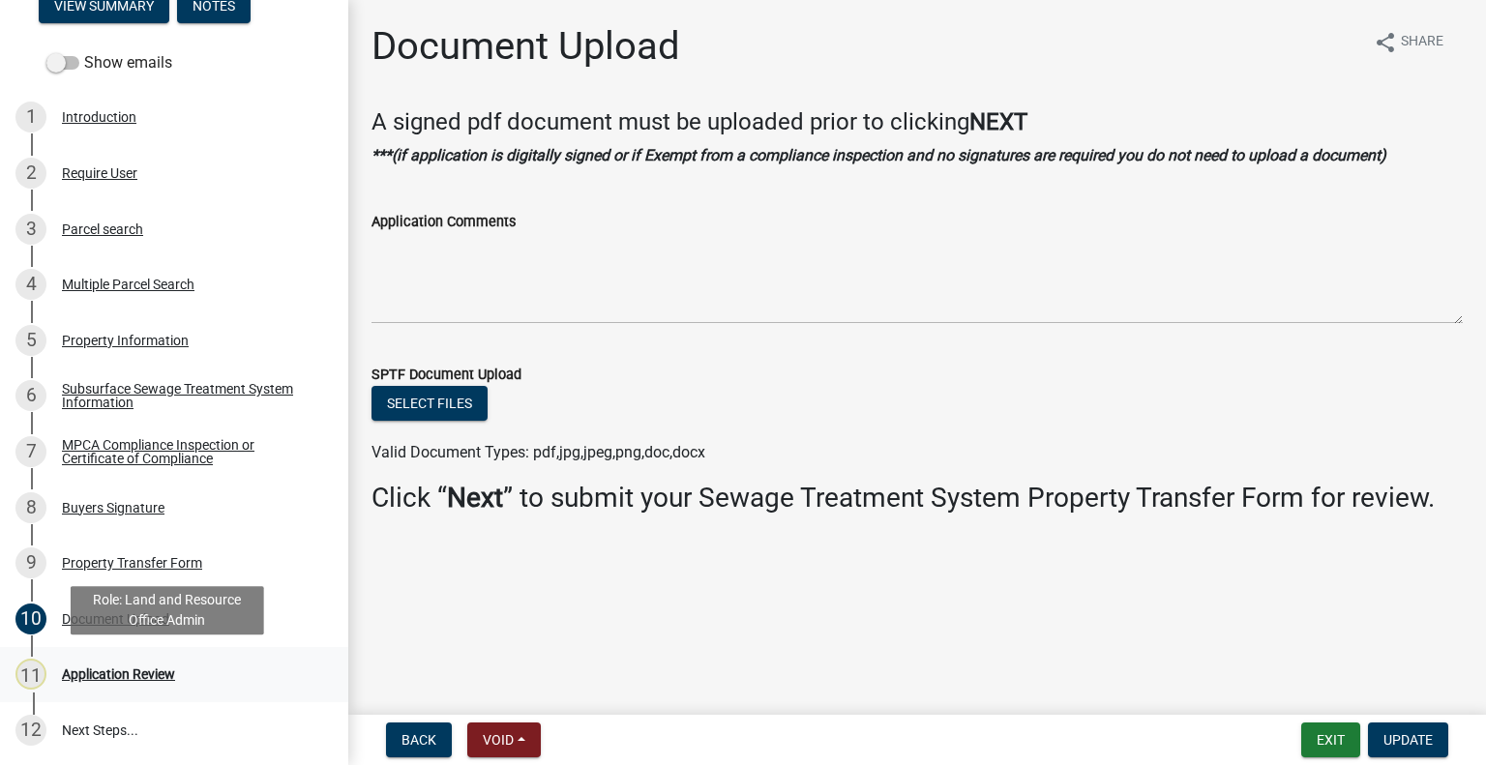
click at [166, 674] on div "Application Review" at bounding box center [118, 674] width 113 height 14
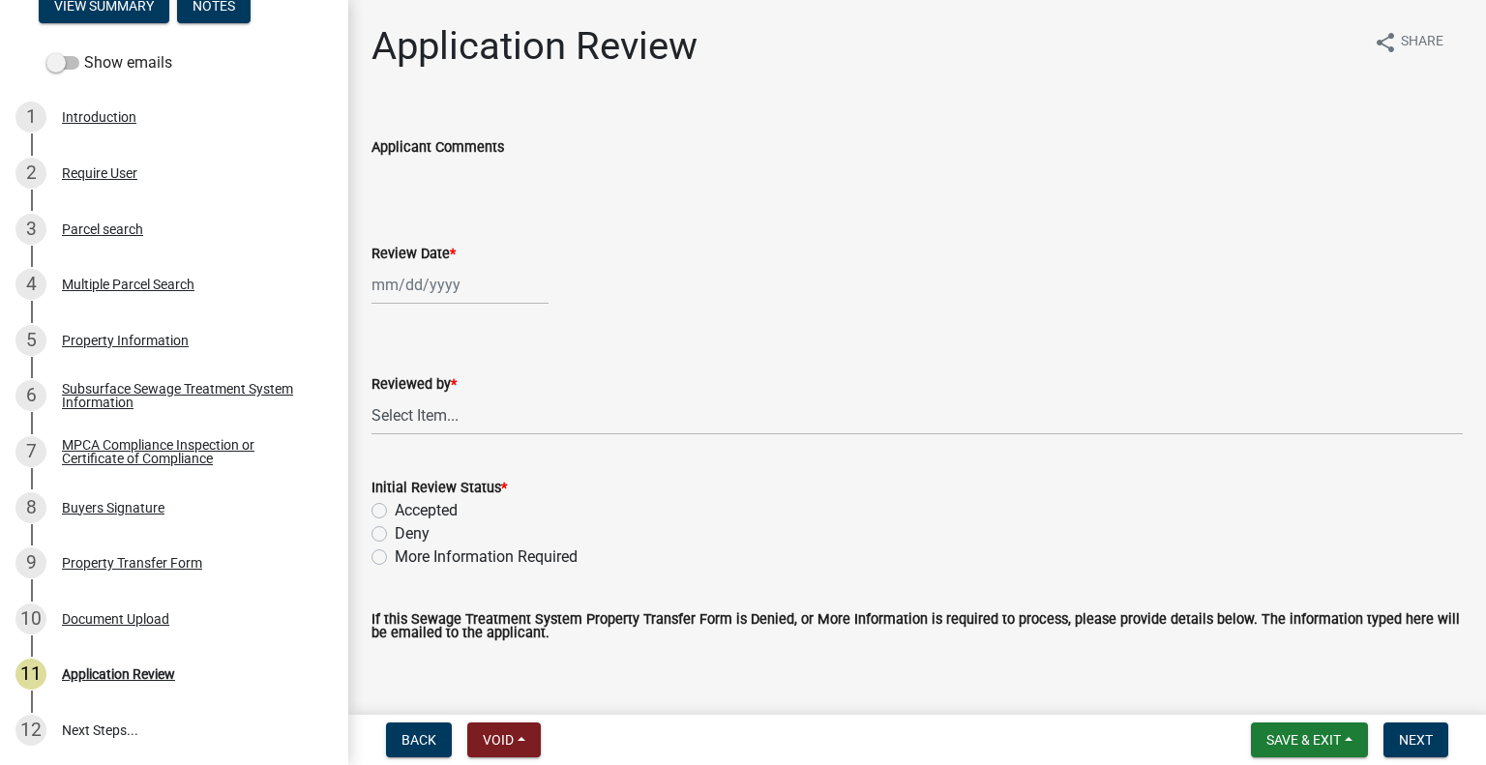
select select "9"
select select "2025"
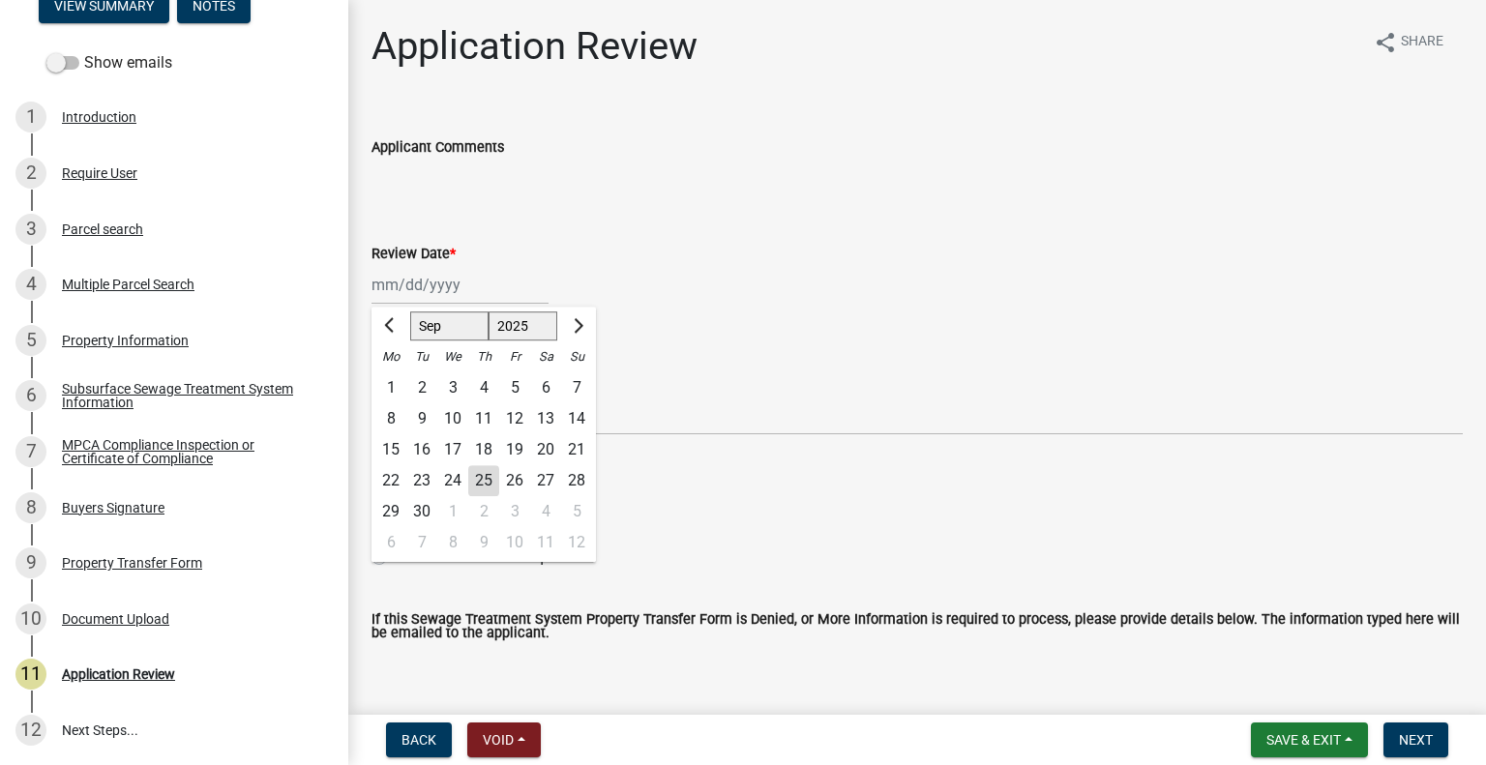
drag, startPoint x: 453, startPoint y: 283, endPoint x: 453, endPoint y: 297, distance: 13.5
click at [453, 285] on div "Jan Feb Mar Apr May Jun Jul Aug Sep Oct Nov Dec 1525 1526 1527 1528 1529 1530 1…" at bounding box center [459, 285] width 177 height 40
click at [494, 482] on div "25" at bounding box center [483, 480] width 31 height 31
type input "09/25/2025"
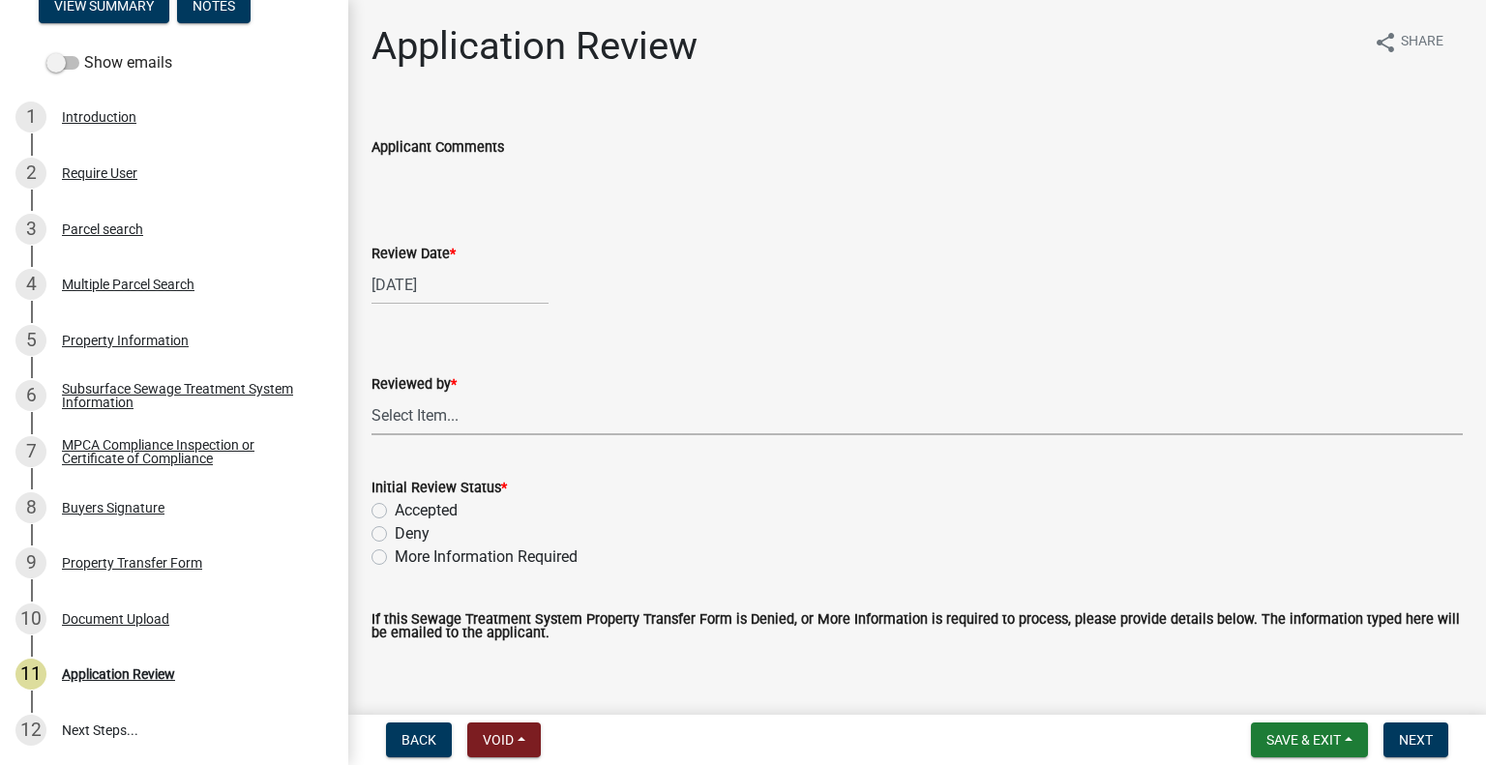
click at [469, 420] on select "Select Item... Alexis Newark Amy Busko Andrea Perales Brittany Tollefson Christ…" at bounding box center [916, 416] width 1091 height 40
click at [371, 396] on select "Select Item... Alexis Newark Amy Busko Andrea Perales Brittany Tollefson Christ…" at bounding box center [916, 416] width 1091 height 40
select select "2217fab6-25d2-4df2-8e35-18ddd05e0fe8"
click at [460, 552] on label "More Information Required" at bounding box center [486, 557] width 183 height 23
click at [407, 552] on input "More Information Required" at bounding box center [401, 552] width 13 height 13
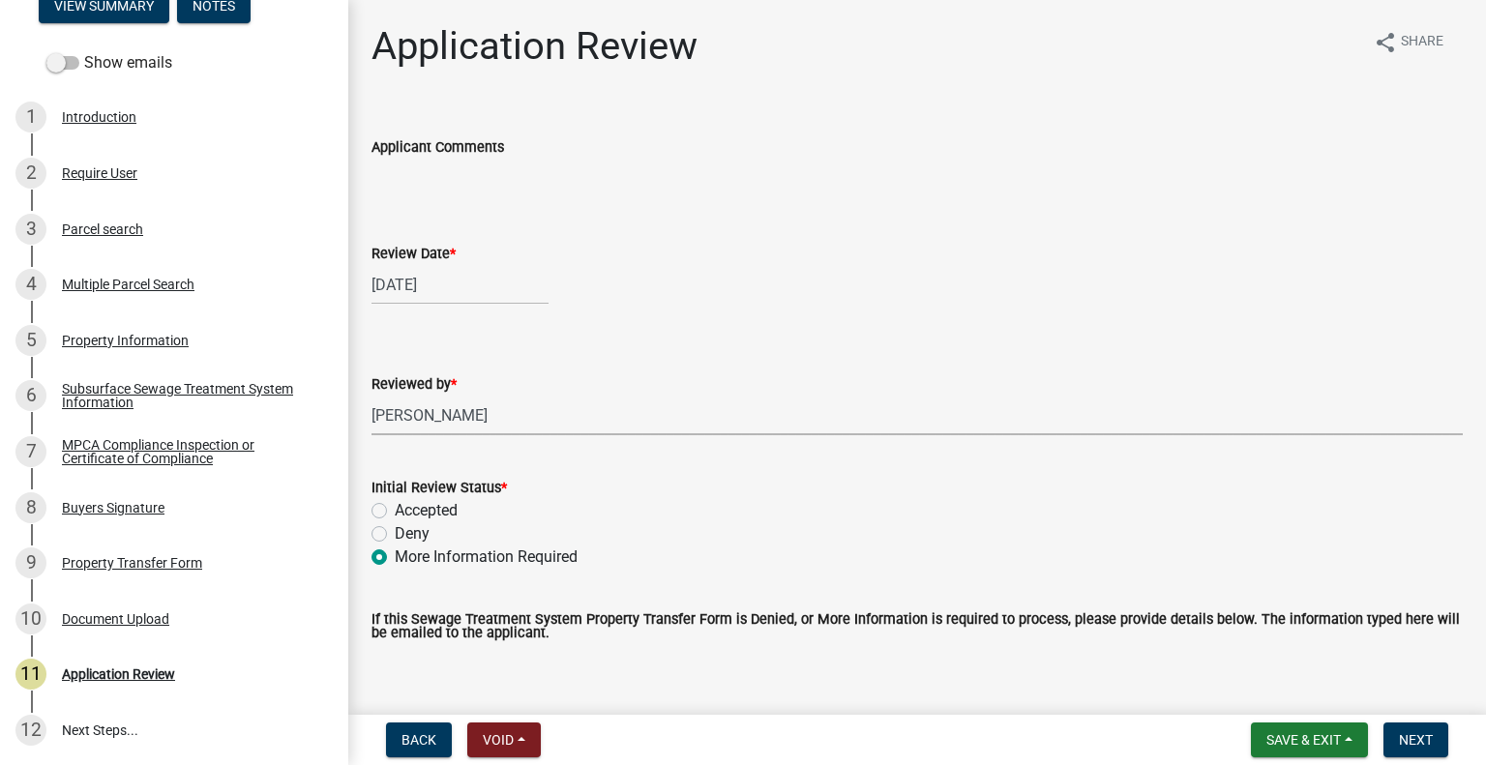
radio input "true"
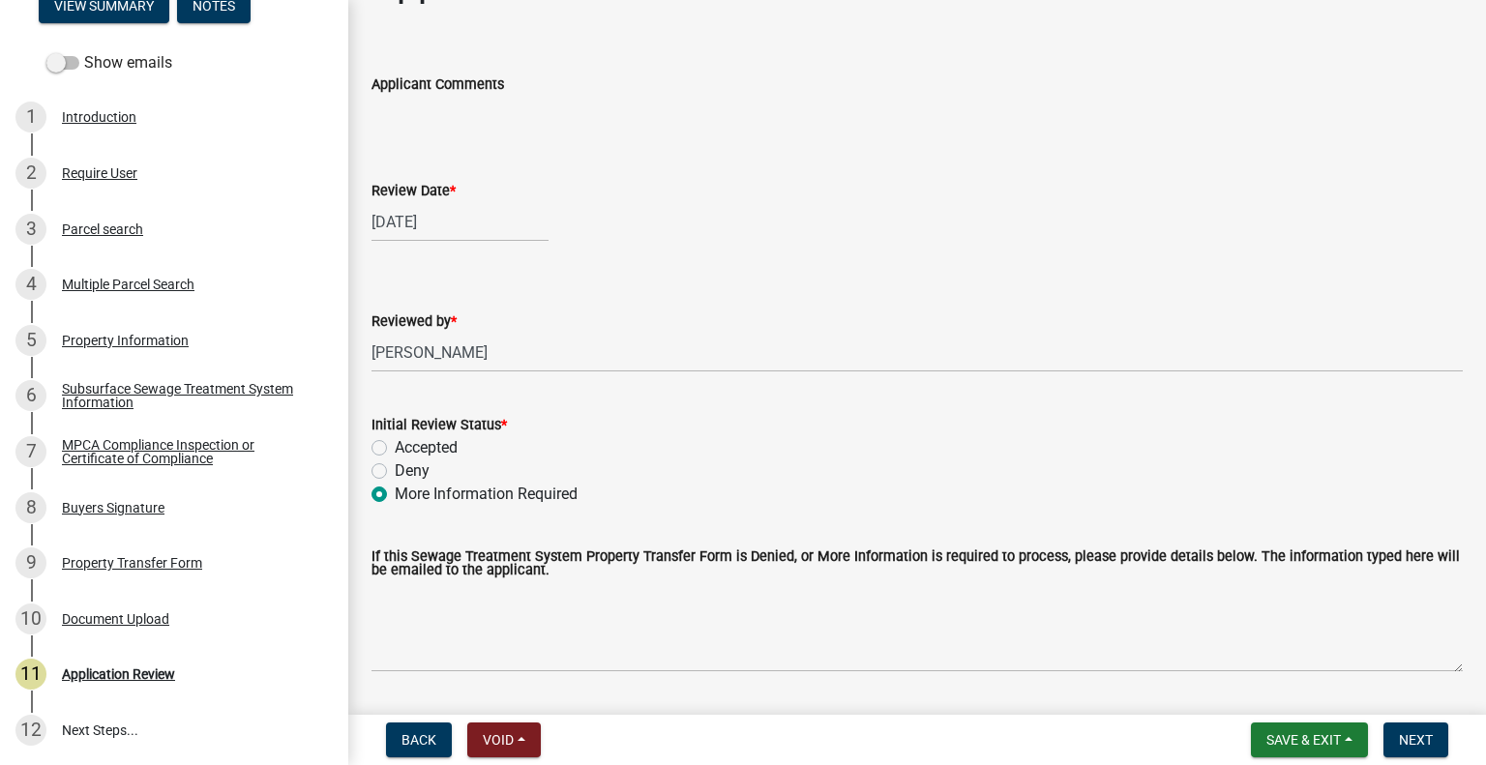
scroll to position [97, 0]
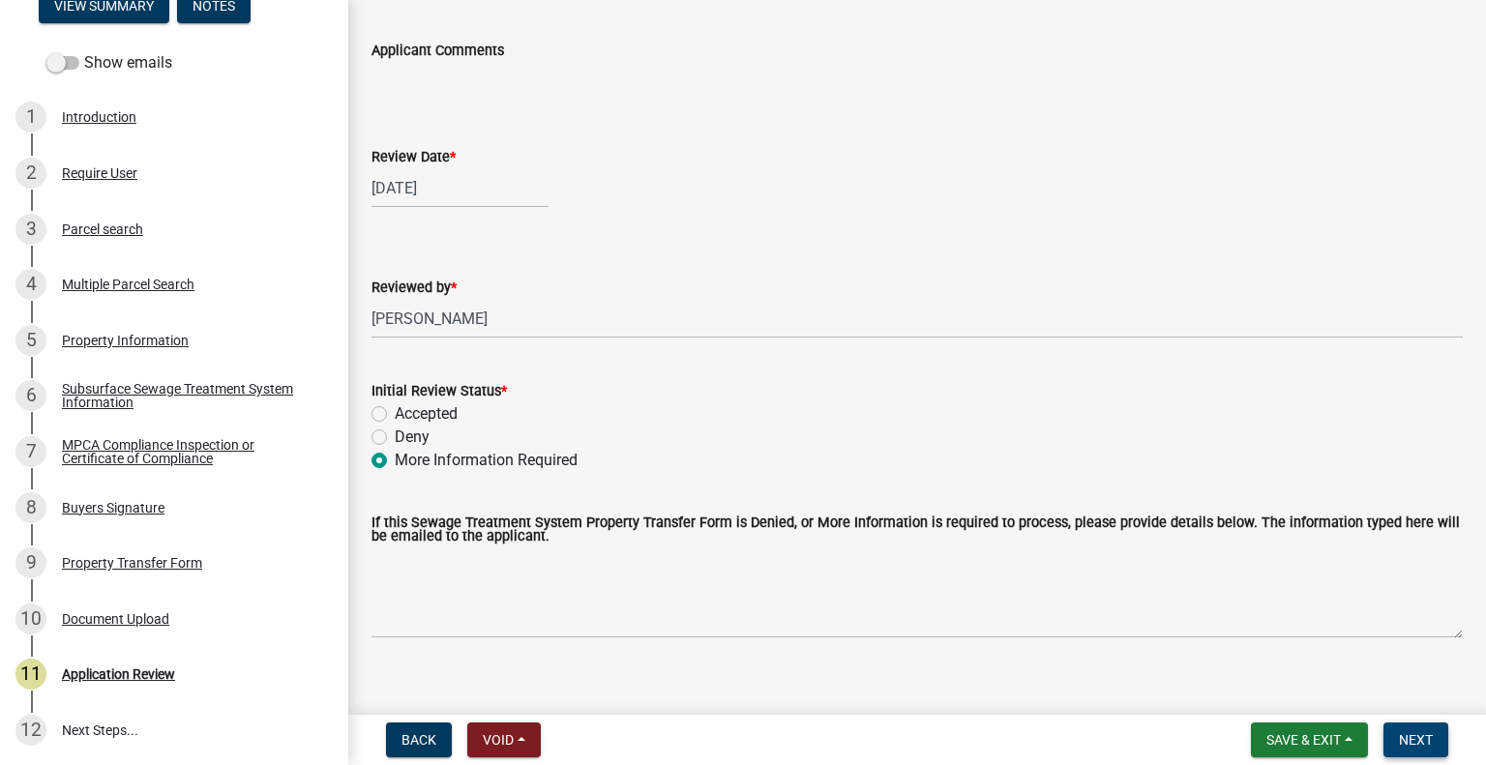
click at [1397, 726] on button "Next" at bounding box center [1415, 740] width 65 height 35
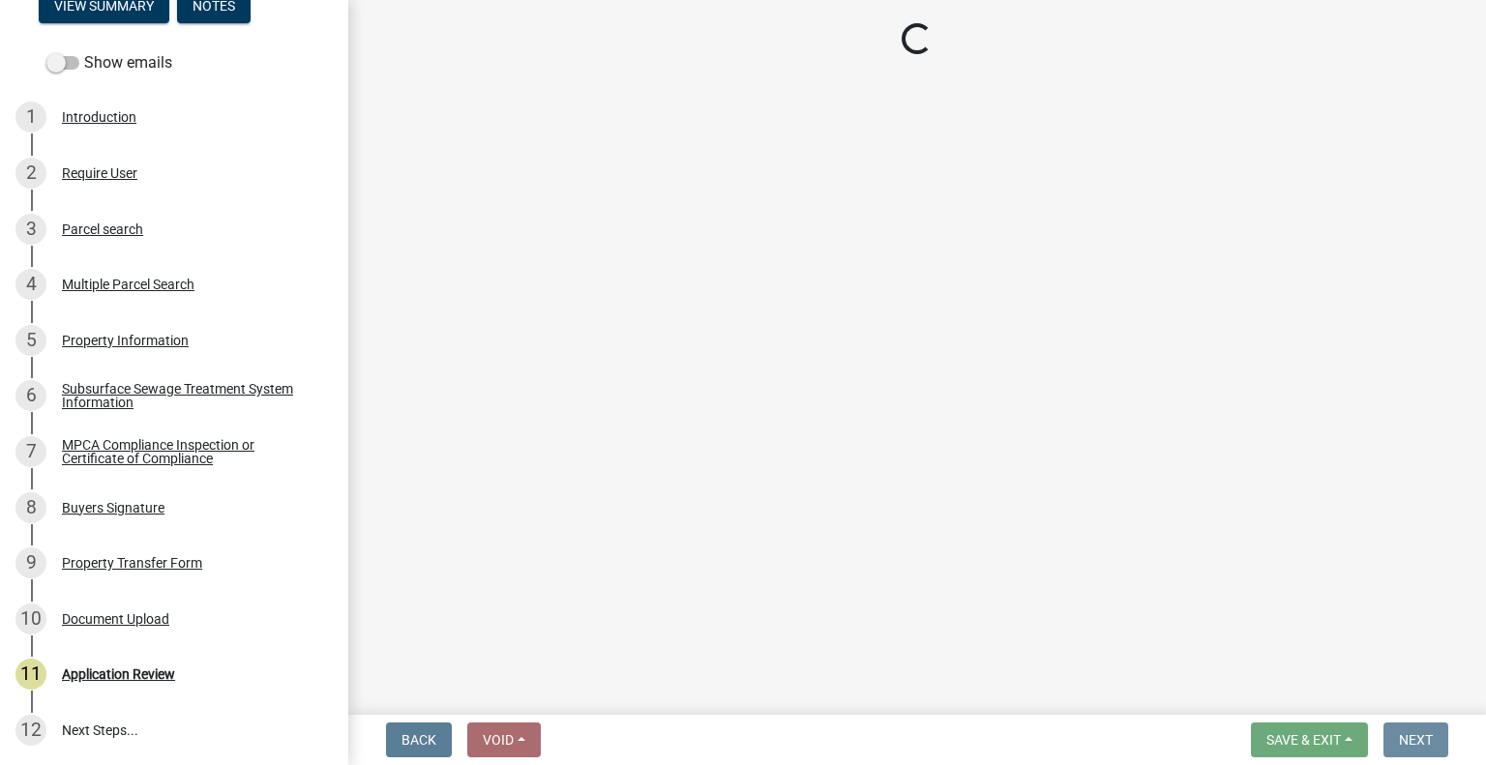
scroll to position [0, 0]
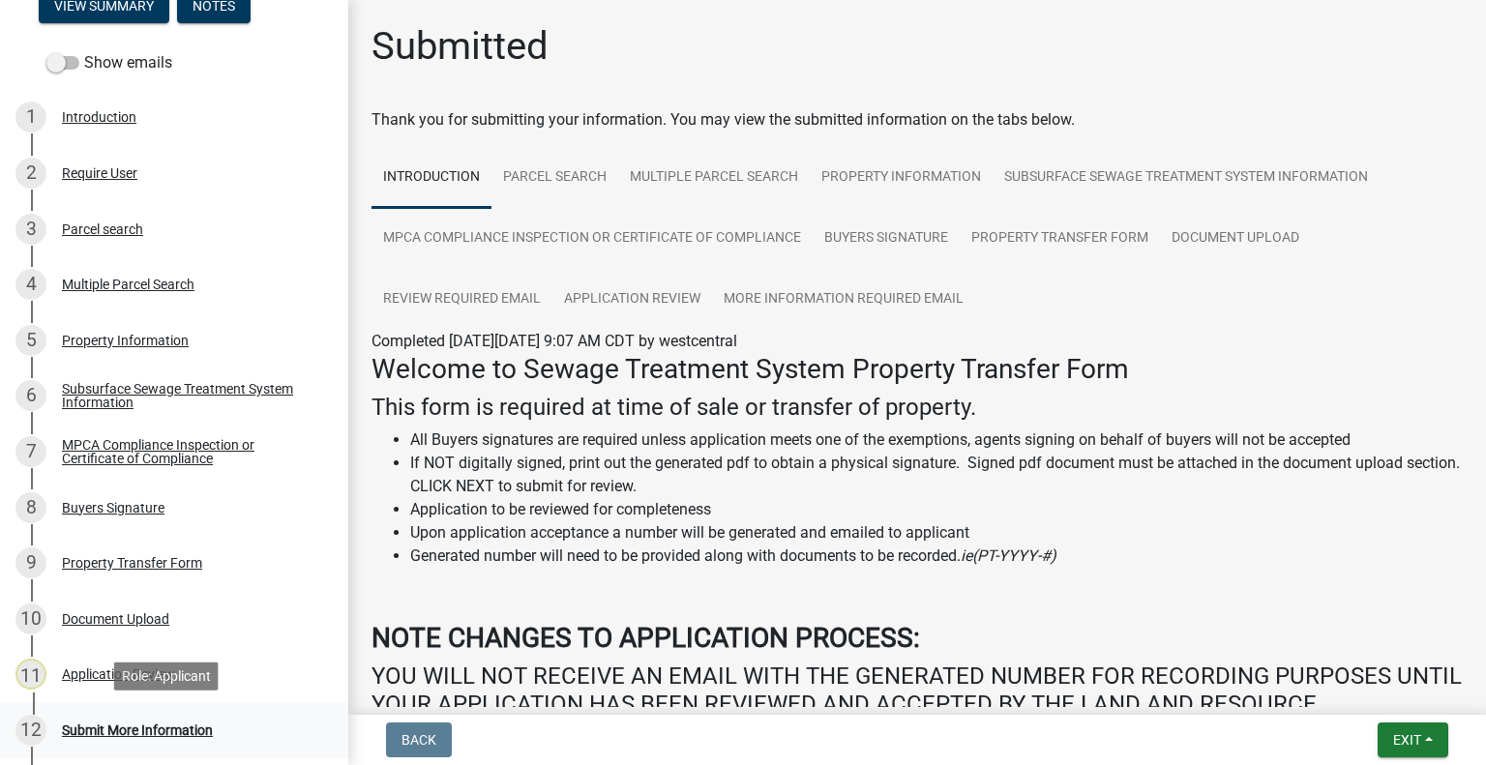
click at [124, 719] on div "12 Submit More Information" at bounding box center [166, 730] width 302 height 31
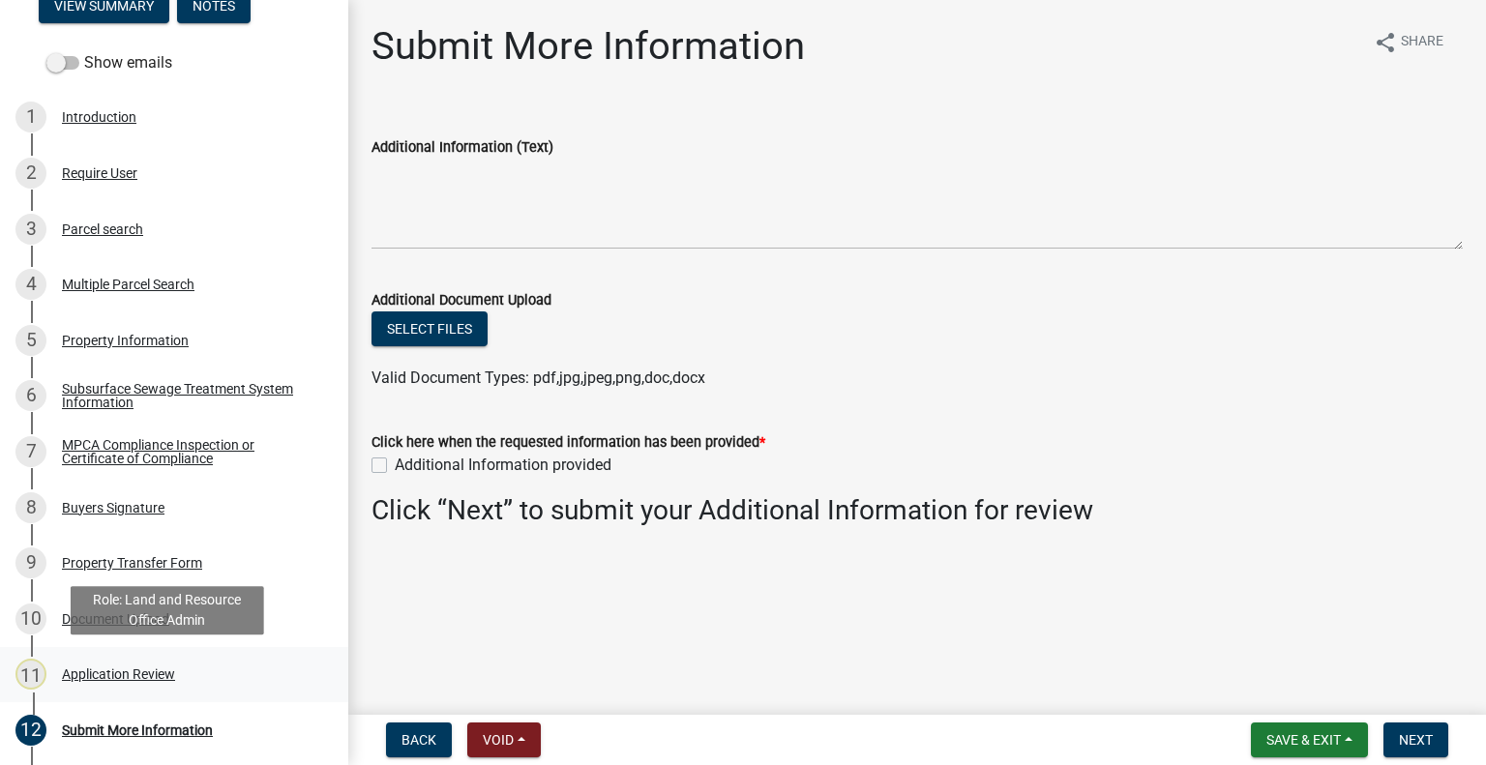
click at [153, 684] on div "11 Application Review" at bounding box center [166, 674] width 302 height 31
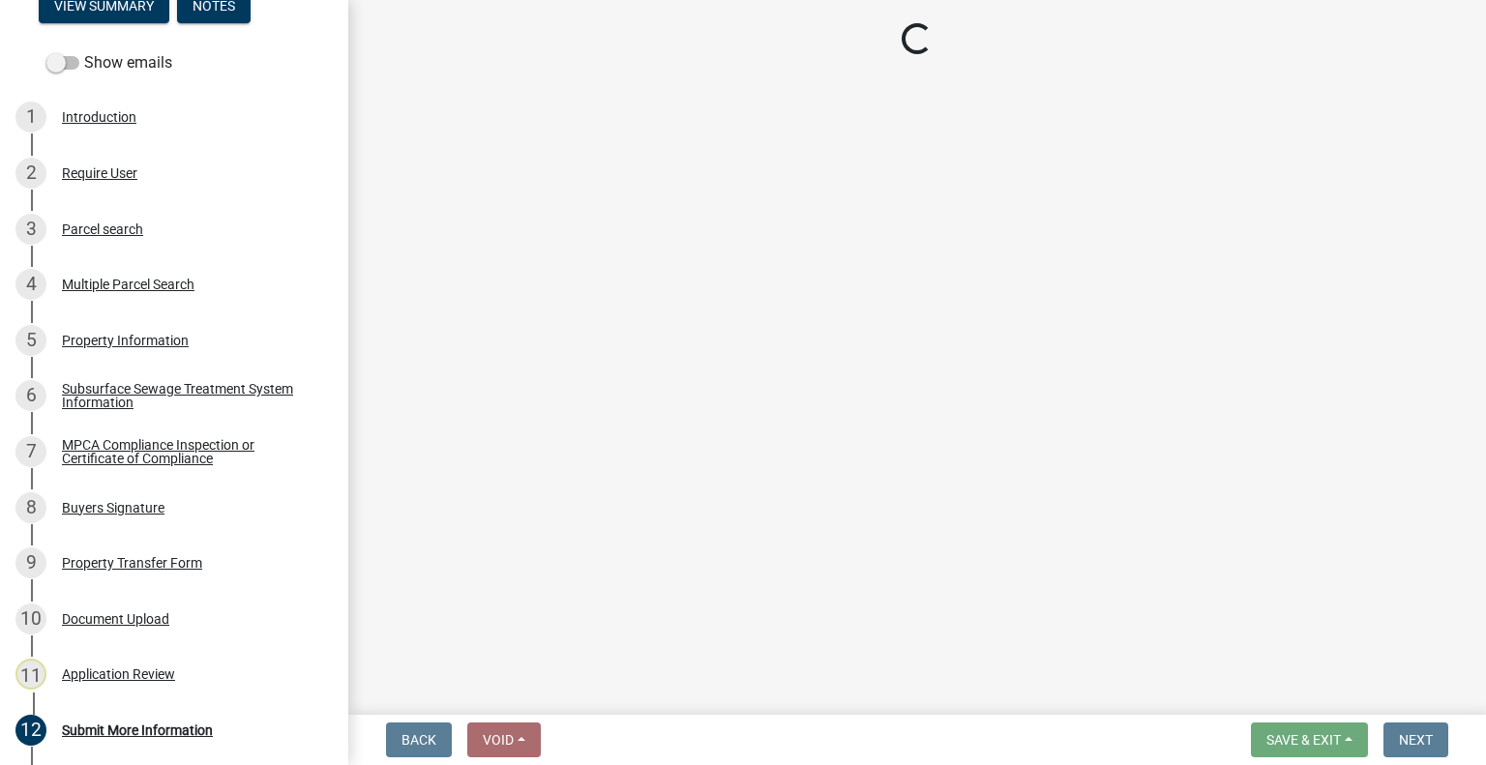
select select "2217fab6-25d2-4df2-8e35-18ddd05e0fe8"
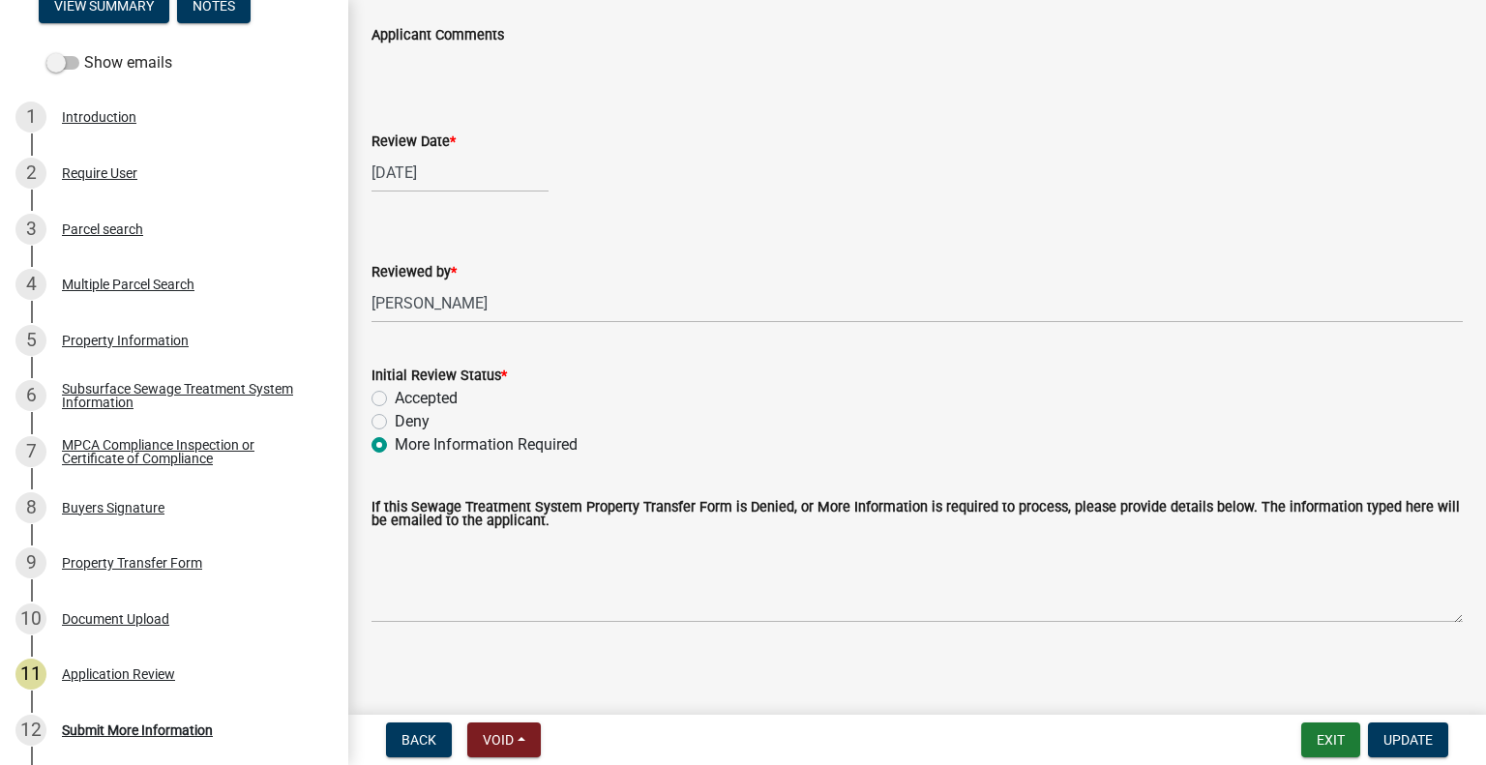
scroll to position [119, 0]
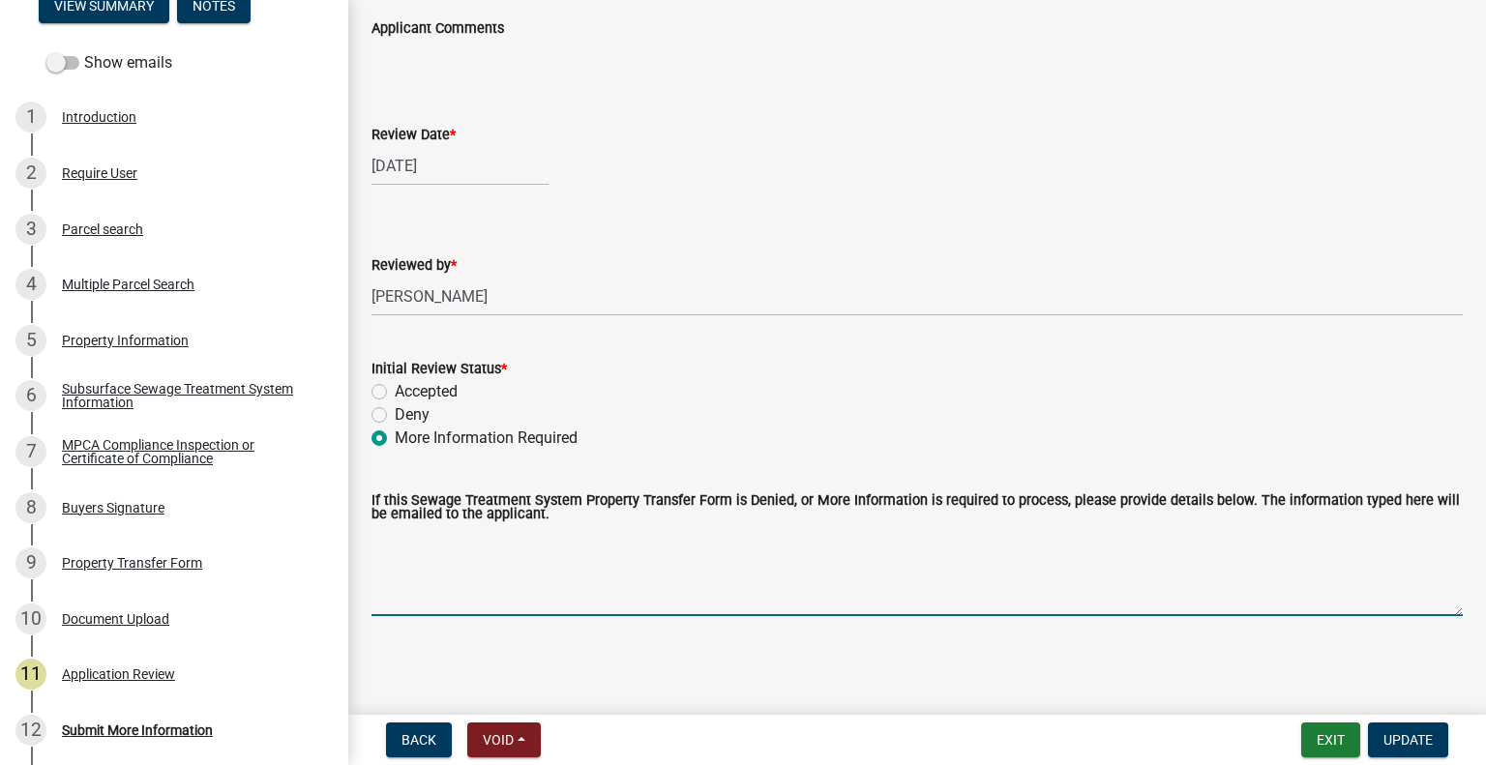
click at [565, 601] on textarea "If this Sewage Treatment System Property Transfer Form is Denied, or More Infor…" at bounding box center [916, 570] width 1091 height 91
type textarea "Please have buyers sign"
click at [1414, 737] on span "Update" at bounding box center [1407, 739] width 49 height 15
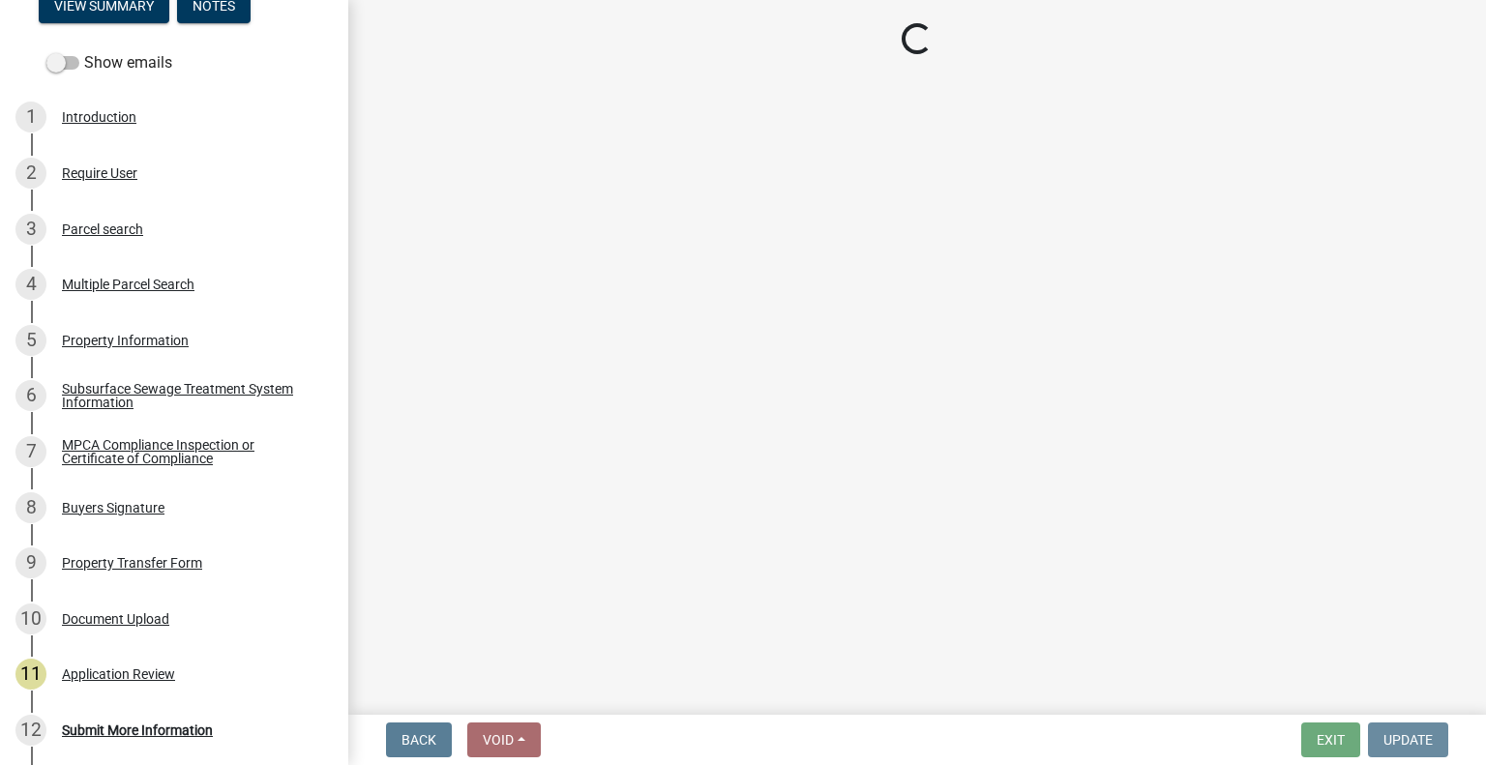
scroll to position [0, 0]
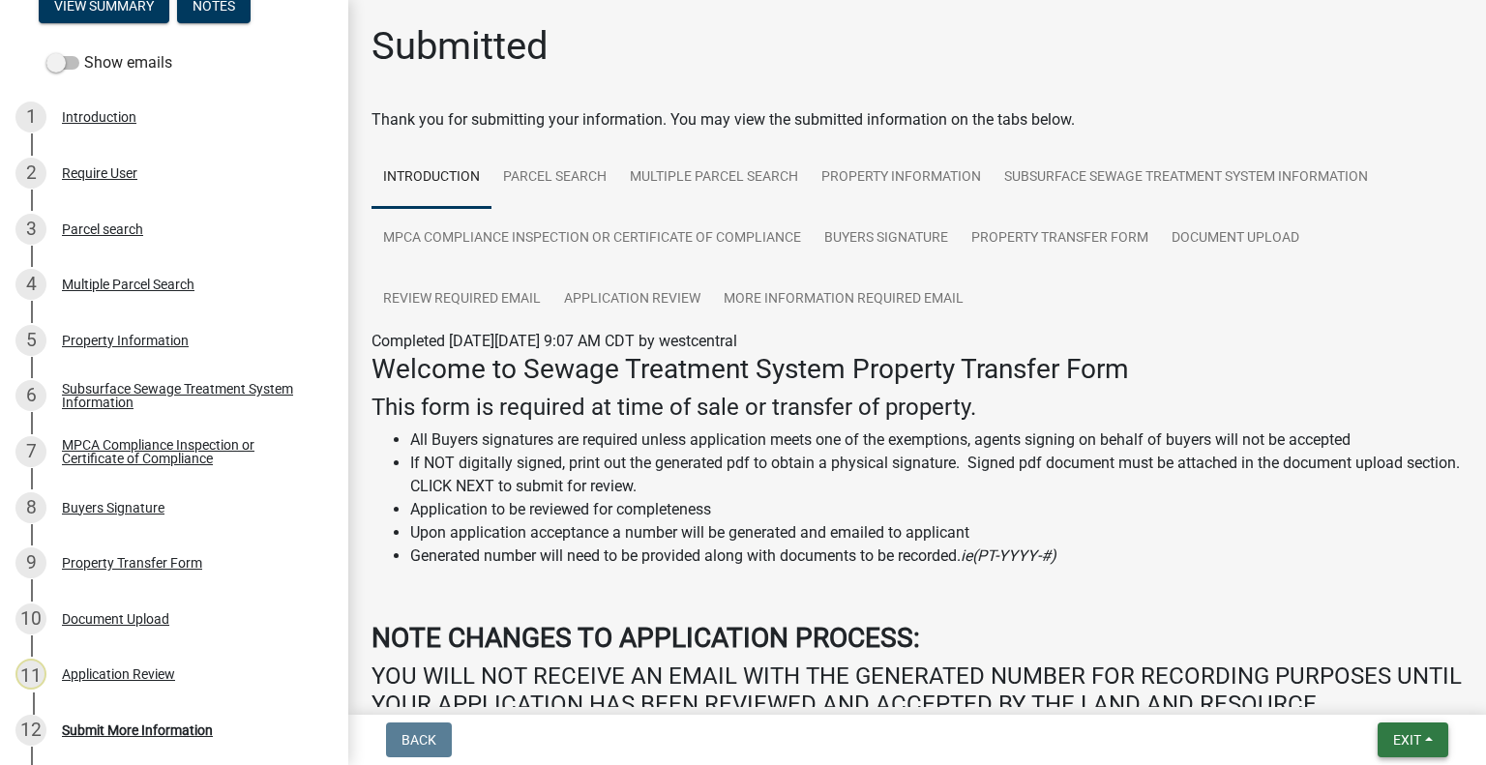
click at [1389, 736] on button "Exit" at bounding box center [1412, 740] width 71 height 35
click at [1369, 699] on button "Save & Exit" at bounding box center [1371, 689] width 155 height 46
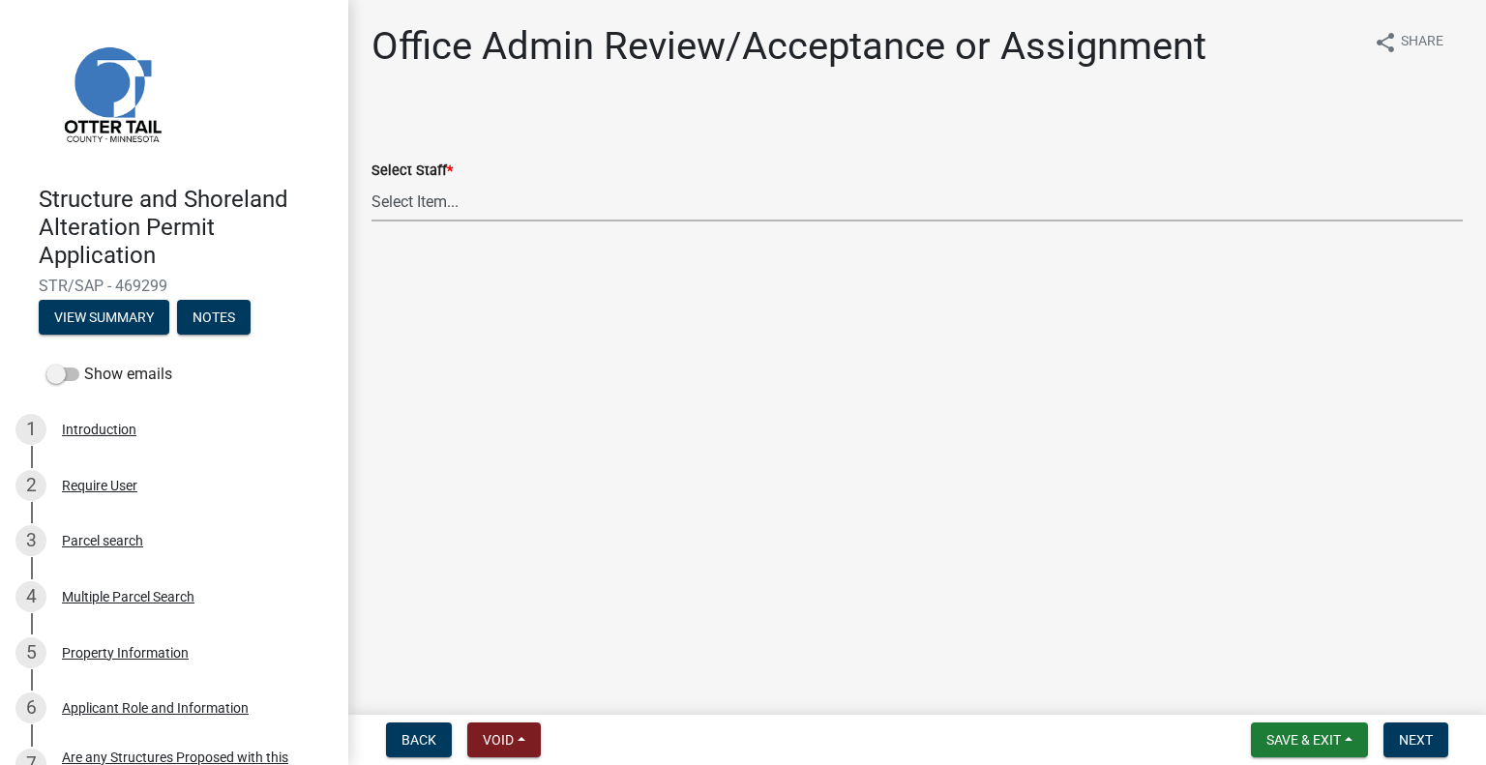
click at [445, 213] on select "Select Item... [PERSON_NAME] ([EMAIL_ADDRESS][DOMAIN_NAME]) [PERSON_NAME] ([EMA…" at bounding box center [916, 202] width 1091 height 40
click at [371, 182] on select "Select Item... [PERSON_NAME] ([EMAIL_ADDRESS][DOMAIN_NAME]) [PERSON_NAME] ([EMA…" at bounding box center [916, 202] width 1091 height 40
select select "587f38f5-c90e-4c12-9e10-d3e23909bbca"
click at [1405, 734] on span "Next" at bounding box center [1416, 739] width 34 height 15
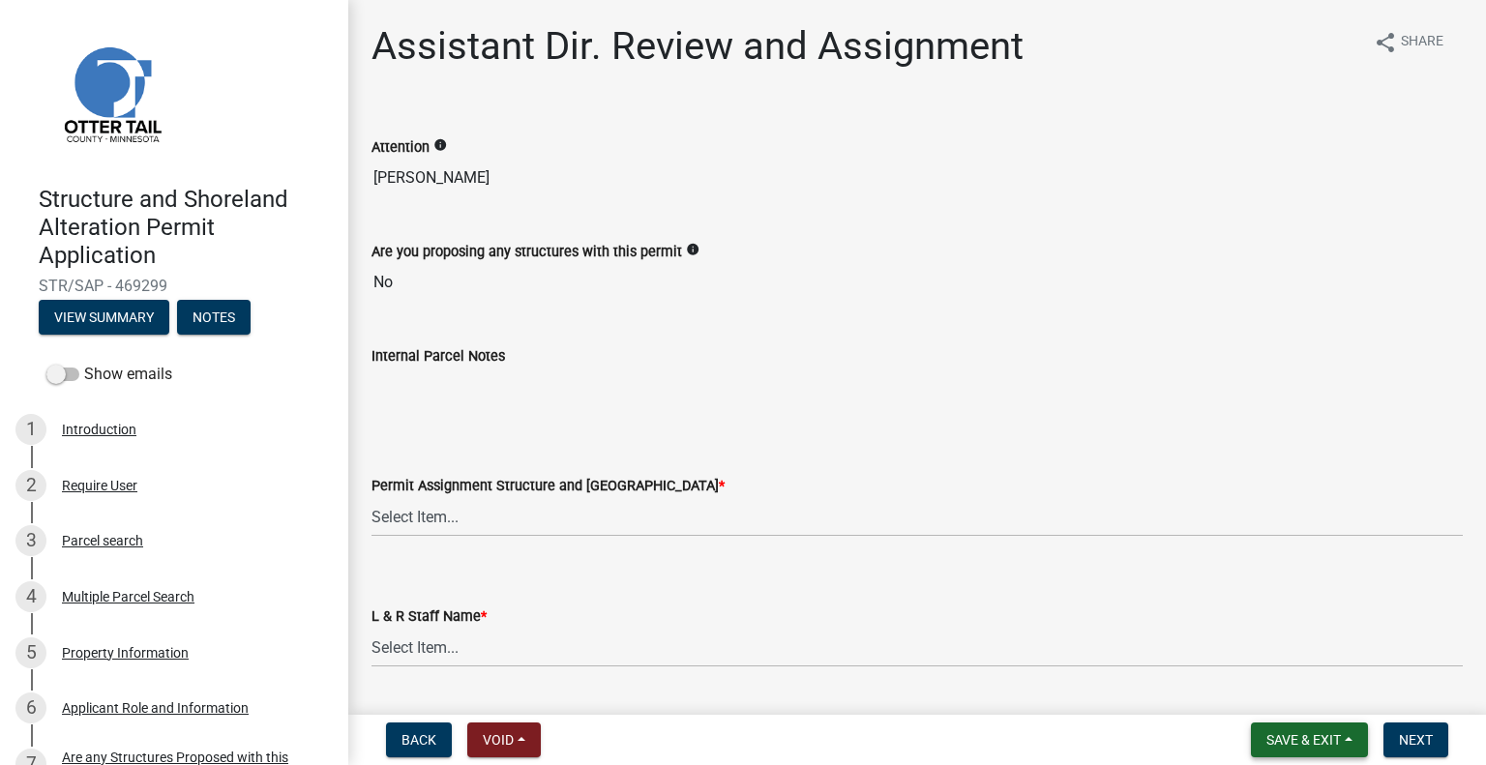
click at [1252, 747] on button "Save & Exit" at bounding box center [1309, 740] width 117 height 35
click at [1276, 699] on button "Save & Exit" at bounding box center [1290, 689] width 155 height 46
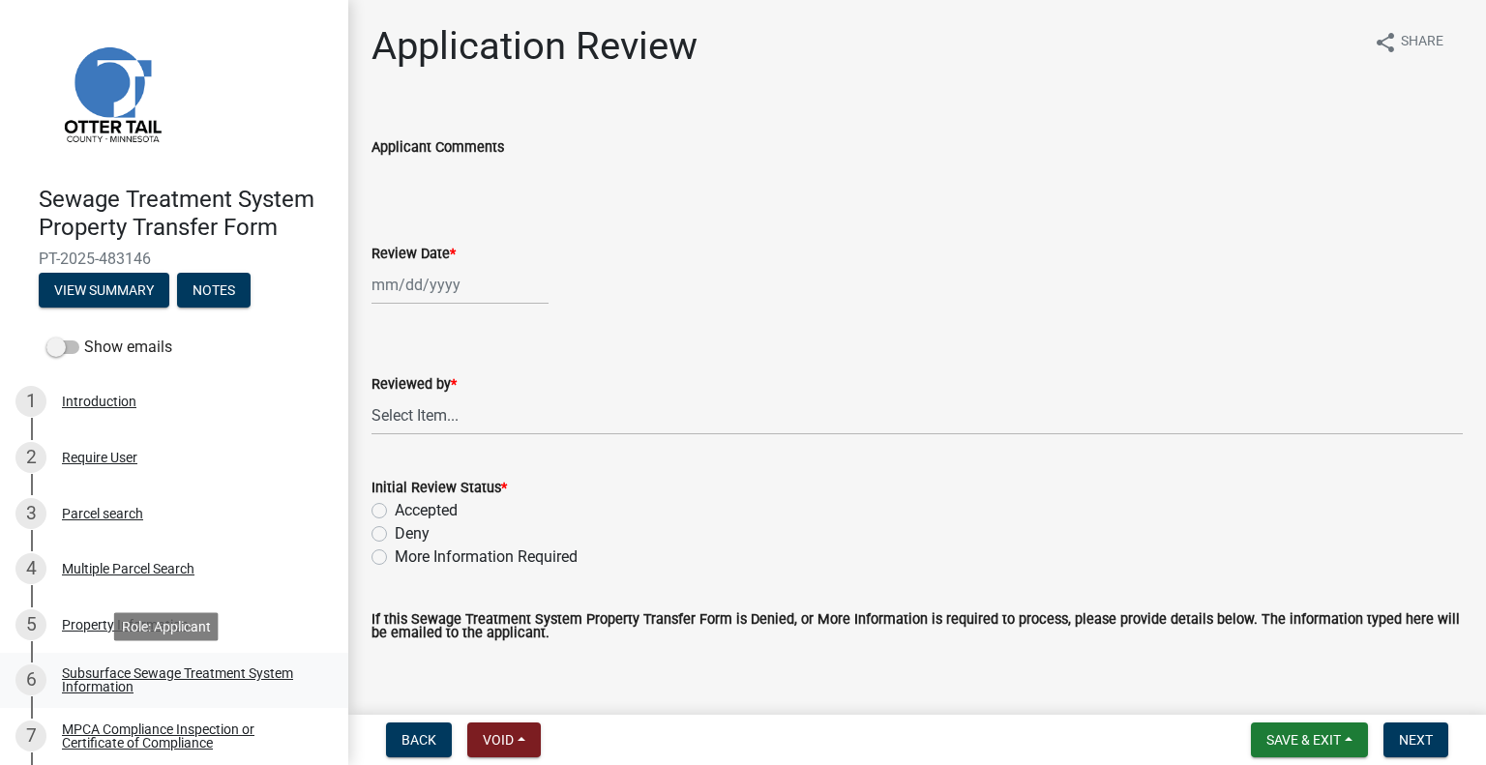
click at [151, 690] on div "Subsurface Sewage Treatment System Information" at bounding box center [189, 679] width 255 height 27
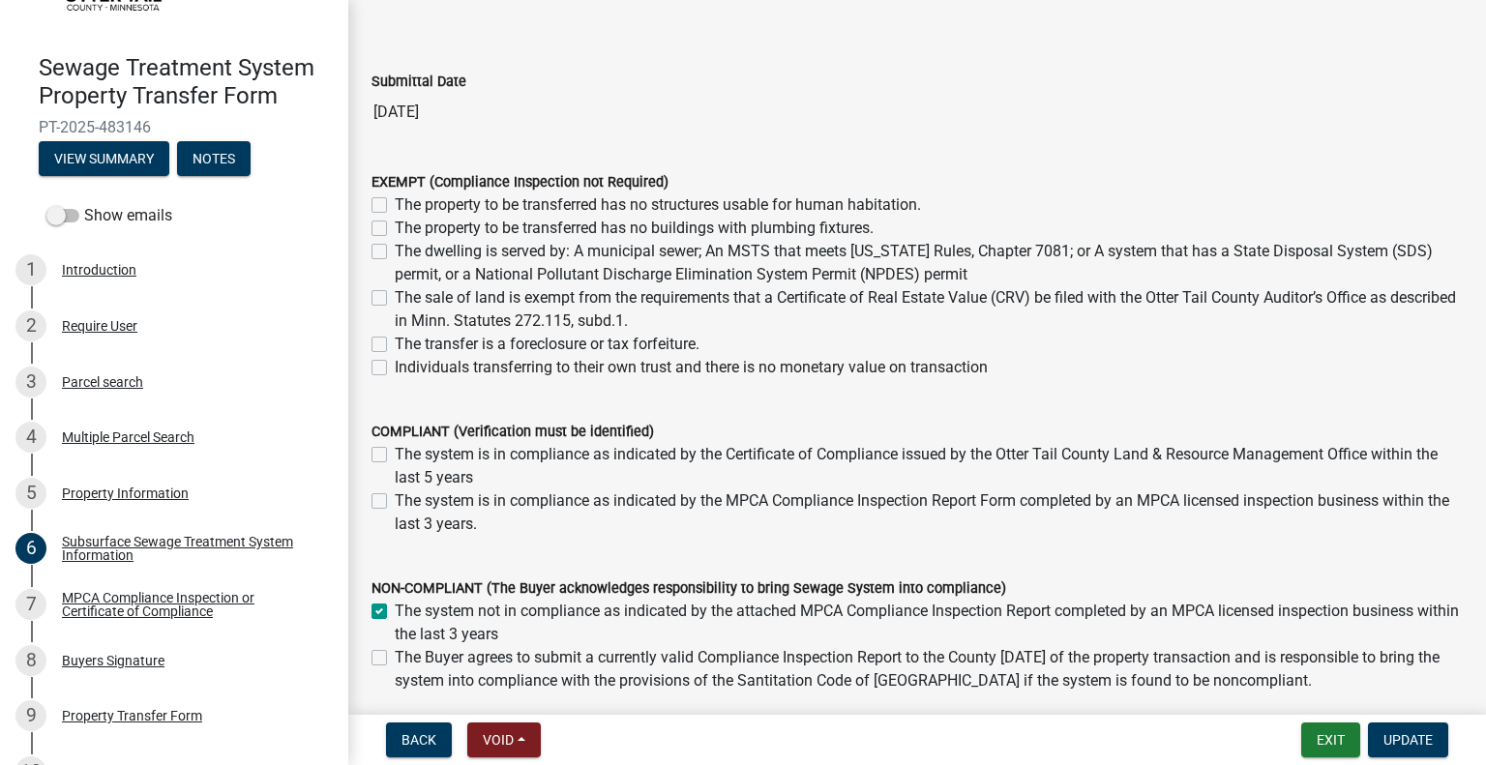
scroll to position [192, 0]
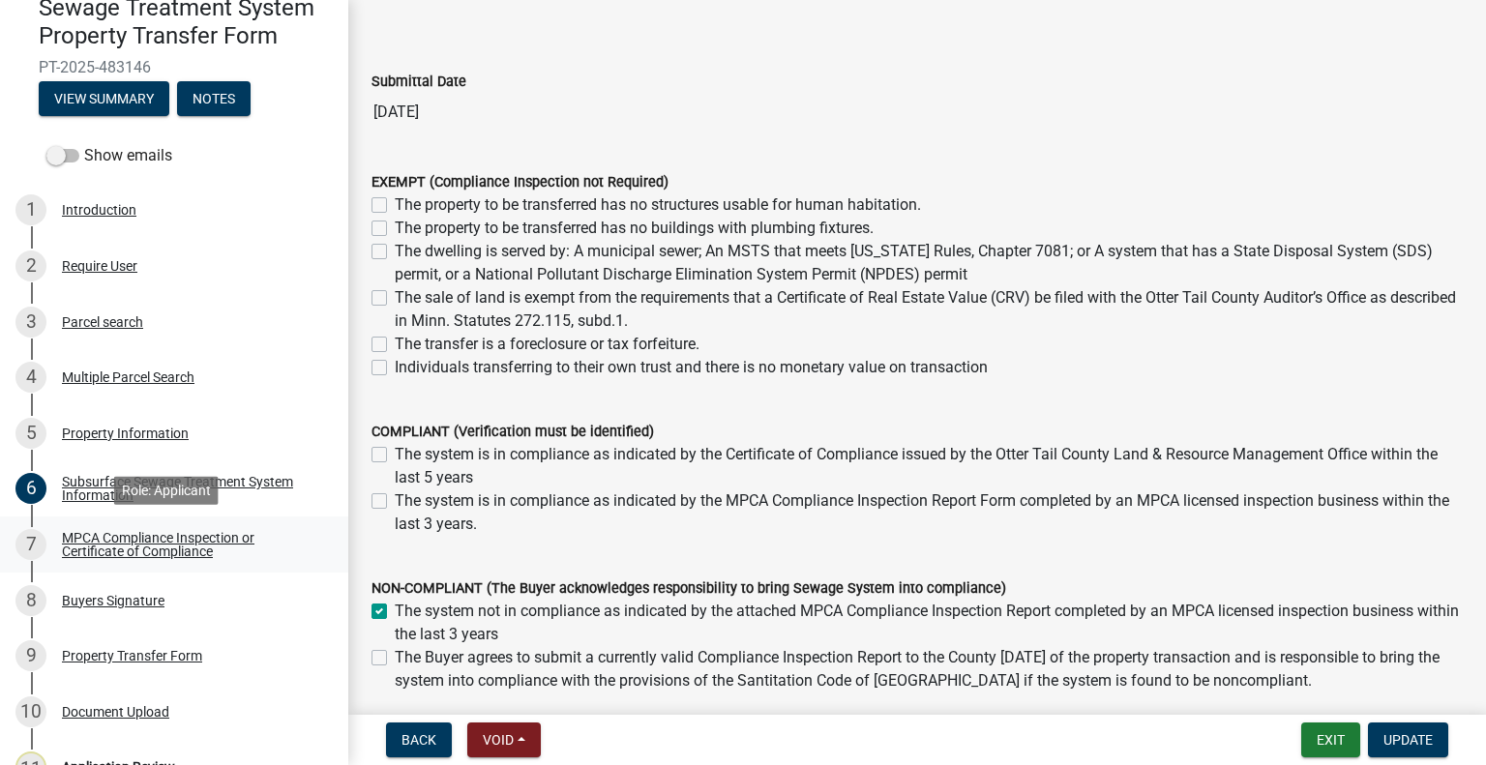
click at [248, 545] on div "MPCA Compliance Inspection or Certificate of Compliance" at bounding box center [189, 544] width 255 height 27
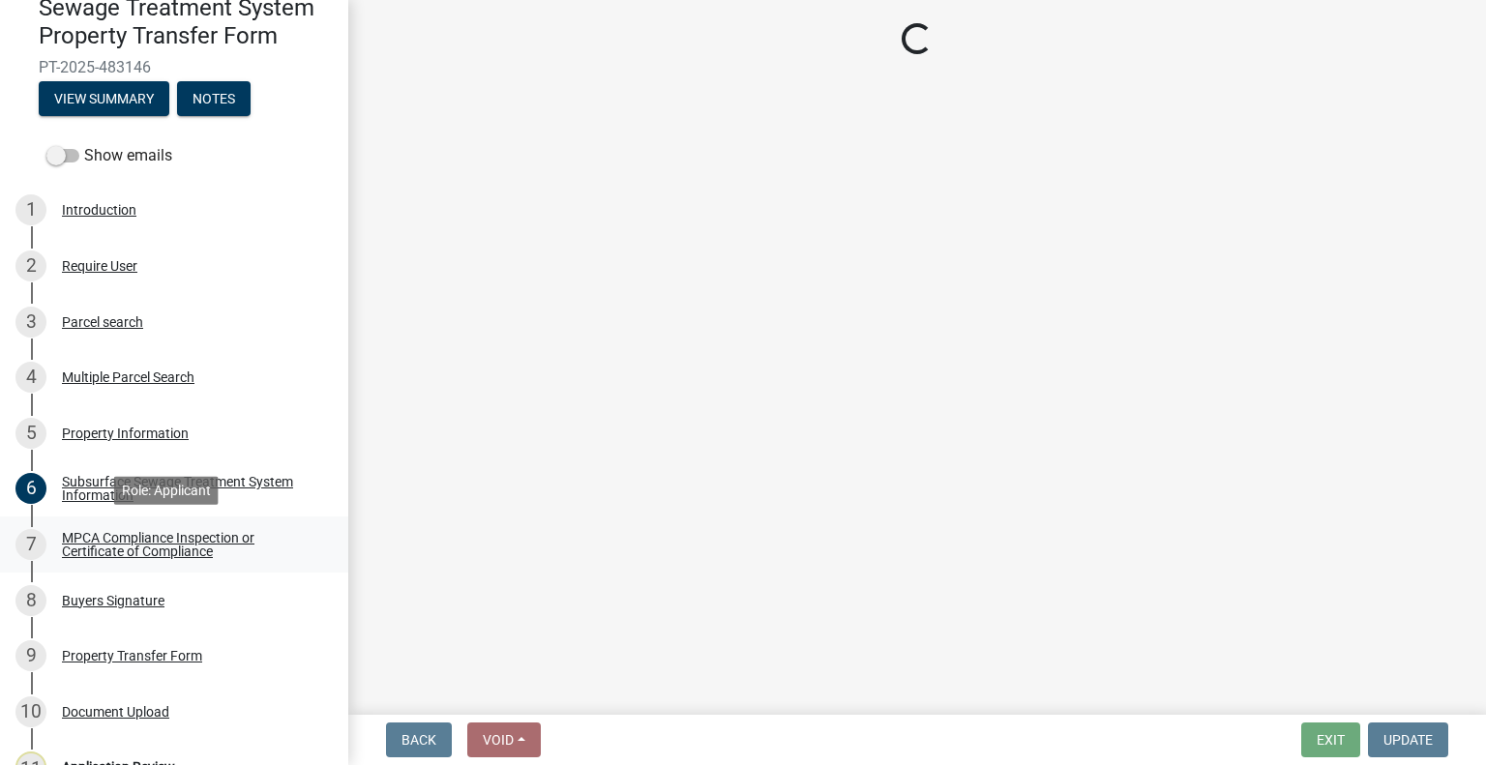
scroll to position [0, 0]
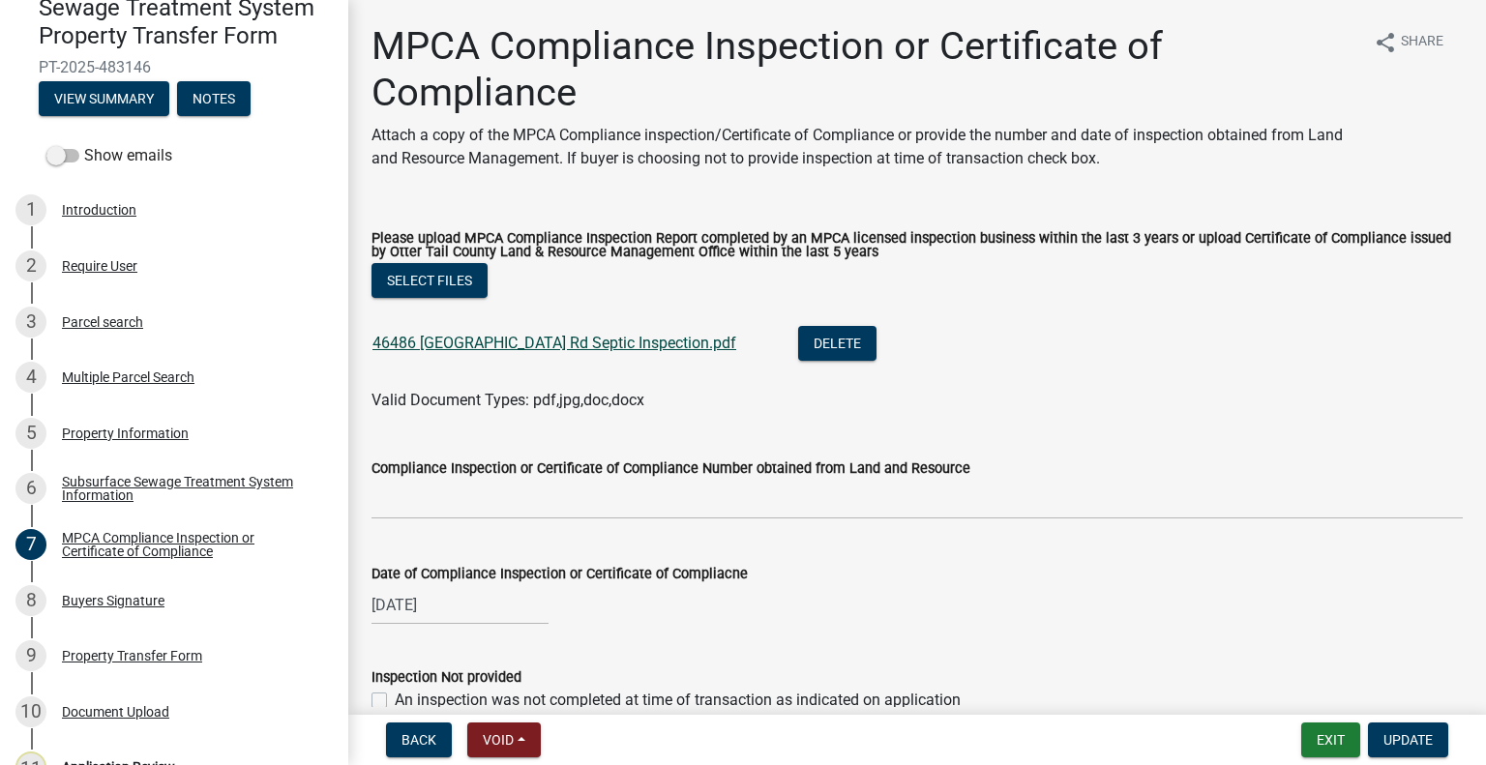
click at [470, 340] on link "46486 [GEOGRAPHIC_DATA] Rd Septic Inspection.pdf" at bounding box center [554, 343] width 364 height 18
click at [126, 614] on div "8 Buyers Signature" at bounding box center [166, 600] width 302 height 31
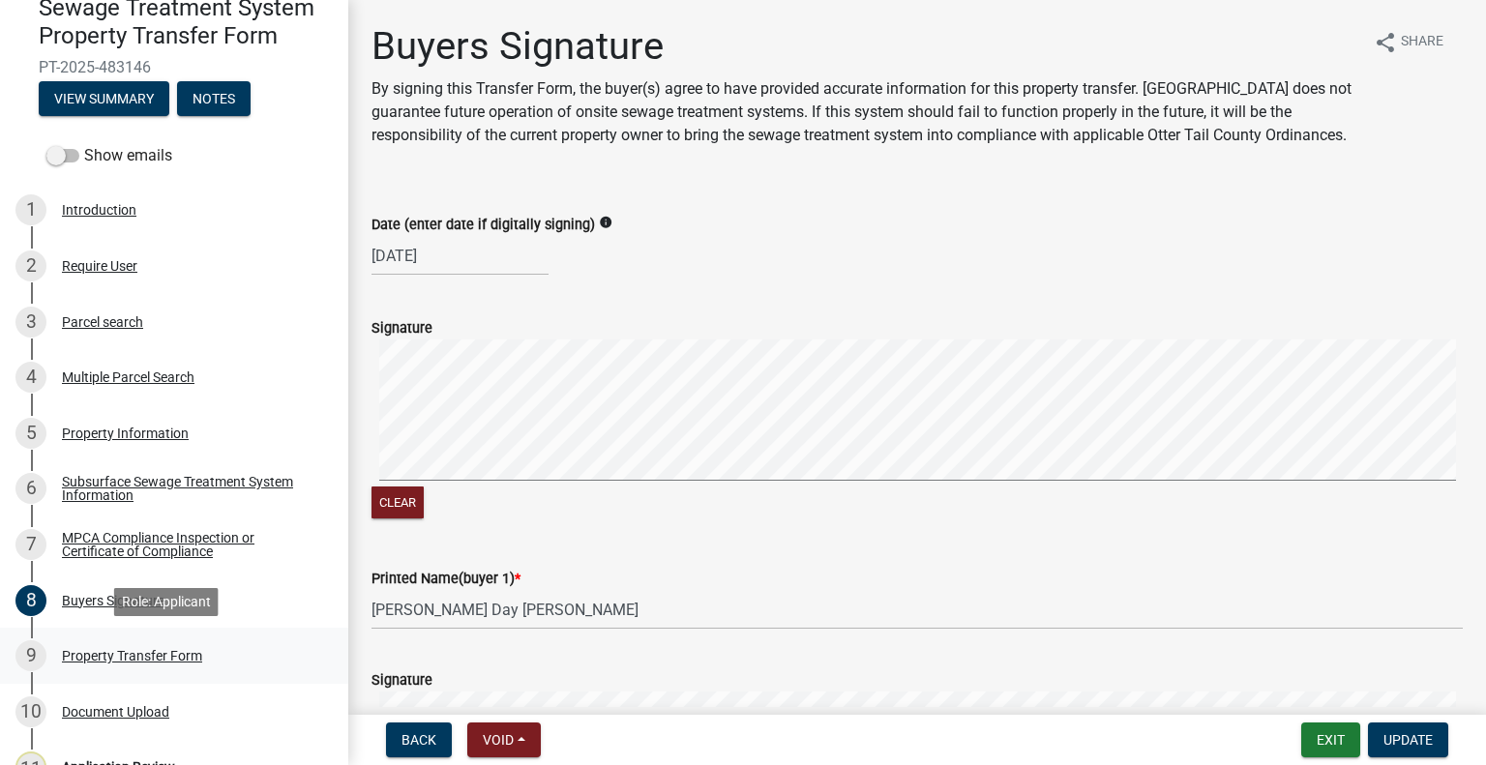
click at [148, 644] on div "9 Property Transfer Form" at bounding box center [166, 655] width 302 height 31
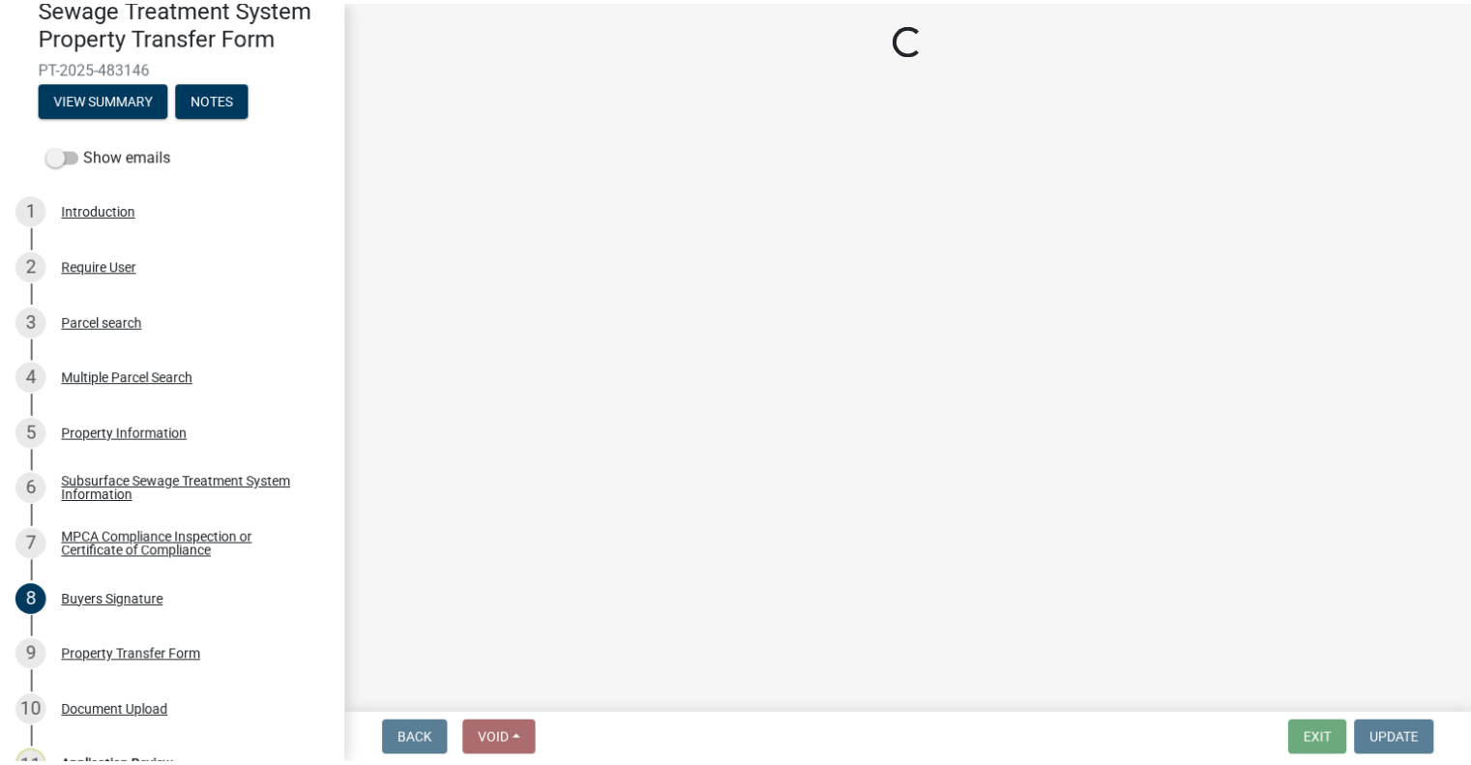
scroll to position [284, 0]
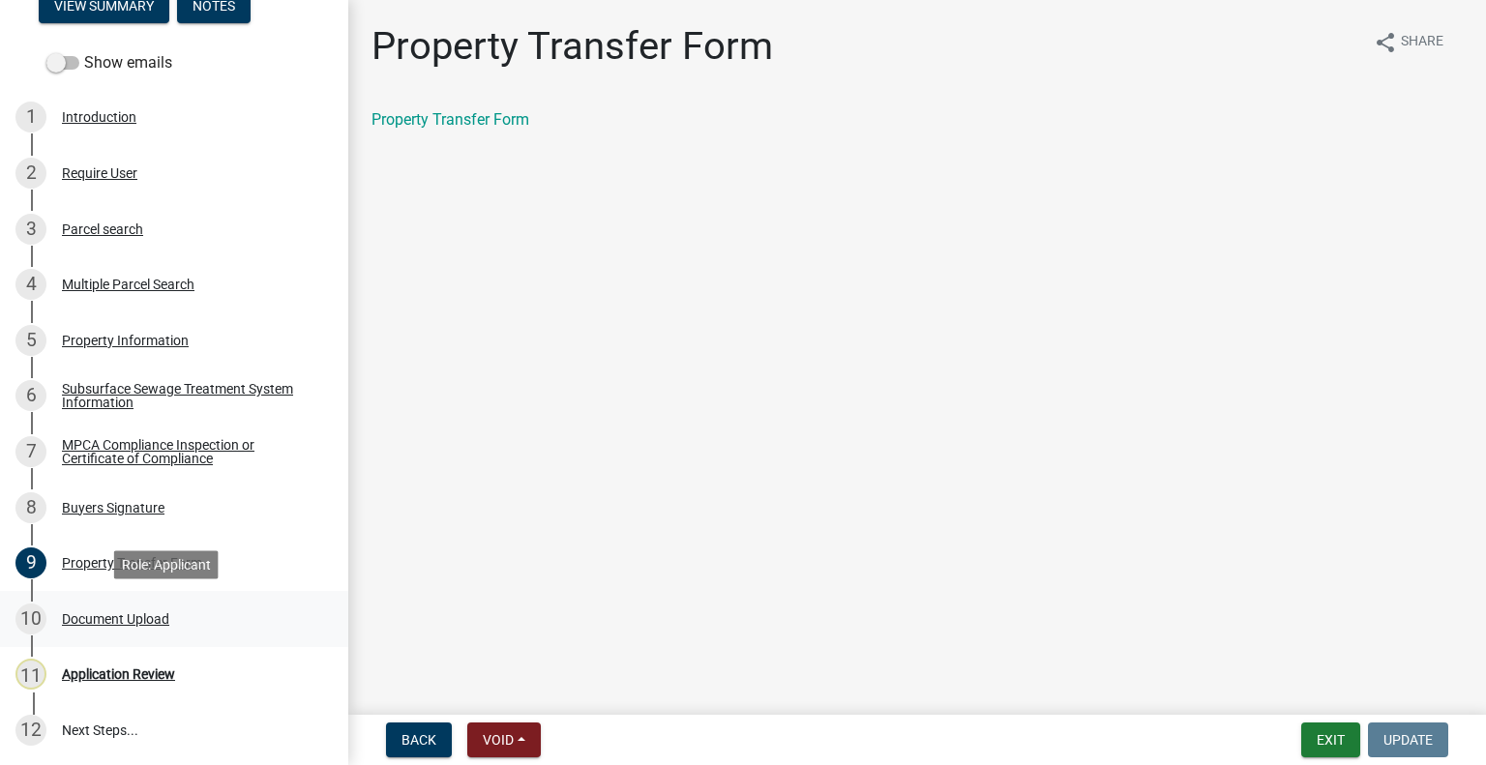
click at [171, 623] on div "10 Document Upload" at bounding box center [166, 619] width 302 height 31
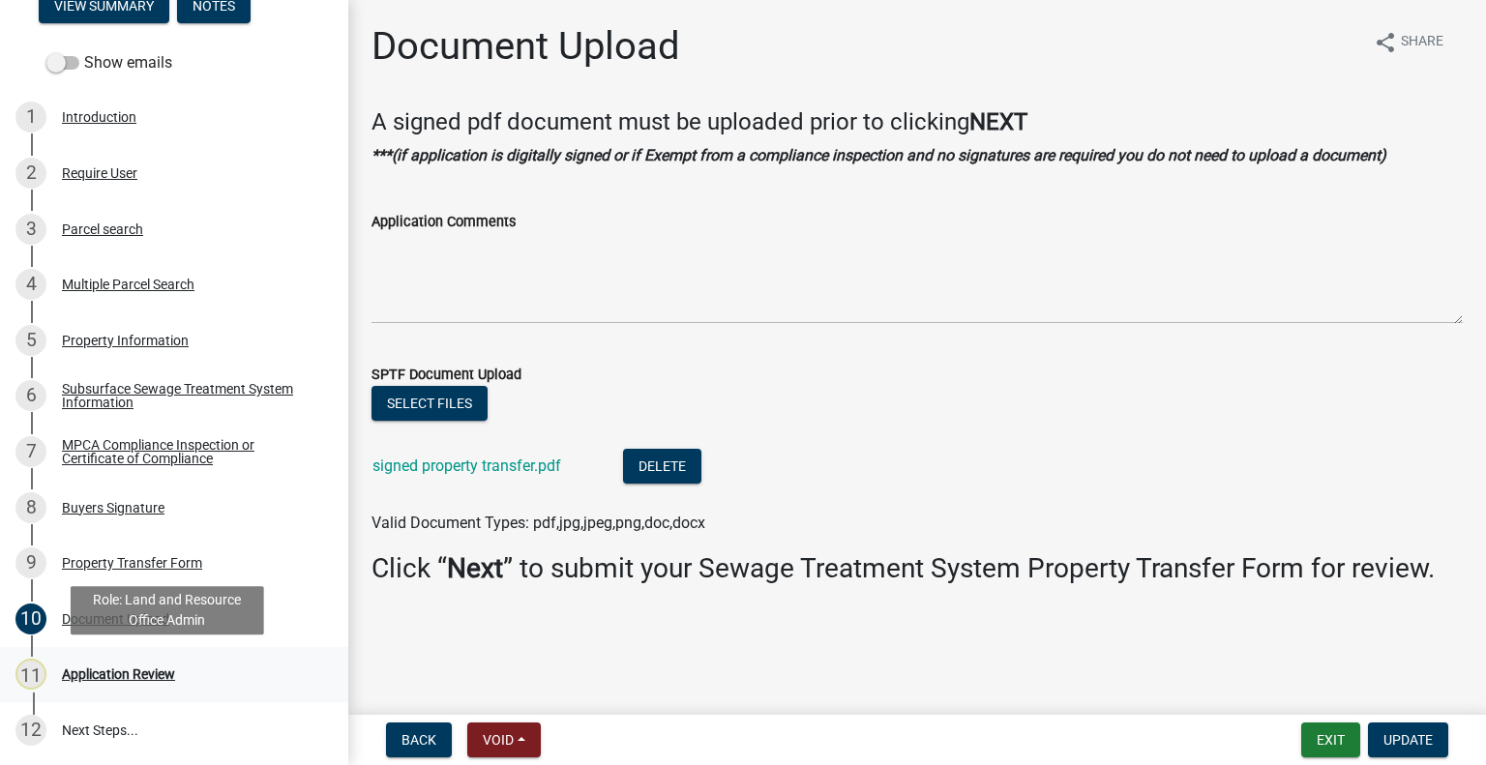
click at [158, 684] on div "11 Application Review" at bounding box center [166, 674] width 302 height 31
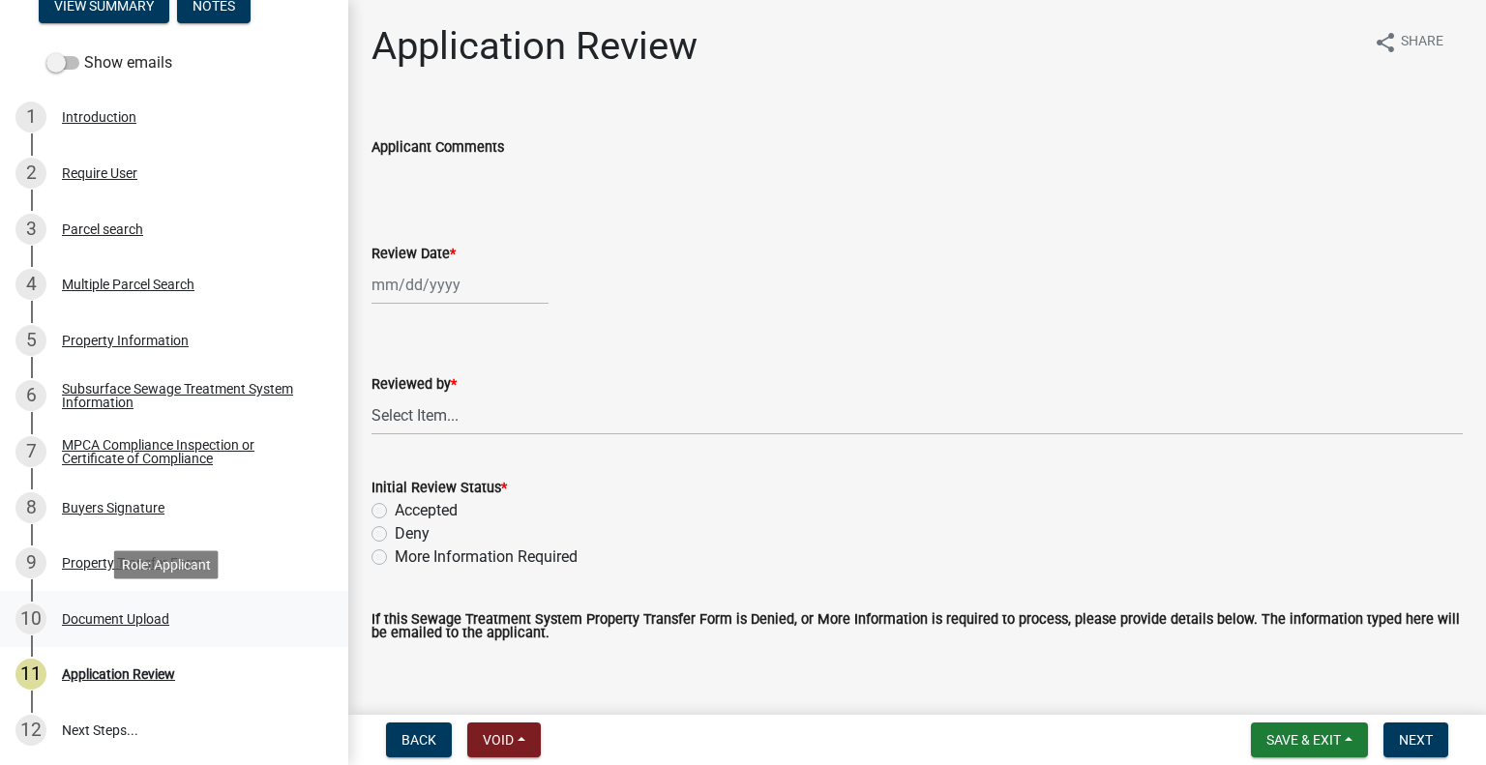
click at [155, 621] on div "Document Upload" at bounding box center [115, 619] width 107 height 14
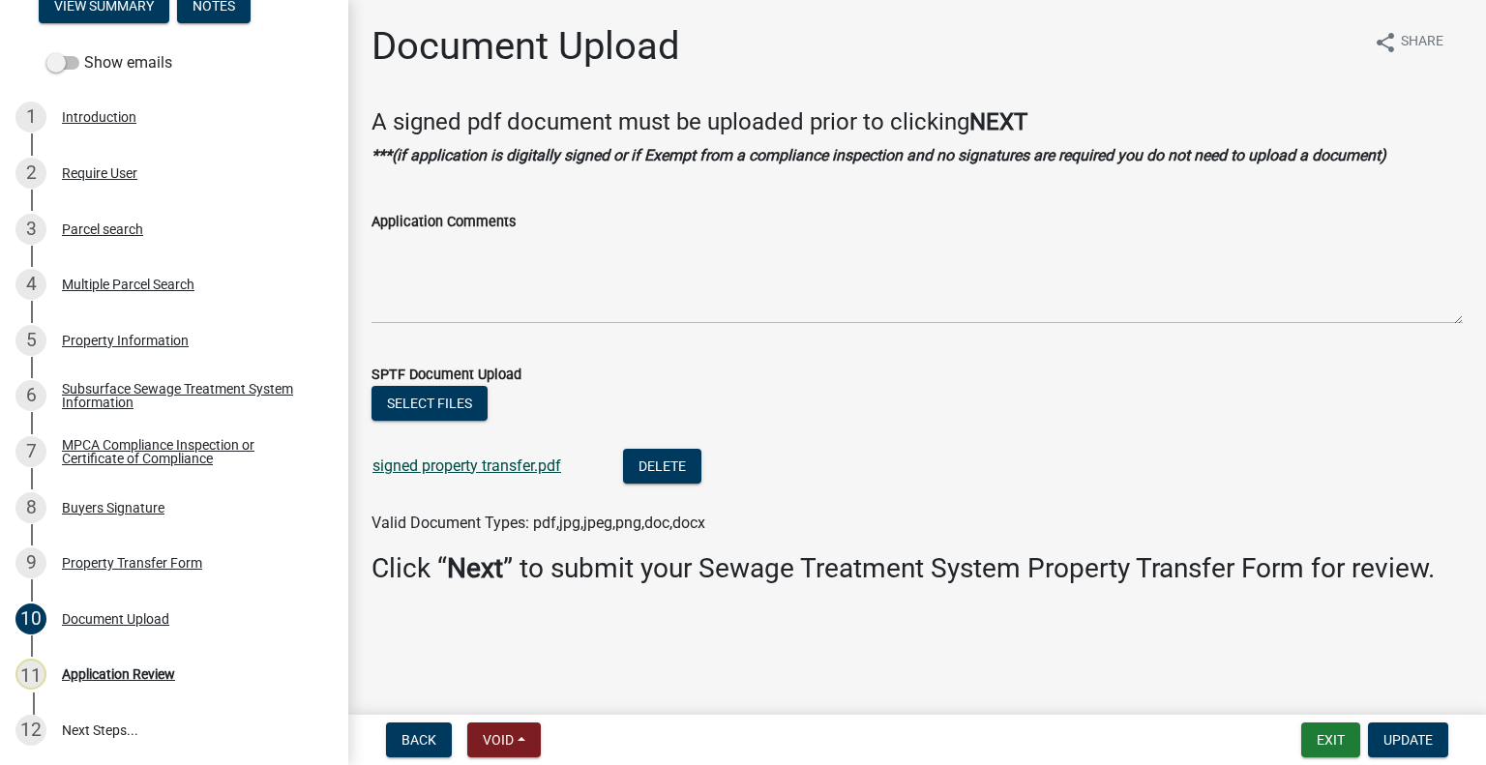
click at [492, 460] on link "signed property transfer.pdf" at bounding box center [466, 466] width 189 height 18
click at [152, 224] on div "3 Parcel search" at bounding box center [166, 229] width 302 height 31
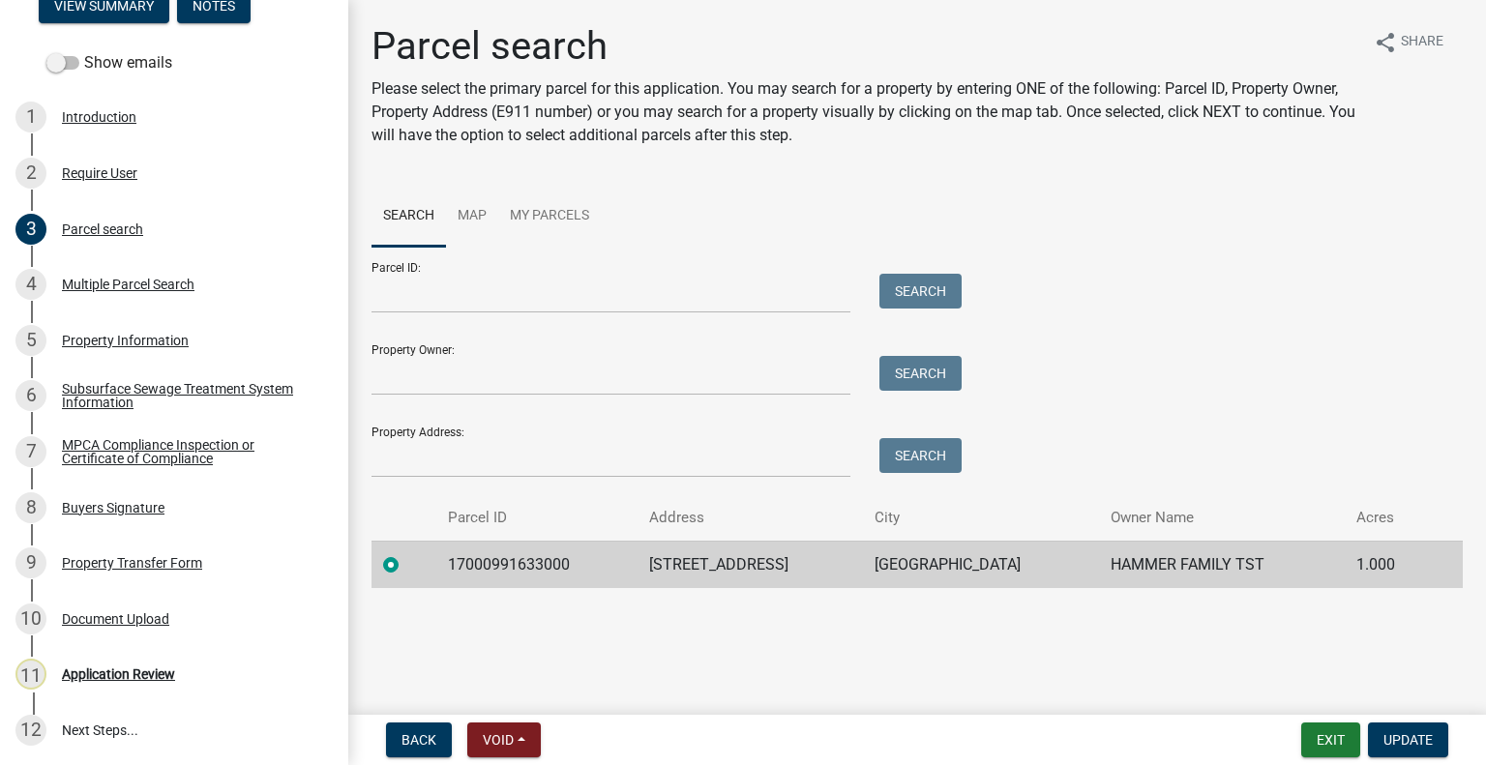
click at [511, 563] on td "17000991633000" at bounding box center [536, 564] width 201 height 47
copy td "17000991633000"
click at [157, 668] on div "Application Review" at bounding box center [118, 674] width 113 height 14
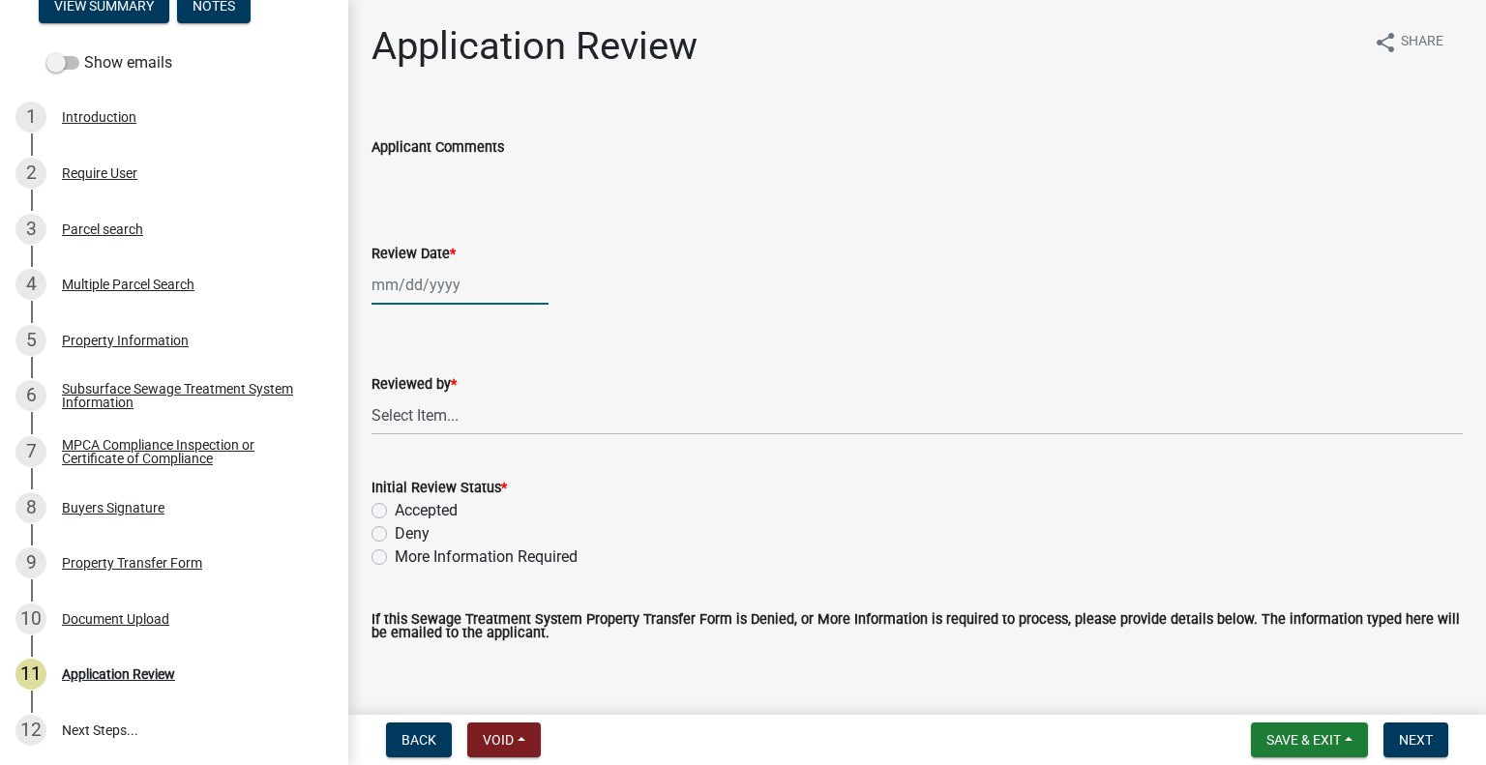
click at [455, 279] on div at bounding box center [459, 285] width 177 height 40
select select "9"
select select "2025"
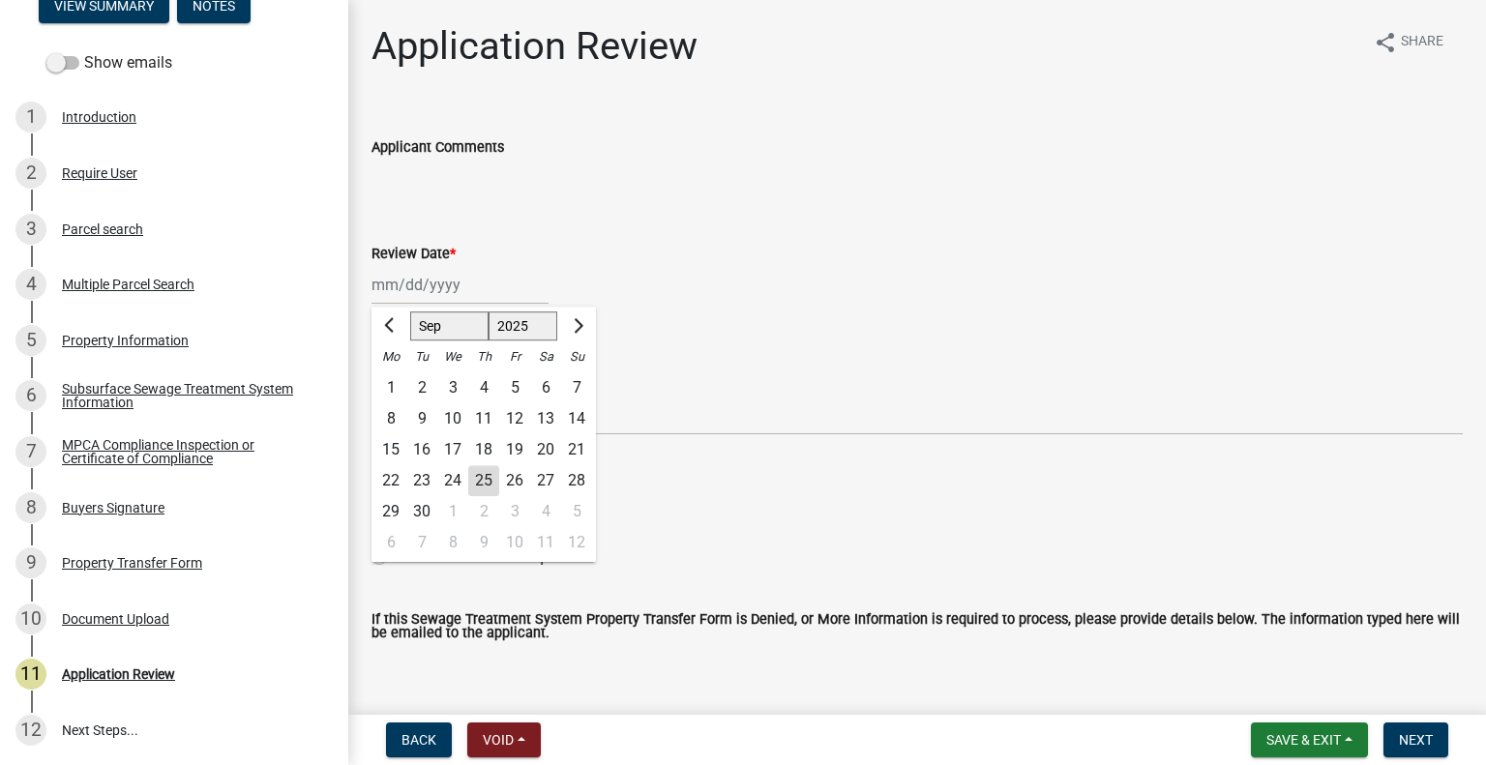
click at [477, 462] on div "18" at bounding box center [483, 449] width 31 height 31
type input "[DATE]"
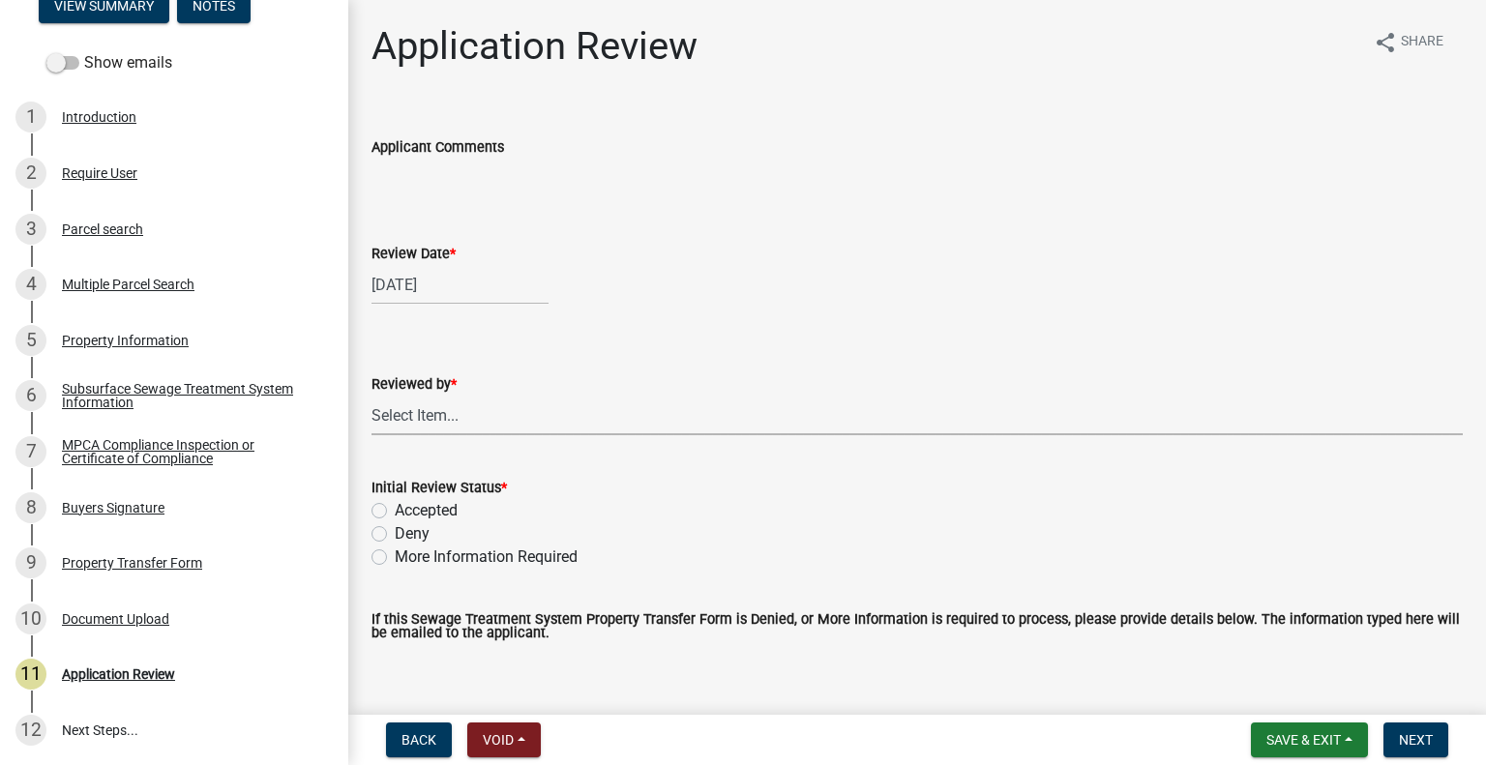
click at [474, 412] on select "Select Item... [PERSON_NAME] [PERSON_NAME] [PERSON_NAME] [PERSON_NAME] [PERSON_…" at bounding box center [916, 416] width 1091 height 40
click at [371, 396] on select "Select Item... [PERSON_NAME] [PERSON_NAME] [PERSON_NAME] [PERSON_NAME] [PERSON_…" at bounding box center [916, 416] width 1091 height 40
select select "2217fab6-25d2-4df2-8e35-18ddd05e0fe8"
click at [446, 503] on label "Accepted" at bounding box center [426, 510] width 63 height 23
click at [435, 514] on label "Accepted" at bounding box center [426, 510] width 63 height 23
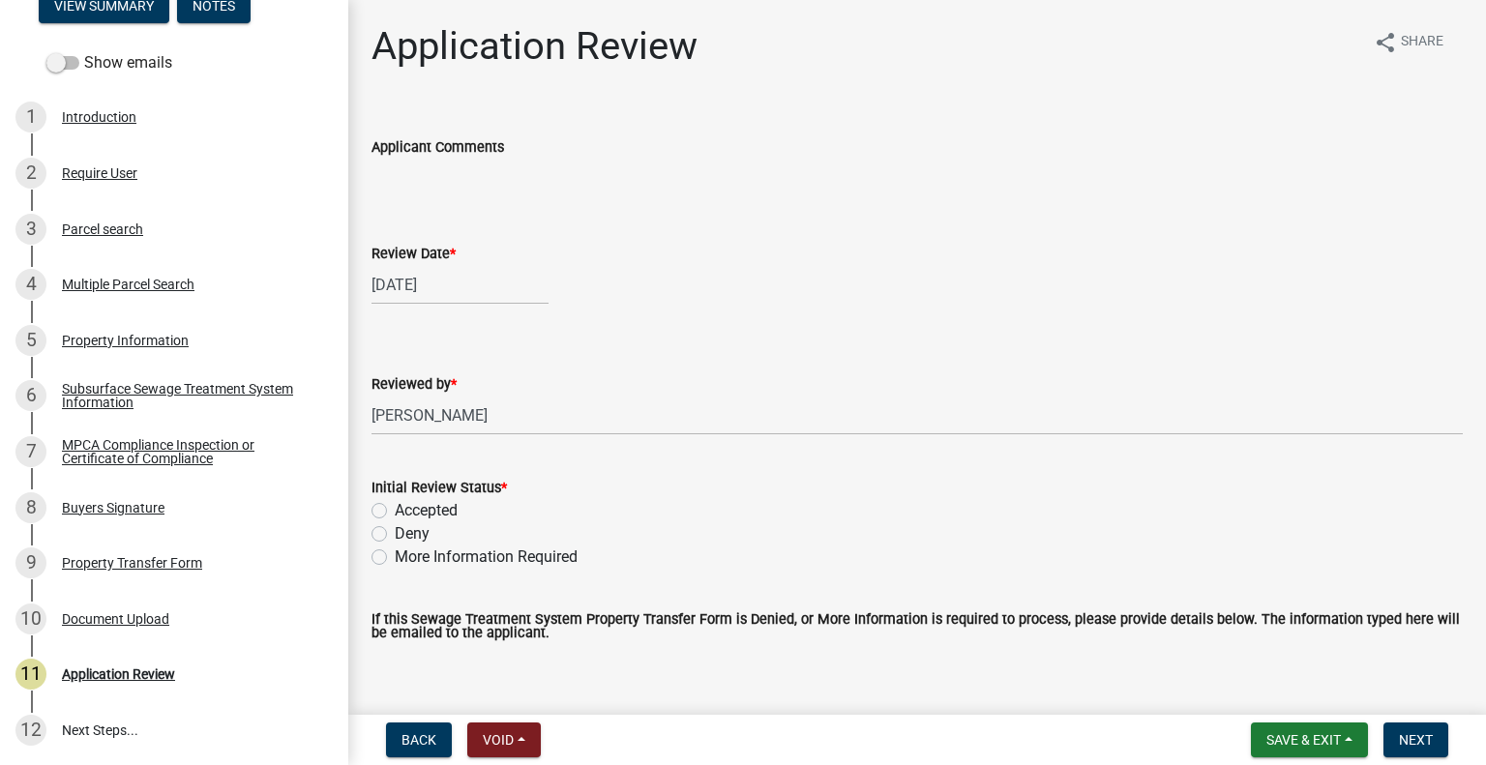
click at [407, 512] on input "Accepted" at bounding box center [401, 505] width 13 height 13
radio input "true"
click at [1427, 738] on span "Next" at bounding box center [1416, 739] width 34 height 15
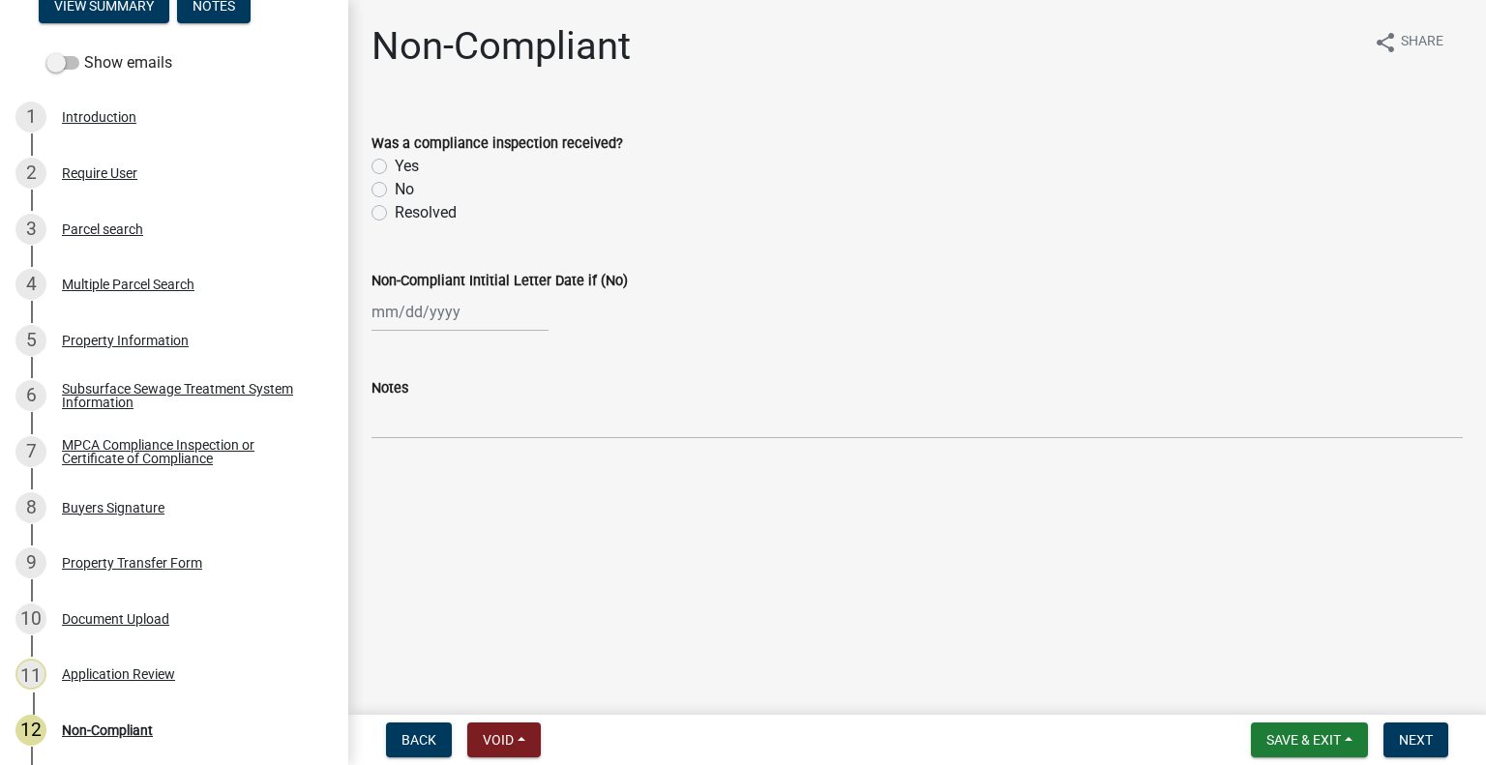
click at [367, 158] on div "Was a compliance inspection received? Yes No Resolved" at bounding box center [917, 166] width 1120 height 116
click at [393, 169] on div "Yes" at bounding box center [916, 166] width 1091 height 23
click at [395, 165] on label "Yes" at bounding box center [407, 166] width 24 height 23
click at [395, 165] on input "Yes" at bounding box center [401, 161] width 13 height 13
radio input "true"
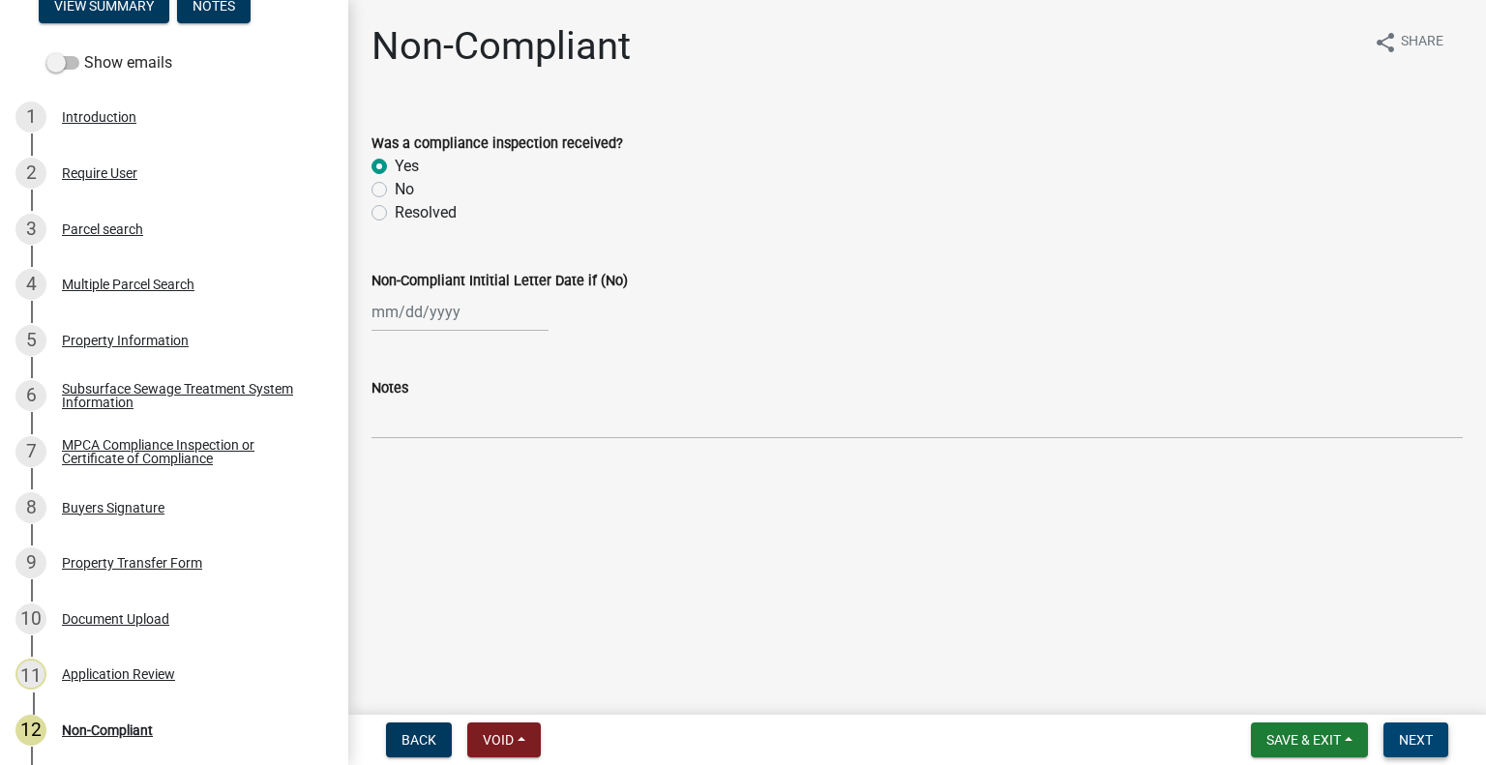
click at [1418, 743] on span "Next" at bounding box center [1416, 739] width 34 height 15
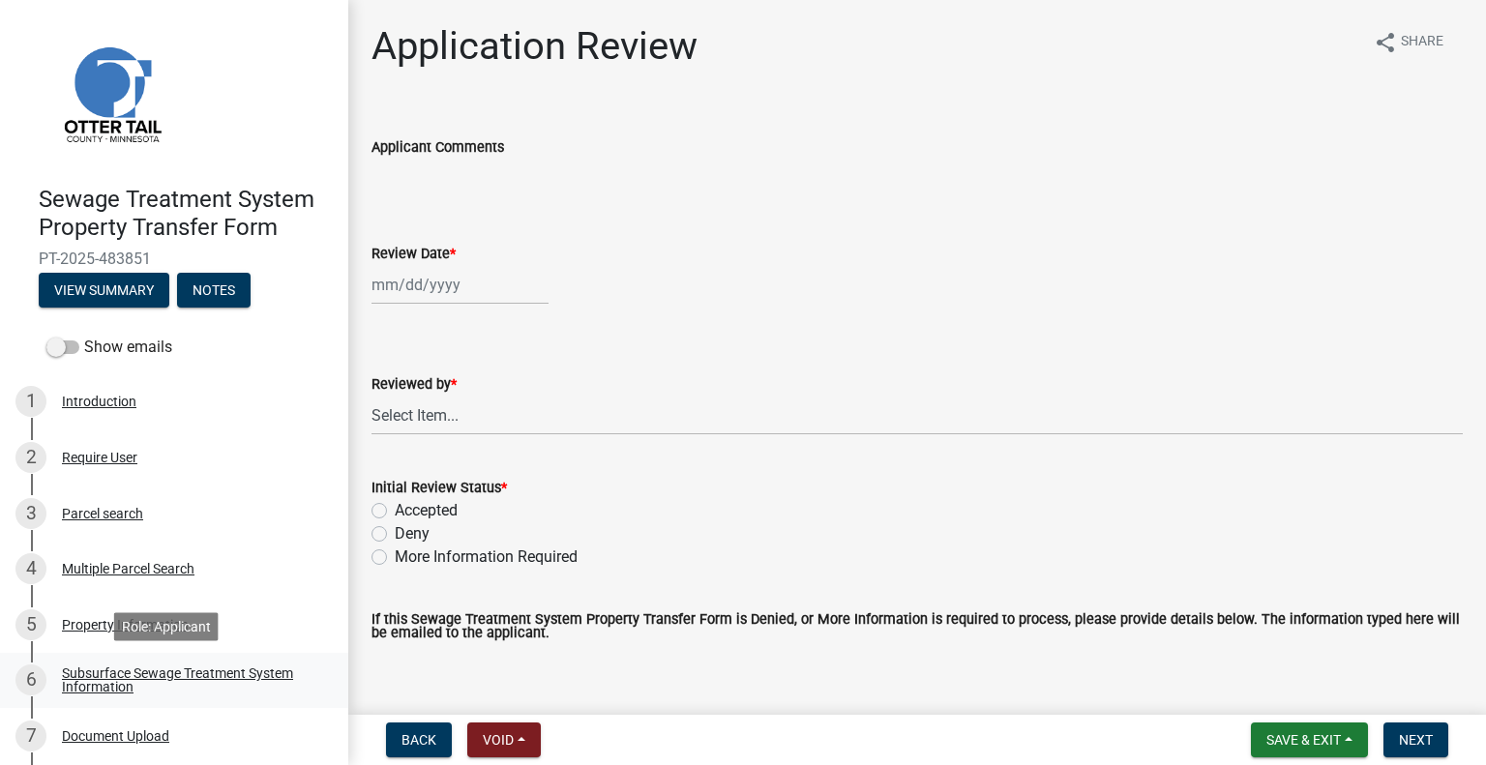
click at [249, 672] on div "Subsurface Sewage Treatment System Information" at bounding box center [189, 679] width 255 height 27
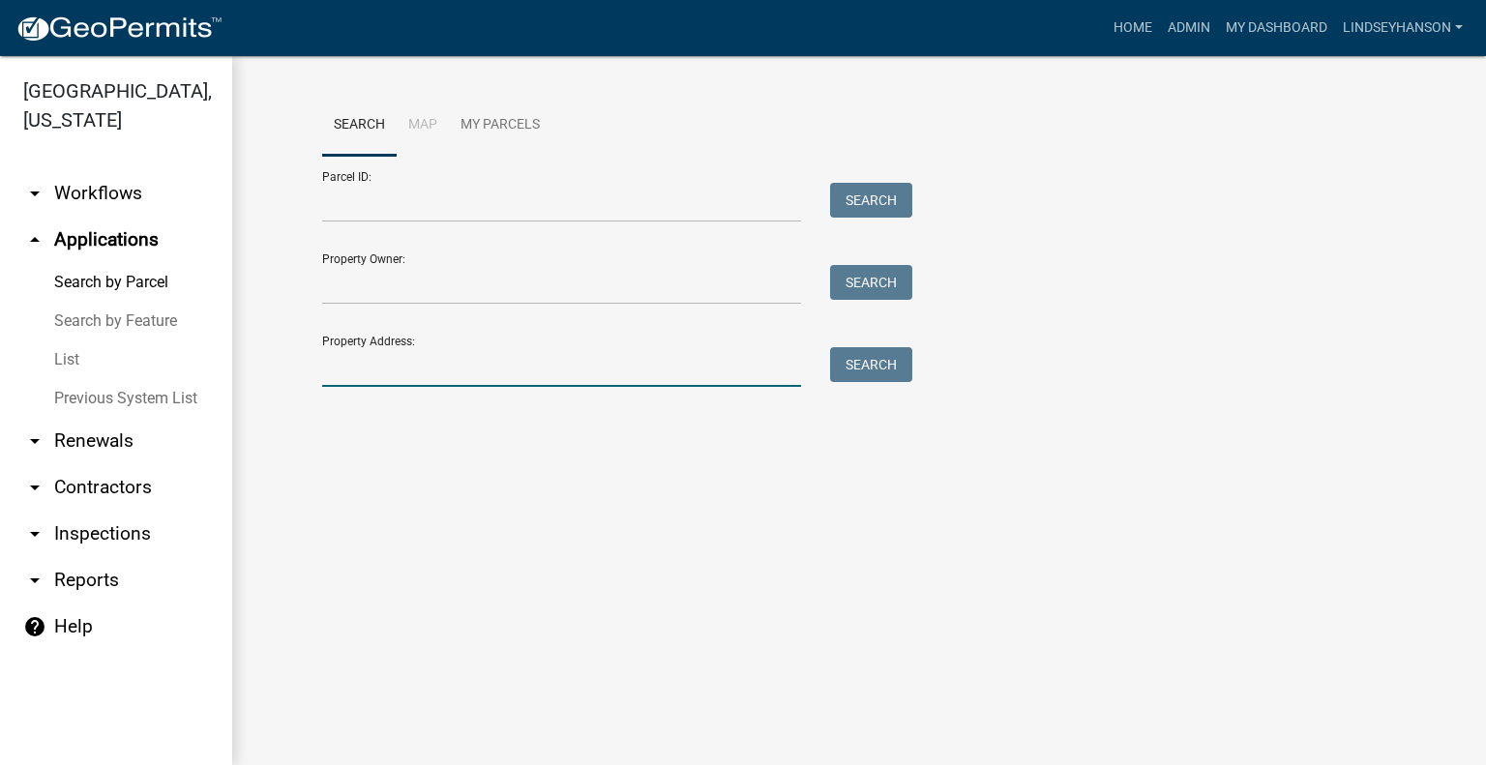
click at [503, 361] on input "Property Address:" at bounding box center [561, 367] width 479 height 40
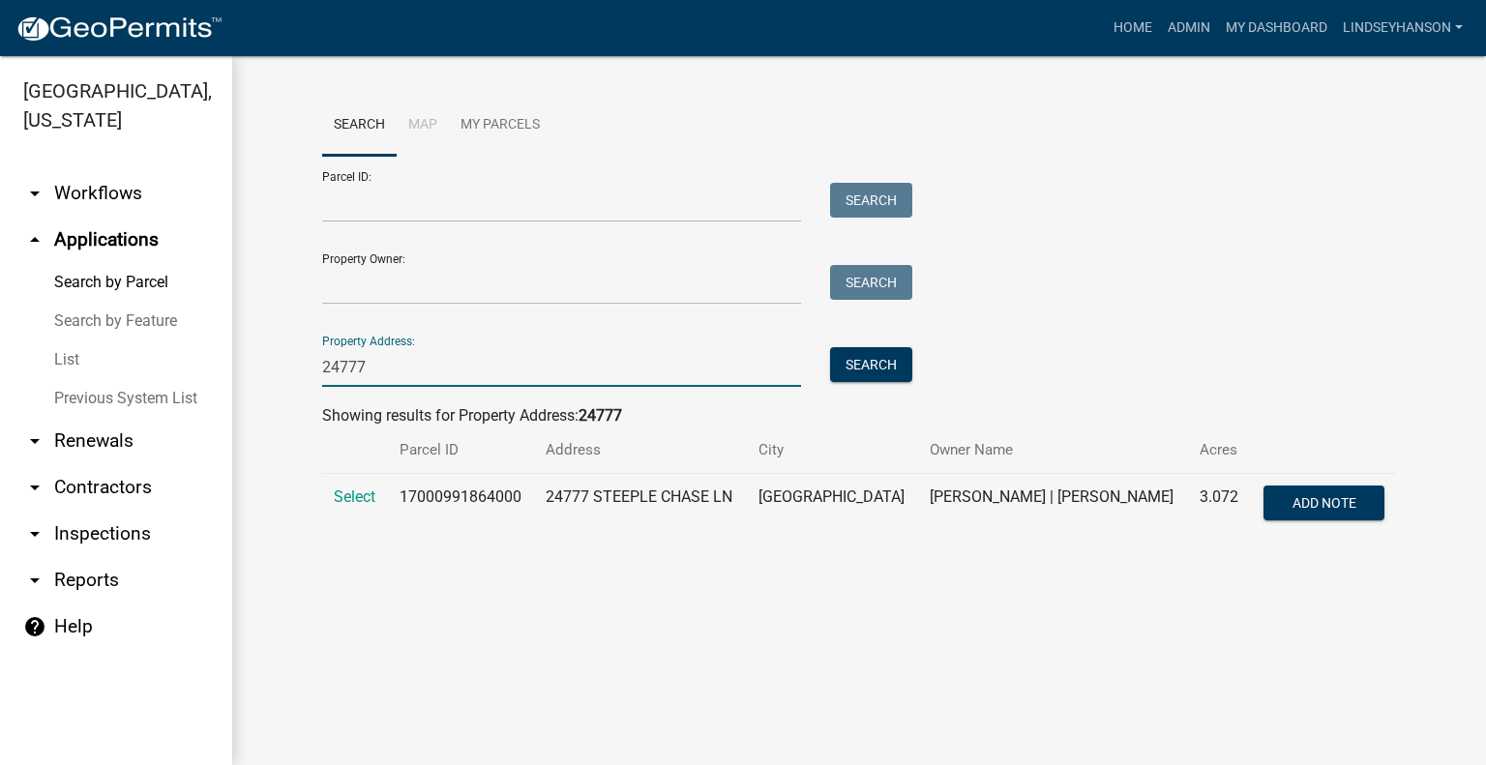
type input "24777"
click at [391, 502] on td "17000991864000" at bounding box center [461, 506] width 147 height 64
click at [371, 502] on span "Select" at bounding box center [355, 496] width 42 height 18
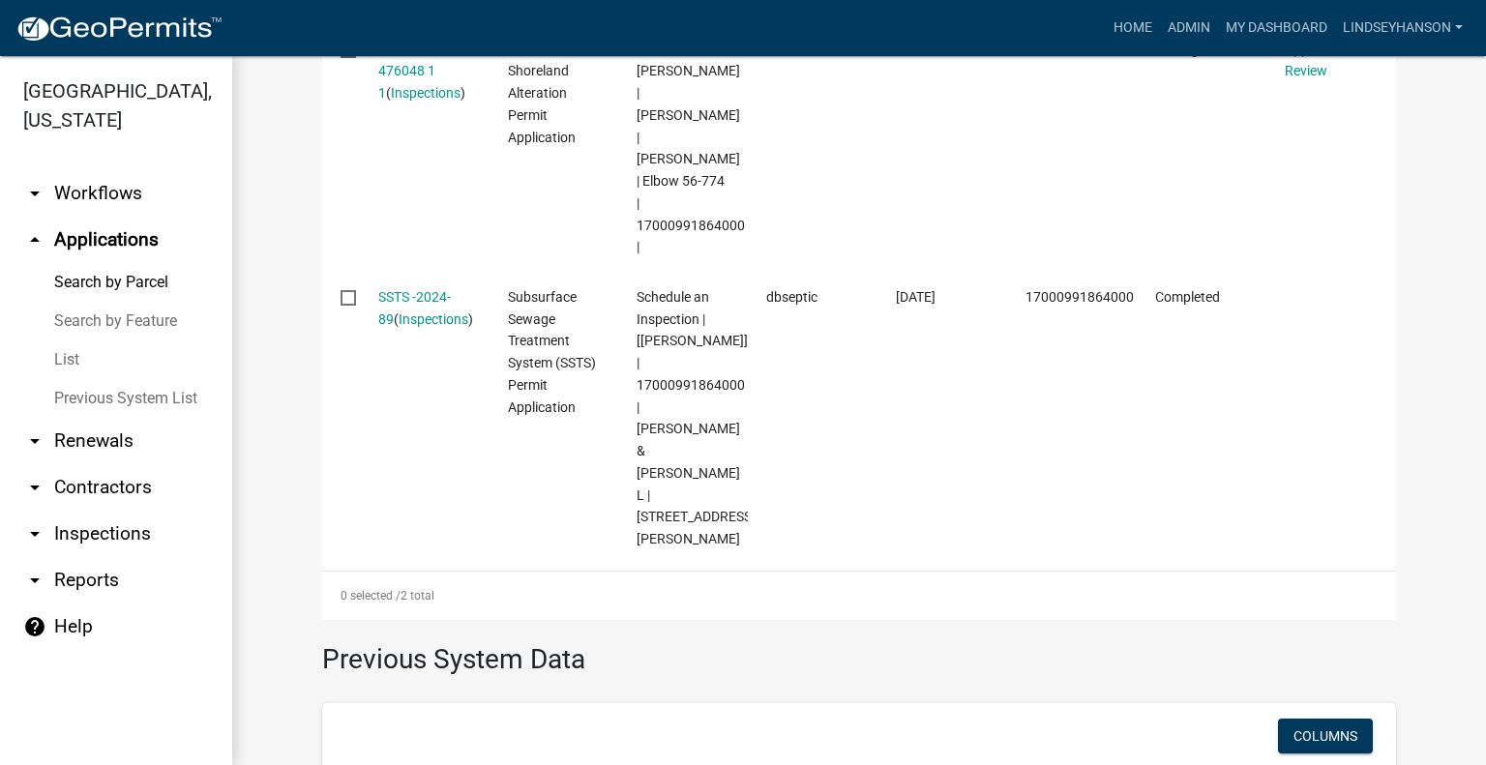
scroll to position [774, 0]
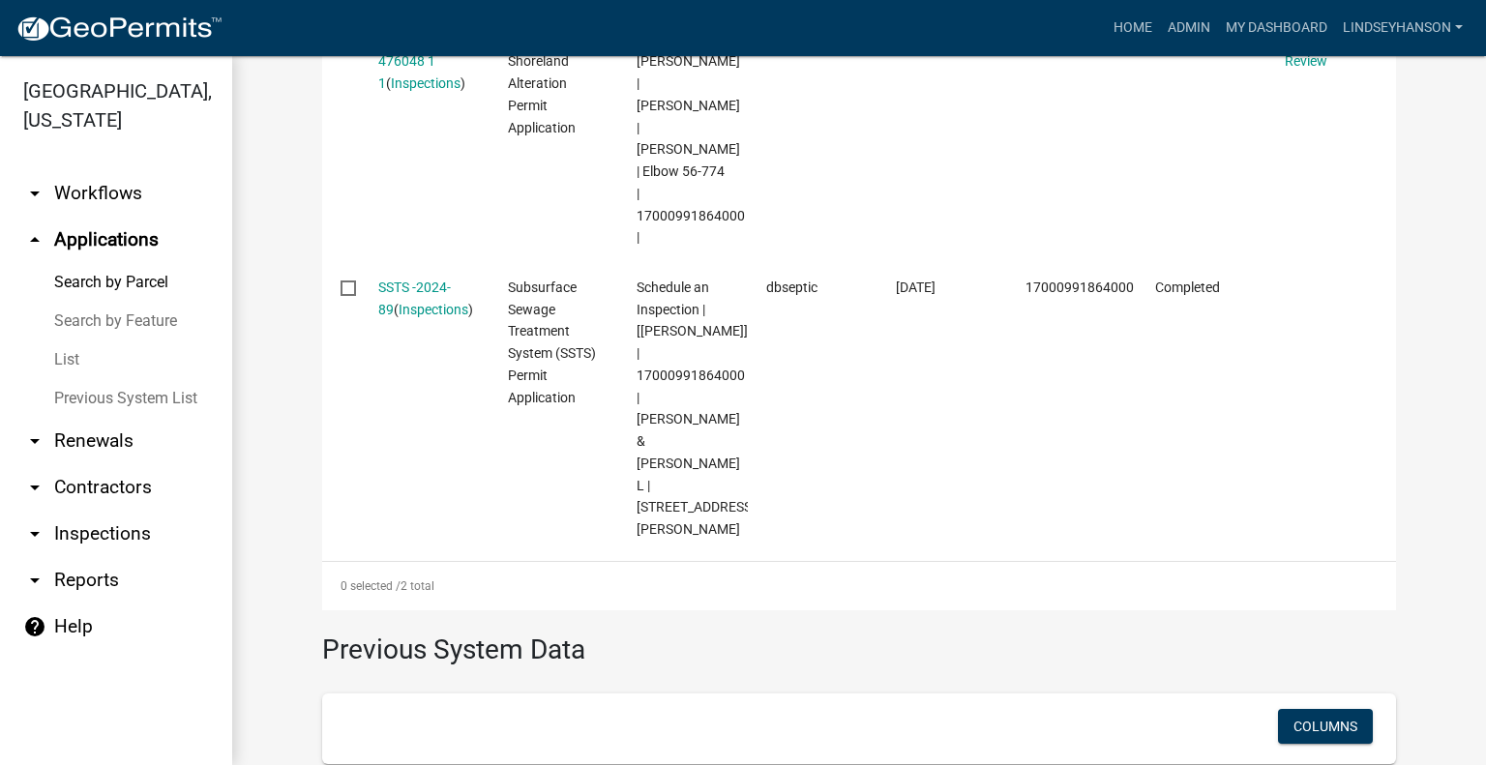
click at [99, 210] on link "arrow_drop_down Workflows" at bounding box center [116, 193] width 232 height 46
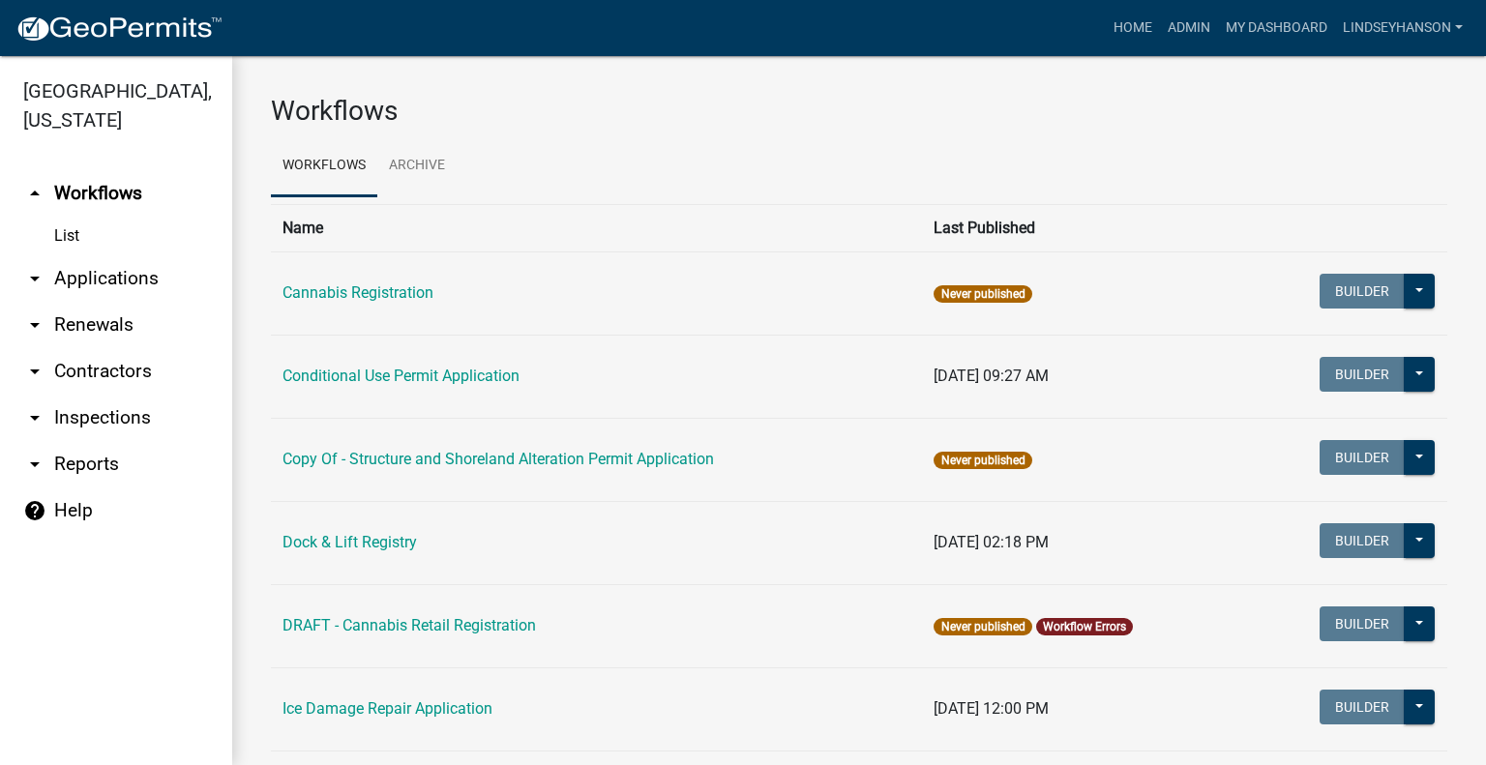
click at [118, 275] on link "arrow_drop_down Applications" at bounding box center [116, 278] width 232 height 46
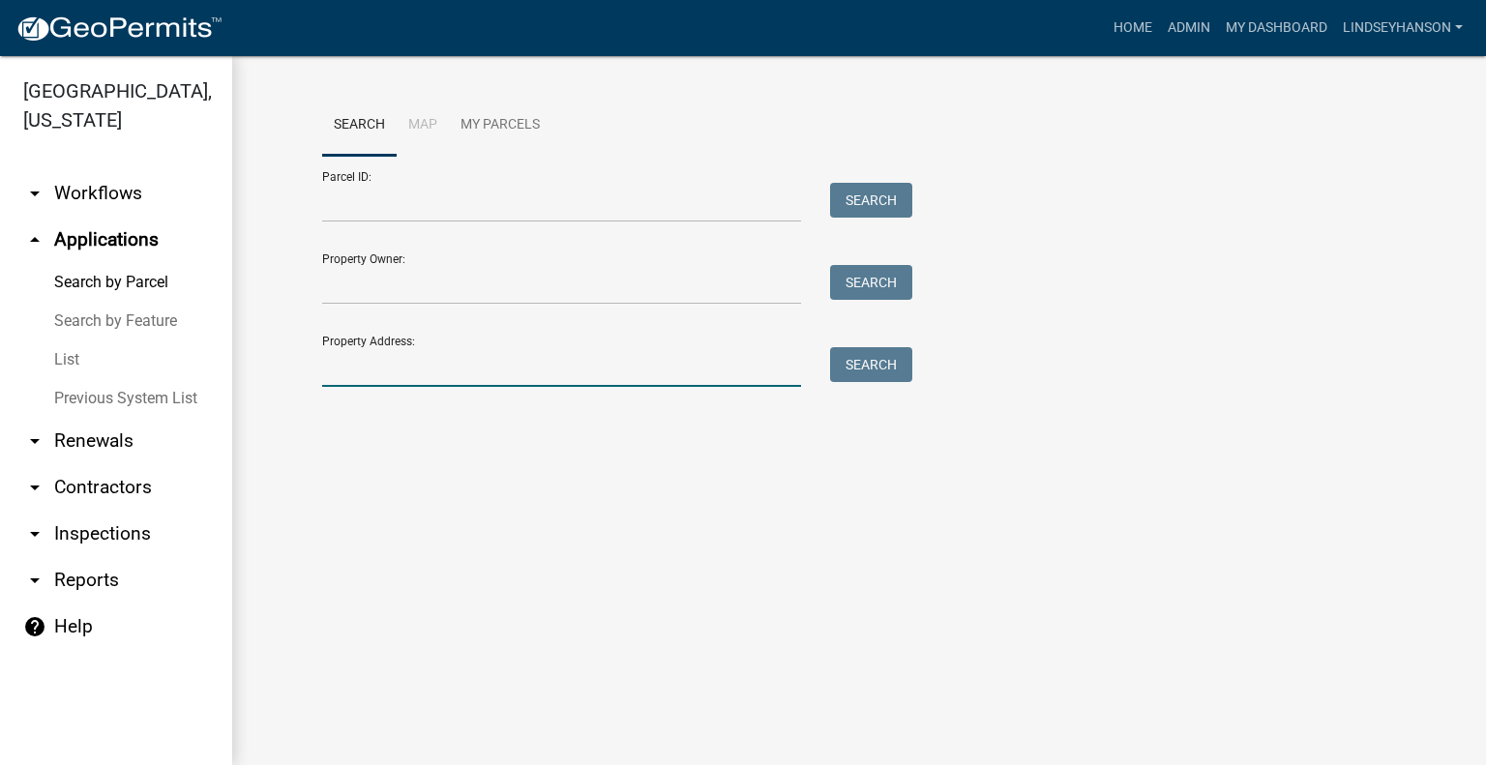
click at [487, 351] on input "Property Address:" at bounding box center [561, 367] width 479 height 40
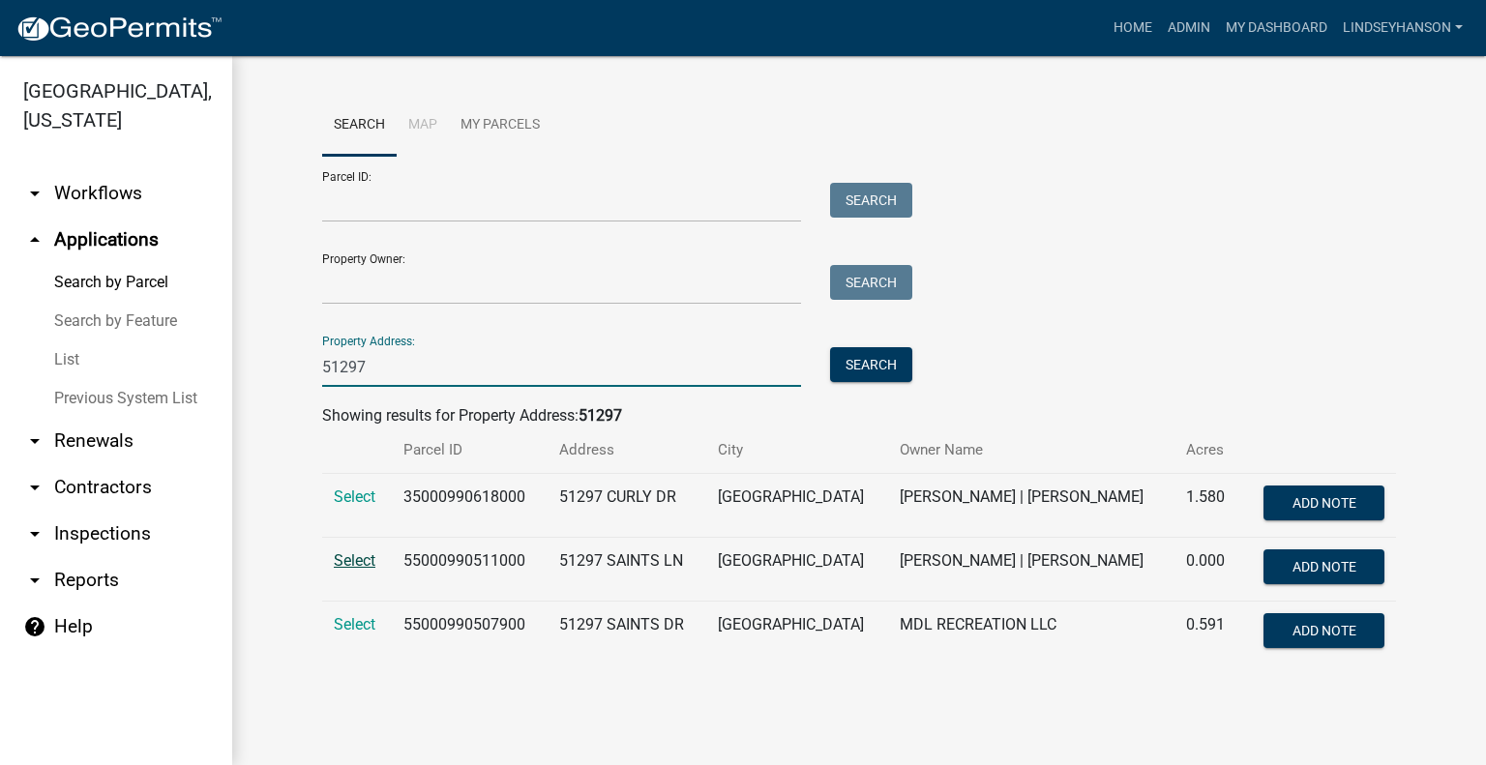
type input "51297"
click at [352, 555] on span "Select" at bounding box center [355, 560] width 42 height 18
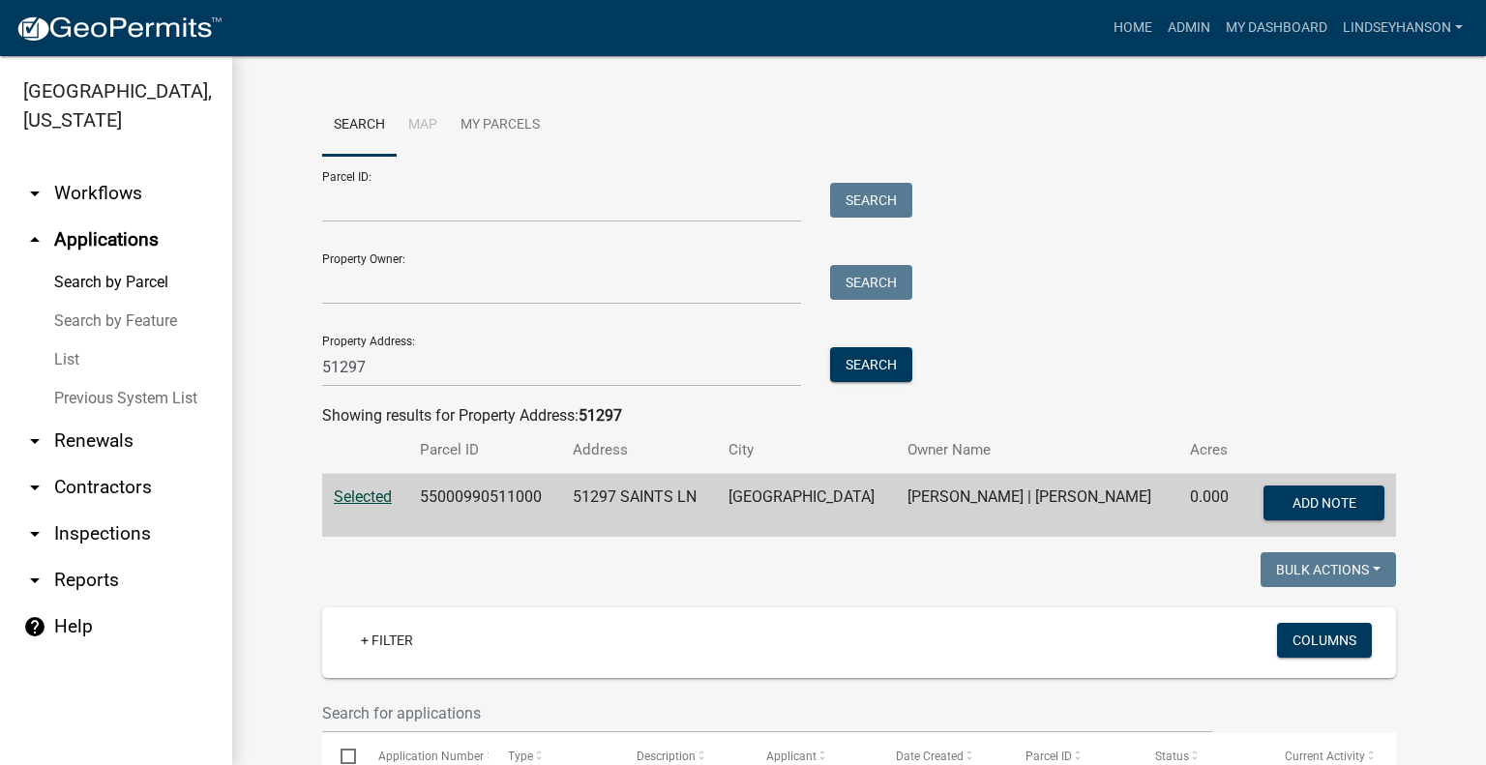
click at [128, 206] on link "arrow_drop_down Workflows" at bounding box center [116, 193] width 232 height 46
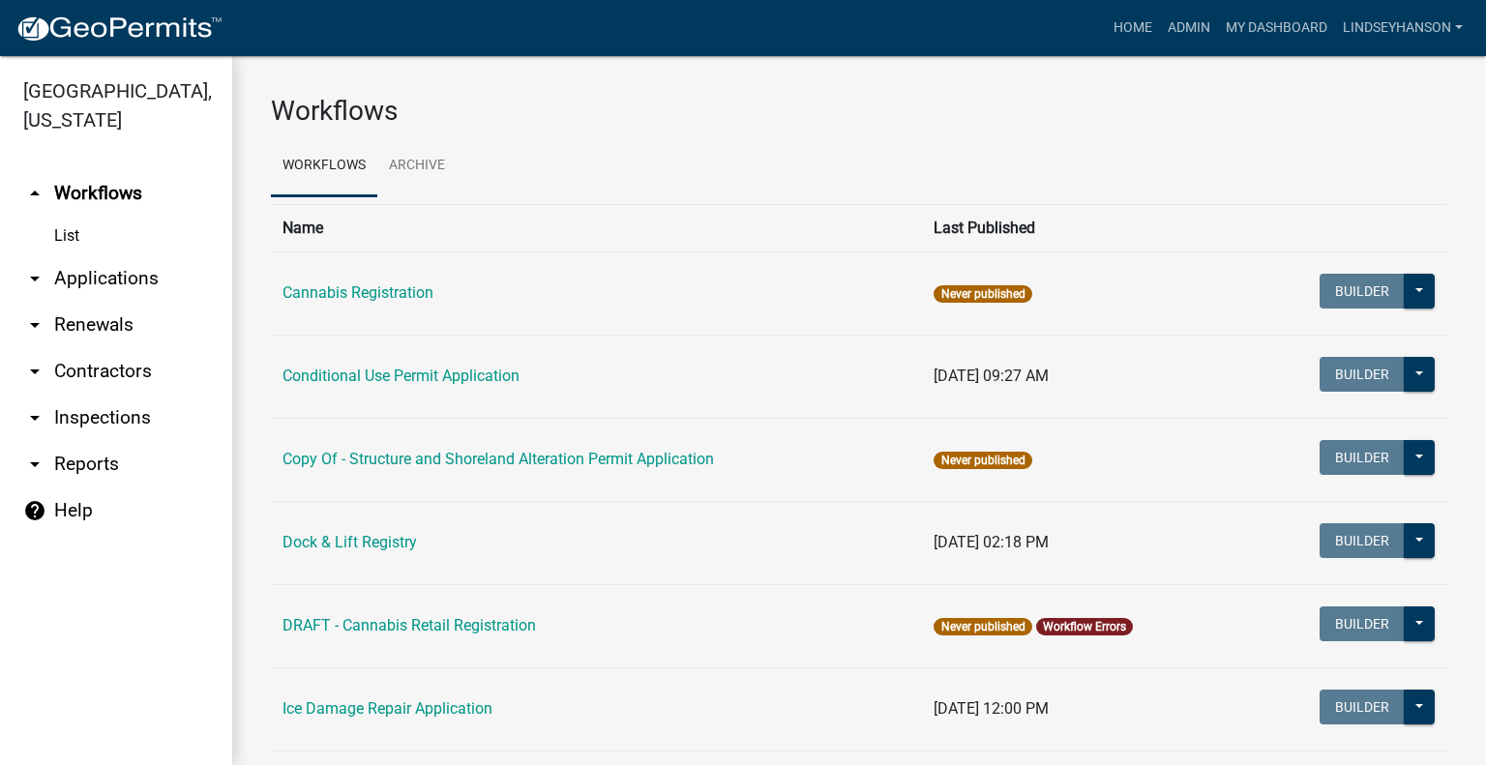
click at [139, 270] on link "arrow_drop_down Applications" at bounding box center [116, 278] width 232 height 46
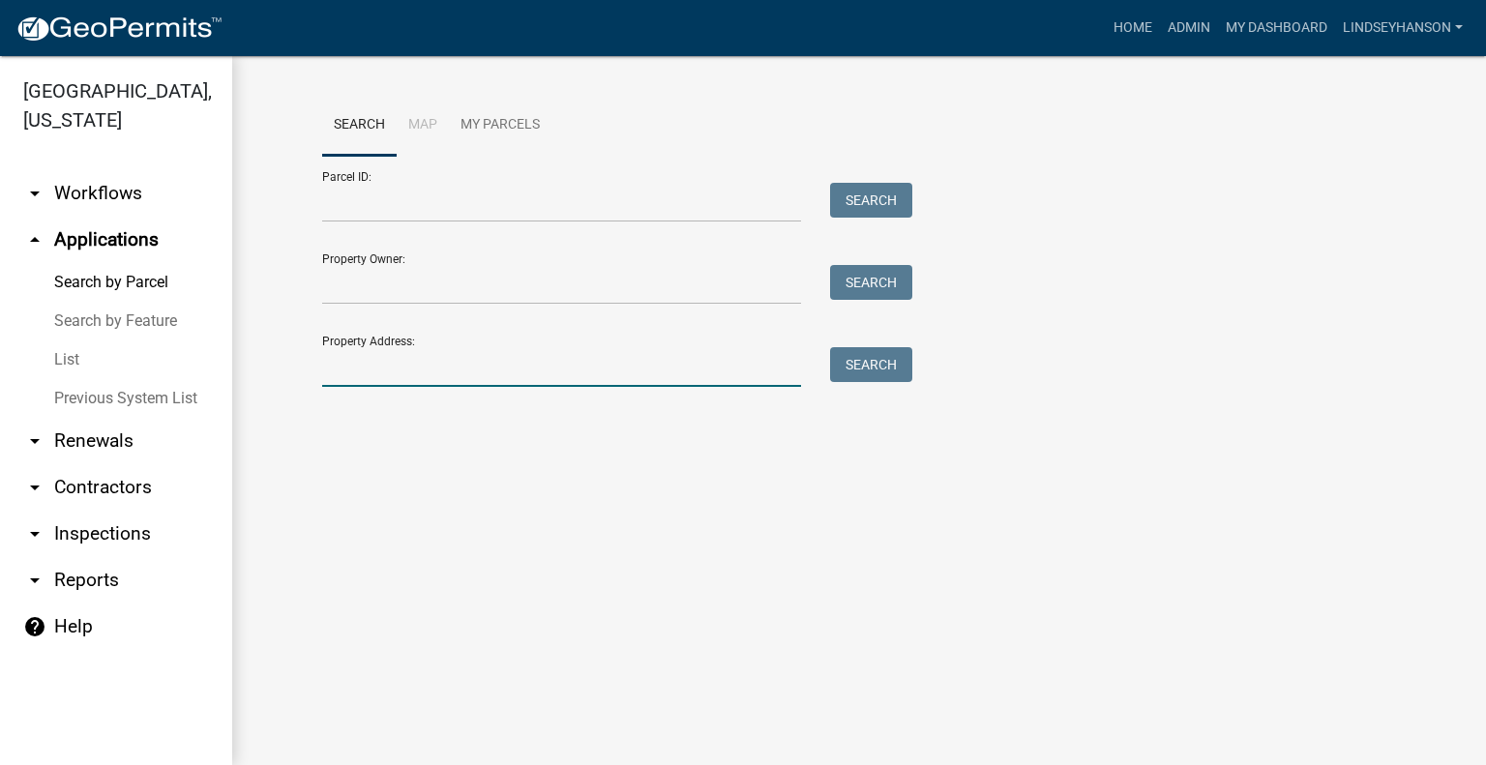
click at [396, 363] on input "Property Address:" at bounding box center [561, 367] width 479 height 40
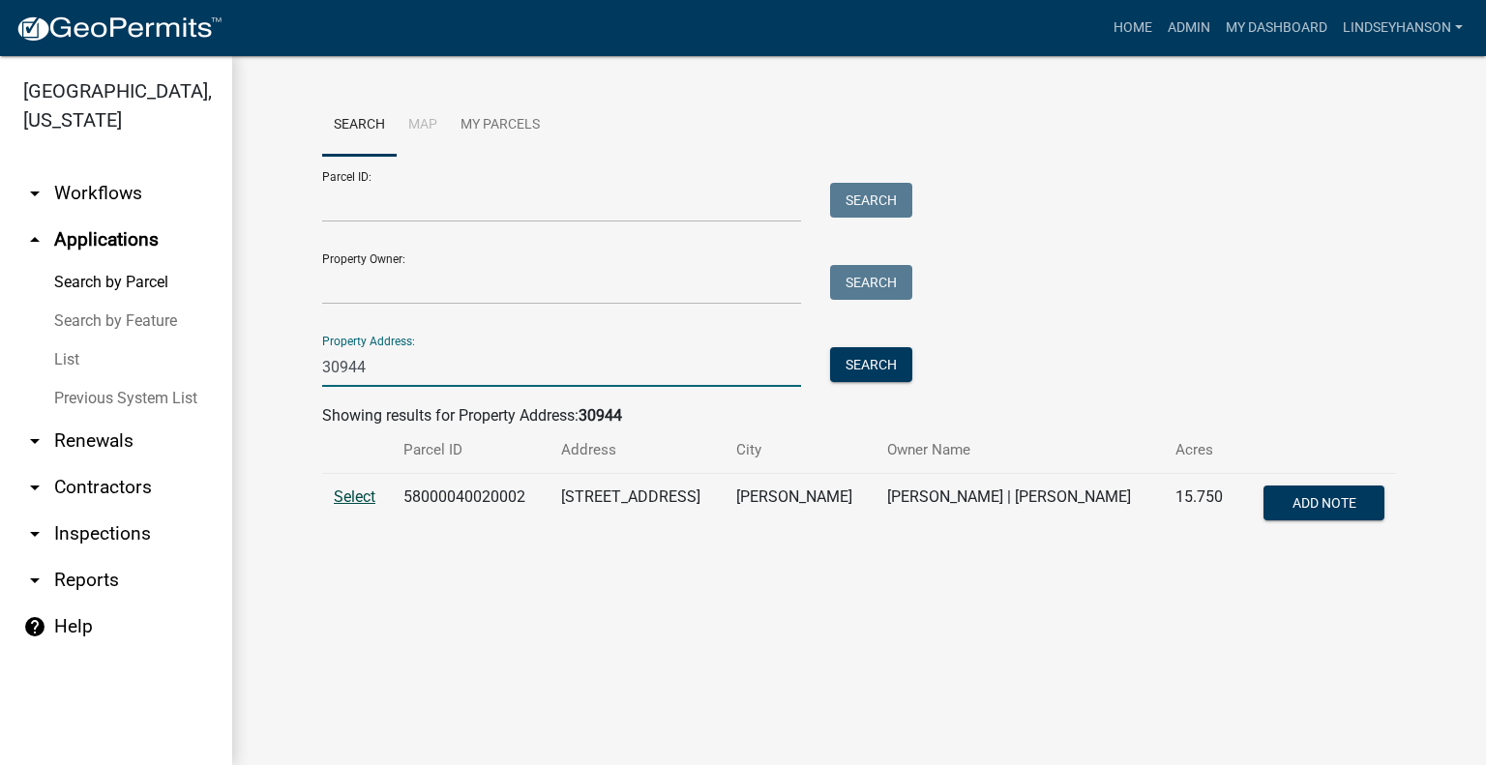
type input "30944"
click at [351, 497] on span "Select" at bounding box center [355, 496] width 42 height 18
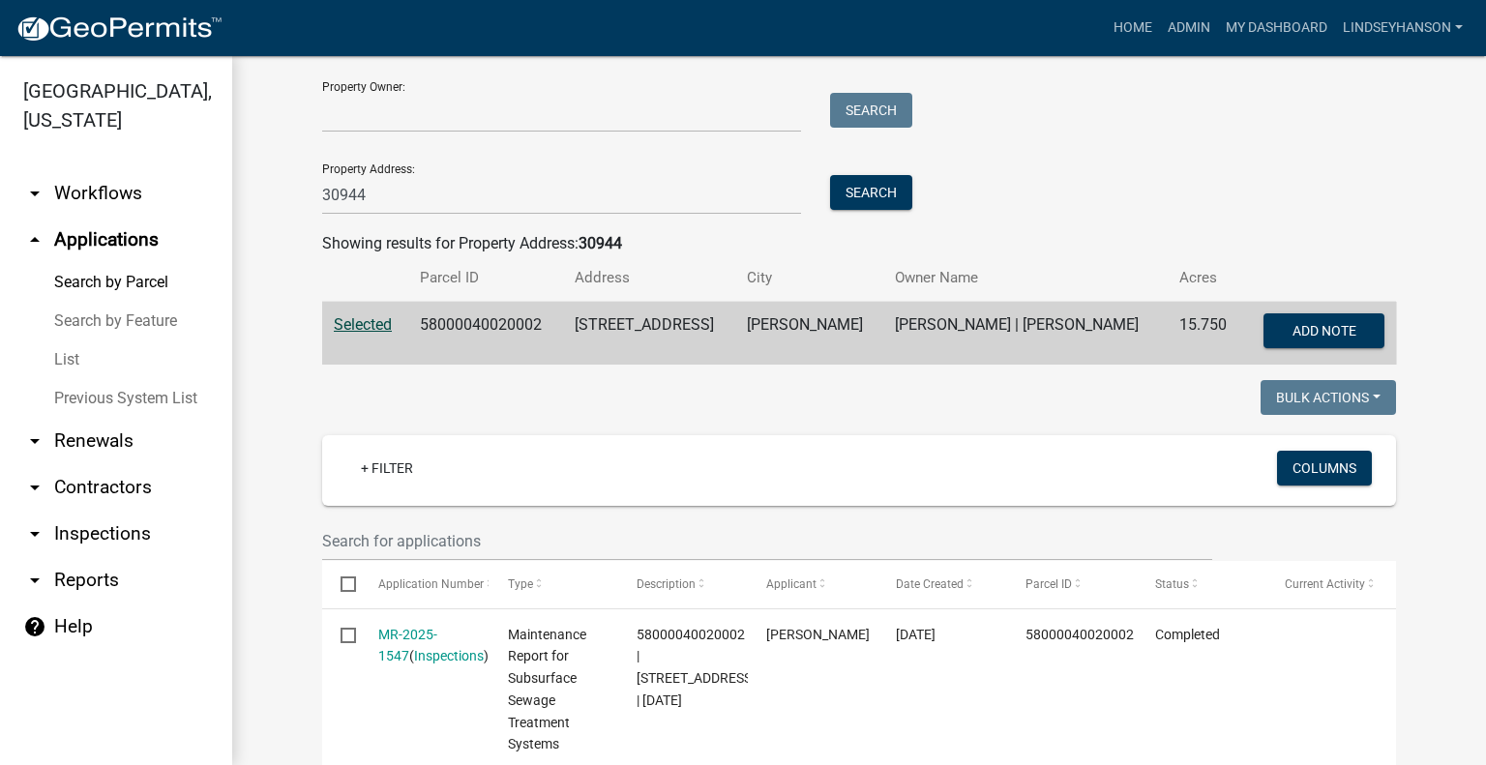
scroll to position [170, 0]
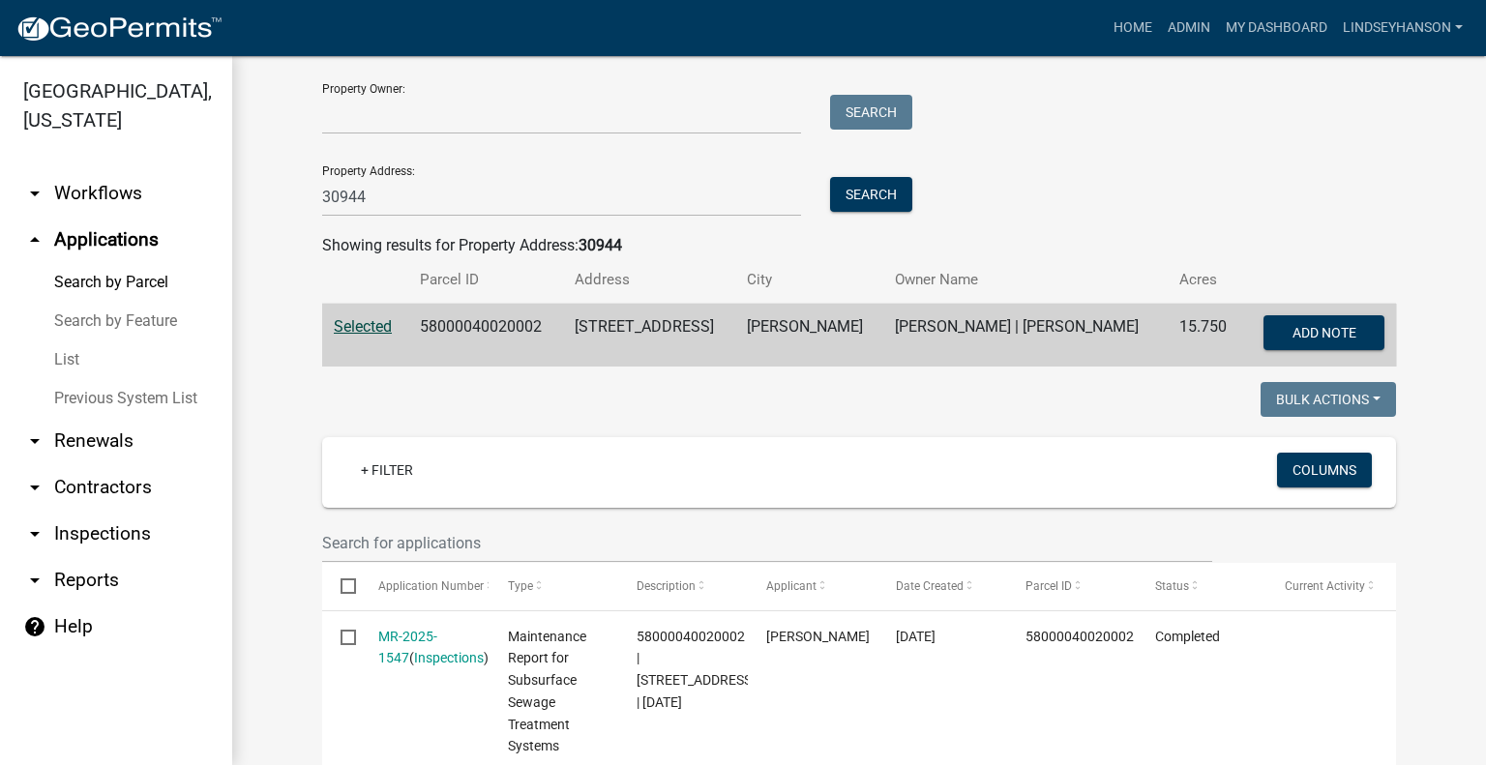
click at [448, 331] on td "58000040020002" at bounding box center [485, 336] width 154 height 64
copy td "58000040020002"
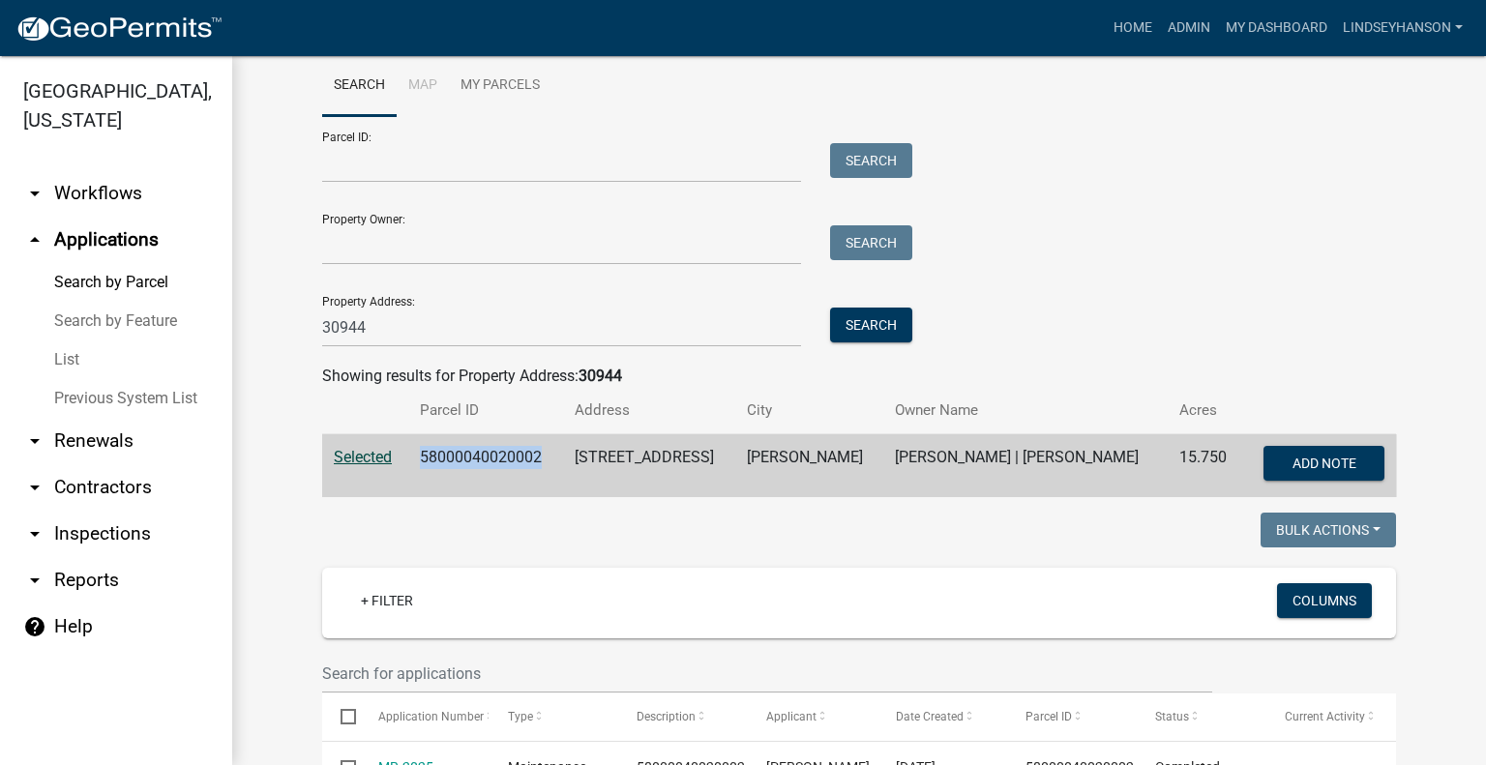
scroll to position [0, 0]
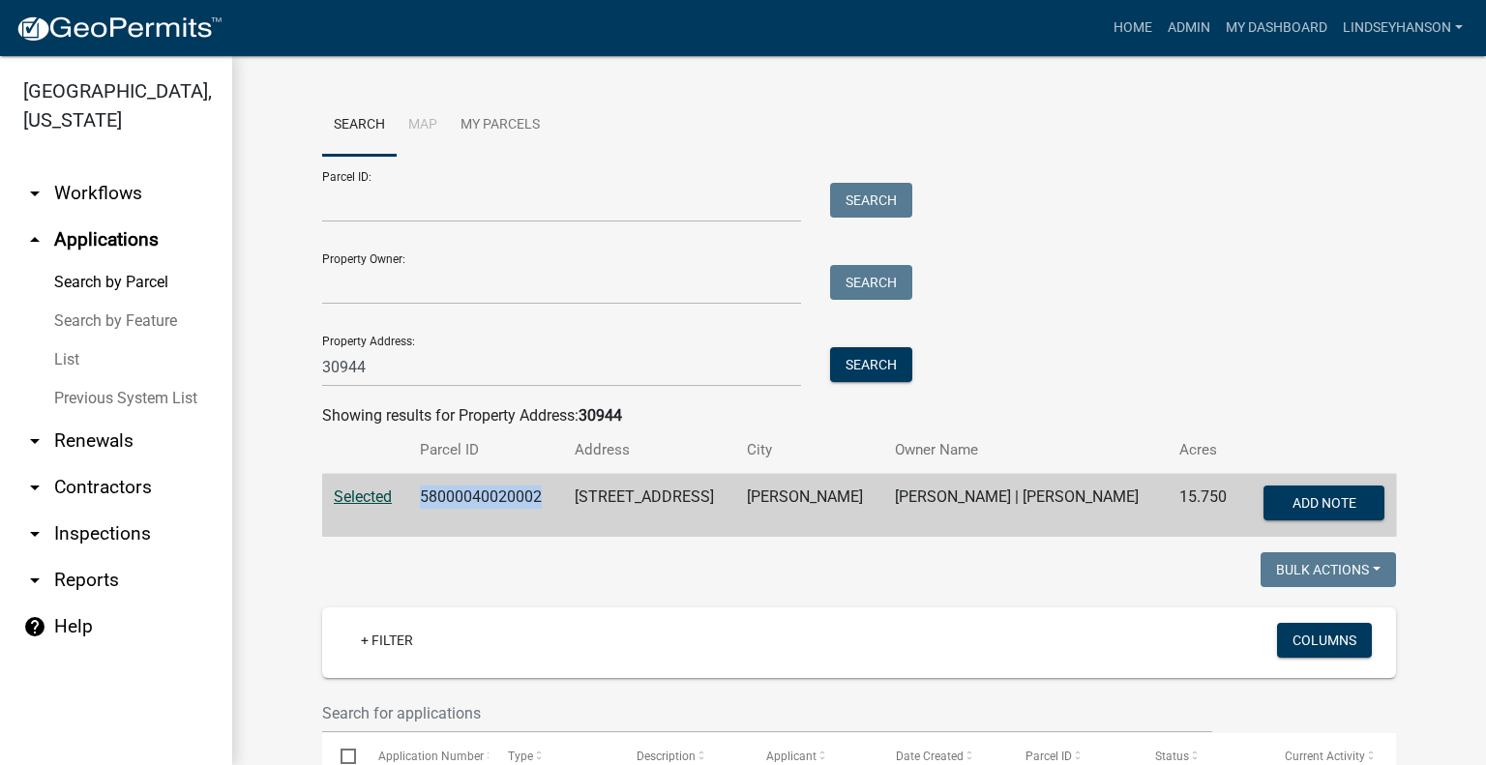
click at [139, 192] on link "arrow_drop_down Workflows" at bounding box center [116, 193] width 232 height 46
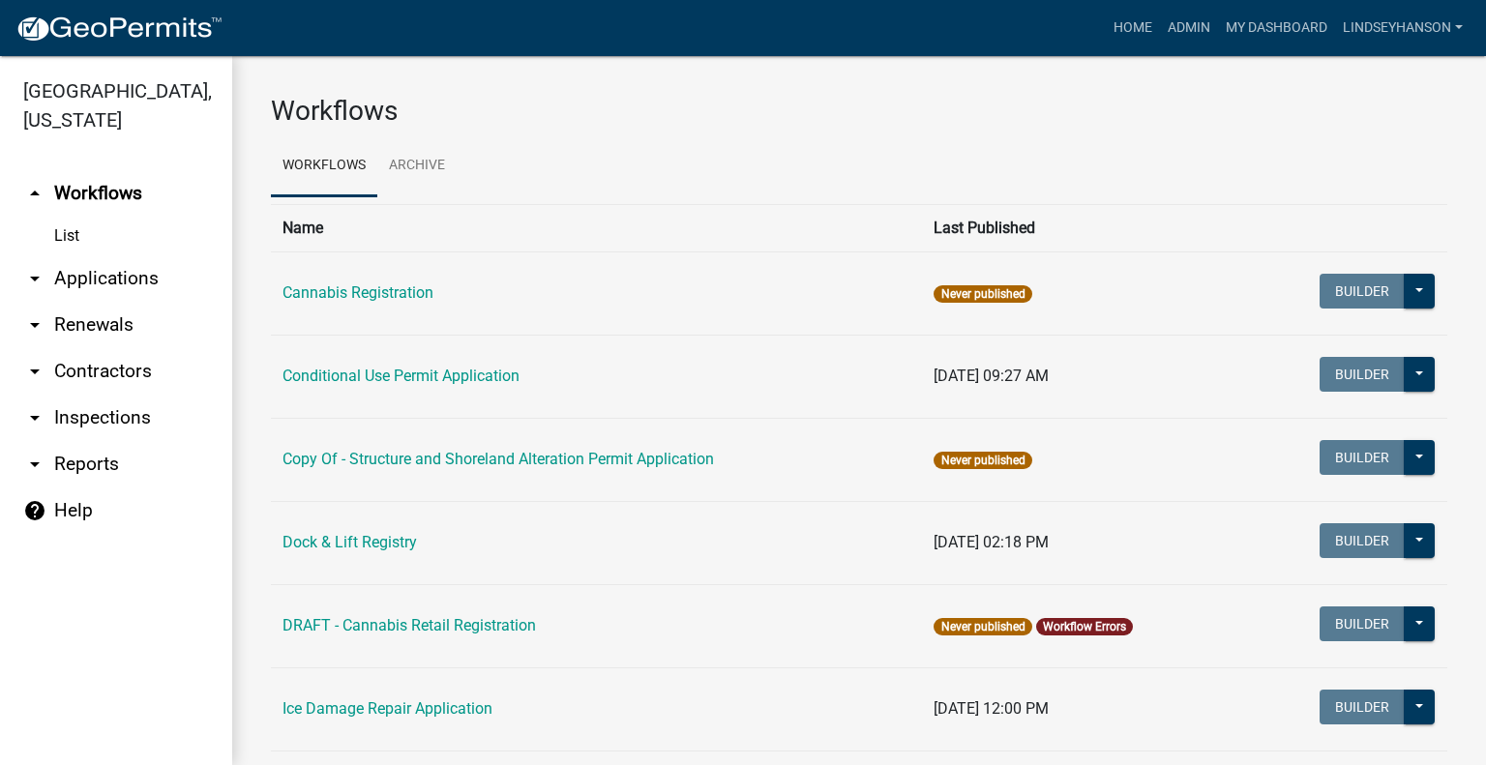
drag, startPoint x: 108, startPoint y: 274, endPoint x: 163, endPoint y: 275, distance: 55.1
click at [108, 275] on link "arrow_drop_down Applications" at bounding box center [116, 278] width 232 height 46
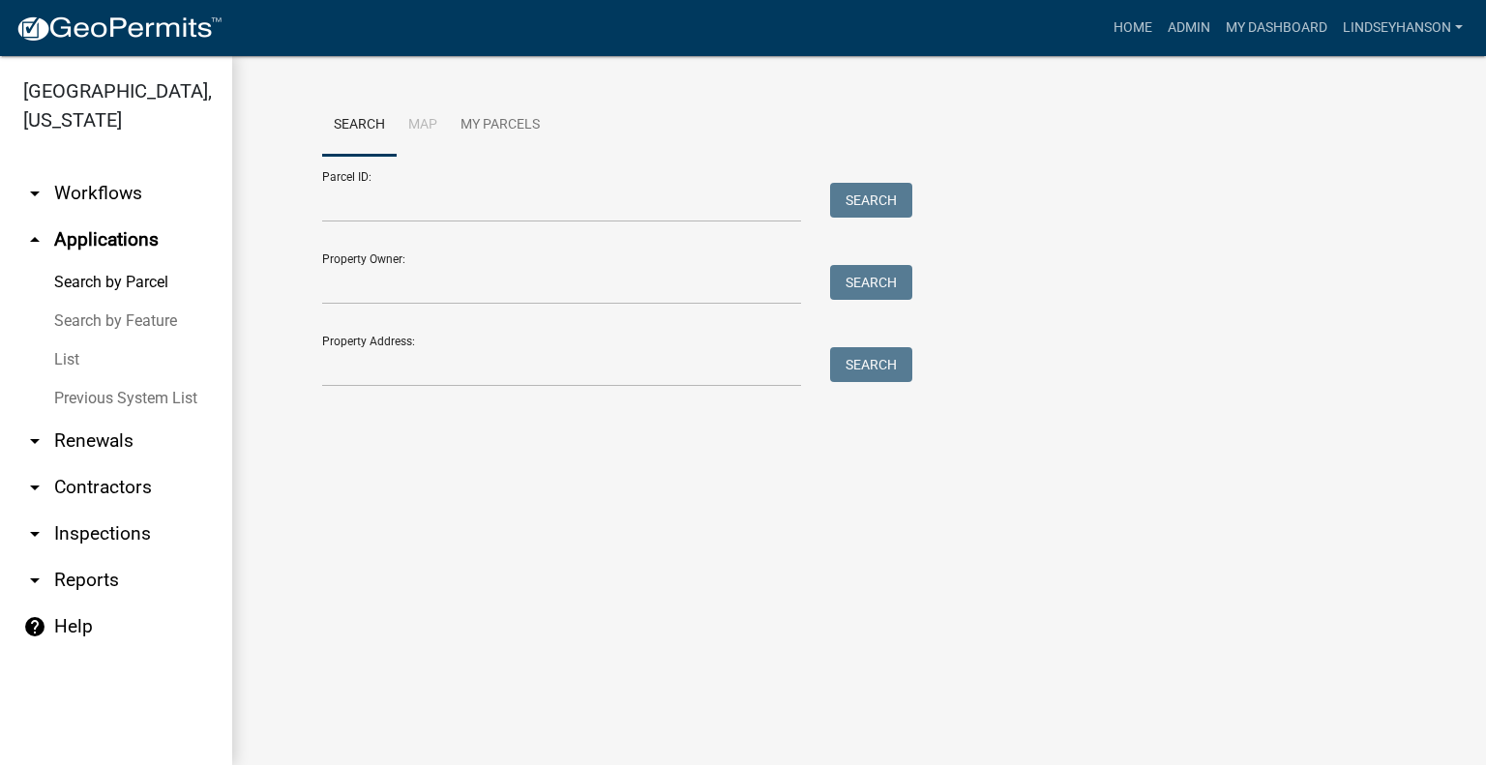
click at [148, 199] on link "arrow_drop_down Workflows" at bounding box center [116, 193] width 232 height 46
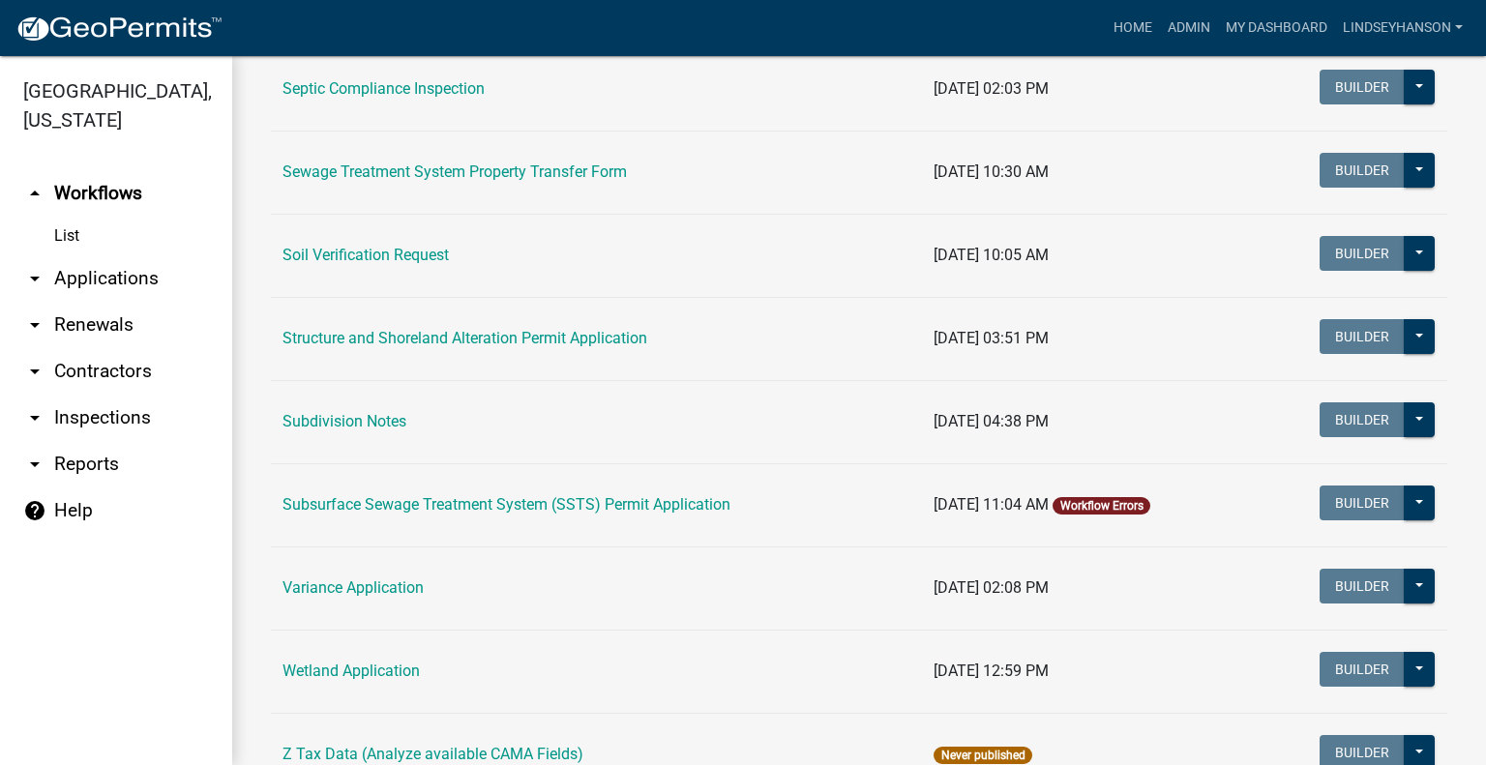
scroll to position [1129, 0]
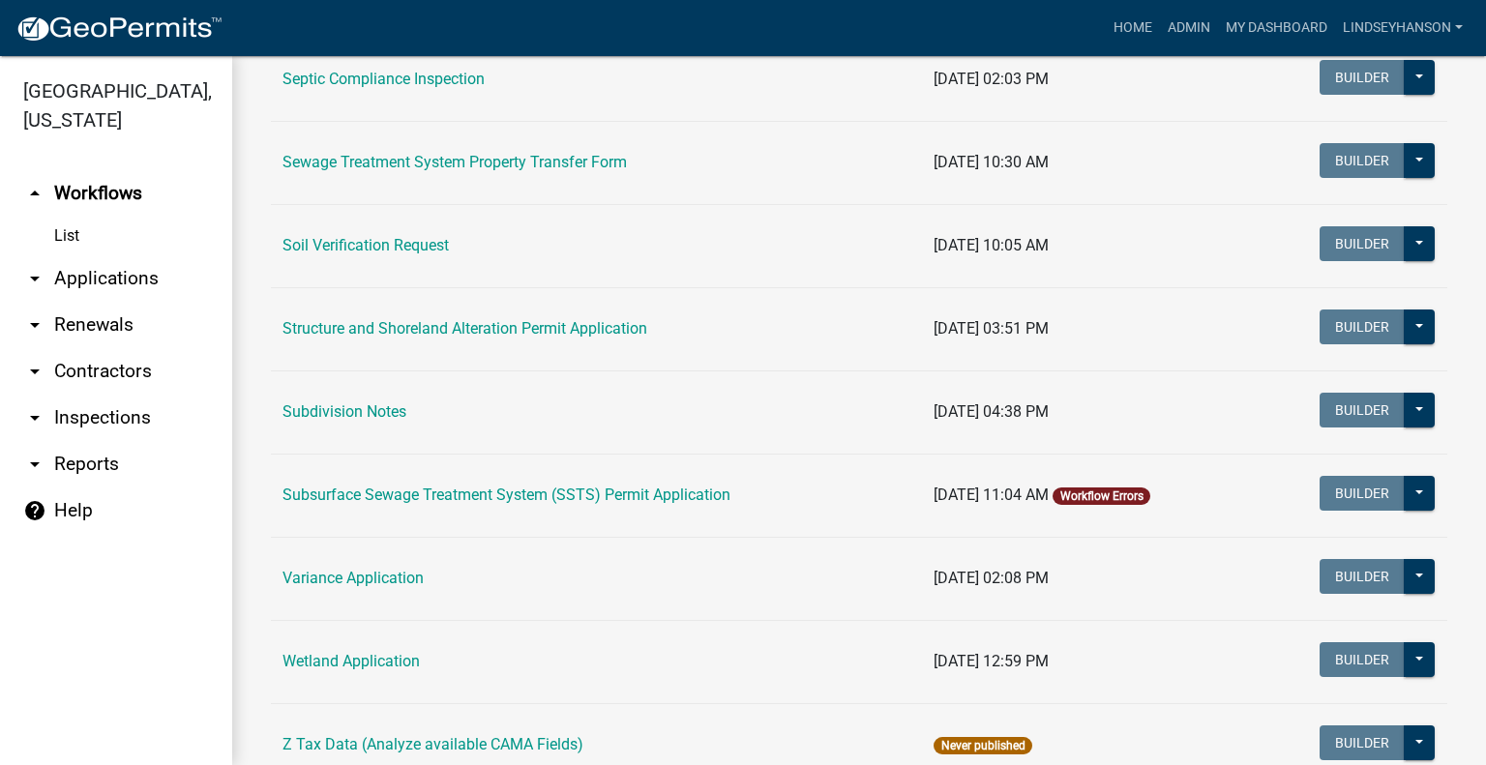
click at [598, 490] on link "Subsurface Sewage Treatment System (SSTS) Permit Application" at bounding box center [506, 495] width 448 height 18
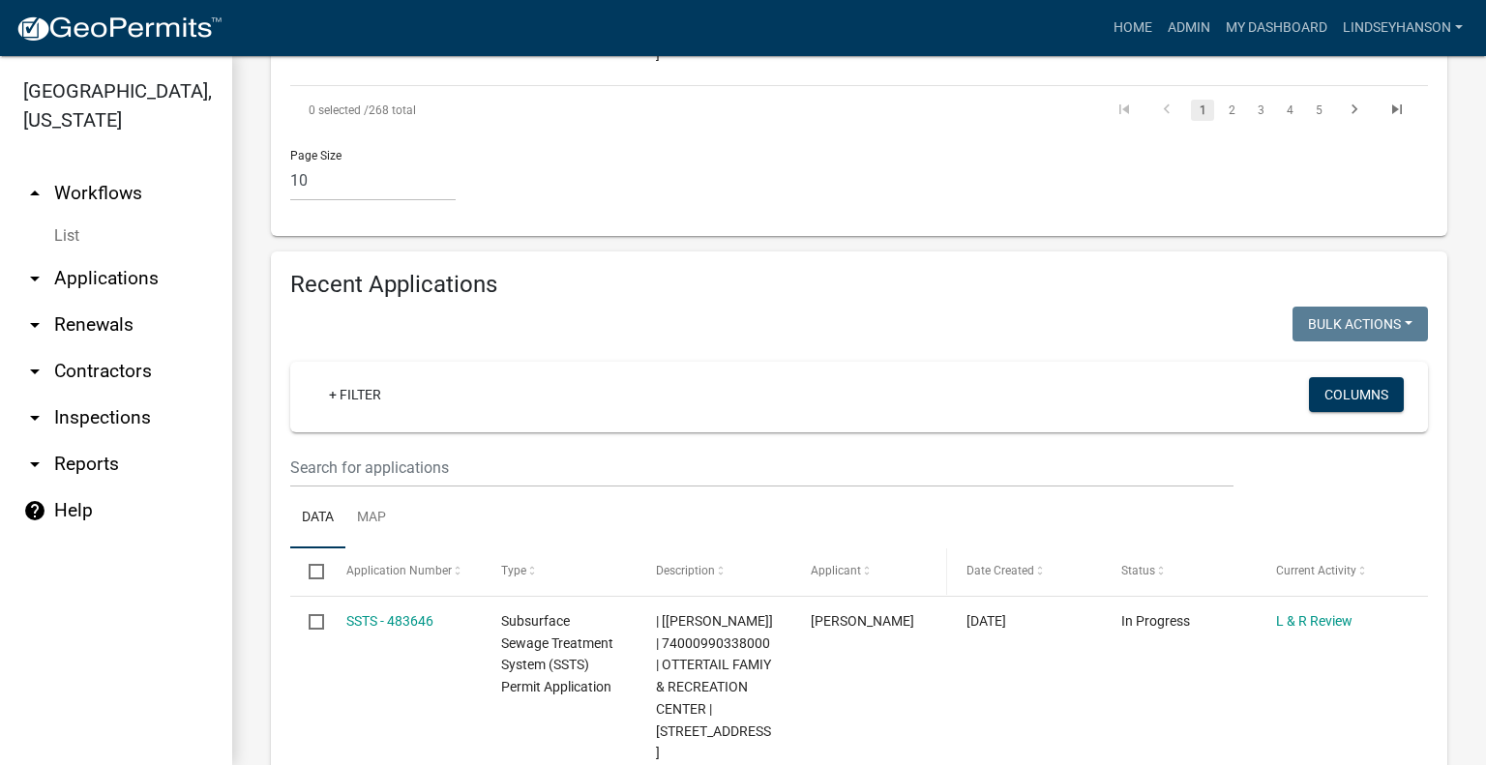
scroll to position [2351, 0]
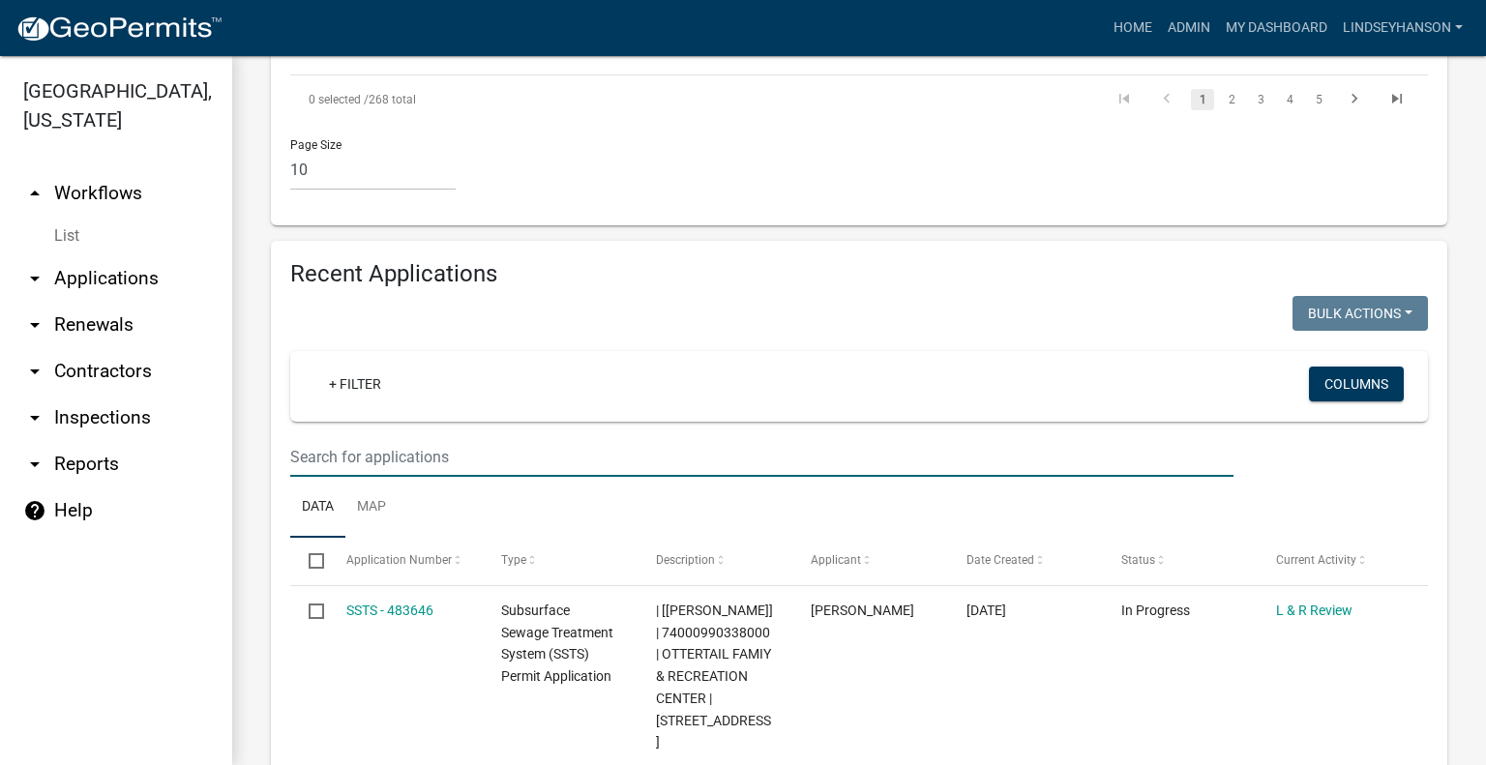
click at [604, 437] on input "text" at bounding box center [761, 457] width 943 height 40
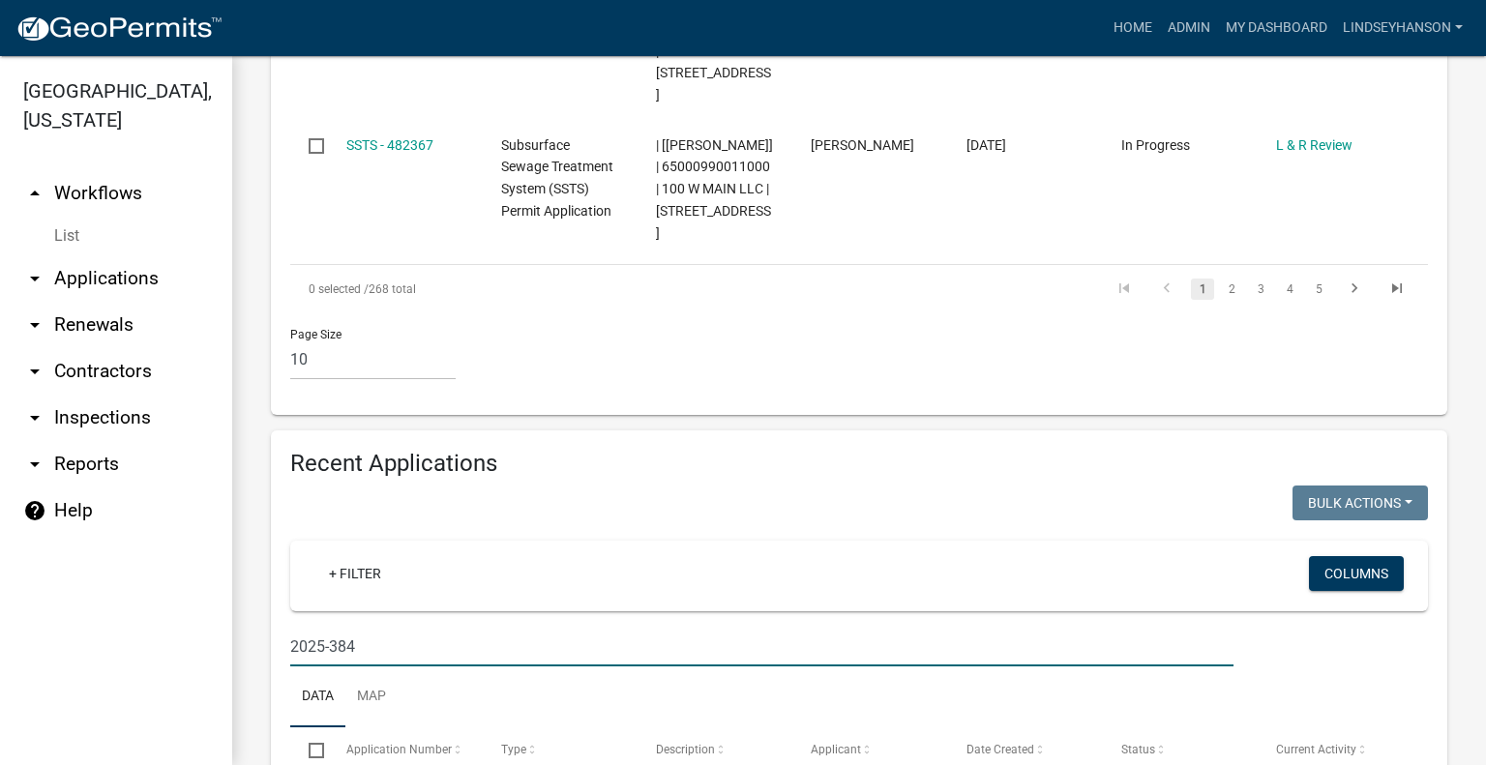
type input "2025-384"
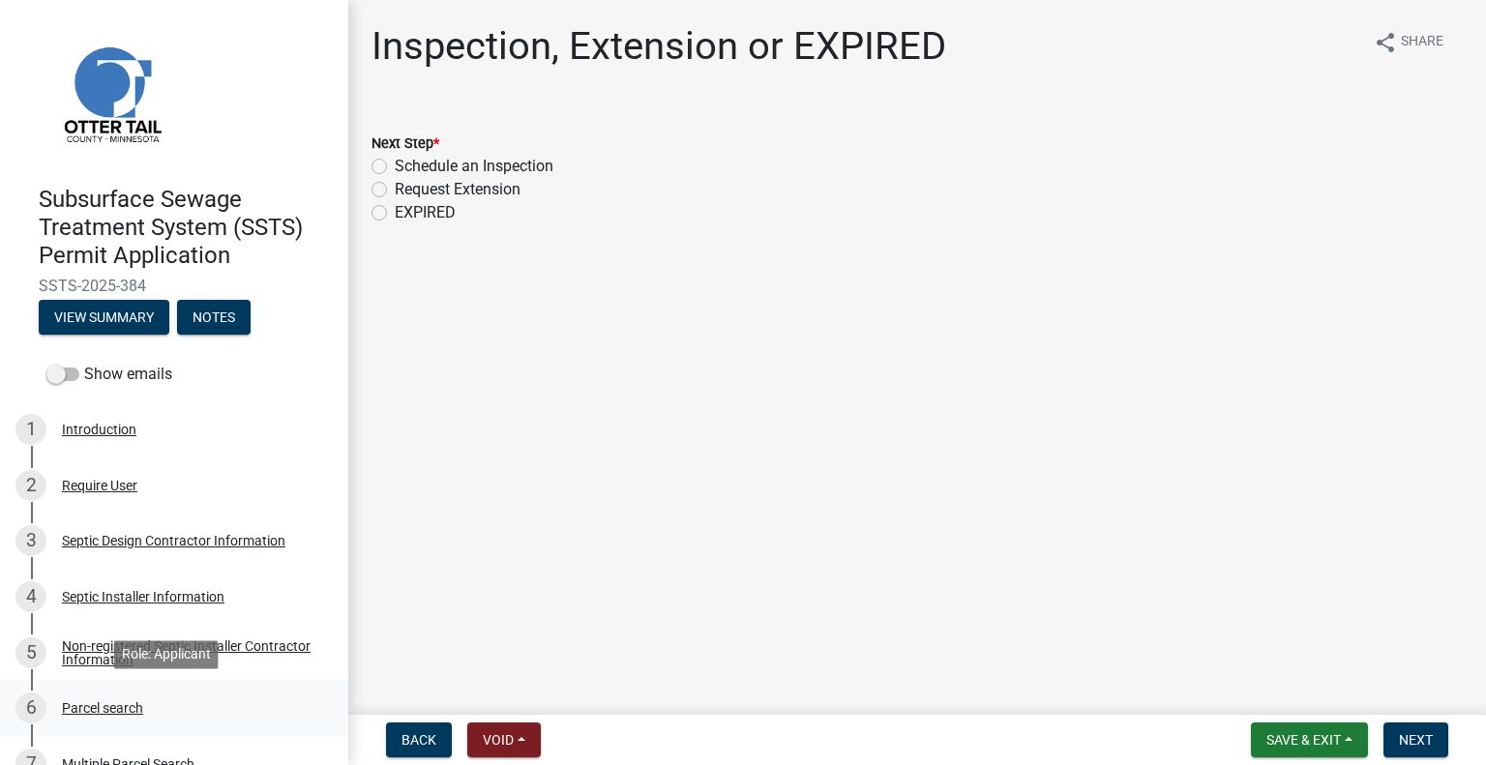
click at [117, 710] on div "Parcel search" at bounding box center [102, 708] width 81 height 14
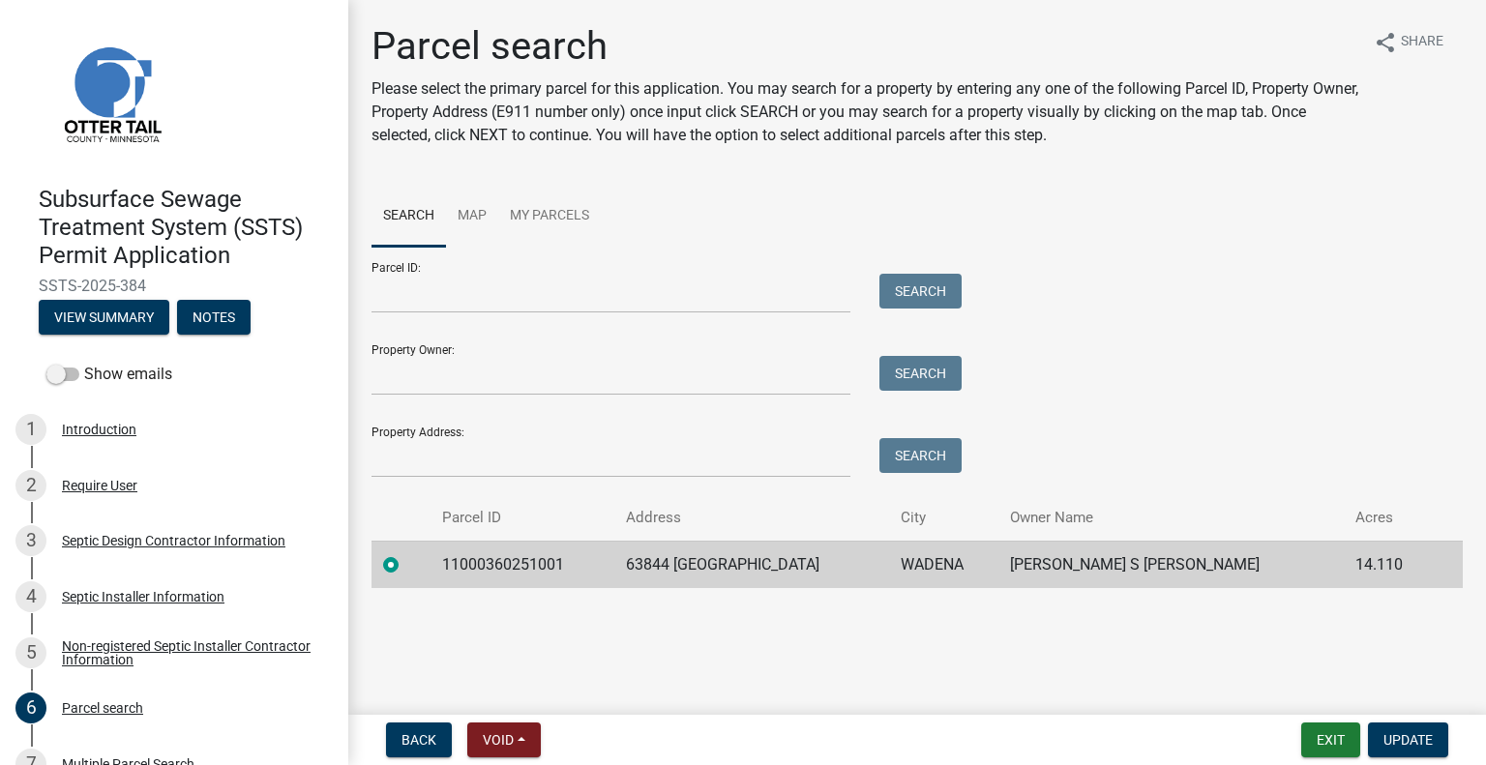
click at [526, 562] on td "11000360251001" at bounding box center [522, 564] width 184 height 47
click at [526, 564] on td "11000360251001" at bounding box center [522, 564] width 184 height 47
click at [529, 562] on td "11000360251001" at bounding box center [522, 564] width 184 height 47
copy td "11000360251001"
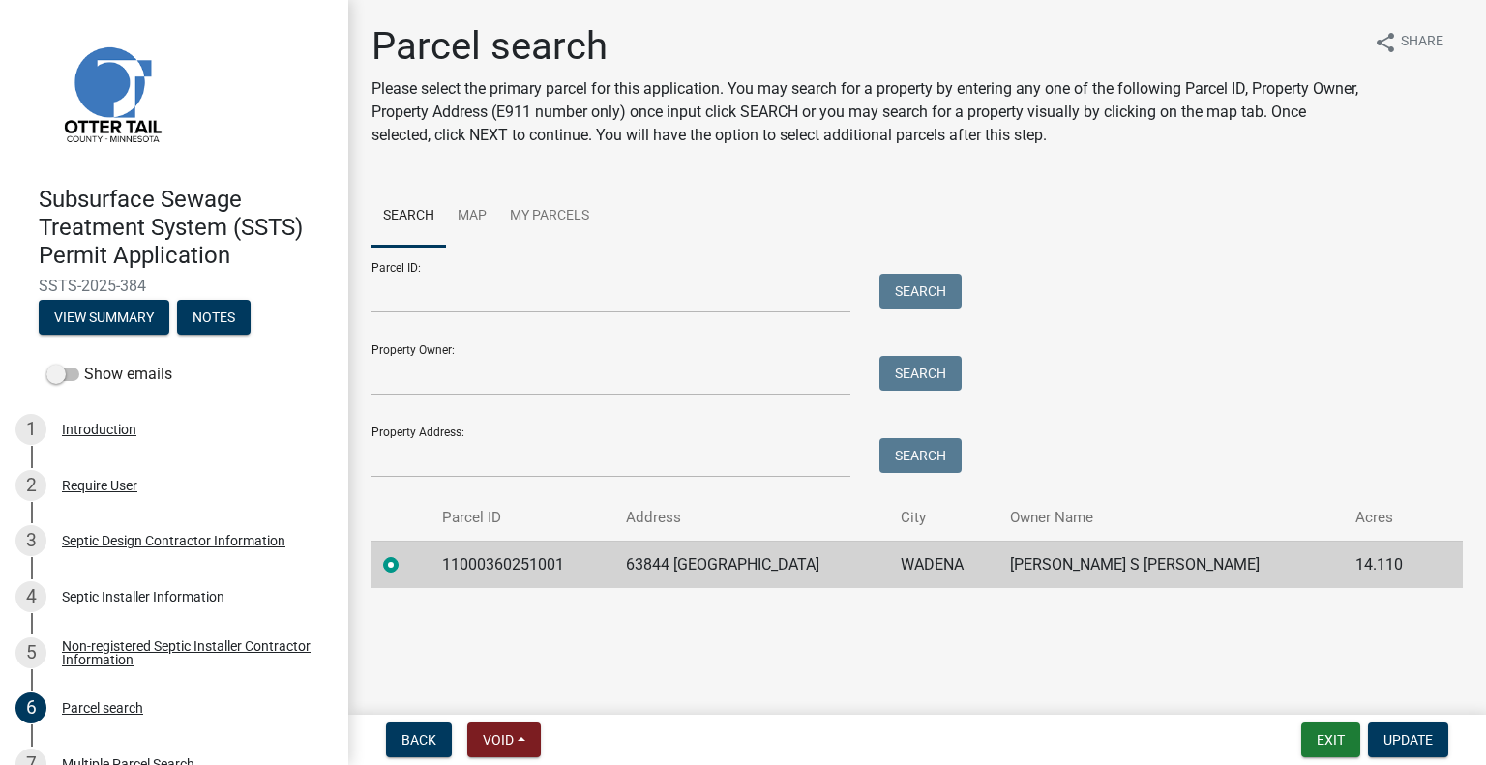
click at [738, 572] on td "63844 290TH ST" at bounding box center [751, 564] width 275 height 47
click at [738, 571] on td "63844 290TH ST" at bounding box center [751, 564] width 275 height 47
copy td "63844 290TH ST"
click at [967, 561] on td "WADENA" at bounding box center [943, 564] width 109 height 47
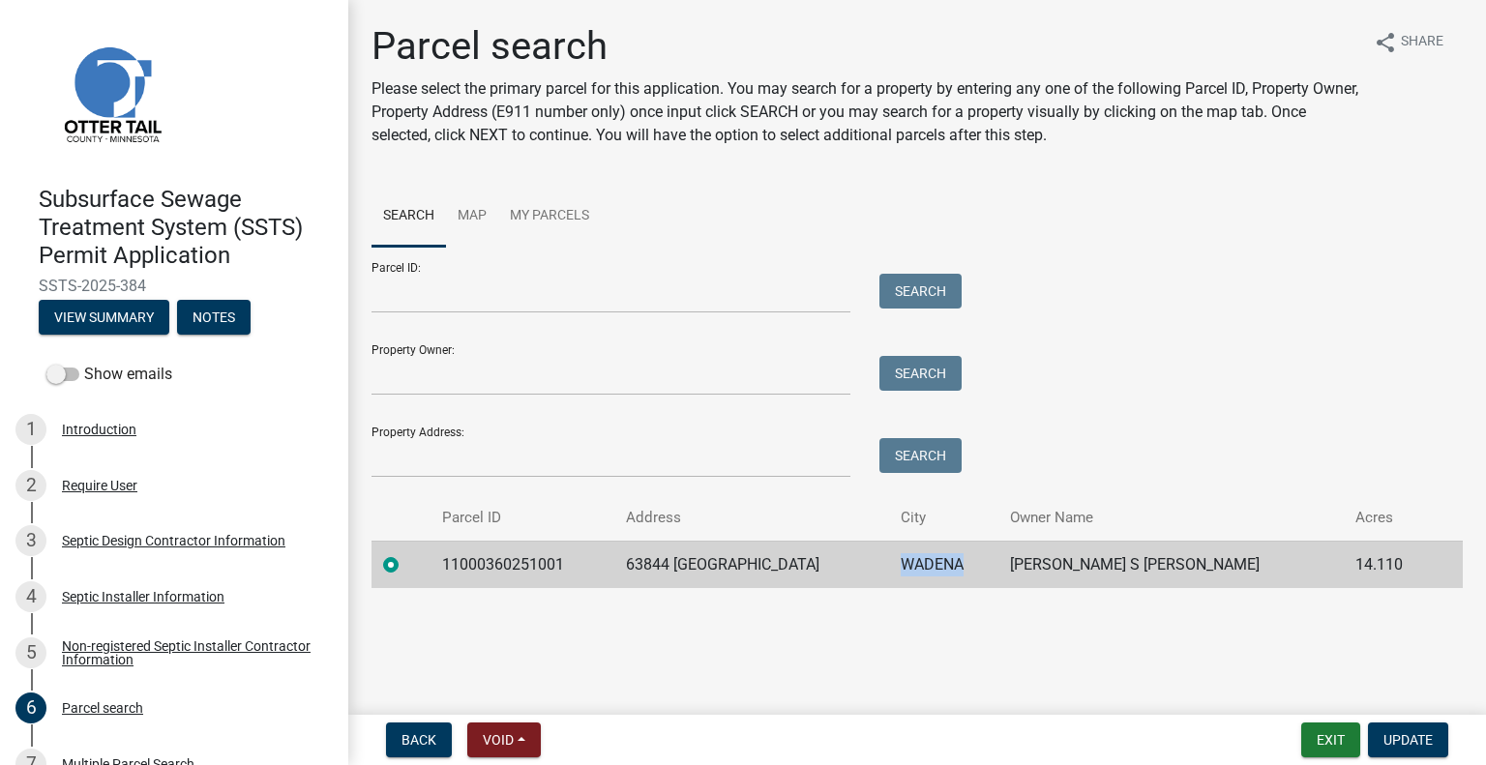
click at [967, 561] on td "WADENA" at bounding box center [943, 564] width 109 height 47
copy td "WADENA"
click at [1122, 562] on td "CONNOR S DAILEY" at bounding box center [1170, 564] width 345 height 47
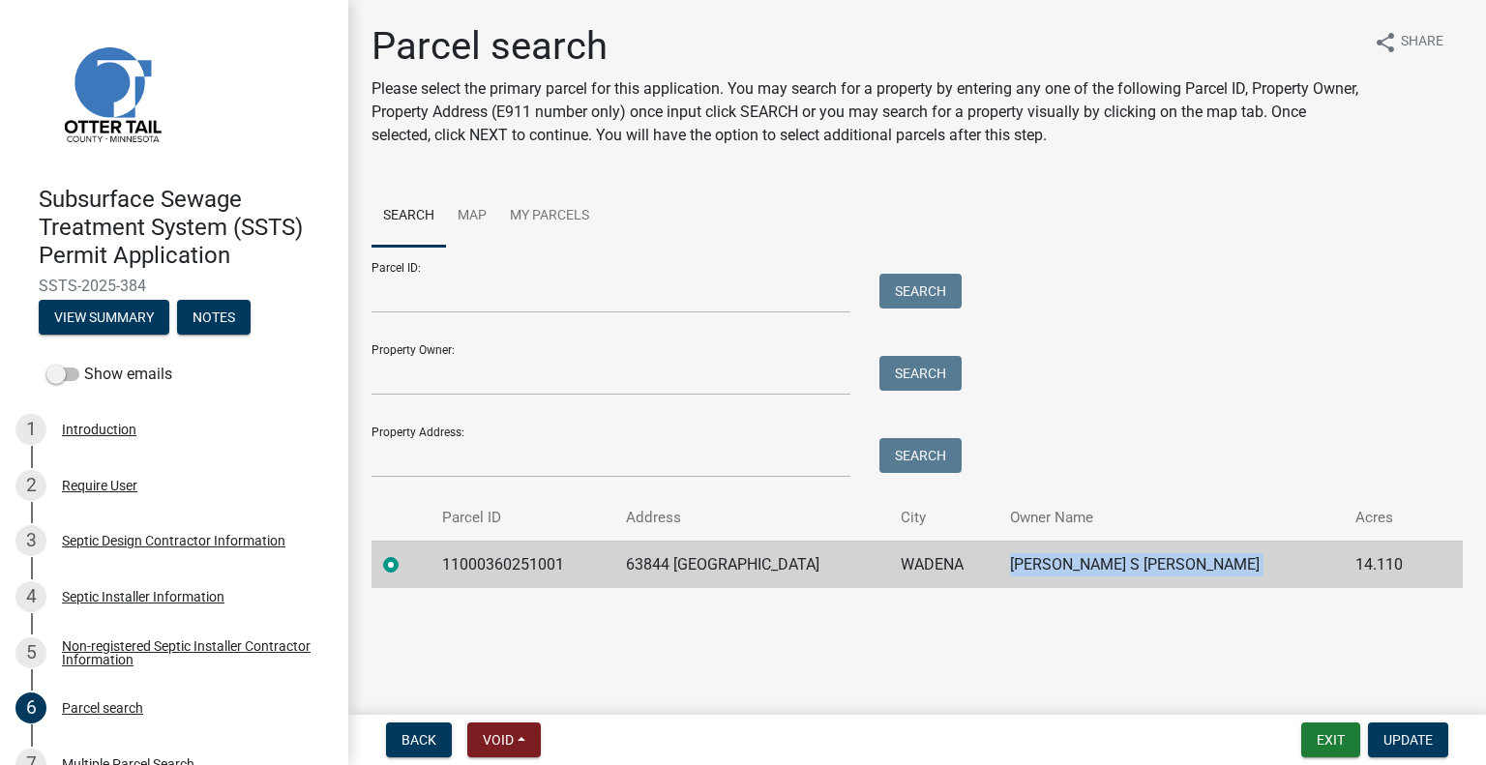
copy td "CONNOR S DAILEY"
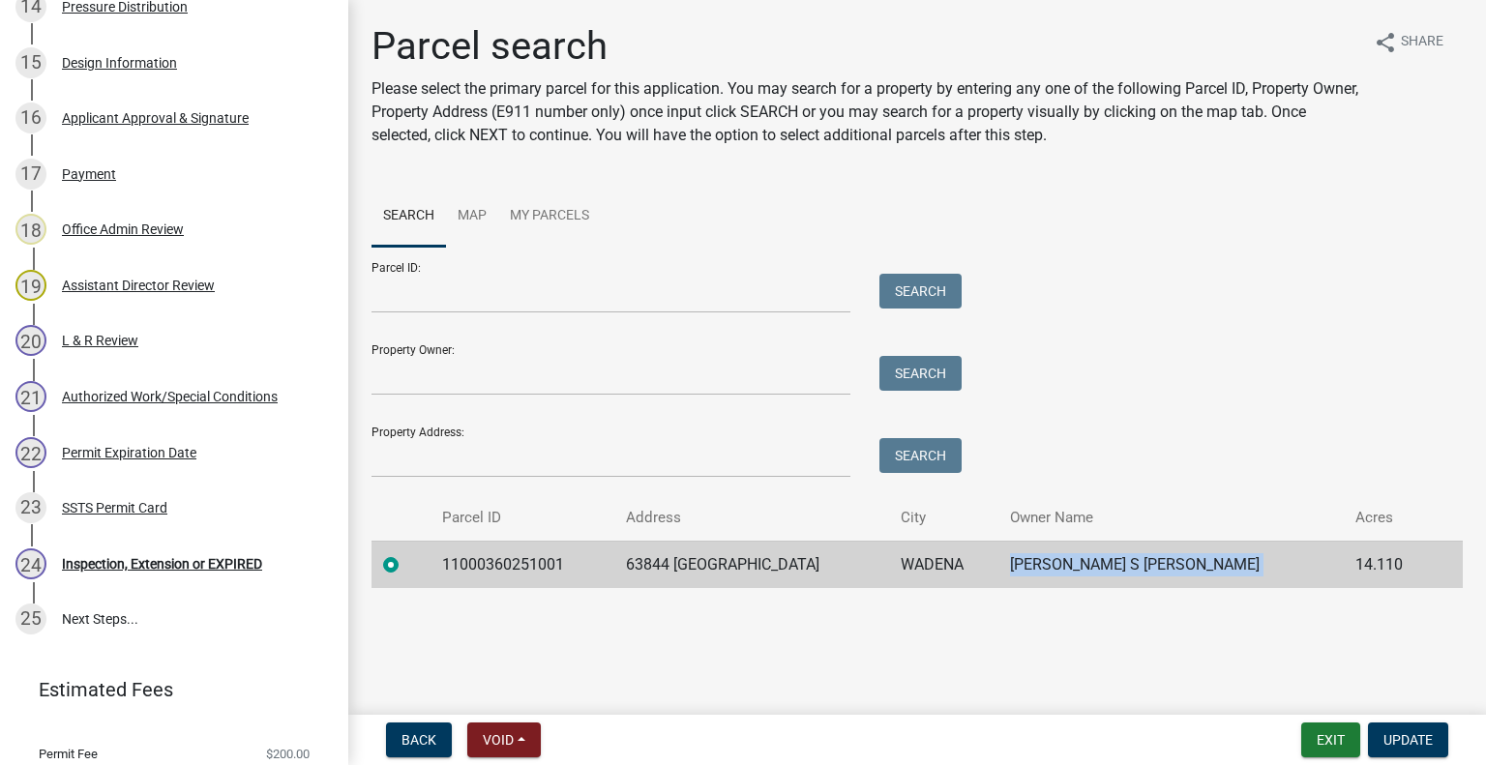
scroll to position [1209, 0]
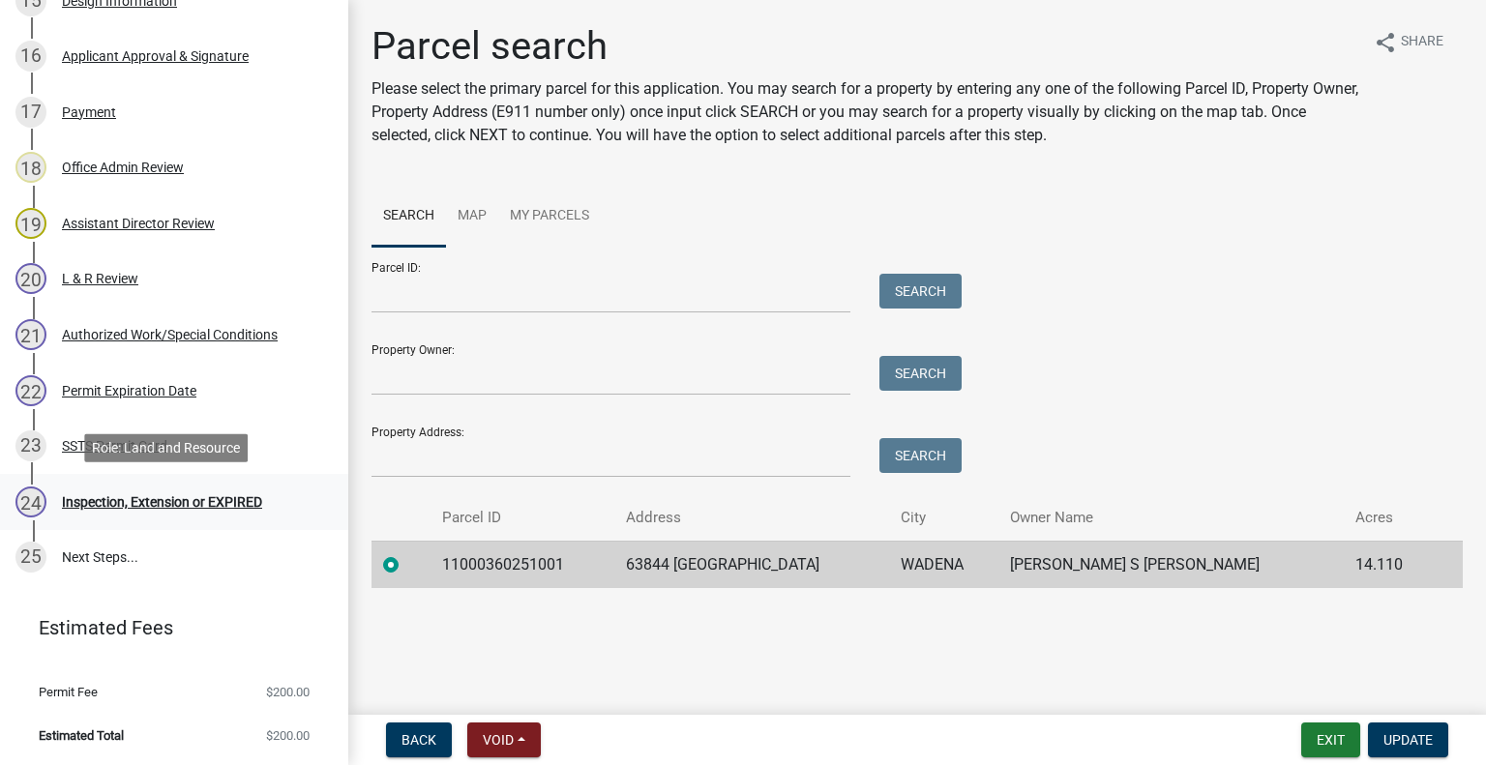
click at [157, 510] on div "24 Inspection, Extension or EXPIRED" at bounding box center [166, 502] width 302 height 31
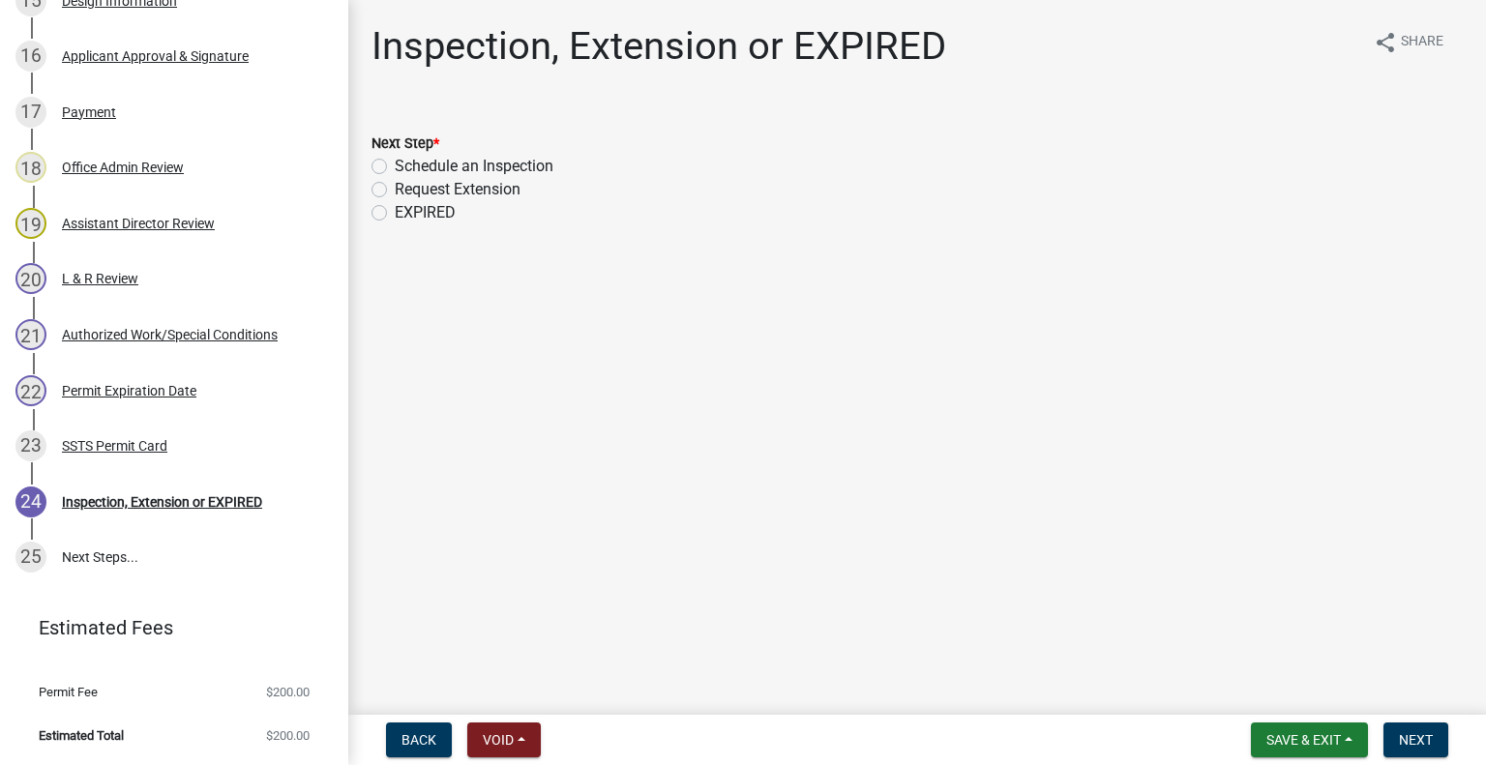
click at [506, 167] on label "Schedule an Inspection" at bounding box center [474, 166] width 159 height 23
click at [407, 167] on input "Schedule an Inspection" at bounding box center [401, 161] width 13 height 13
radio input "true"
click at [1413, 724] on button "Next" at bounding box center [1415, 740] width 65 height 35
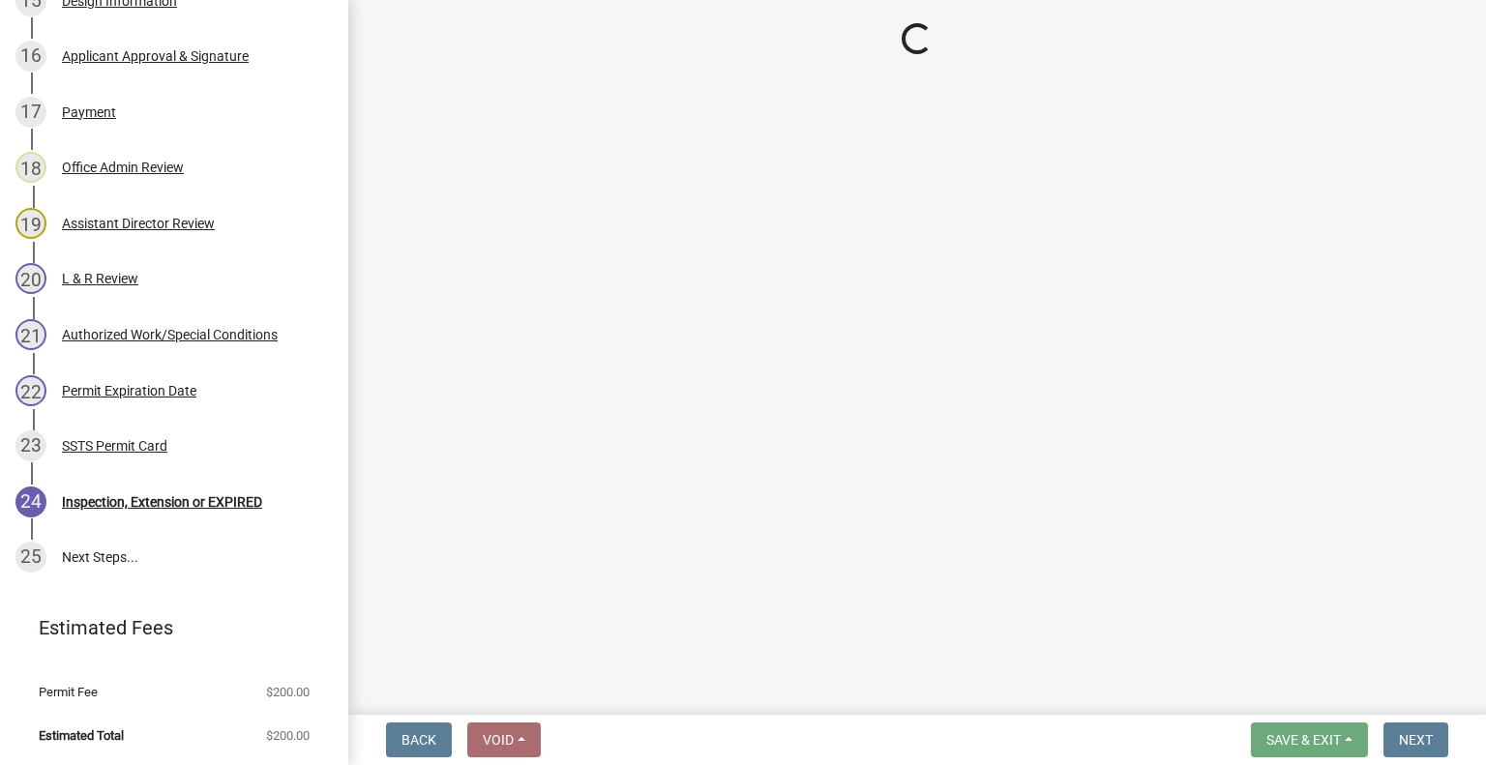
scroll to position [1265, 0]
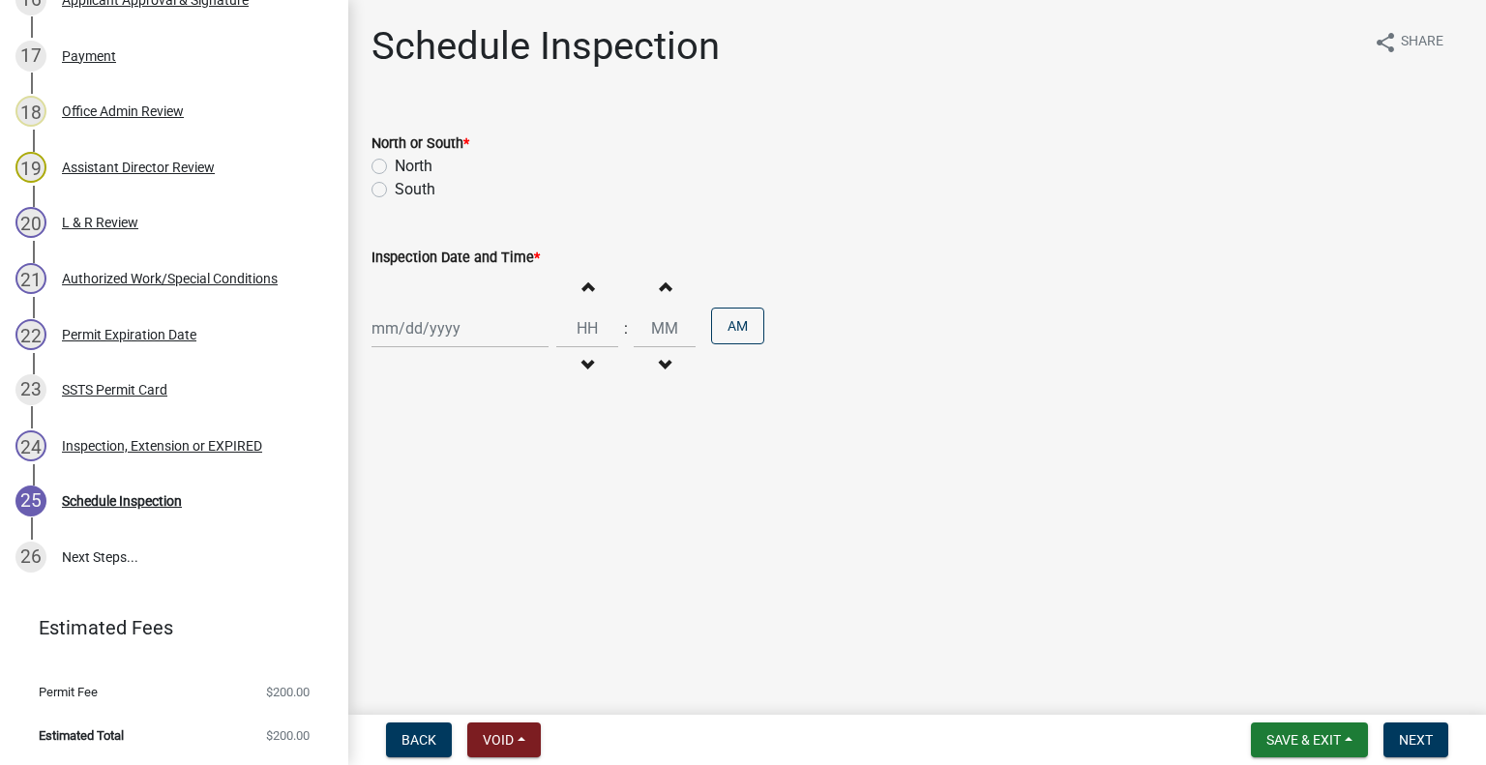
click at [421, 165] on label "North" at bounding box center [414, 166] width 38 height 23
click at [407, 165] on input "North" at bounding box center [401, 161] width 13 height 13
radio input "true"
click at [450, 334] on div at bounding box center [459, 329] width 177 height 40
select select "9"
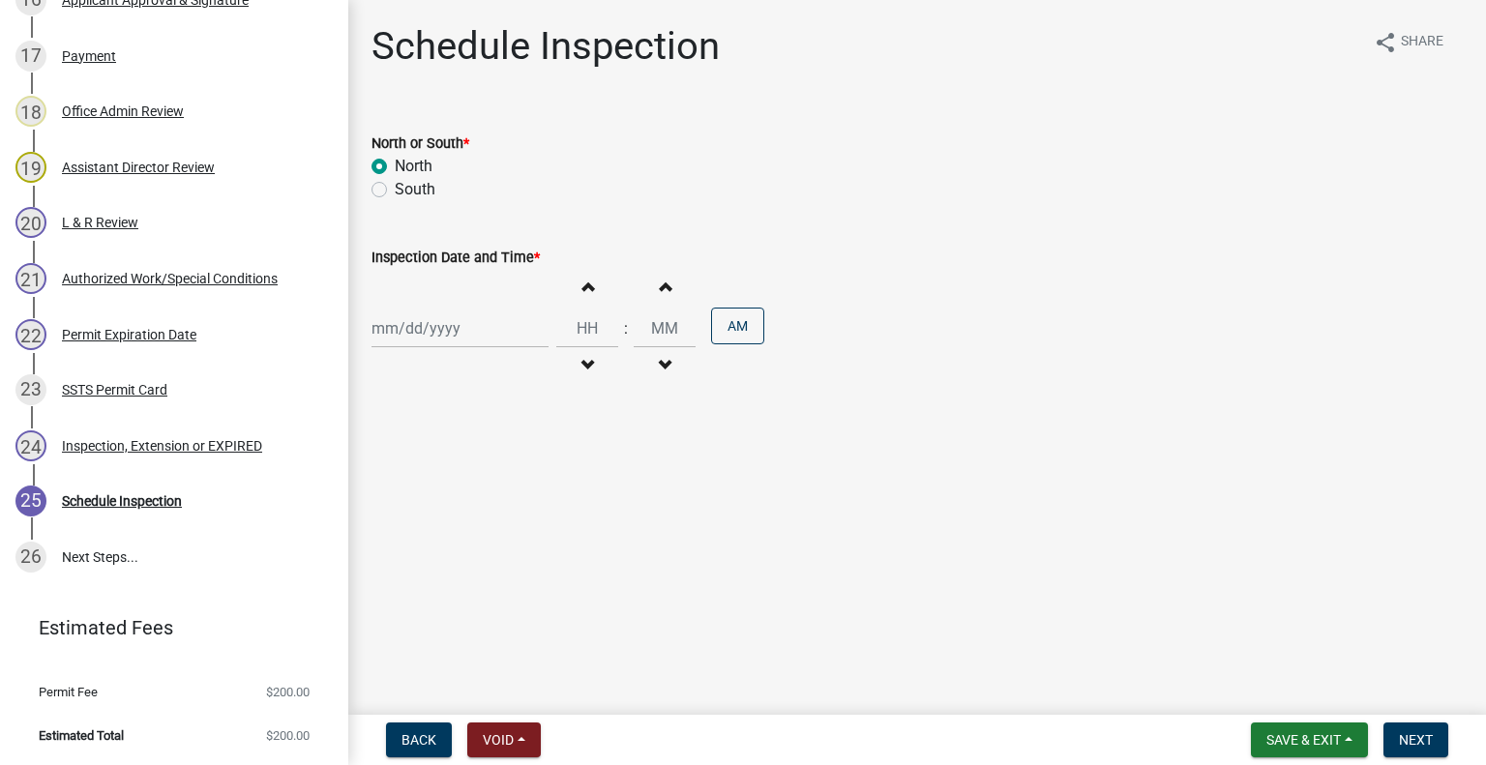
select select "2025"
click at [390, 545] on div "29" at bounding box center [390, 555] width 31 height 31
type input "09/29/2025"
click at [585, 362] on span "button" at bounding box center [587, 365] width 10 height 15
type input "11"
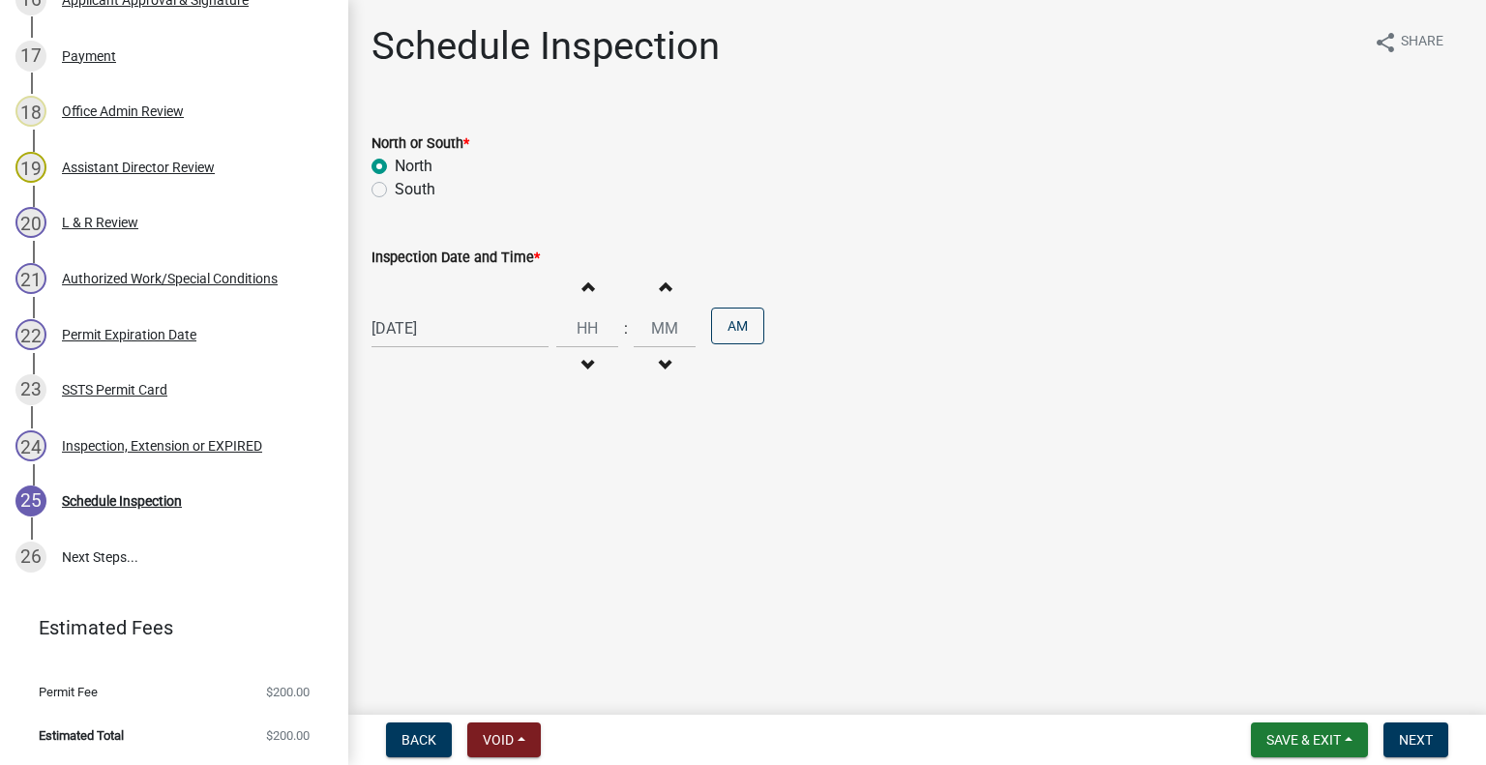
type input "00"
click at [582, 363] on span "button" at bounding box center [587, 365] width 10 height 15
type input "10"
click at [751, 330] on button "PM" at bounding box center [737, 326] width 53 height 37
click at [1413, 722] on nav "Back Void Withdraw Lock Expire Void Save & Exit Save Save & Exit Next" at bounding box center [916, 740] width 1137 height 50
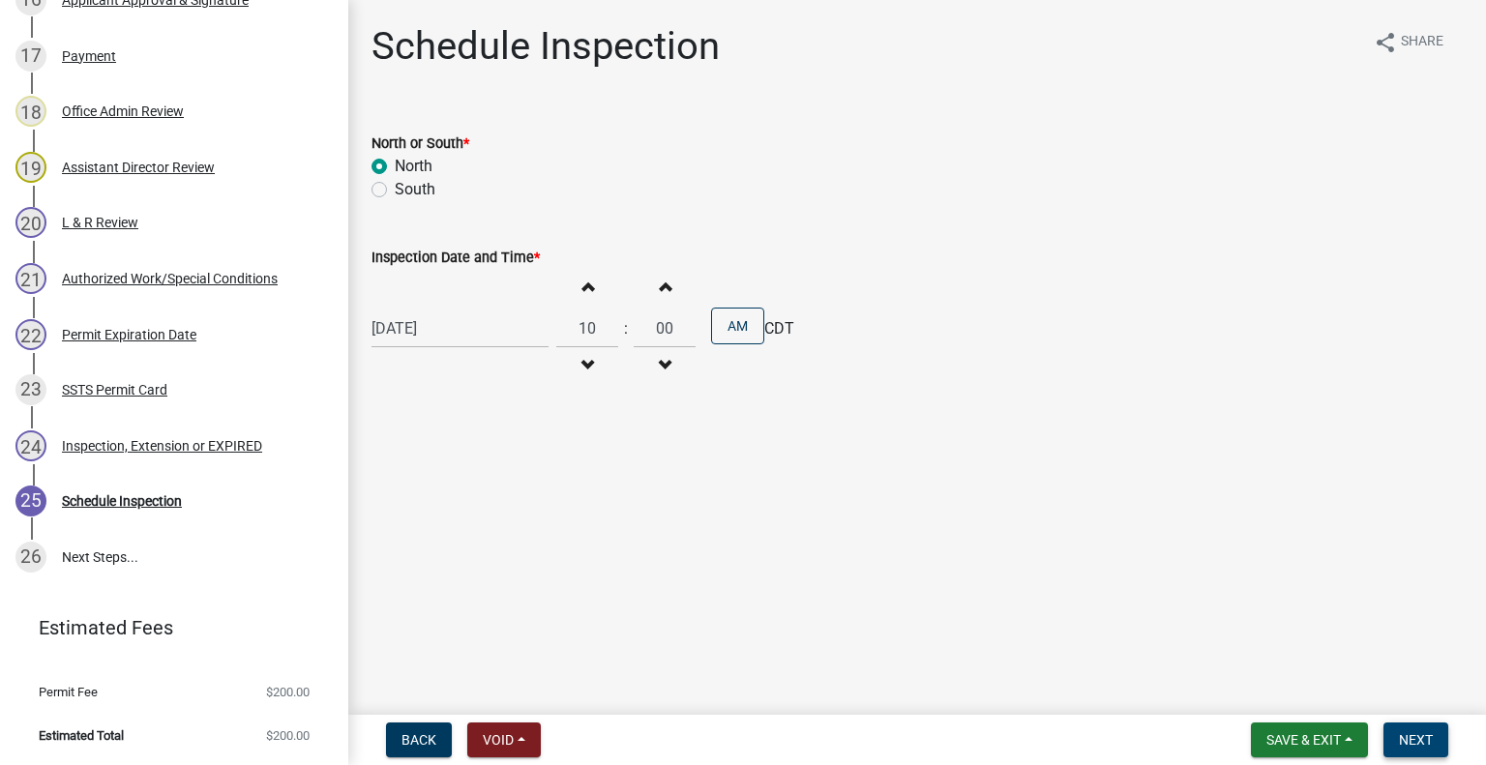
click at [1412, 739] on span "Next" at bounding box center [1416, 739] width 34 height 15
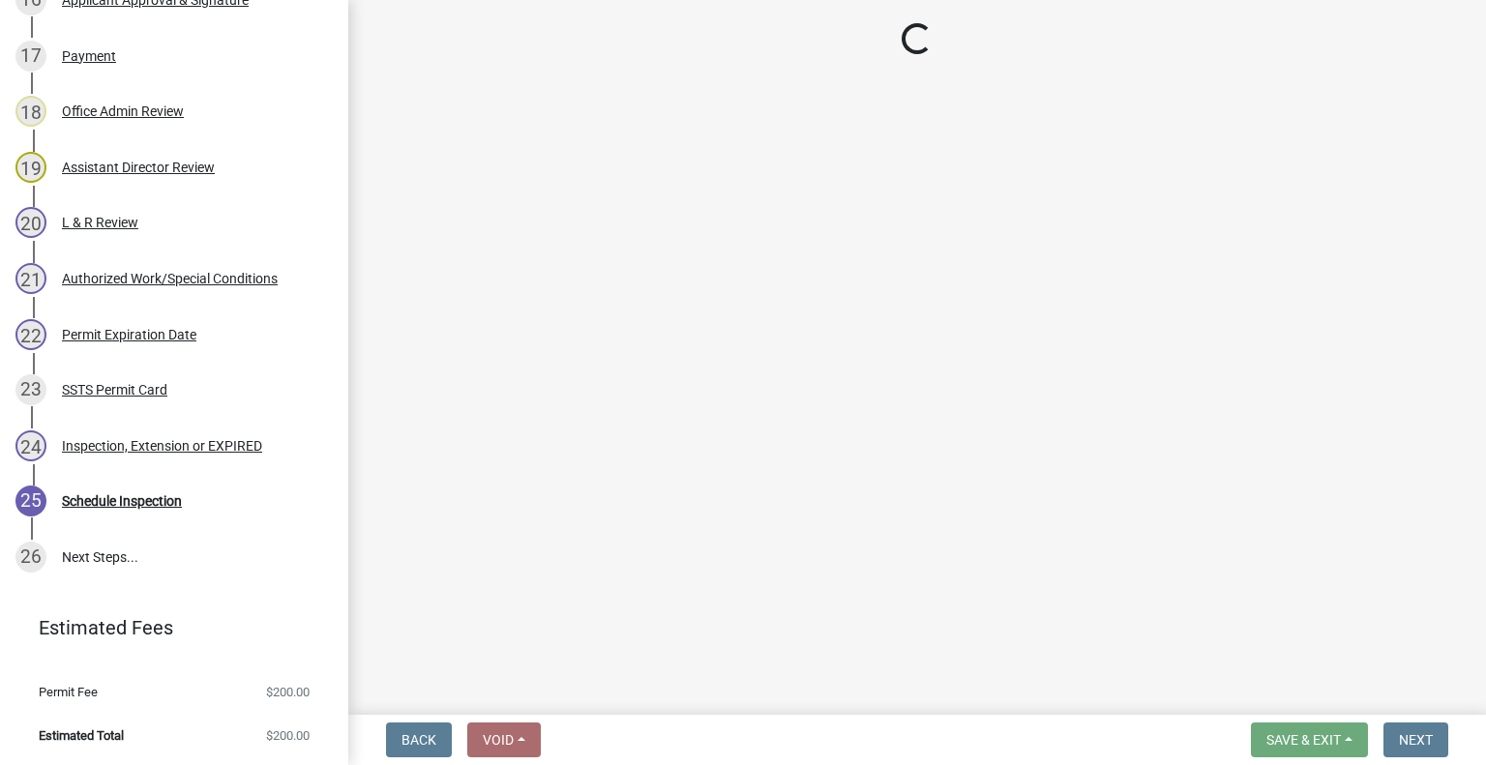
scroll to position [1432, 0]
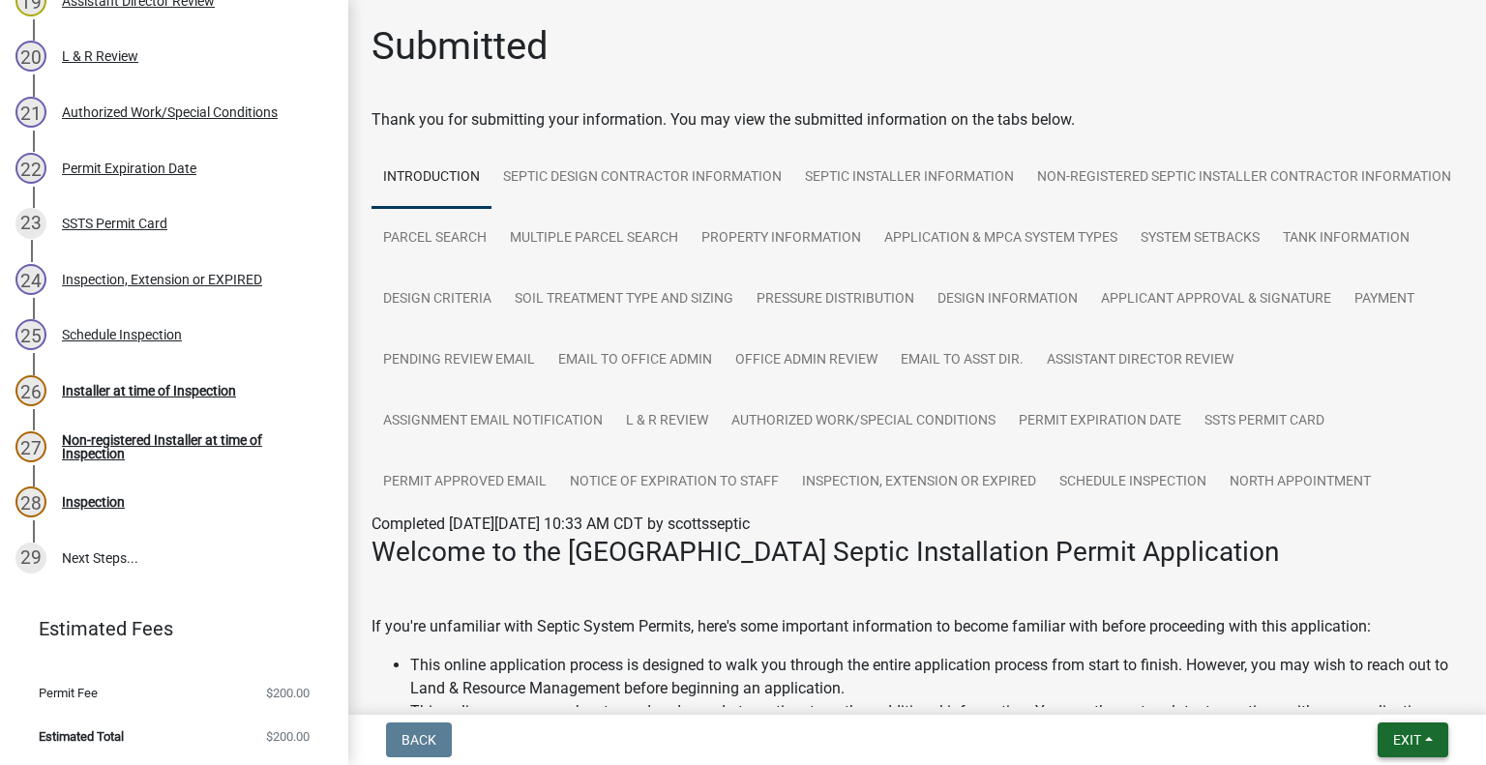
click at [1393, 734] on span "Exit" at bounding box center [1407, 739] width 28 height 15
click at [1378, 692] on button "Save & Exit" at bounding box center [1371, 689] width 155 height 46
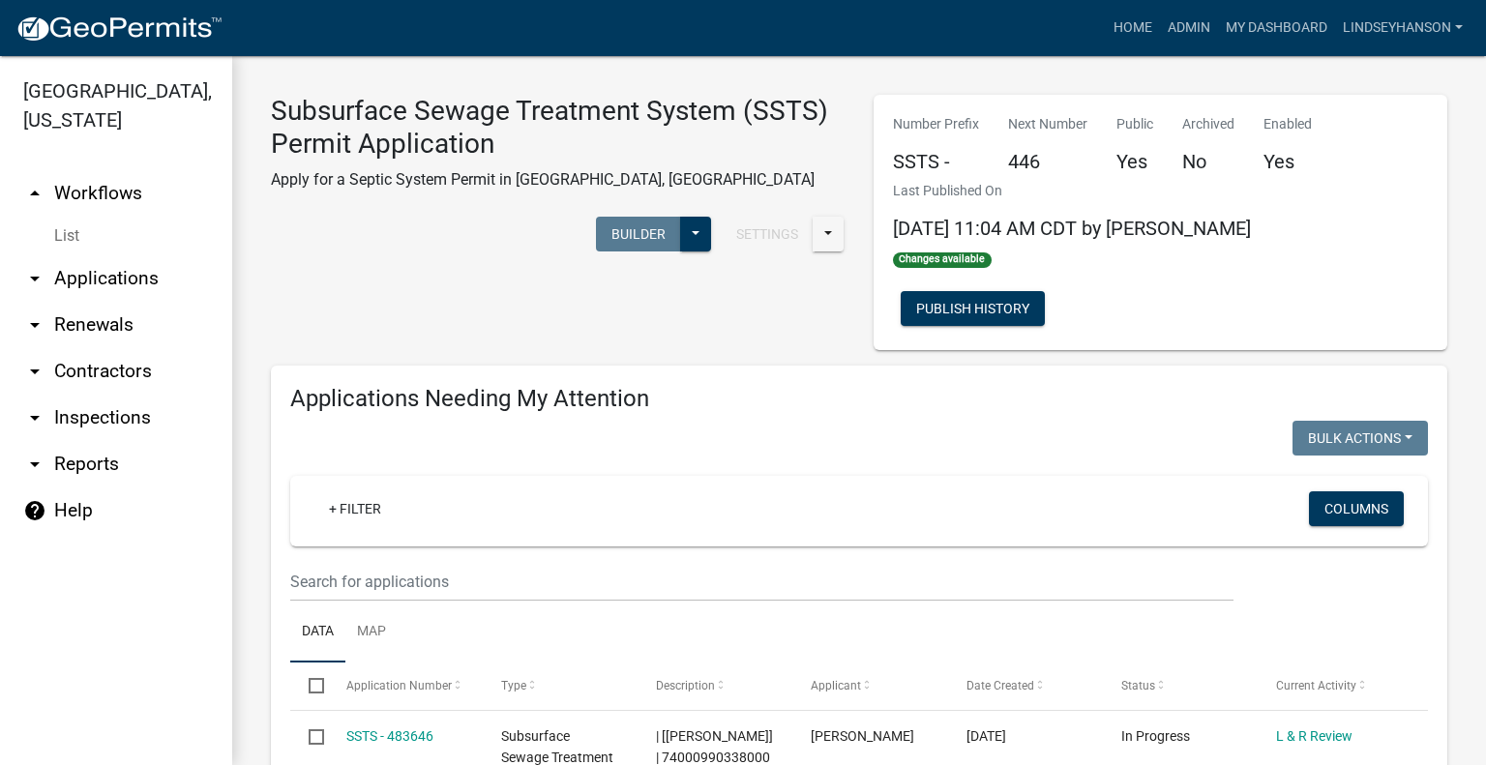
click at [162, 275] on link "arrow_drop_down Applications" at bounding box center [116, 278] width 232 height 46
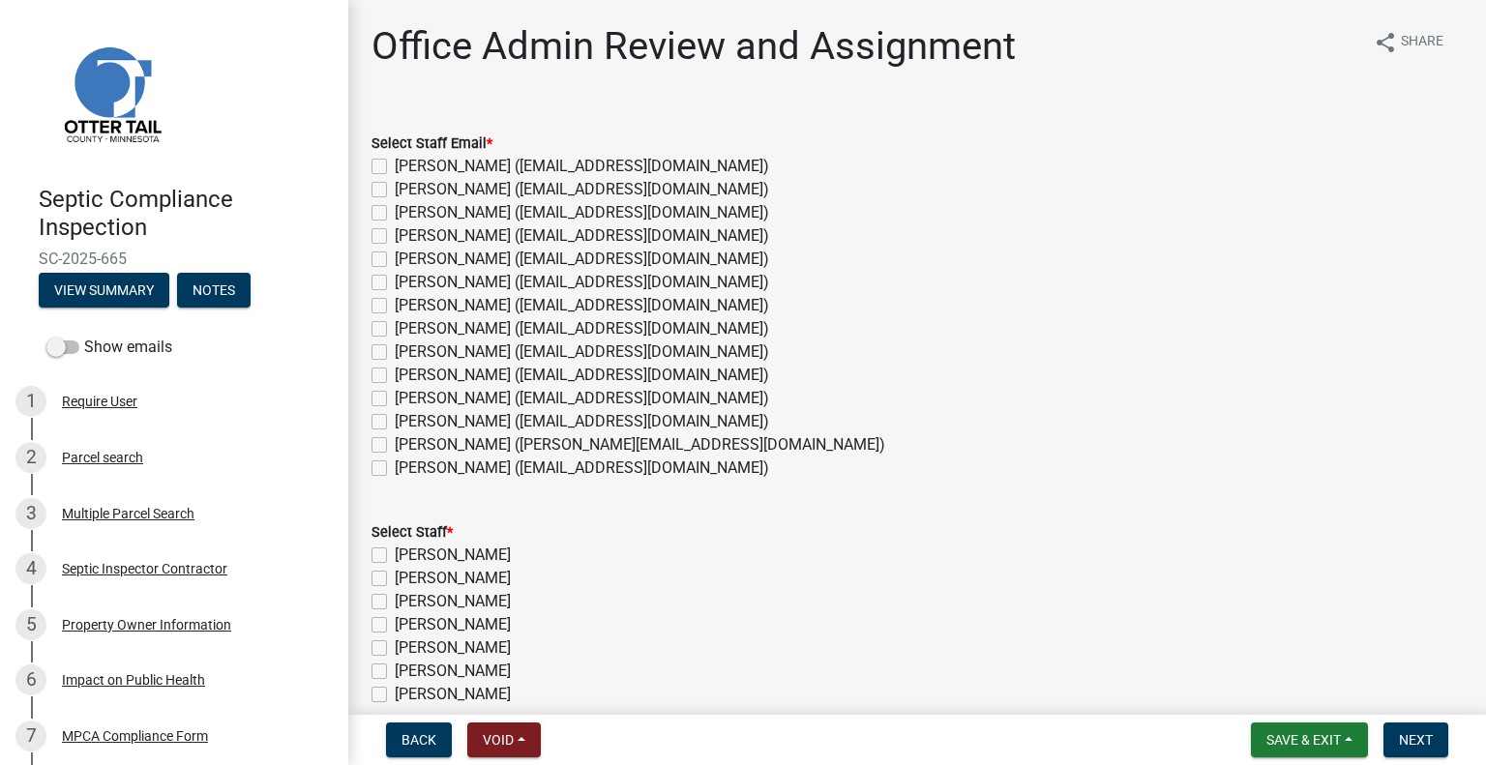
click at [487, 428] on label "[PERSON_NAME] ([EMAIL_ADDRESS][DOMAIN_NAME])" at bounding box center [582, 421] width 374 height 23
click at [407, 423] on input "[PERSON_NAME] ([EMAIL_ADDRESS][DOMAIN_NAME])" at bounding box center [401, 416] width 13 height 13
checkbox input "true"
checkbox input "false"
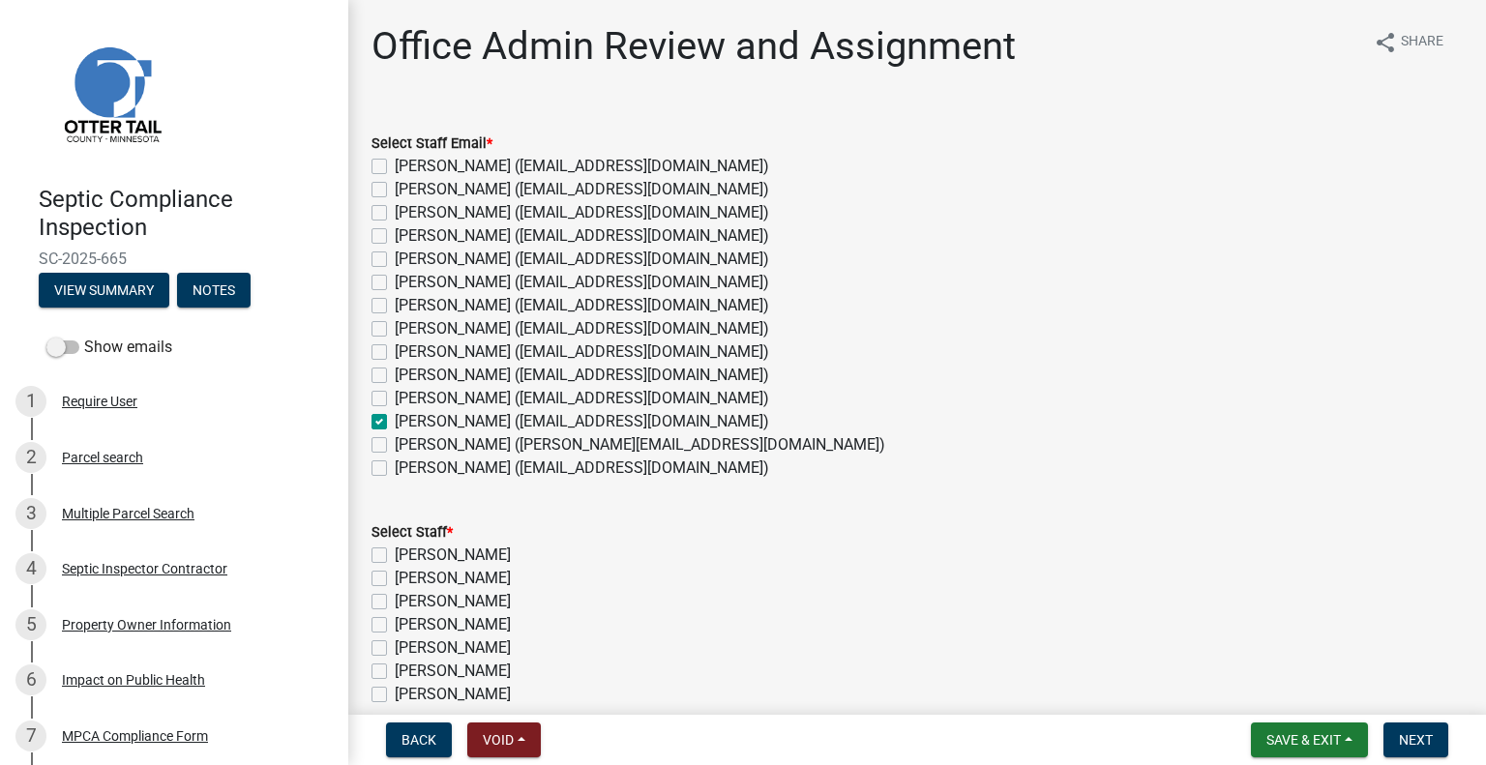
checkbox input "false"
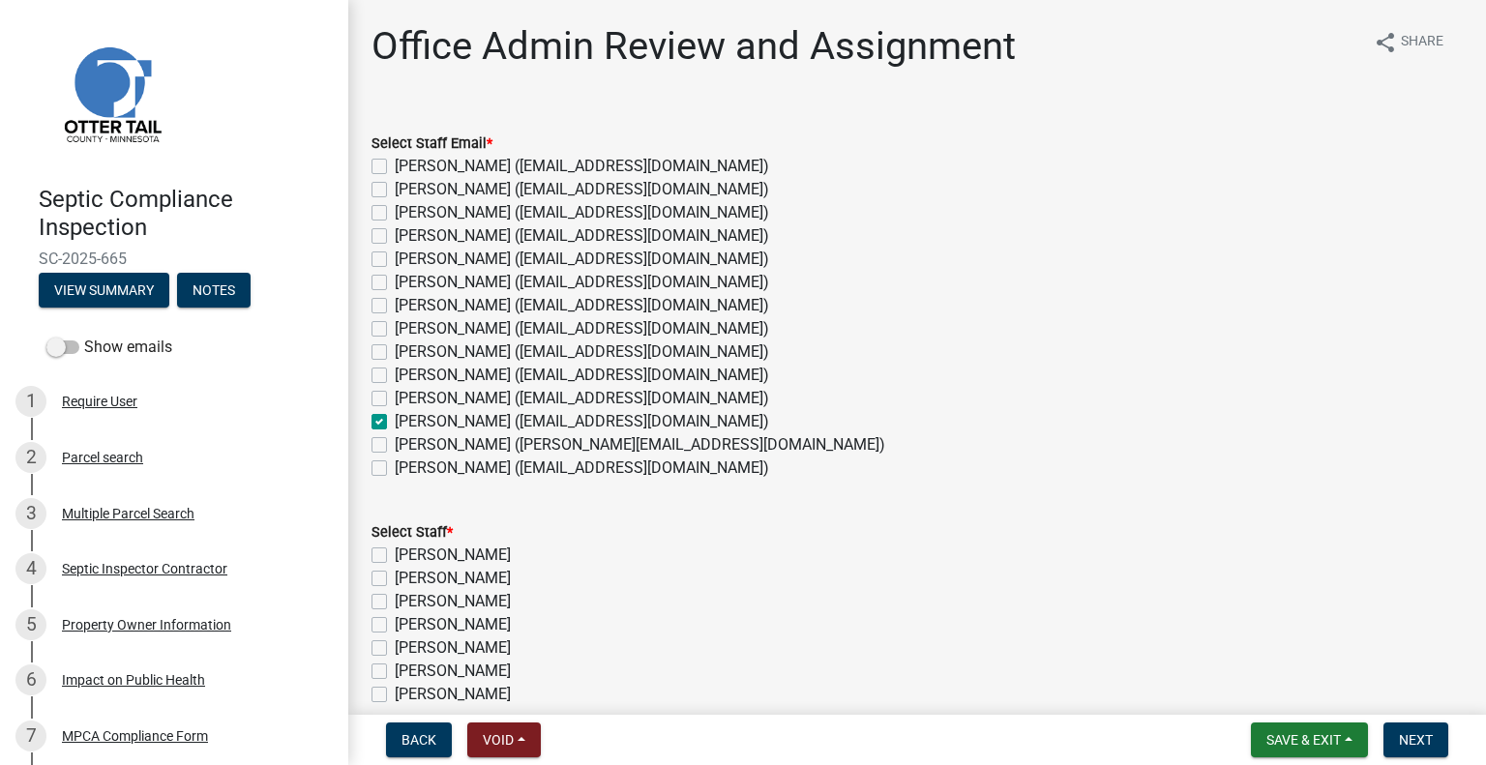
checkbox input "false"
checkbox input "true"
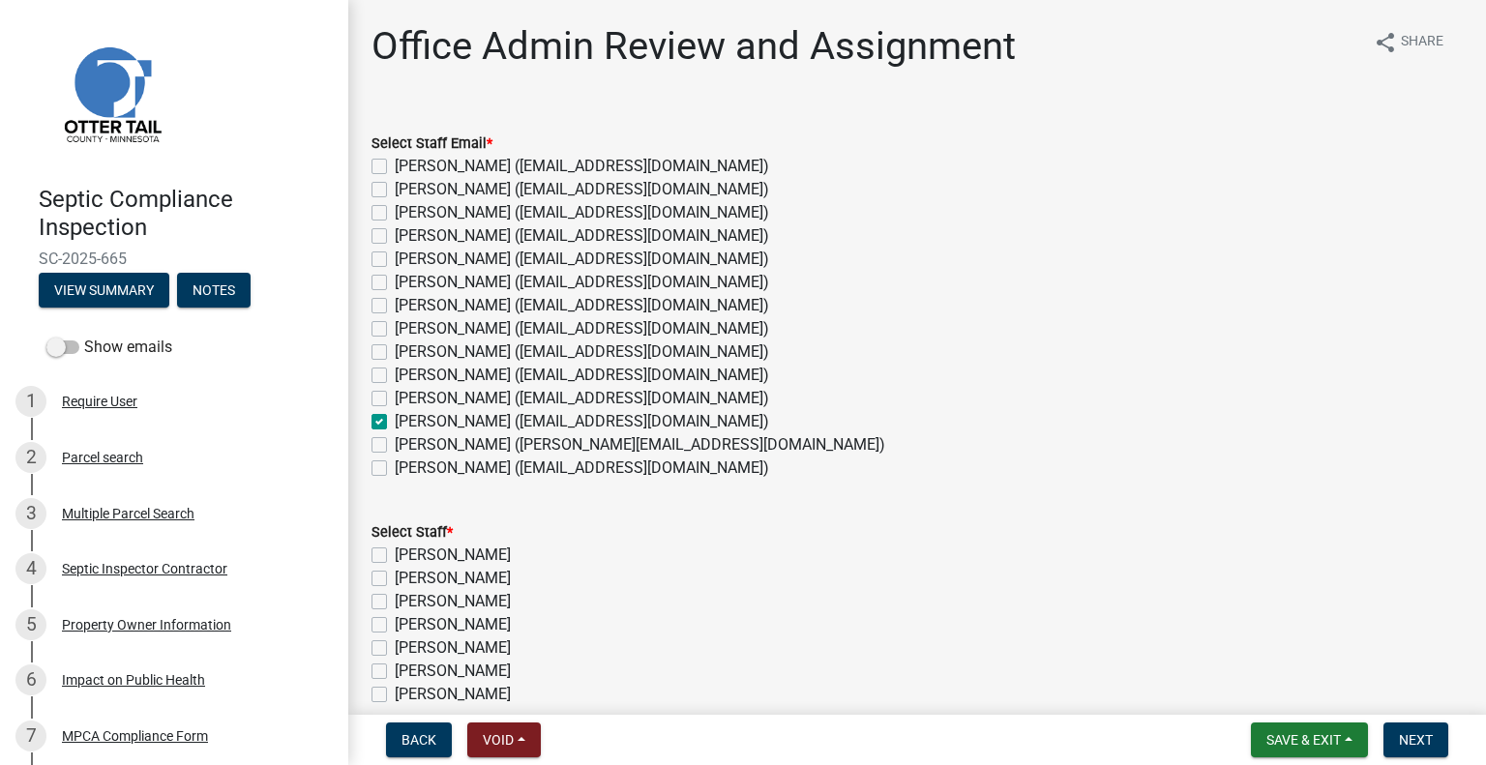
checkbox input "false"
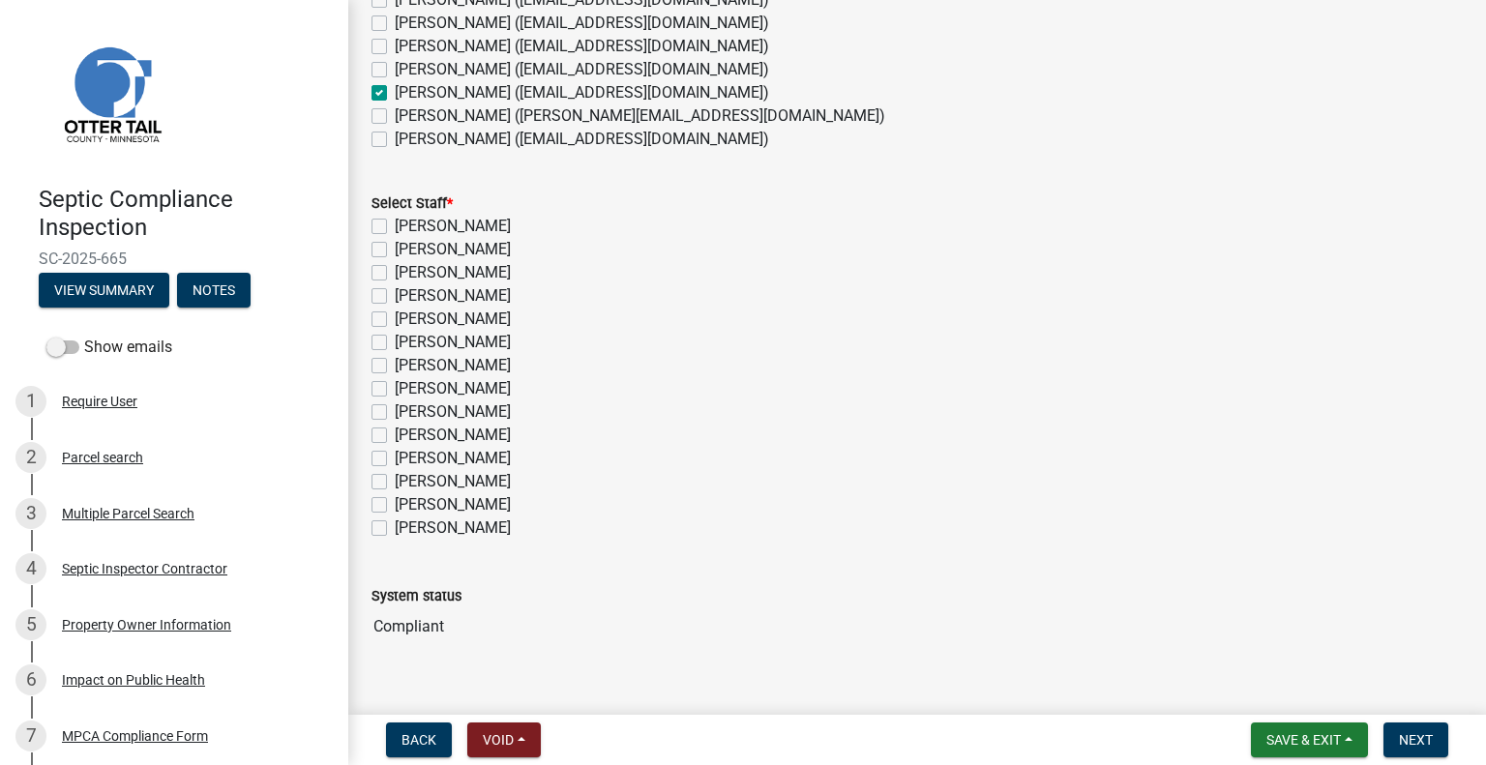
scroll to position [261, 0]
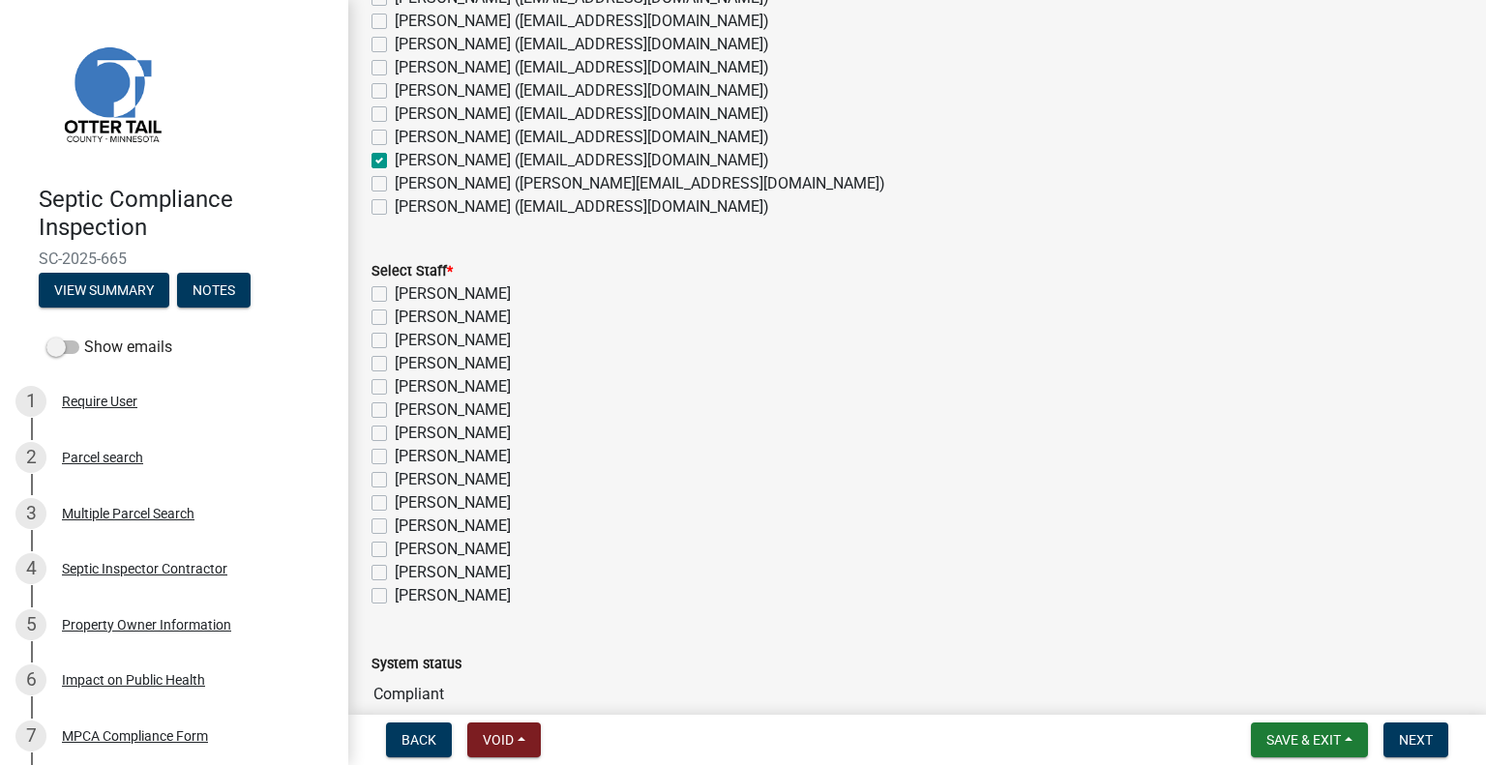
click at [485, 552] on label "[PERSON_NAME]" at bounding box center [453, 549] width 116 height 23
click at [407, 550] on input "[PERSON_NAME]" at bounding box center [401, 544] width 13 height 13
checkbox input "true"
checkbox input "false"
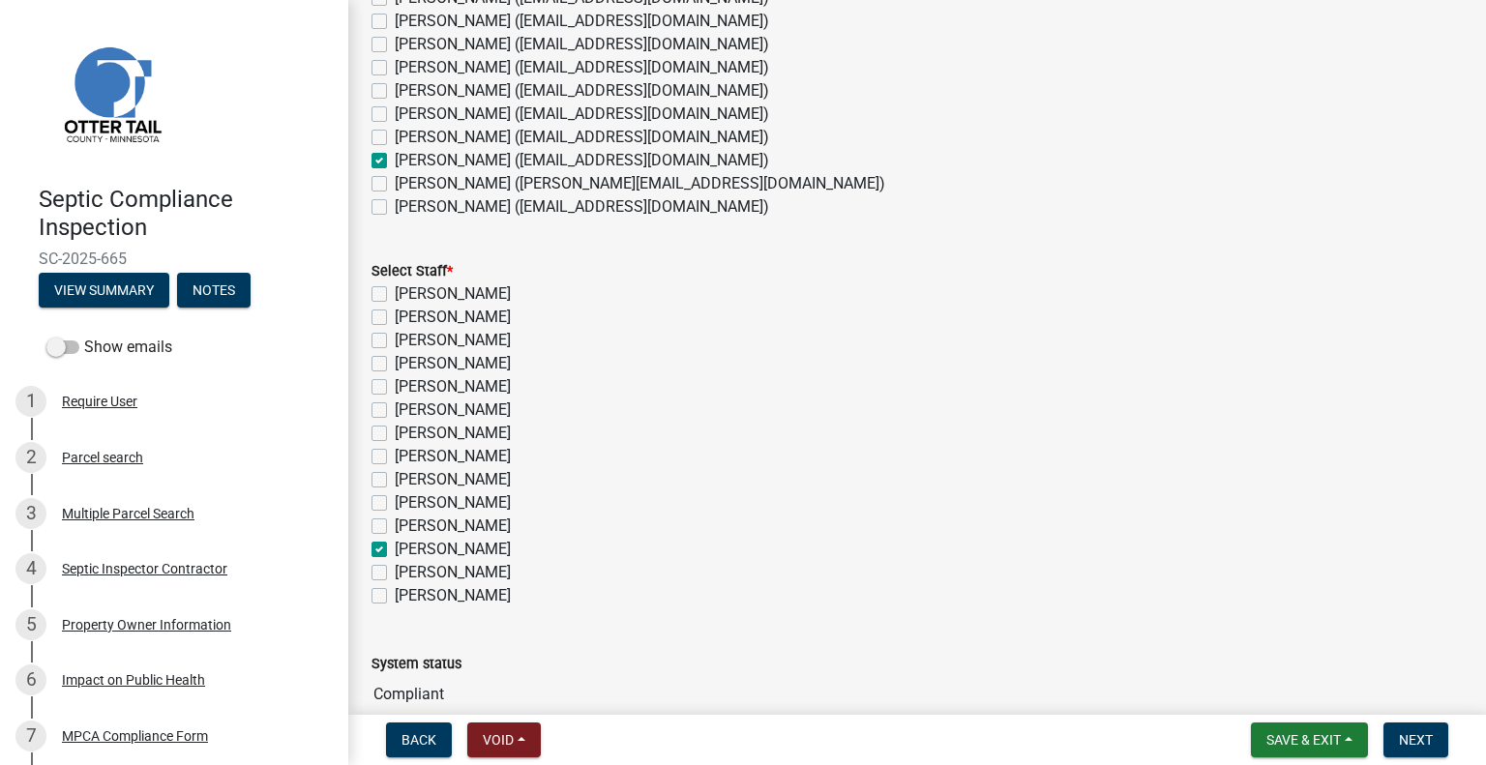
checkbox input "false"
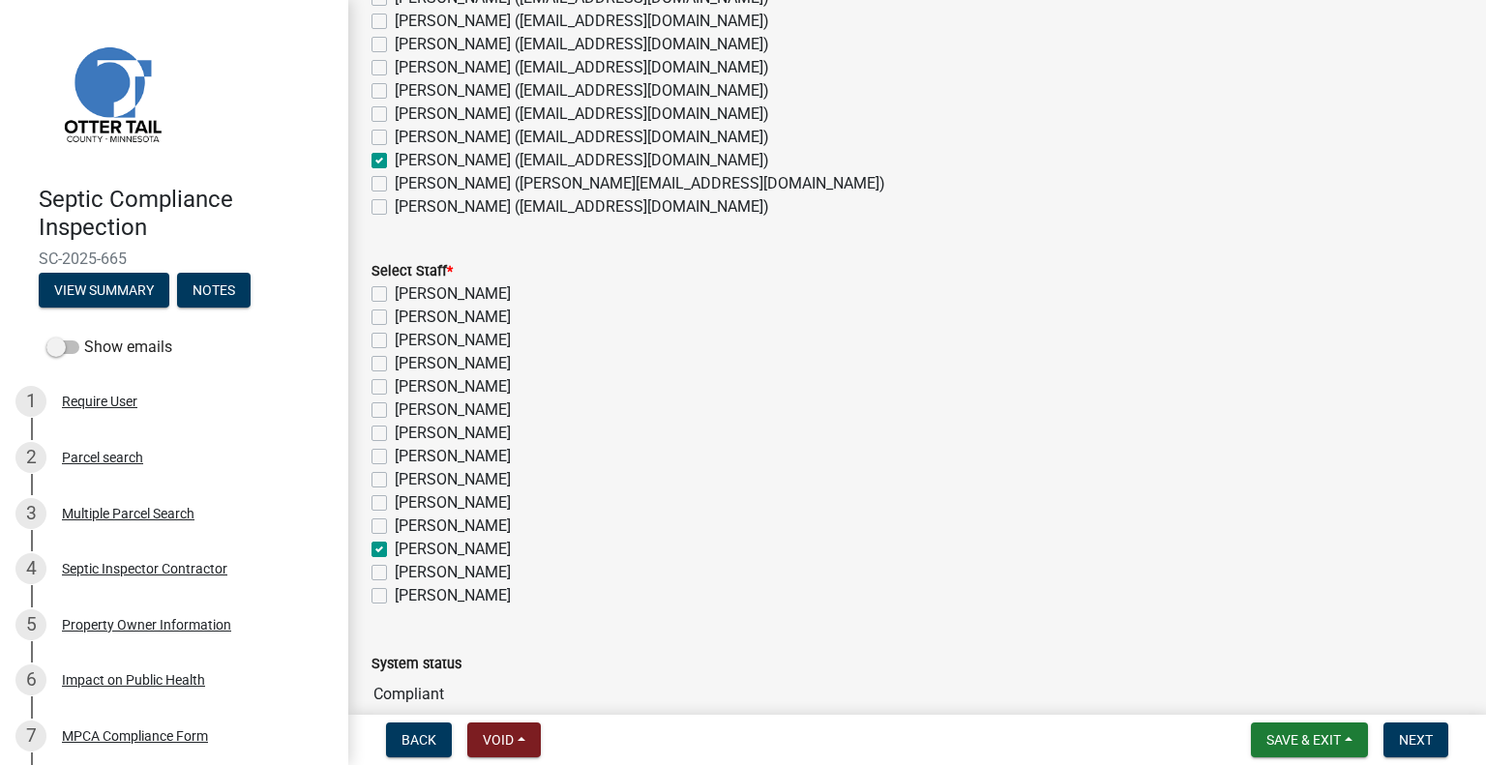
checkbox input "false"
checkbox input "true"
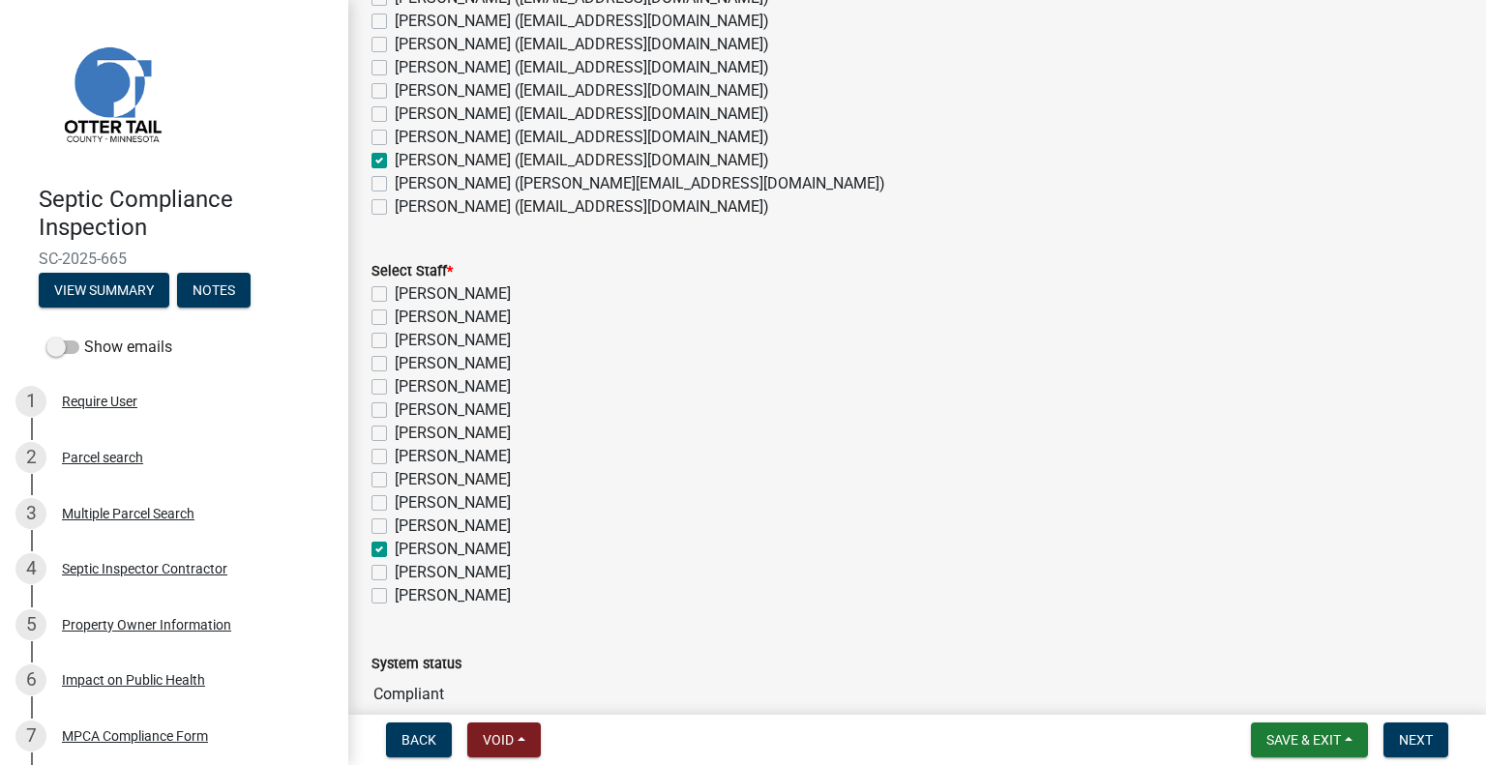
checkbox input "false"
click at [1426, 732] on span "Next" at bounding box center [1416, 739] width 34 height 15
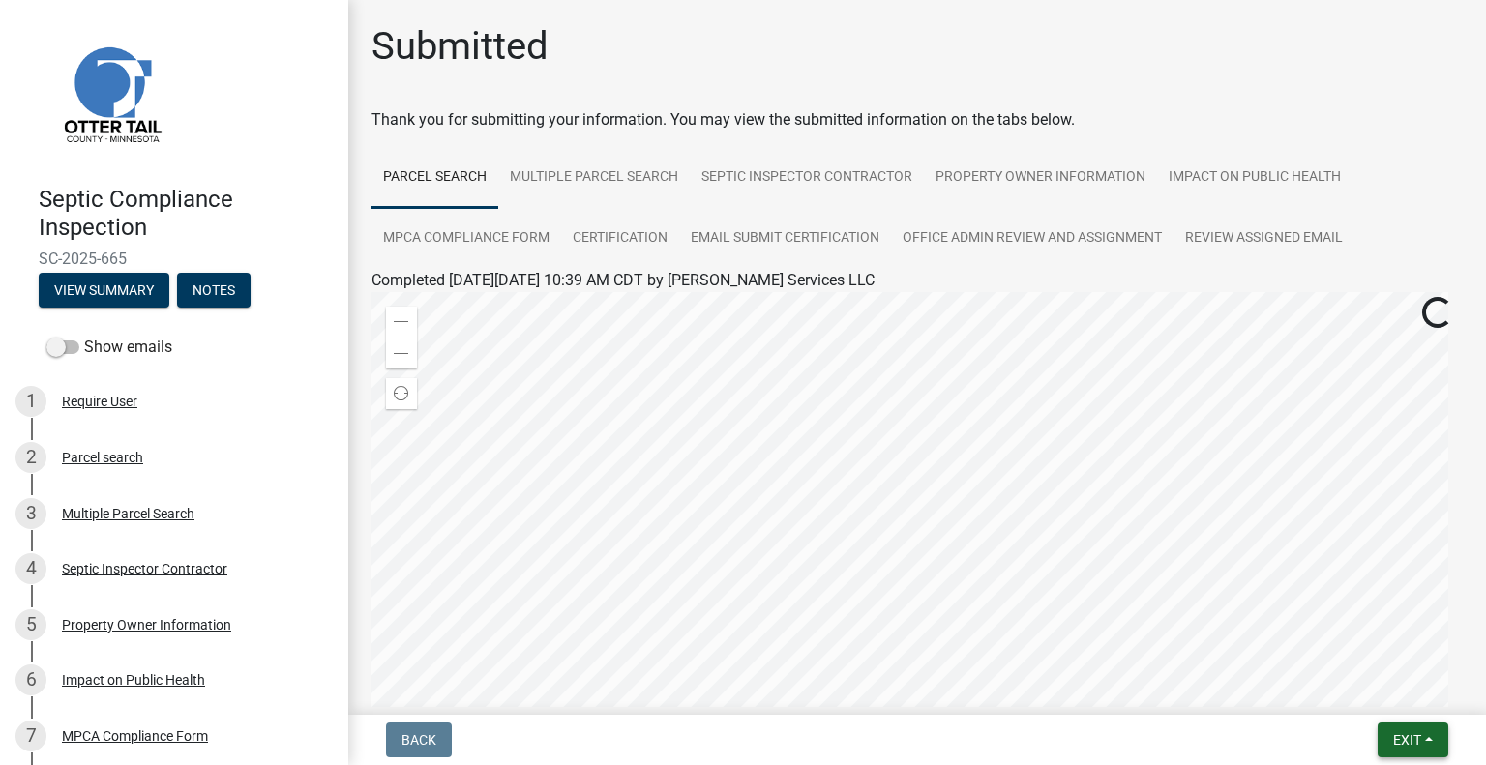
click at [1407, 726] on button "Exit" at bounding box center [1412, 740] width 71 height 35
click at [1361, 695] on button "Save & Exit" at bounding box center [1371, 689] width 155 height 46
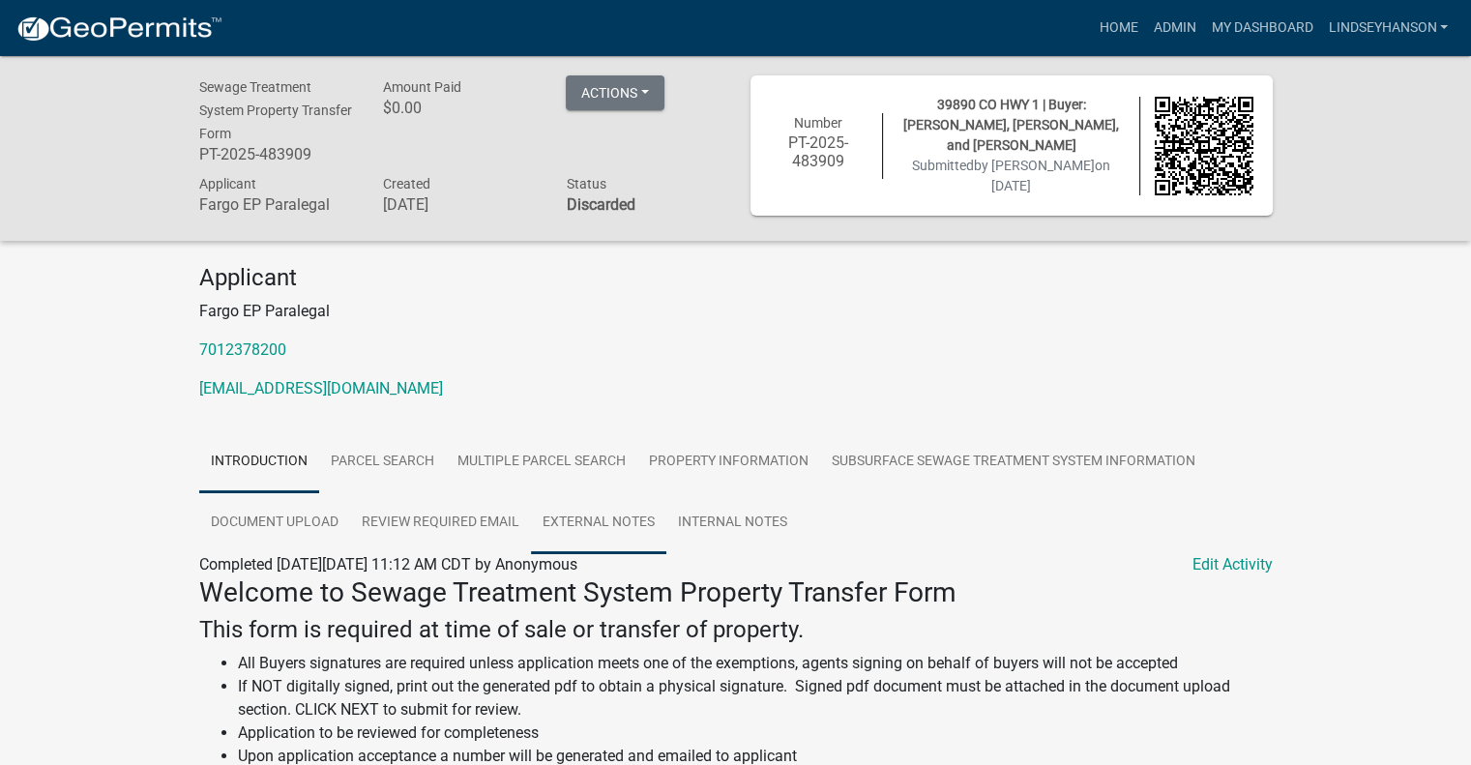
click at [605, 525] on link "External Notes" at bounding box center [598, 523] width 135 height 62
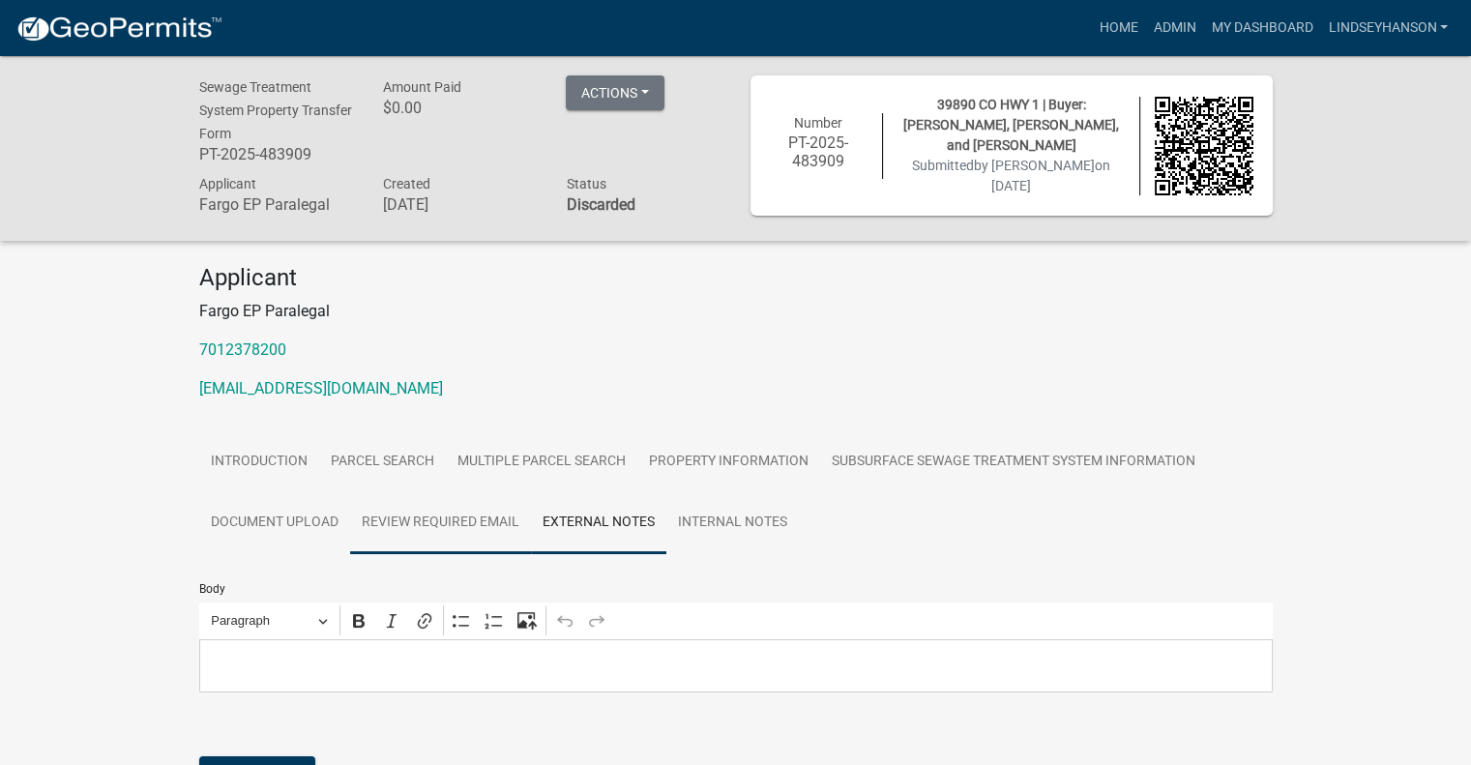
click at [471, 525] on link "Review Required Email" at bounding box center [440, 523] width 181 height 62
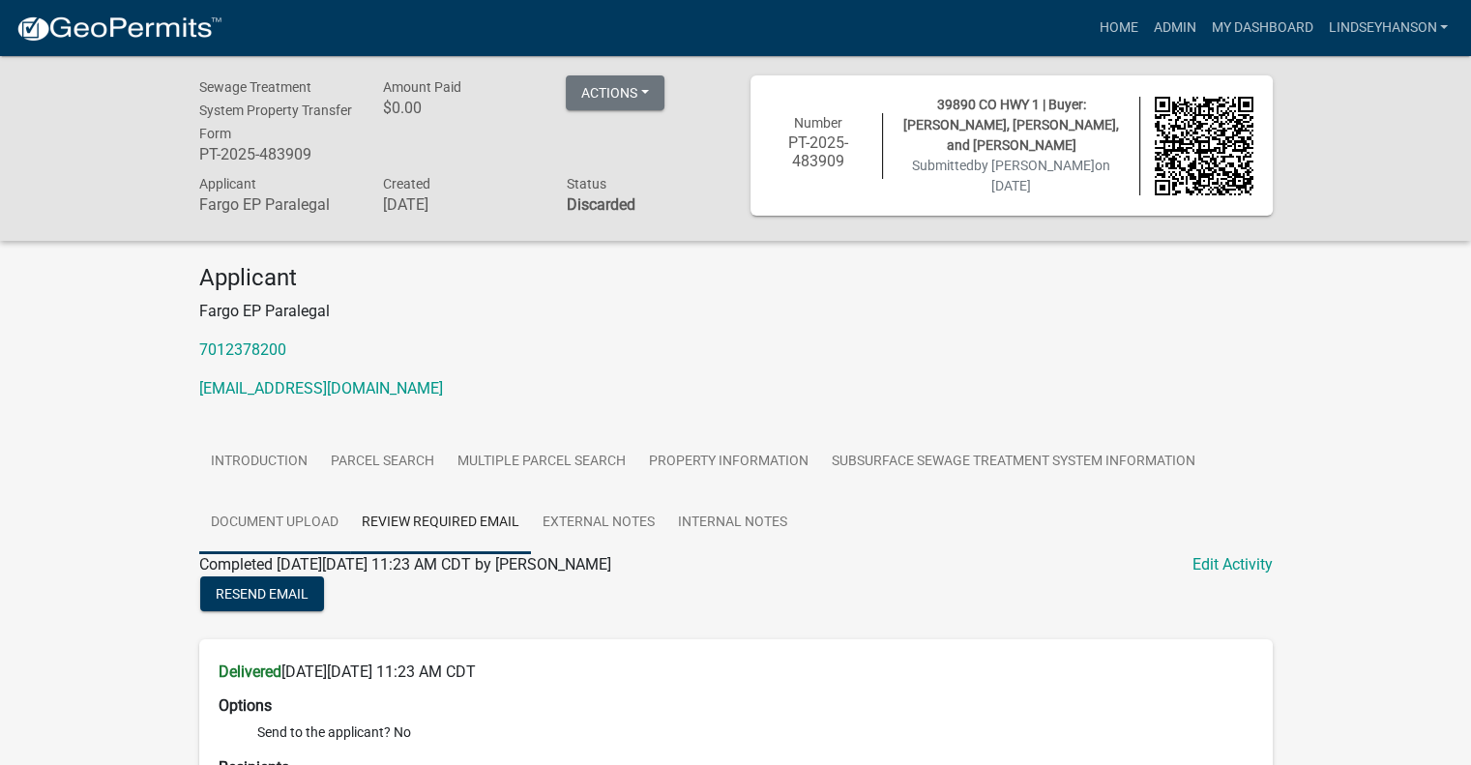
click at [322, 523] on link "Document Upload" at bounding box center [274, 523] width 151 height 62
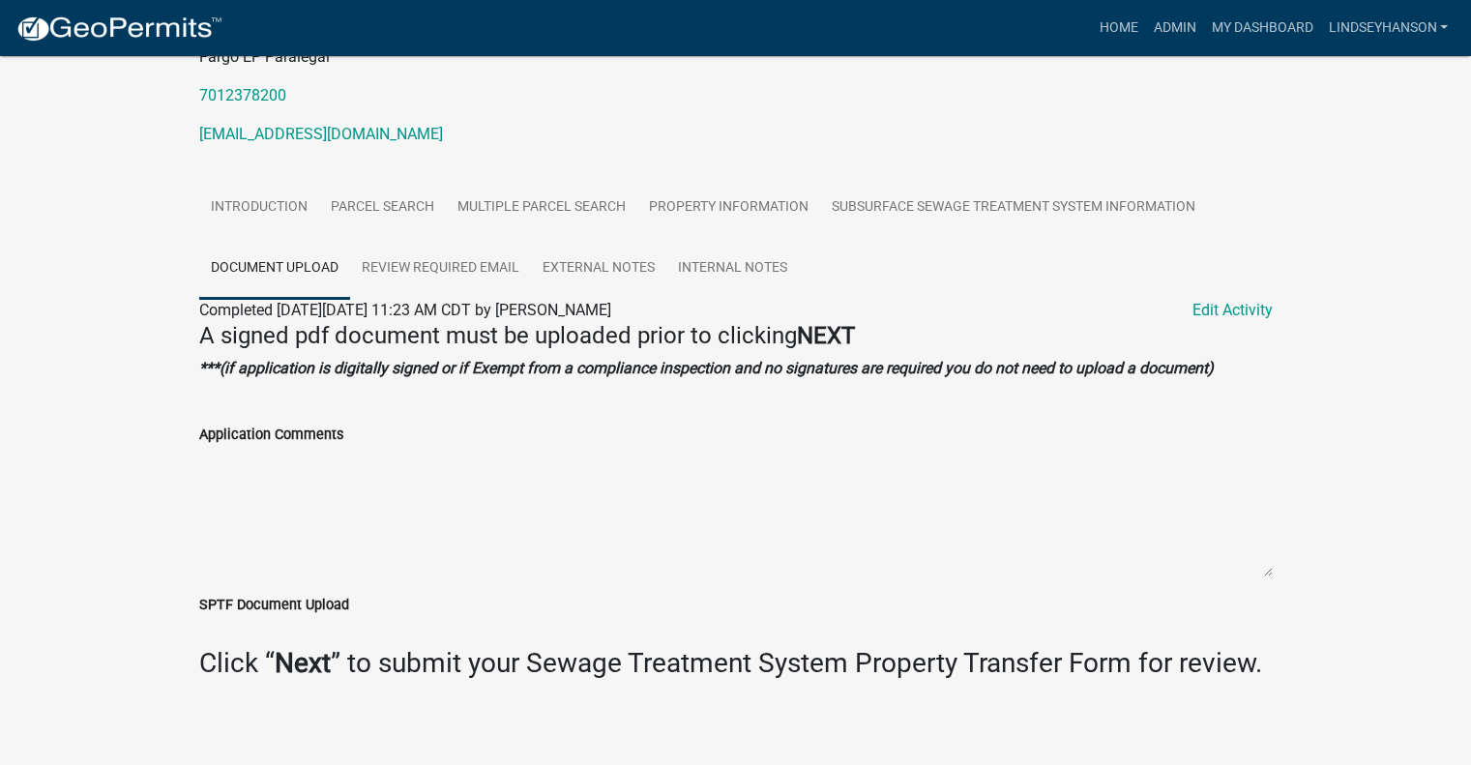
scroll to position [265, 0]
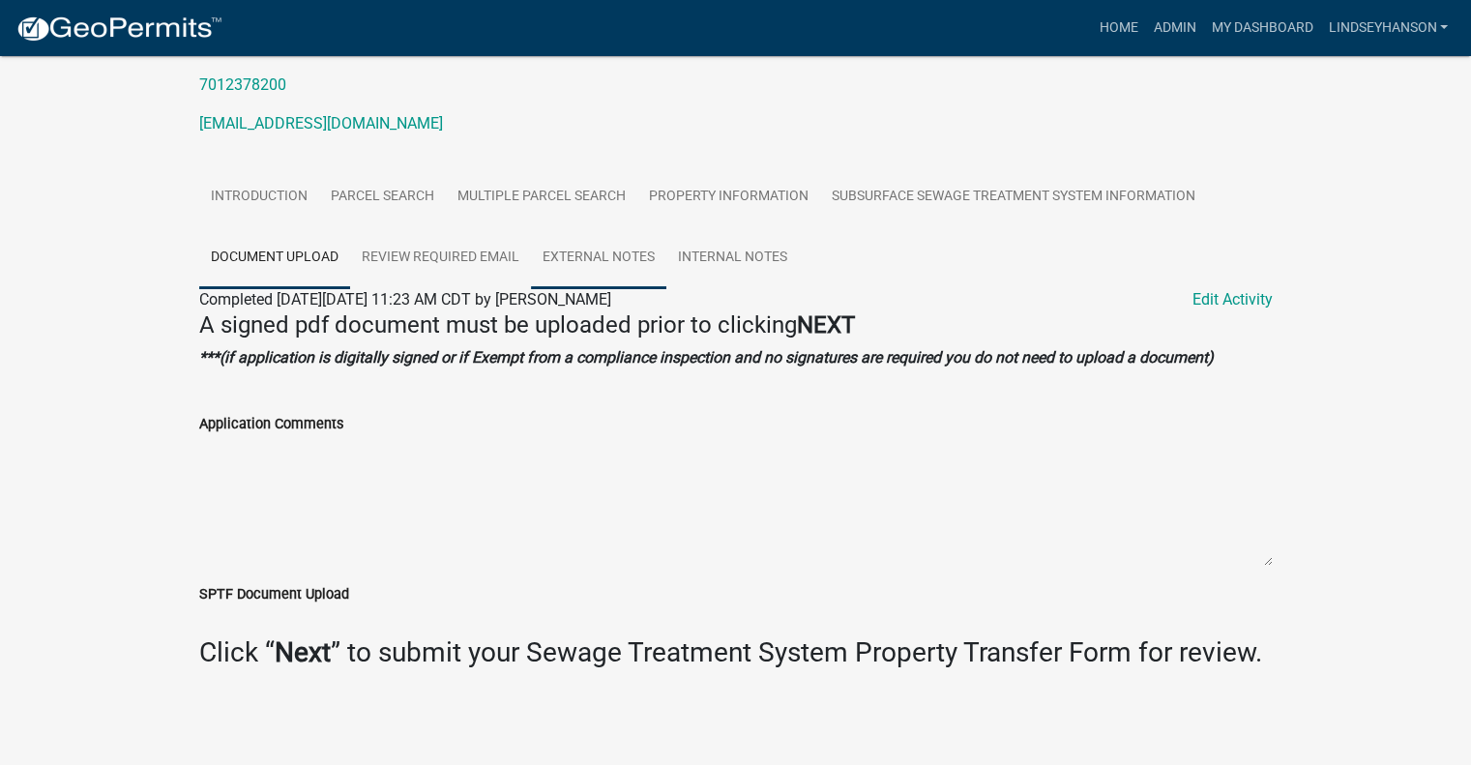
click at [609, 262] on link "External Notes" at bounding box center [598, 258] width 135 height 62
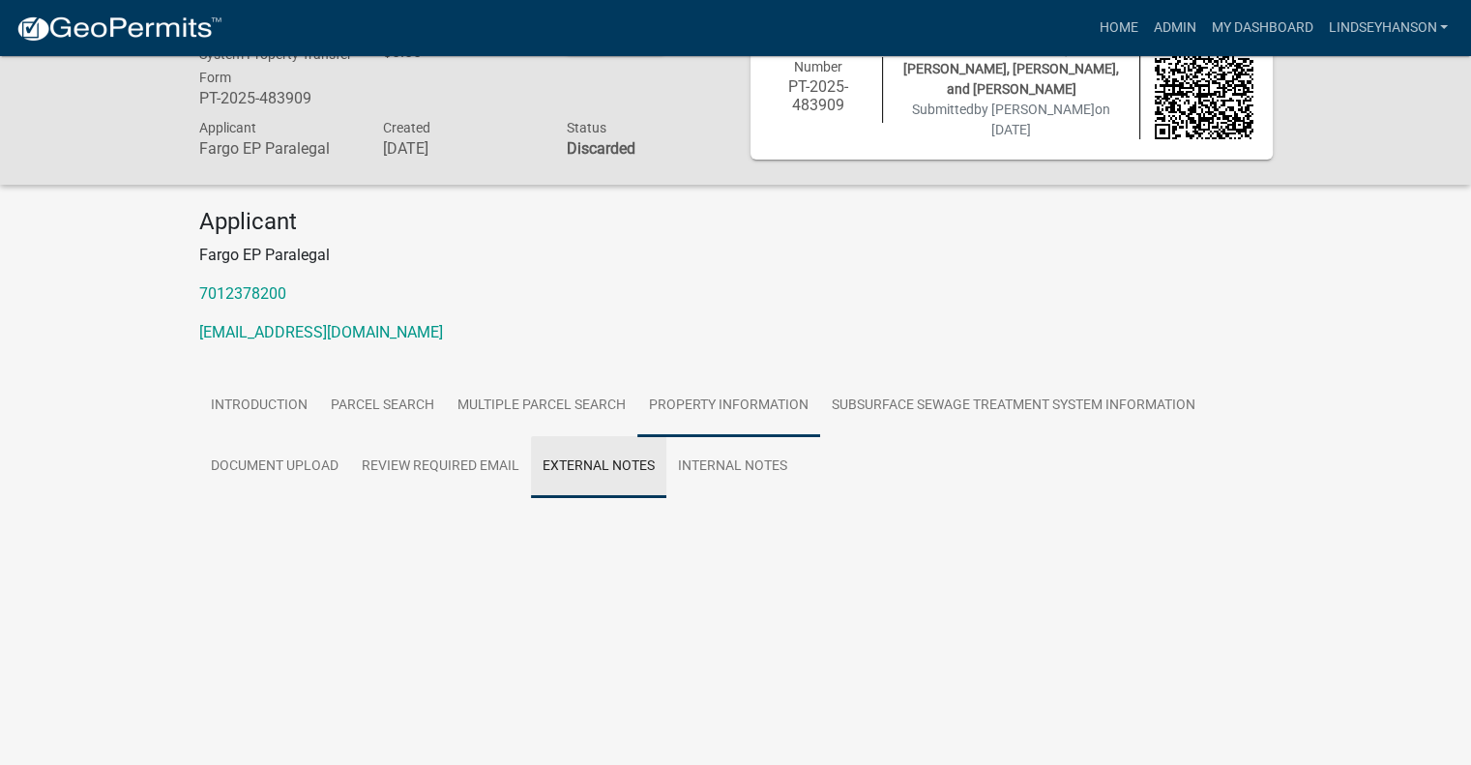
scroll to position [209, 0]
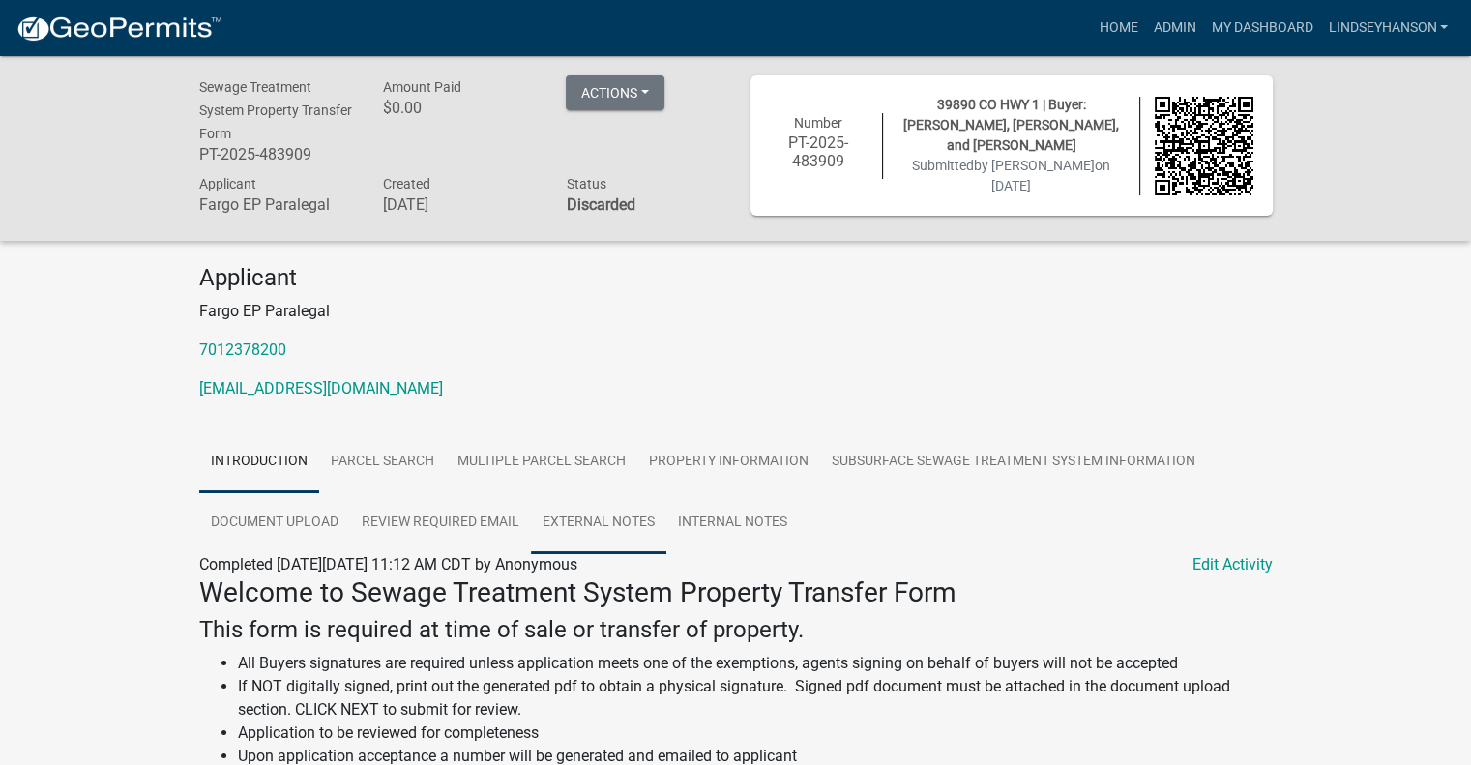
click at [601, 534] on link "External Notes" at bounding box center [598, 523] width 135 height 62
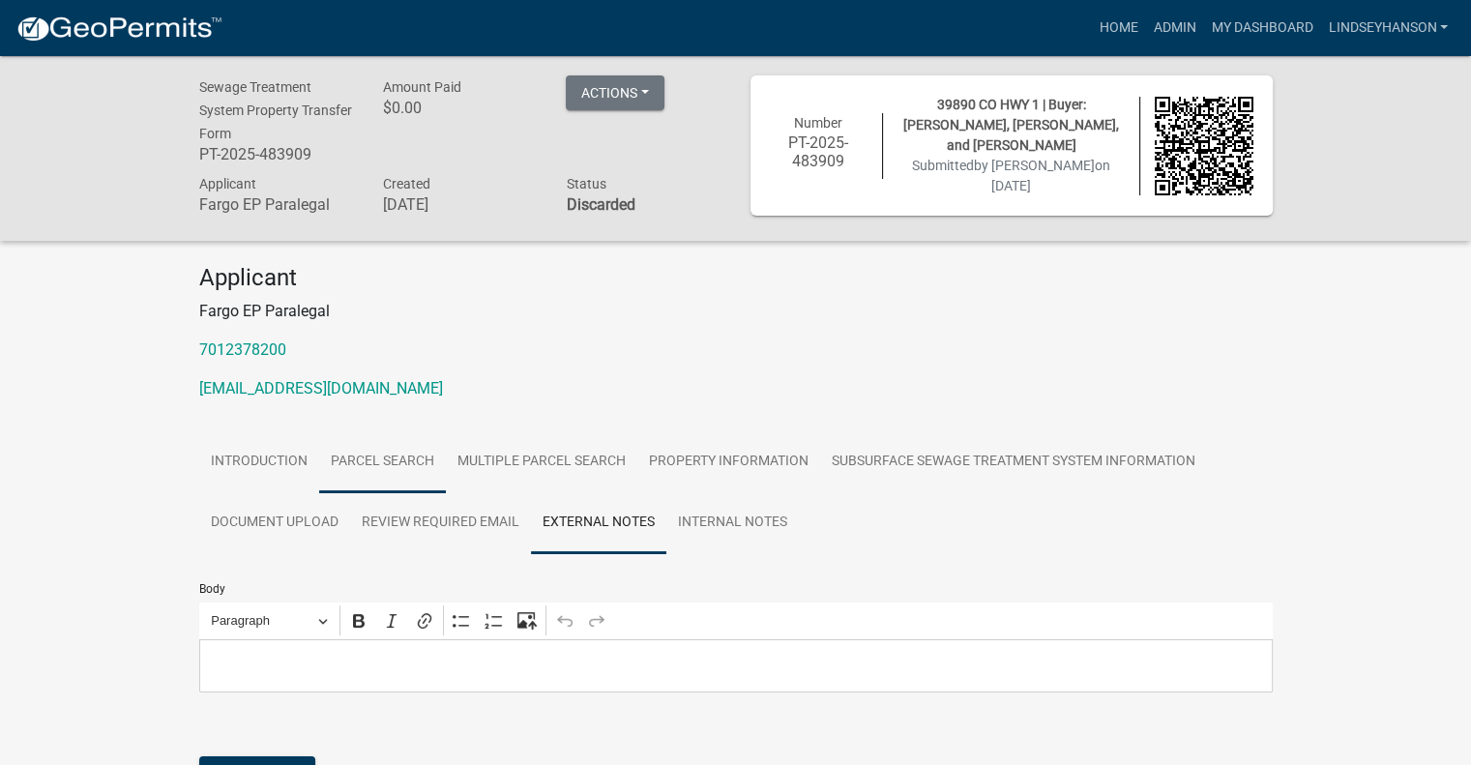
click at [367, 462] on link "Parcel search" at bounding box center [382, 462] width 127 height 62
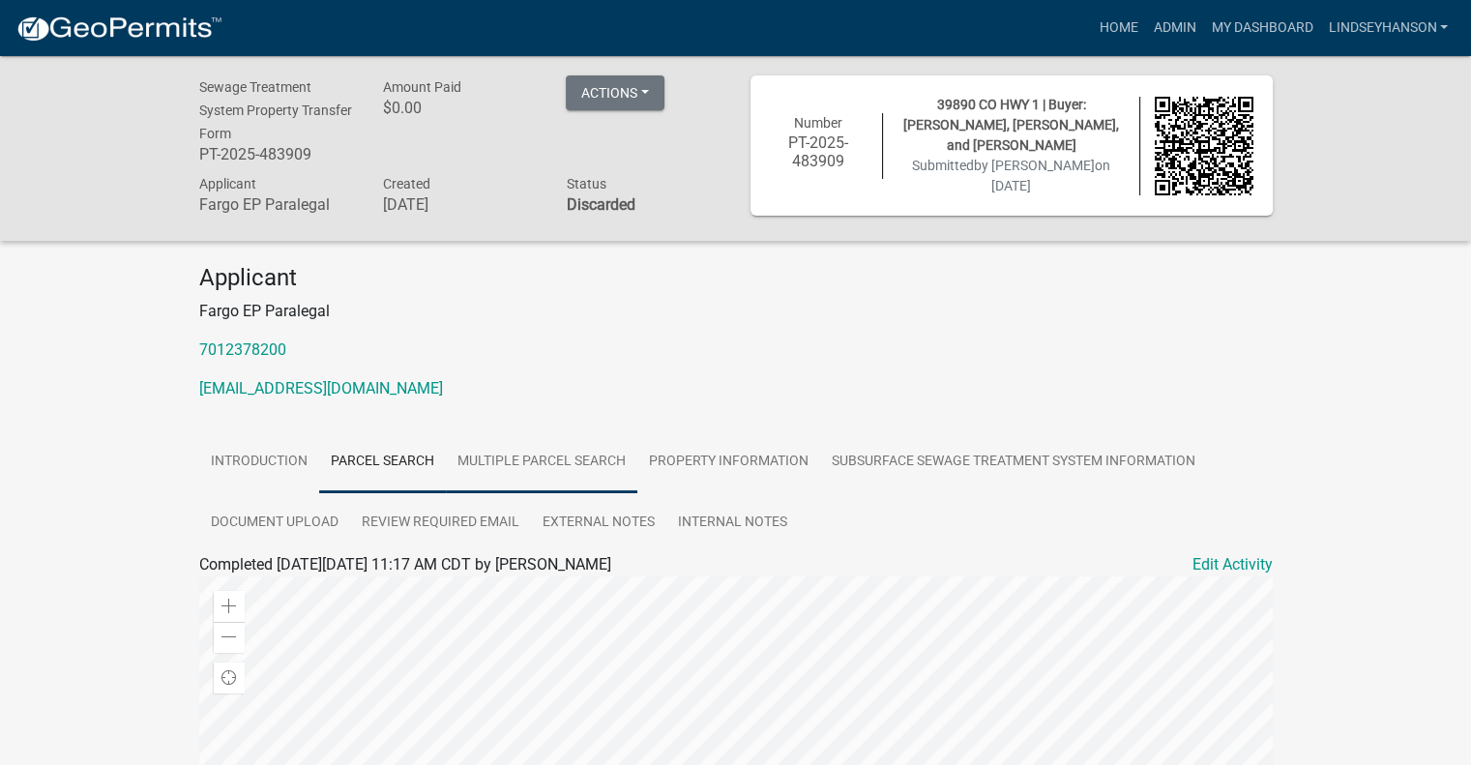
click at [608, 468] on link "Multiple Parcel Search" at bounding box center [542, 462] width 192 height 62
click at [671, 463] on link "Property Information" at bounding box center [728, 462] width 183 height 62
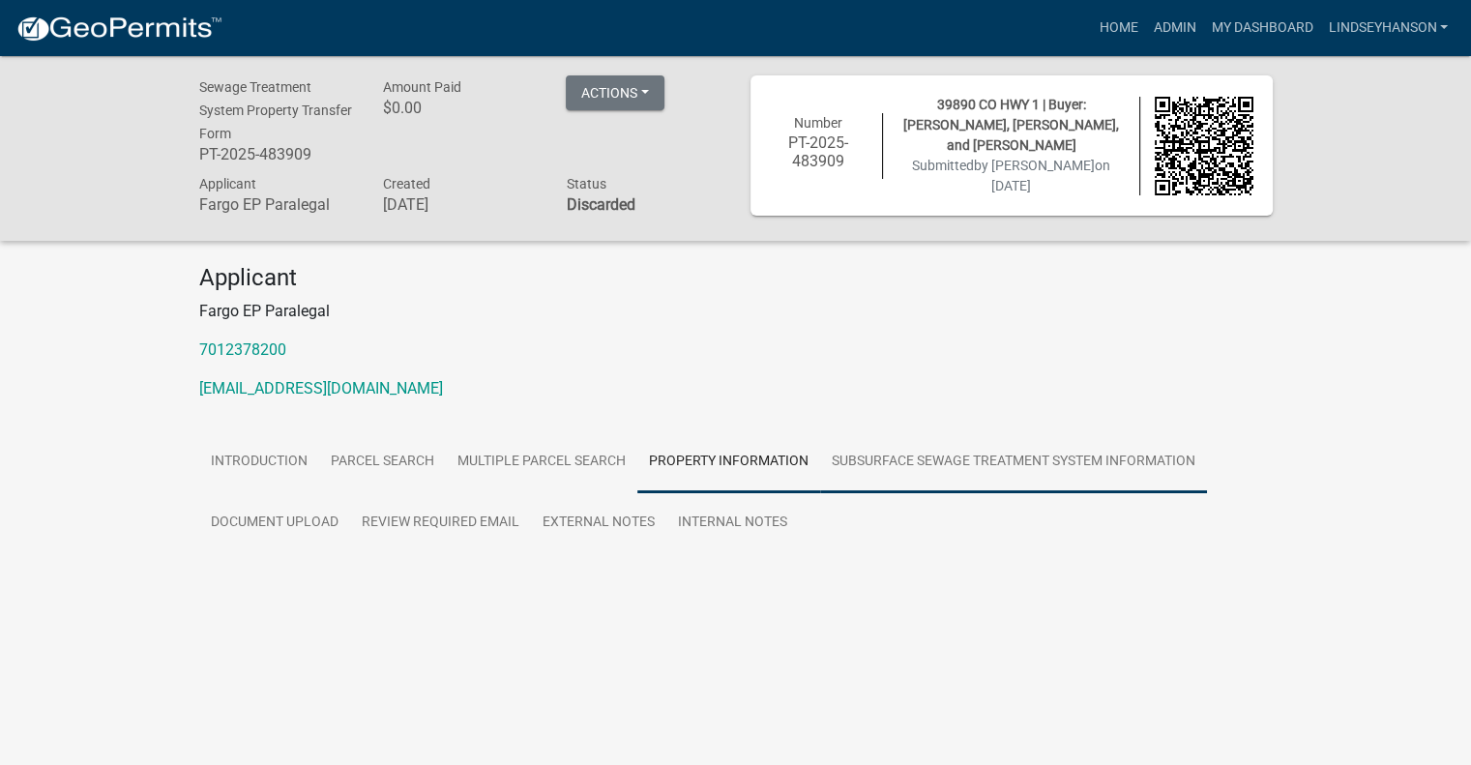
click at [933, 483] on link "Subsurface Sewage Treatment System Information" at bounding box center [1013, 462] width 387 height 62
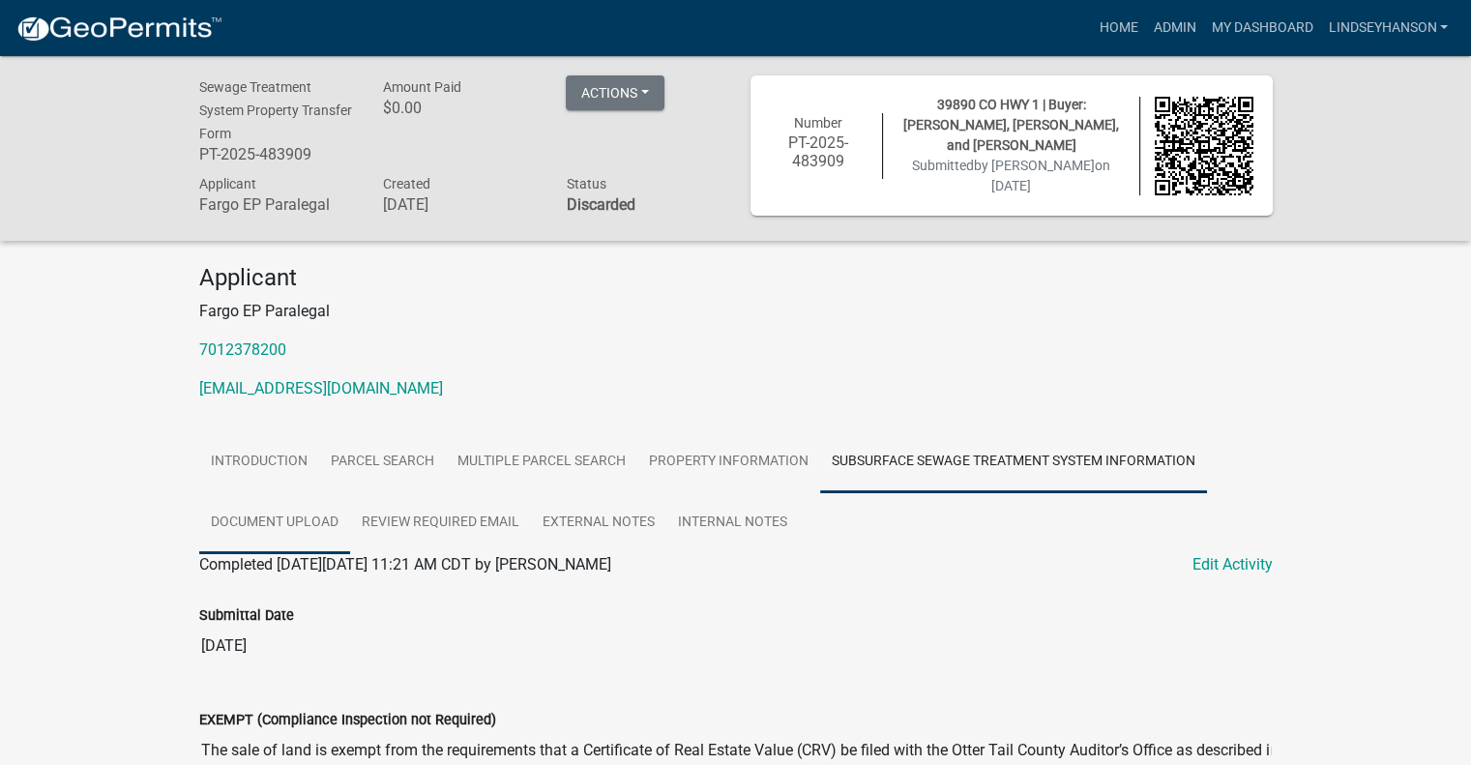
click at [310, 524] on link "Document Upload" at bounding box center [274, 523] width 151 height 62
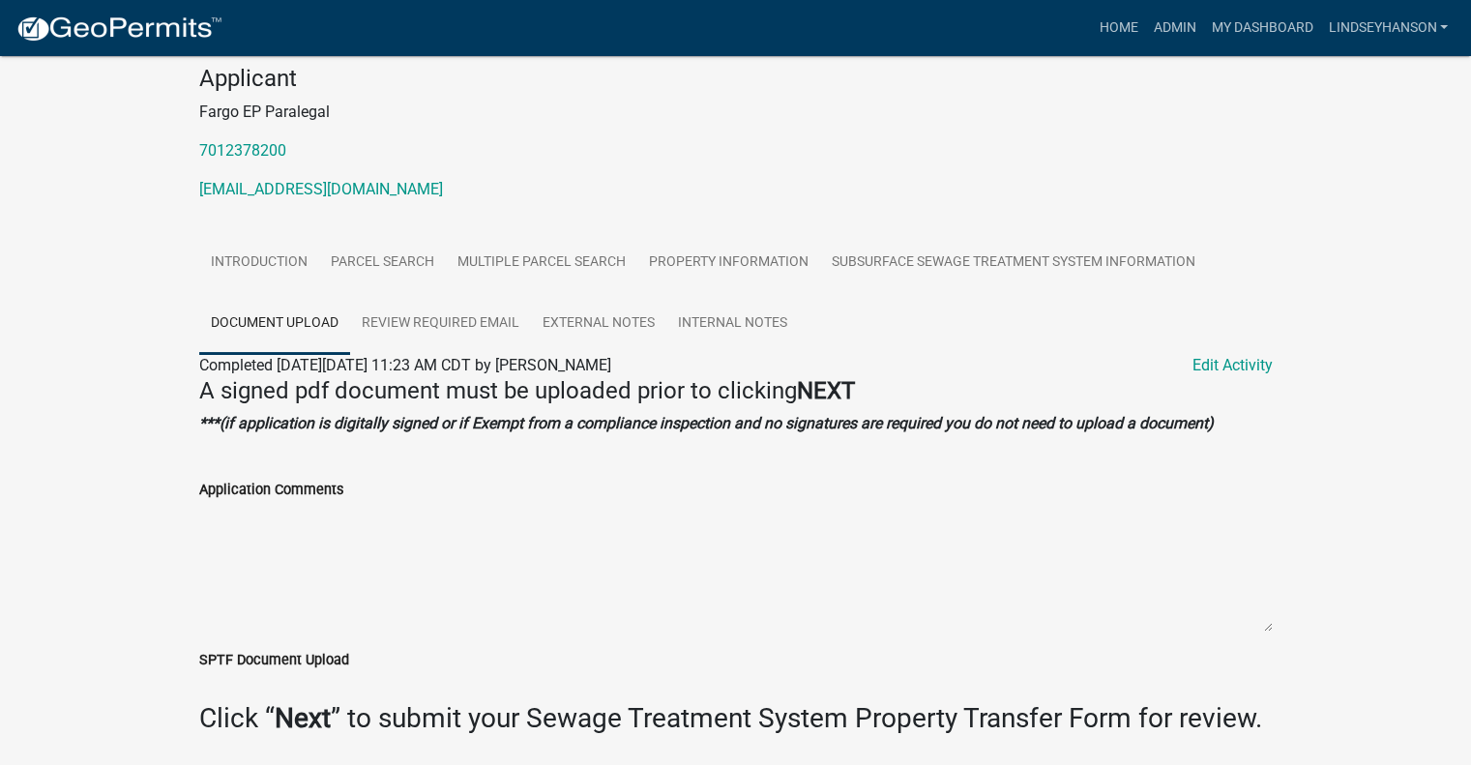
scroll to position [265, 0]
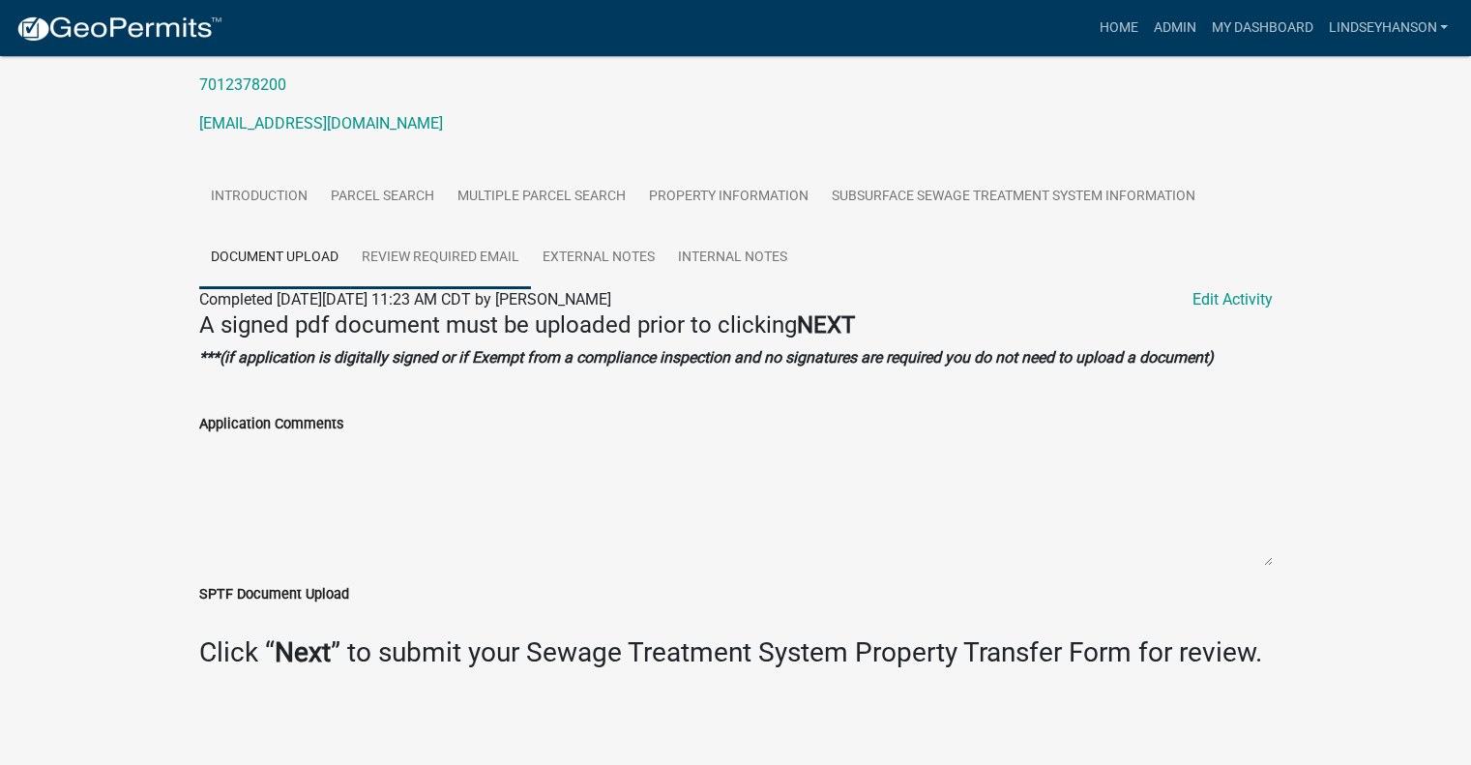
click at [416, 268] on link "Review Required Email" at bounding box center [440, 258] width 181 height 62
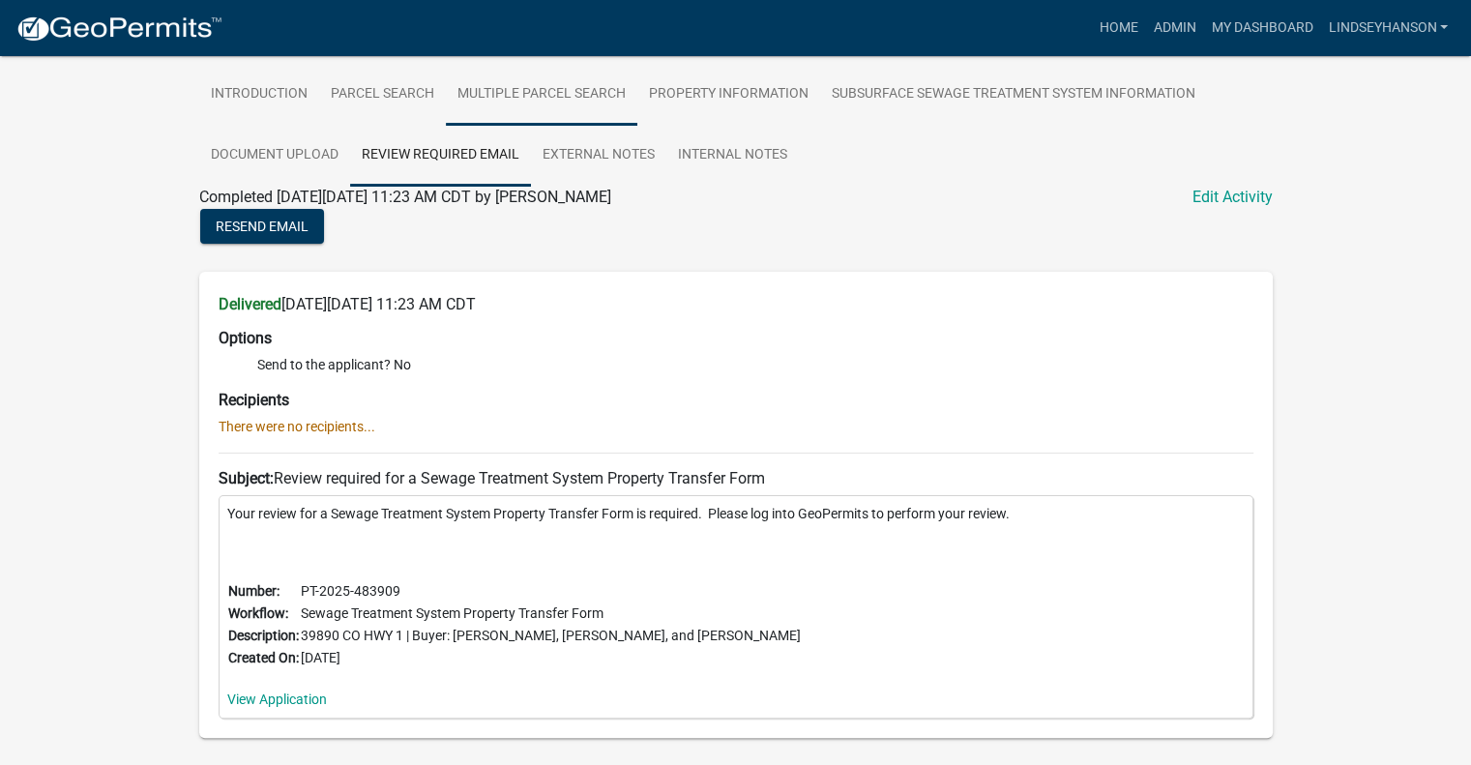
scroll to position [443, 0]
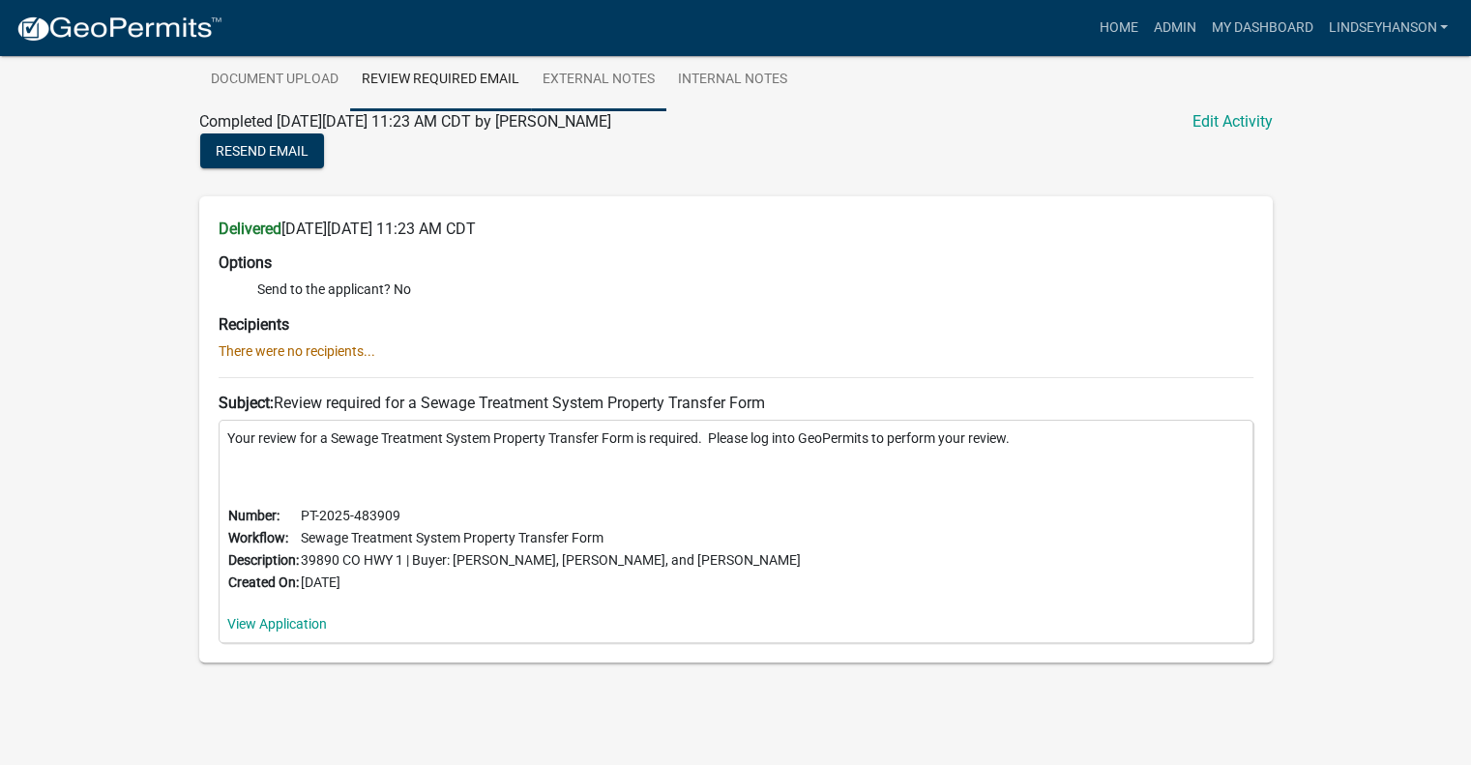
click at [578, 80] on link "External Notes" at bounding box center [598, 80] width 135 height 62
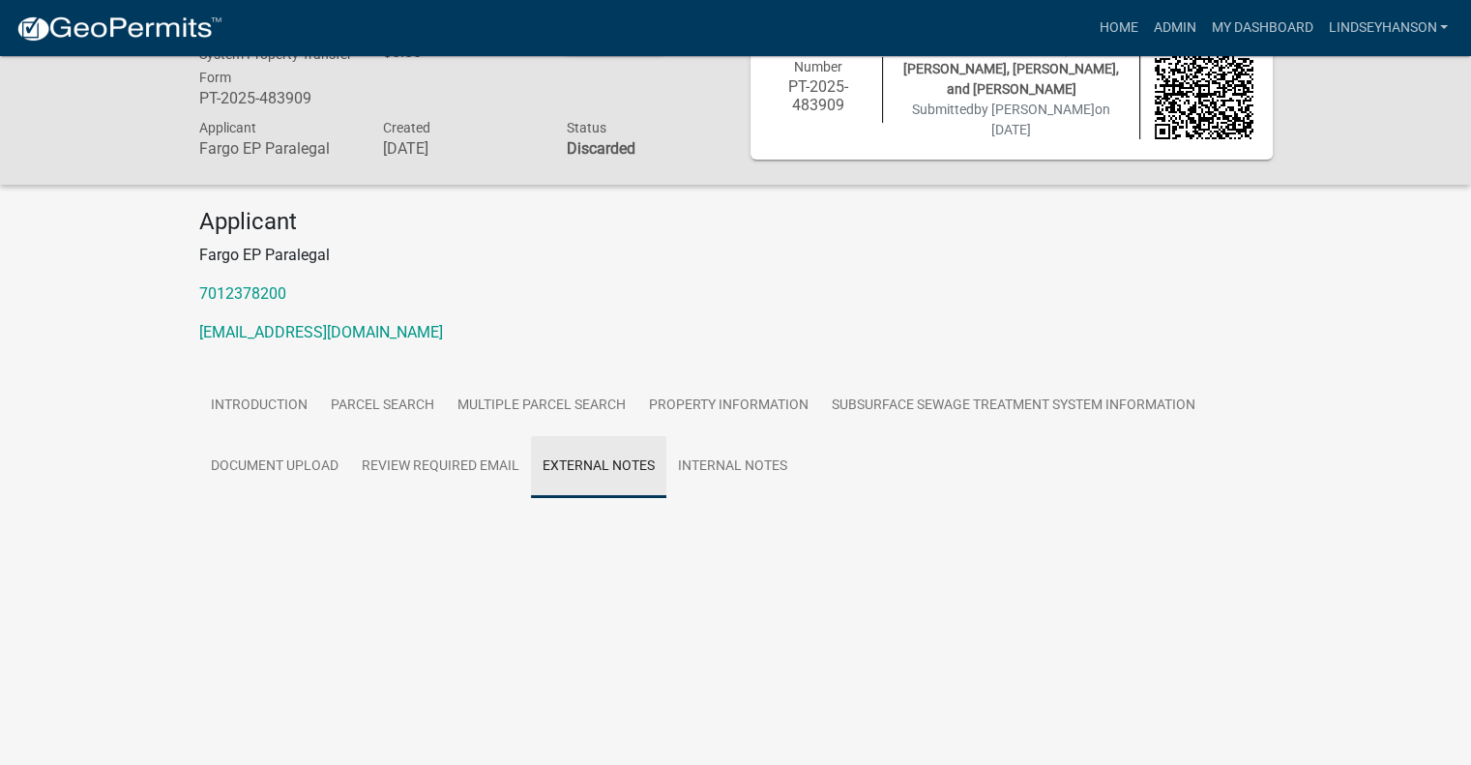
scroll to position [209, 0]
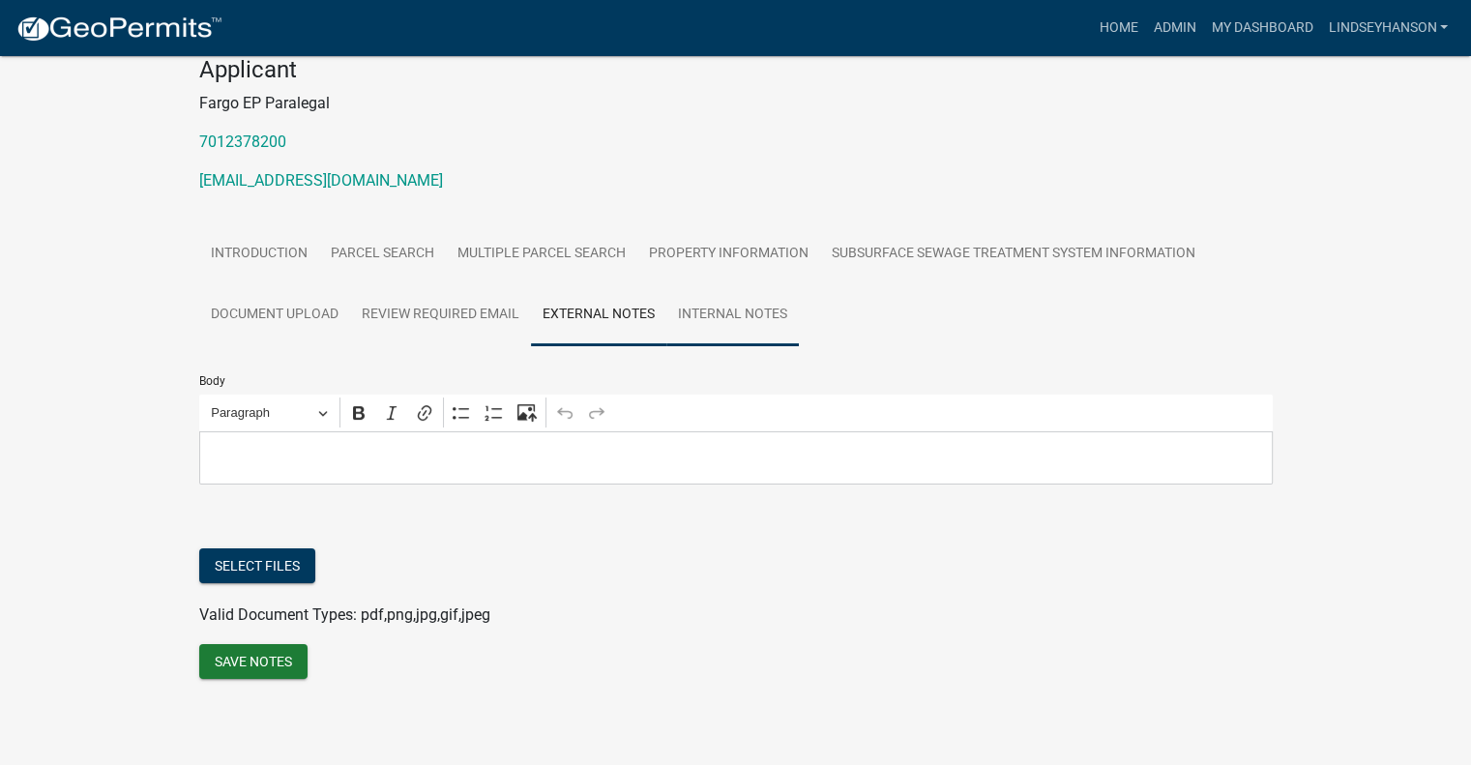
click at [707, 323] on link "Internal Notes" at bounding box center [732, 315] width 133 height 62
